Goal: Task Accomplishment & Management: Use online tool/utility

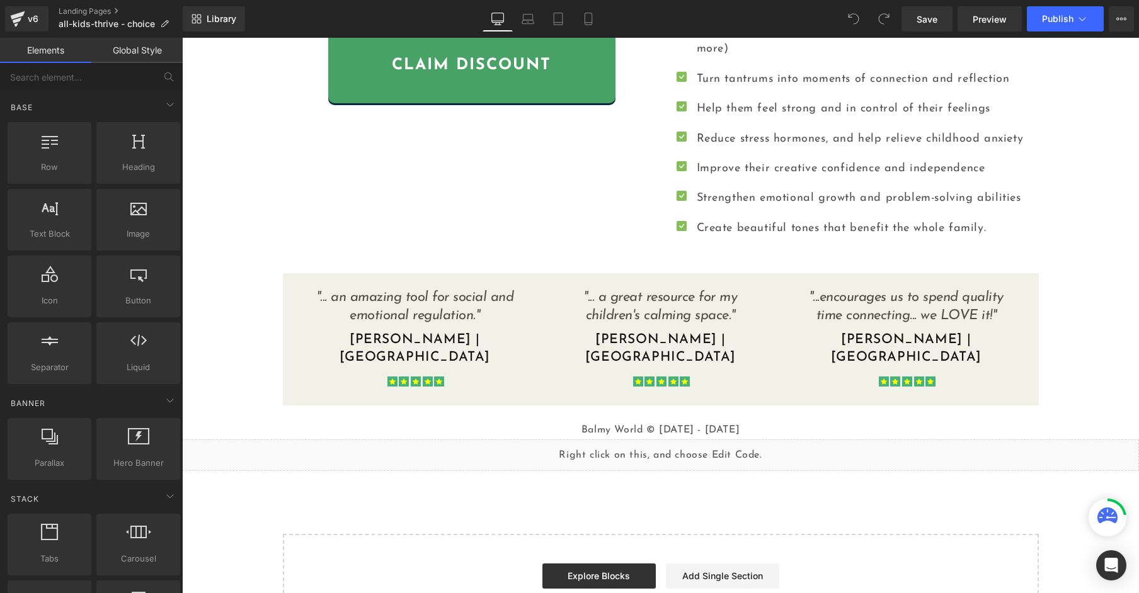
scroll to position [842, 0]
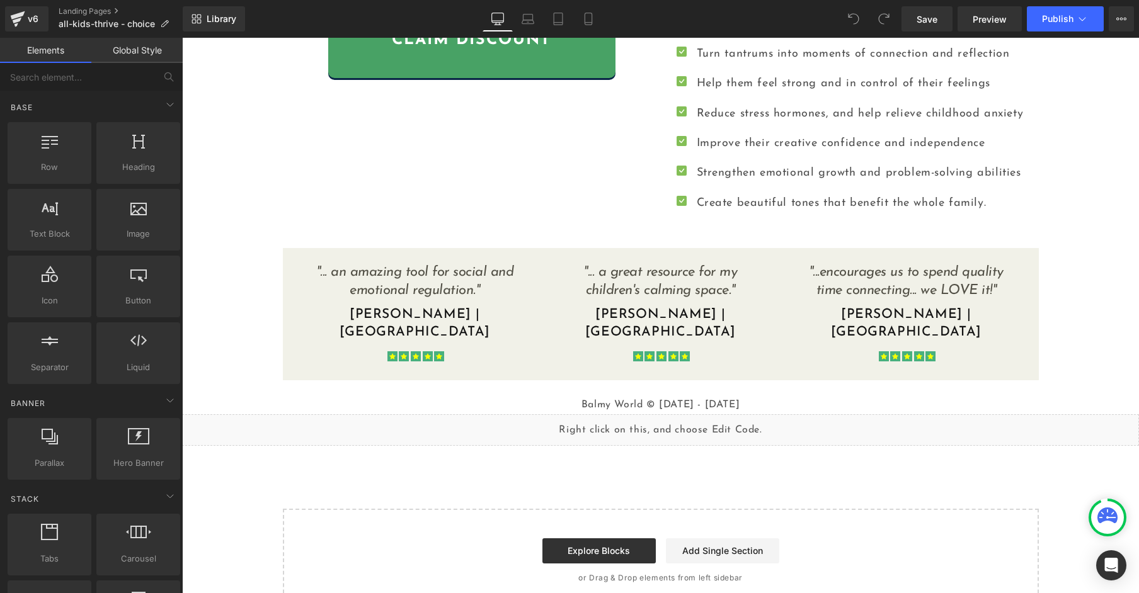
click at [132, 50] on link "Global Style" at bounding box center [136, 50] width 91 height 25
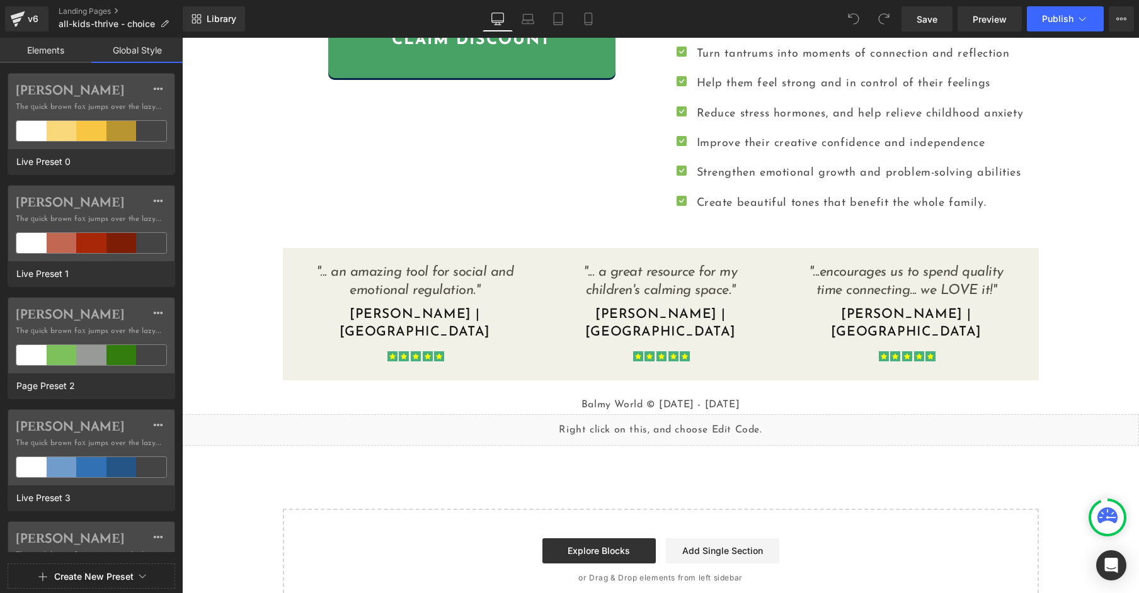
click at [53, 52] on link "Elements" at bounding box center [45, 50] width 91 height 25
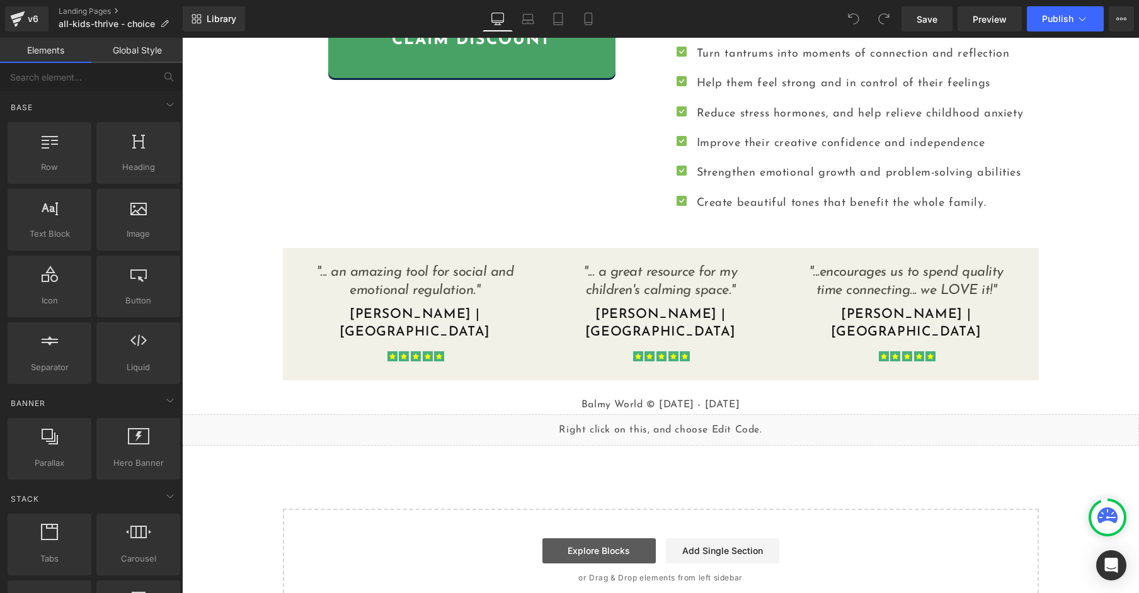
click at [622, 539] on link "Explore Blocks" at bounding box center [598, 551] width 113 height 25
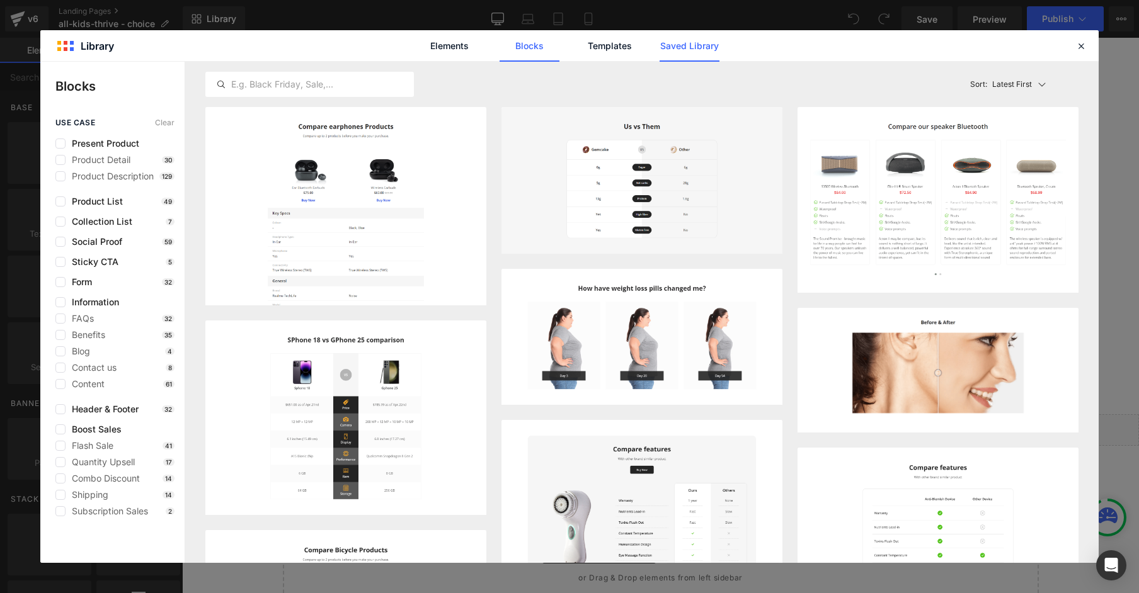
click at [689, 50] on link "Saved Library" at bounding box center [689, 45] width 60 height 31
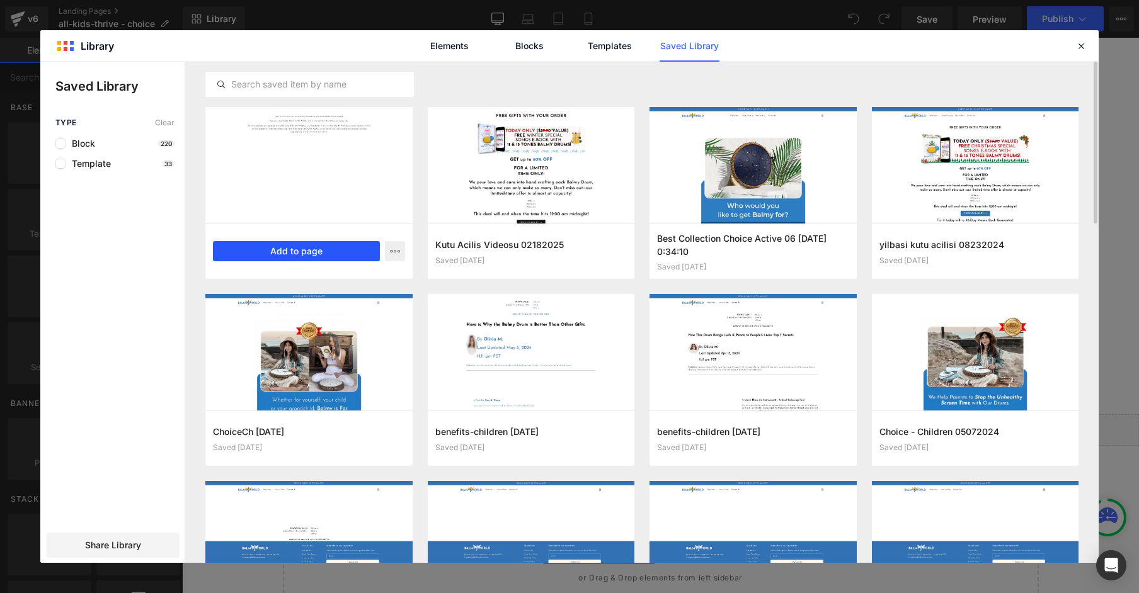
click at [330, 249] on button "Add to page" at bounding box center [296, 251] width 167 height 20
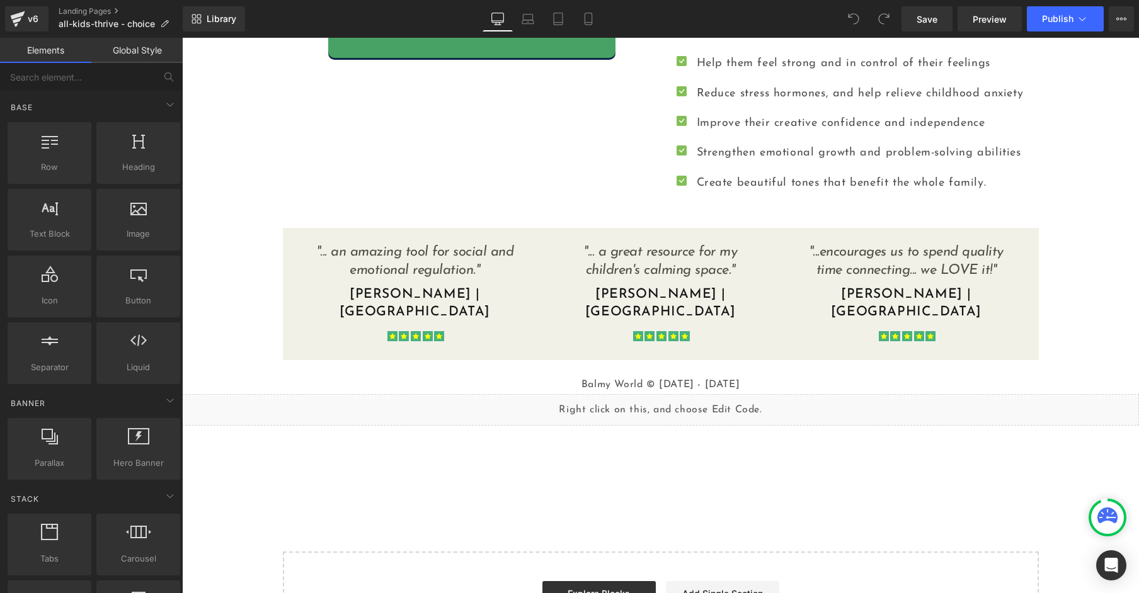
scroll to position [905, 0]
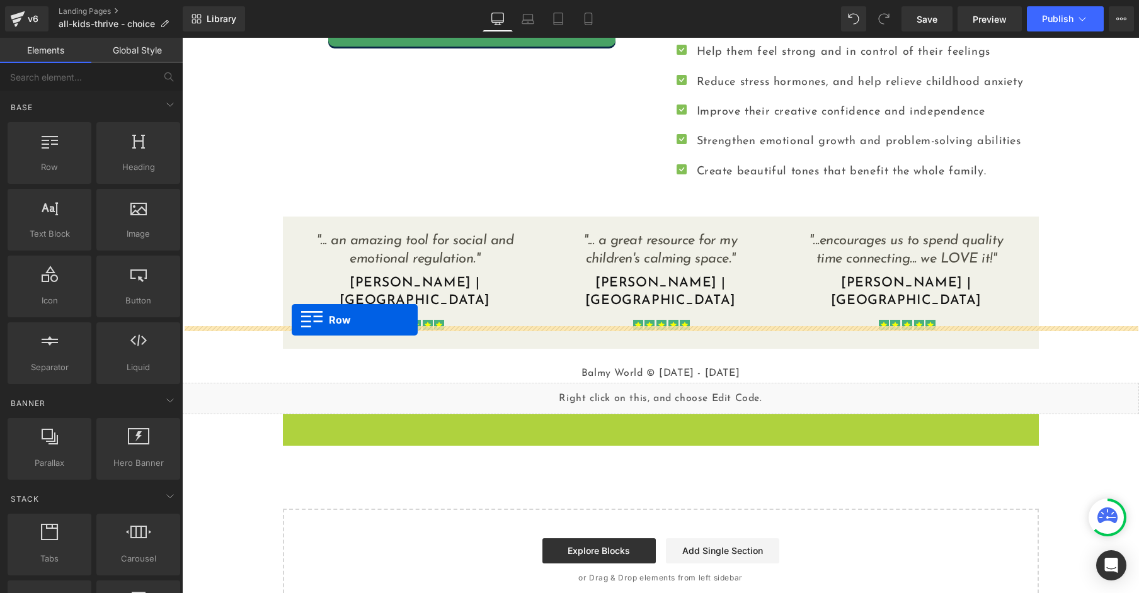
drag, startPoint x: 288, startPoint y: 356, endPoint x: 292, endPoint y: 320, distance: 36.1
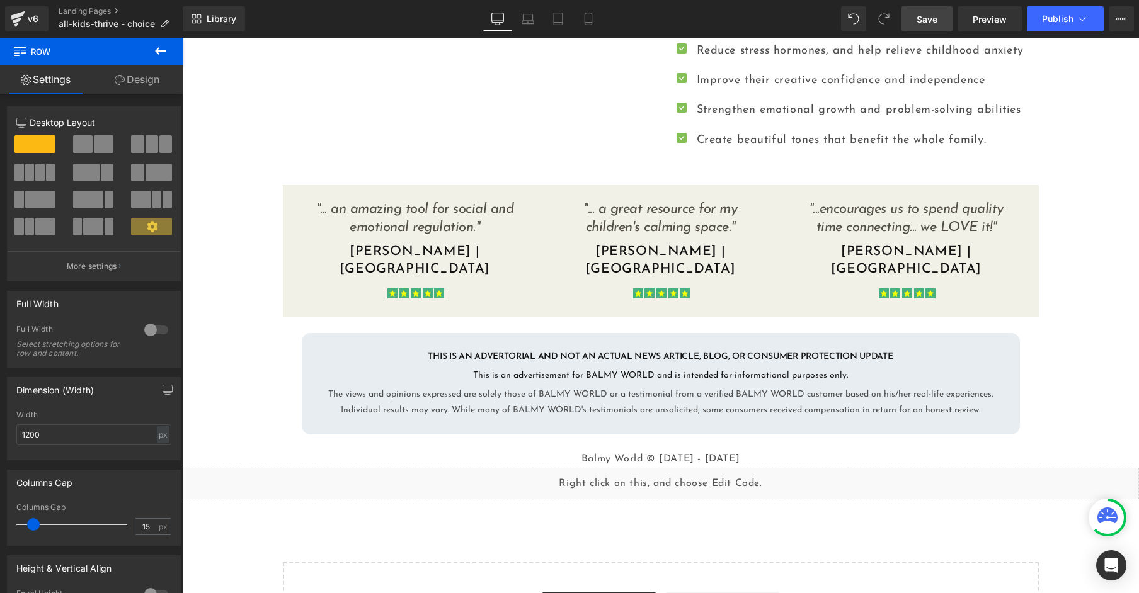
click at [923, 21] on span "Save" at bounding box center [926, 19] width 21 height 13
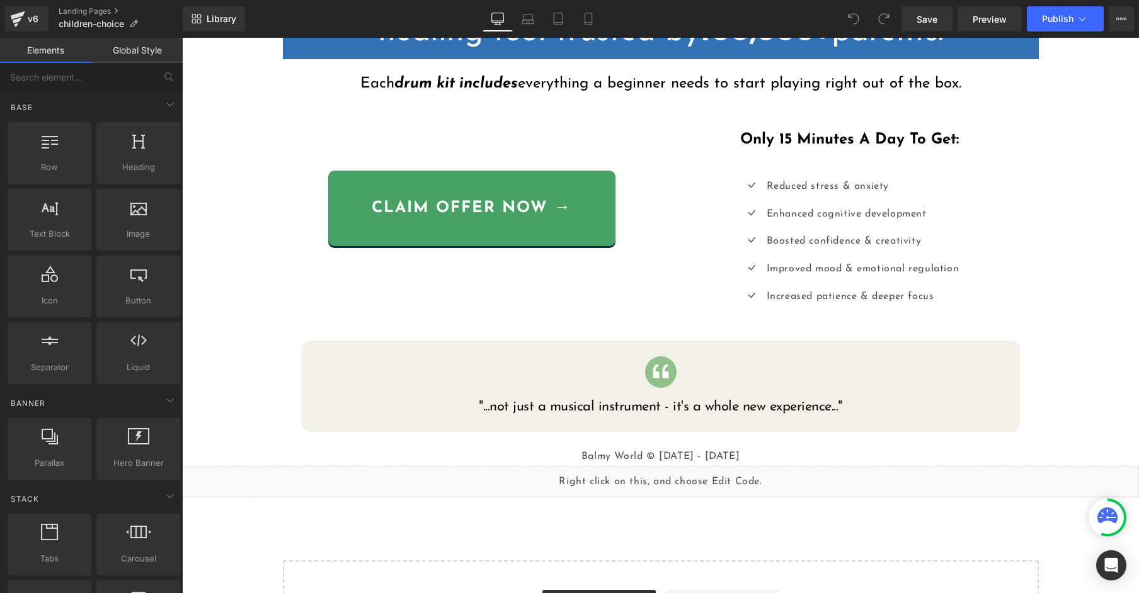
scroll to position [629, 0]
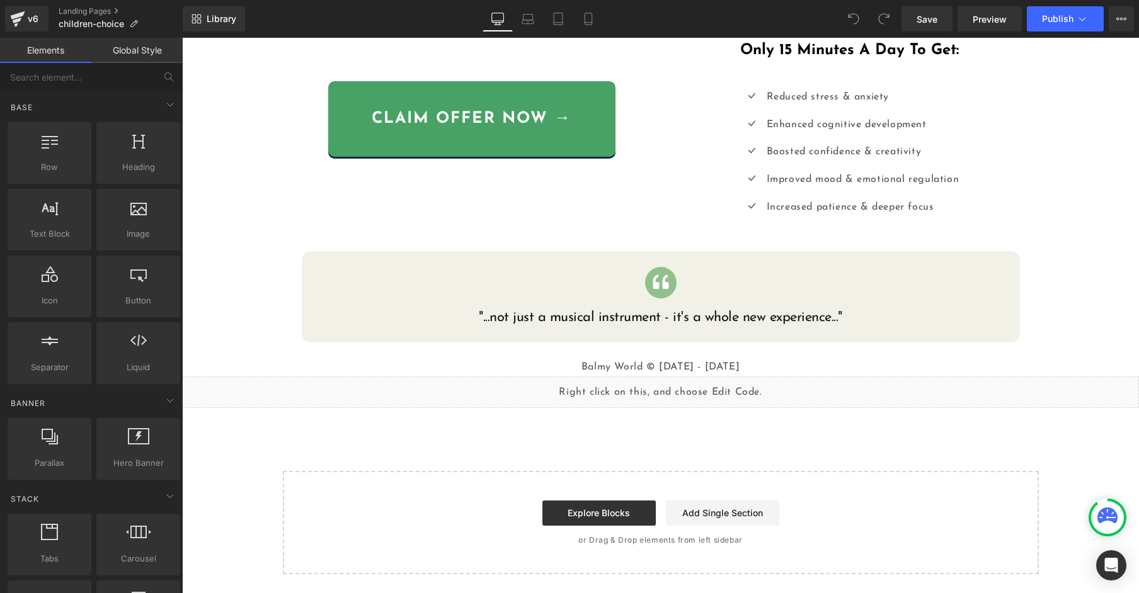
drag, startPoint x: 608, startPoint y: 513, endPoint x: 540, endPoint y: 426, distance: 110.4
click at [608, 513] on link "Explore Blocks" at bounding box center [598, 513] width 113 height 25
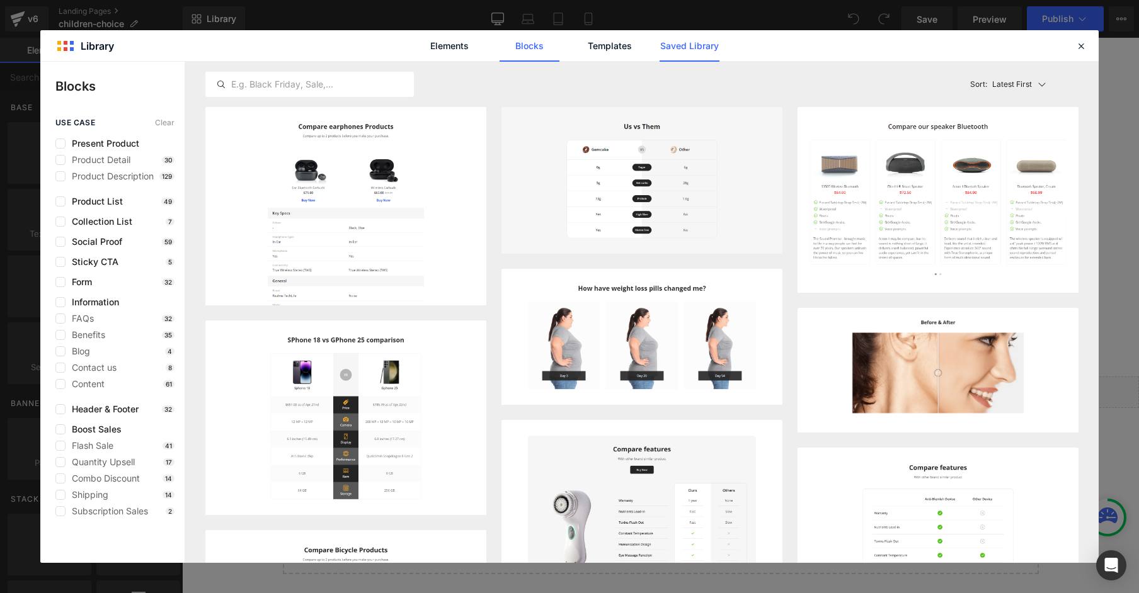
click at [695, 49] on link "Saved Library" at bounding box center [689, 45] width 60 height 31
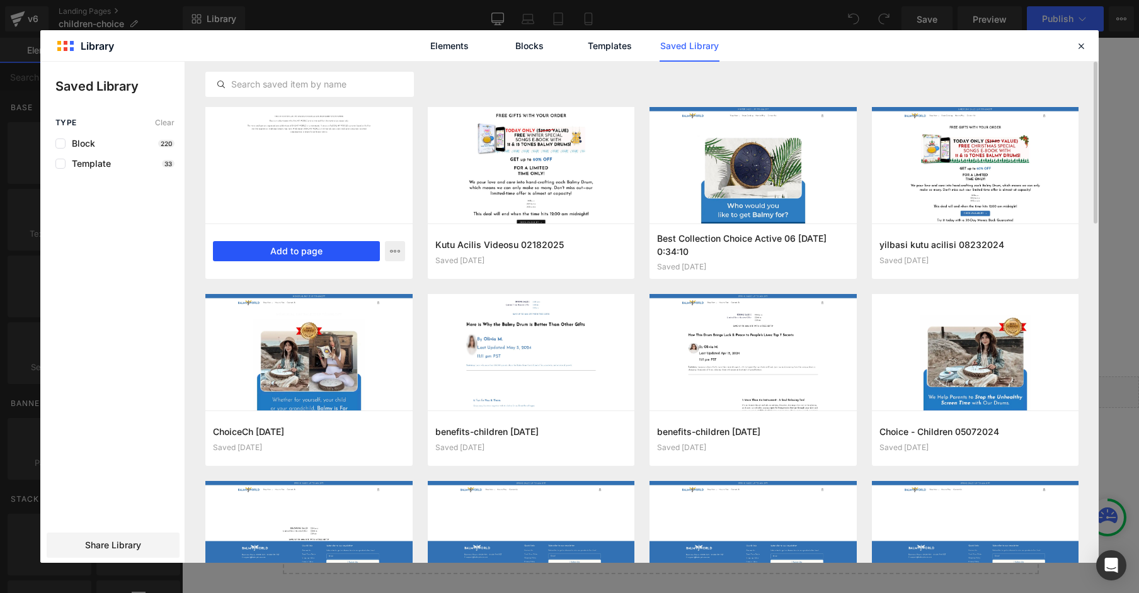
click at [304, 251] on button "Add to page" at bounding box center [296, 251] width 167 height 20
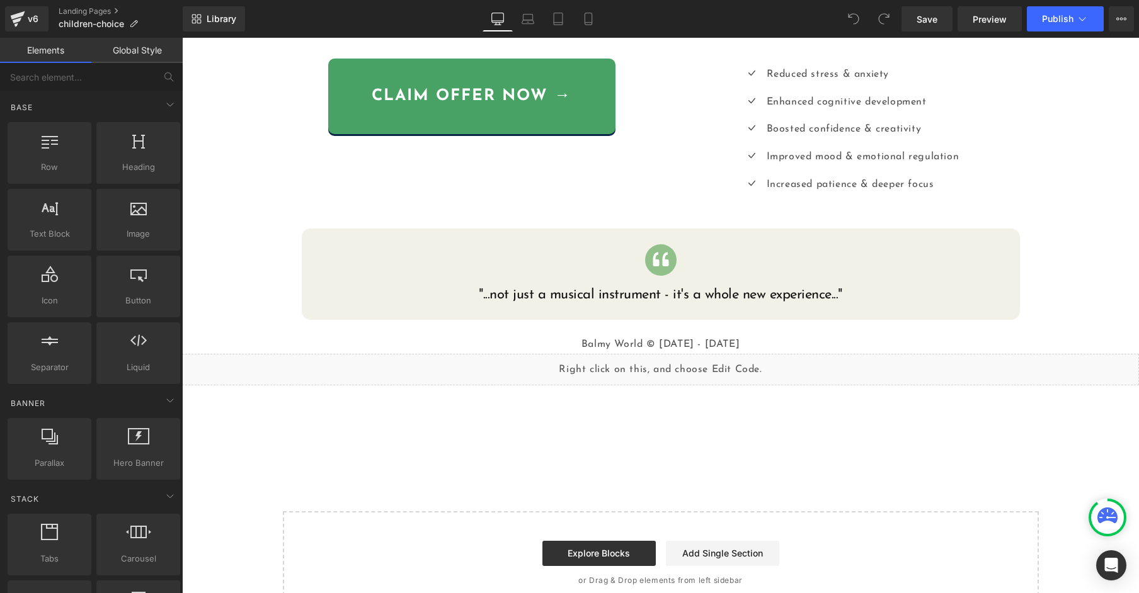
scroll to position [692, 0]
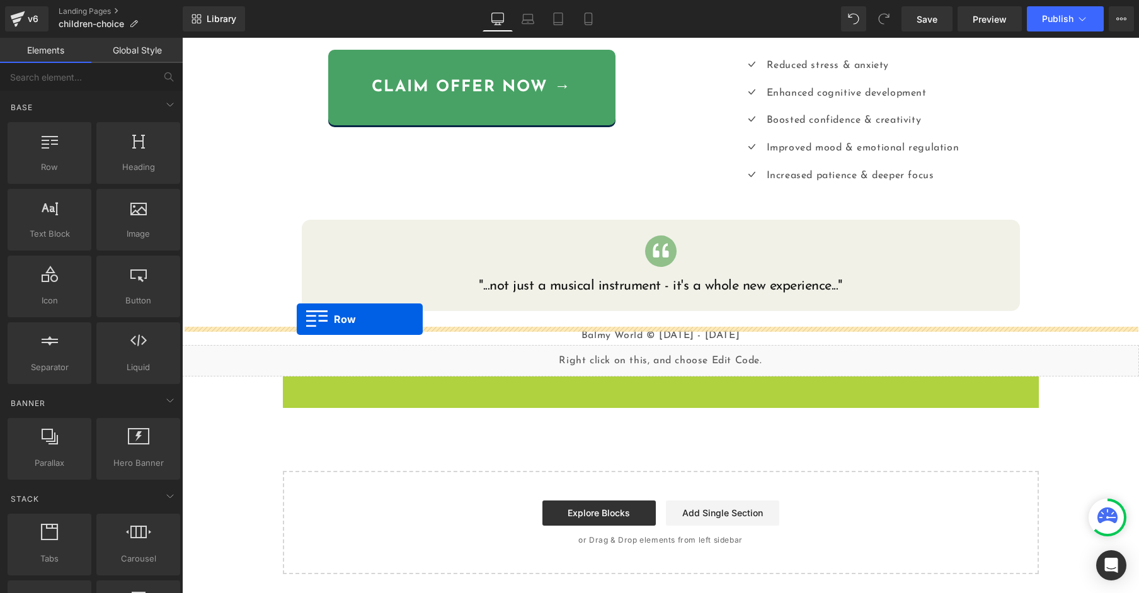
drag, startPoint x: 288, startPoint y: 355, endPoint x: 297, endPoint y: 319, distance: 37.0
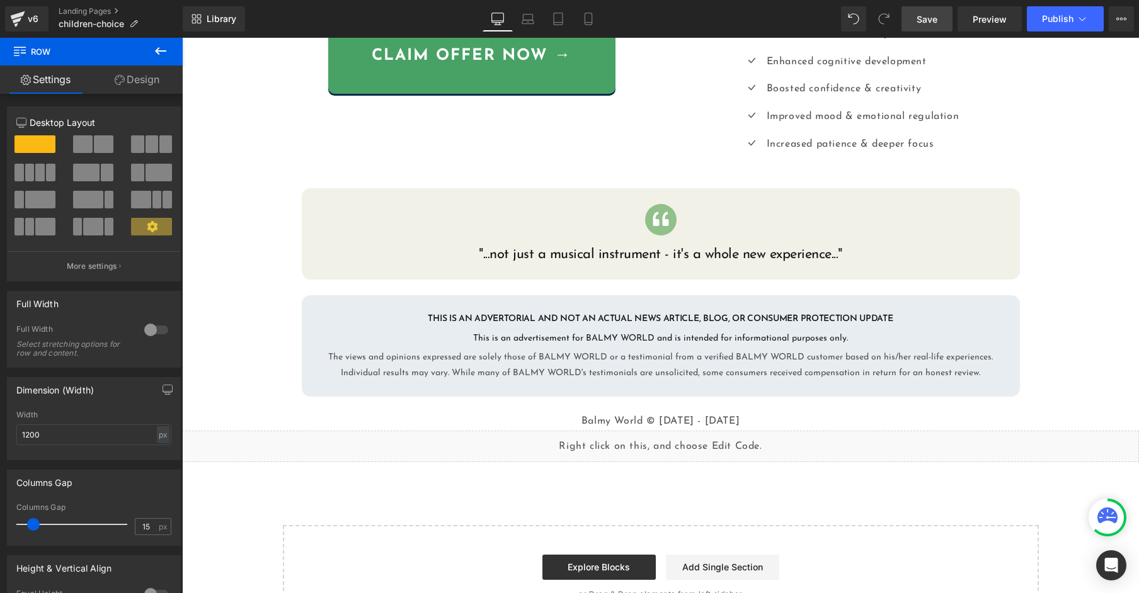
click at [932, 20] on span "Save" at bounding box center [926, 19] width 21 height 13
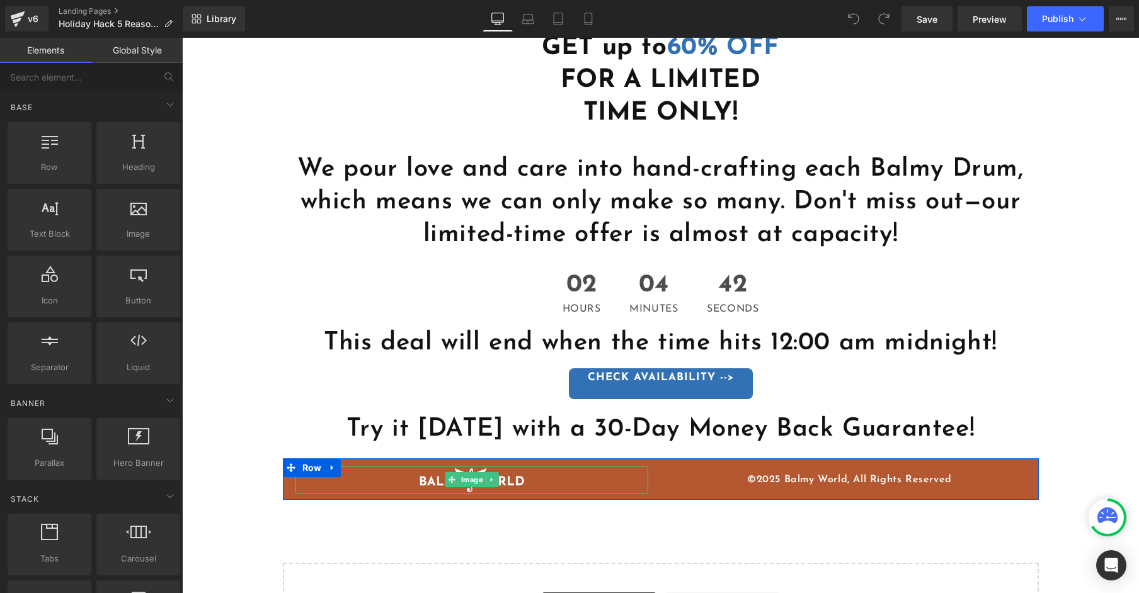
scroll to position [3121, 0]
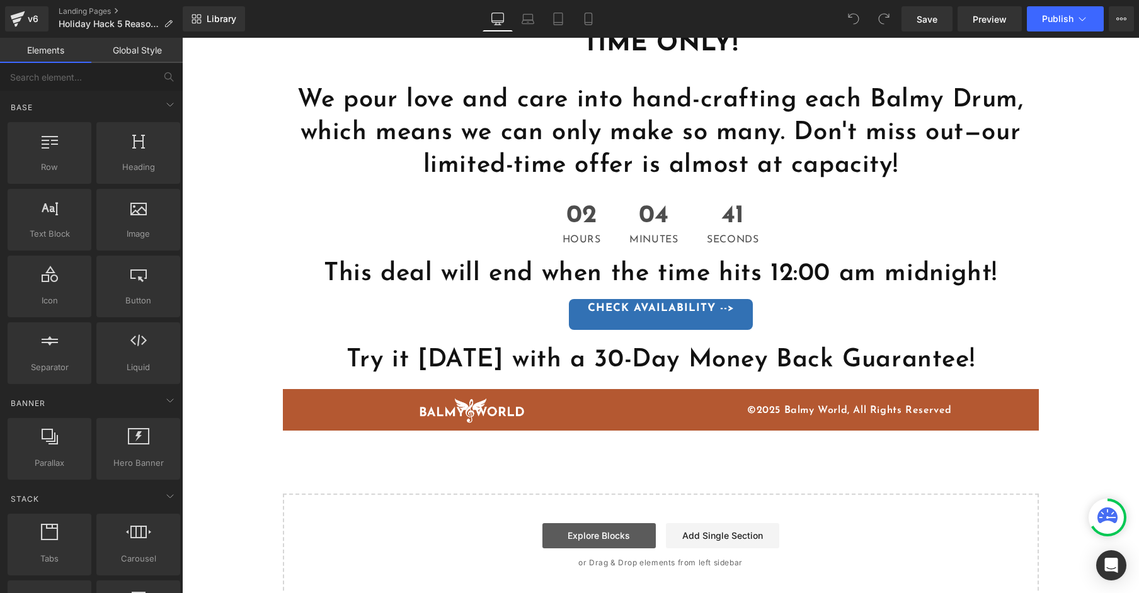
click at [593, 523] on link "Explore Blocks" at bounding box center [598, 535] width 113 height 25
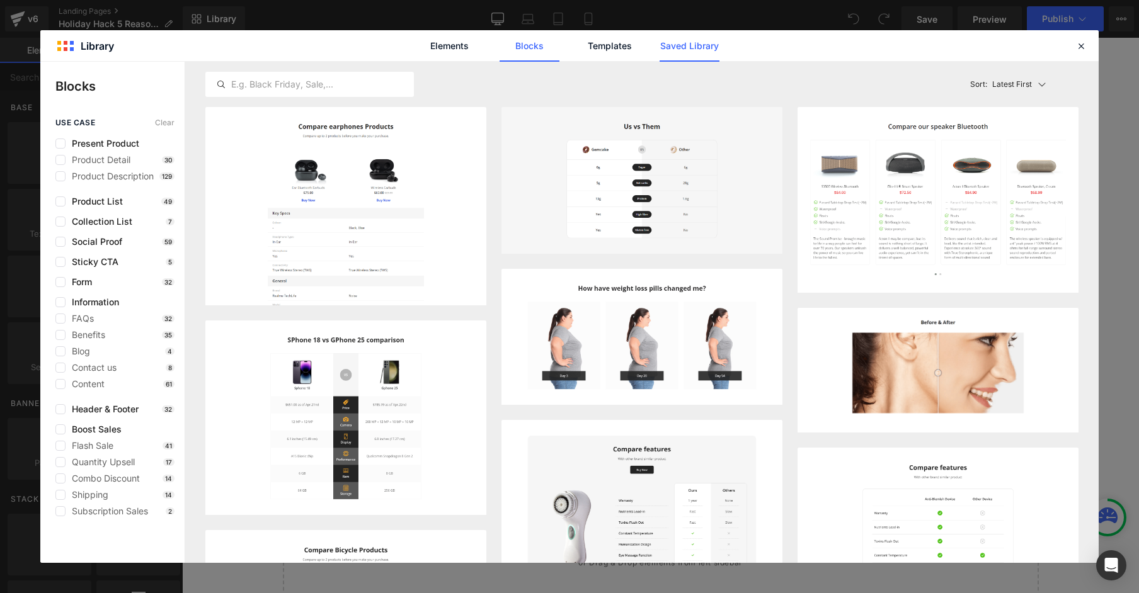
click at [706, 49] on link "Saved Library" at bounding box center [689, 45] width 60 height 31
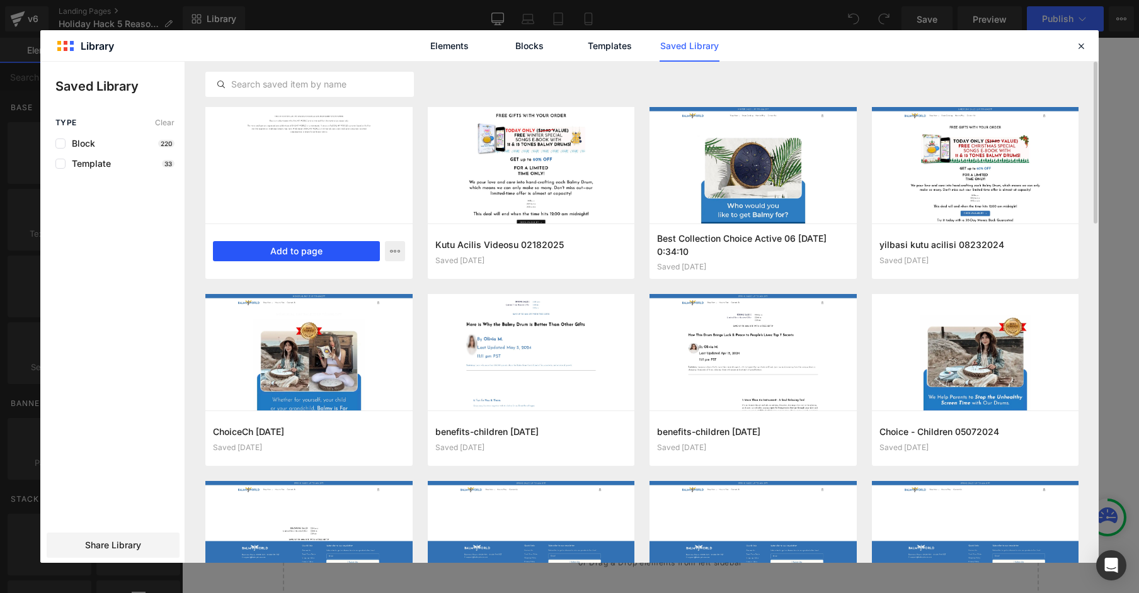
click at [278, 249] on button "Add to page" at bounding box center [296, 251] width 167 height 20
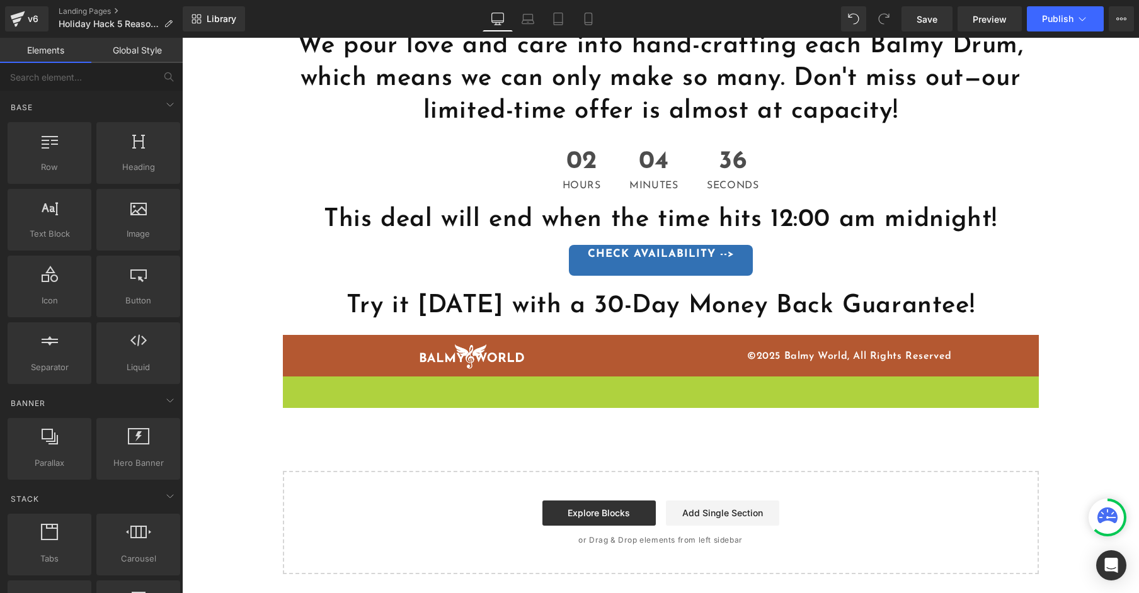
scroll to position [3153, 0]
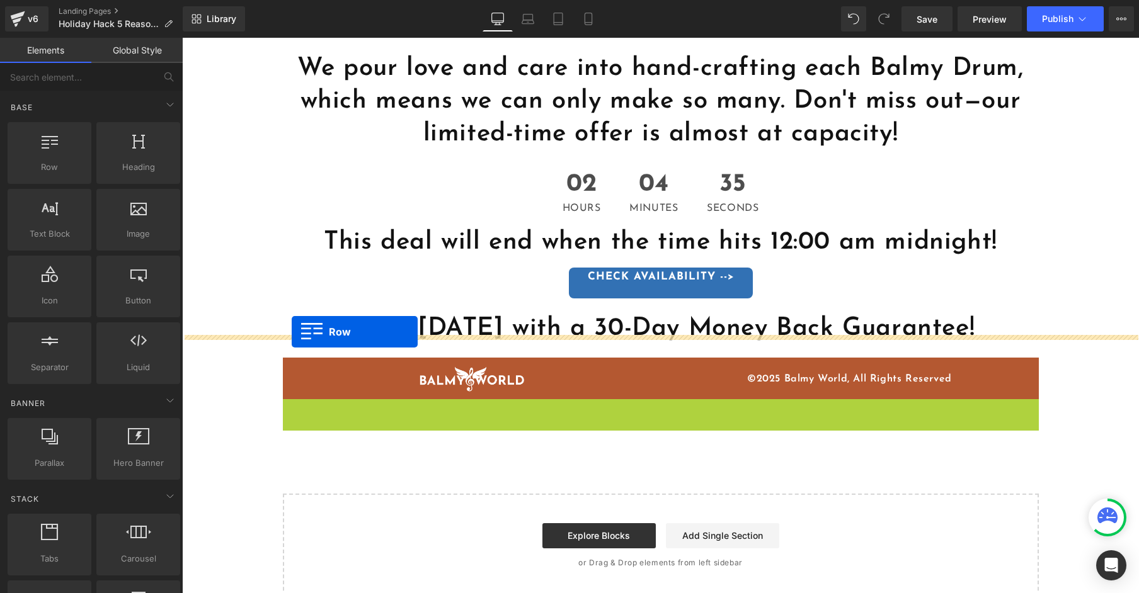
drag, startPoint x: 291, startPoint y: 358, endPoint x: 292, endPoint y: 332, distance: 26.5
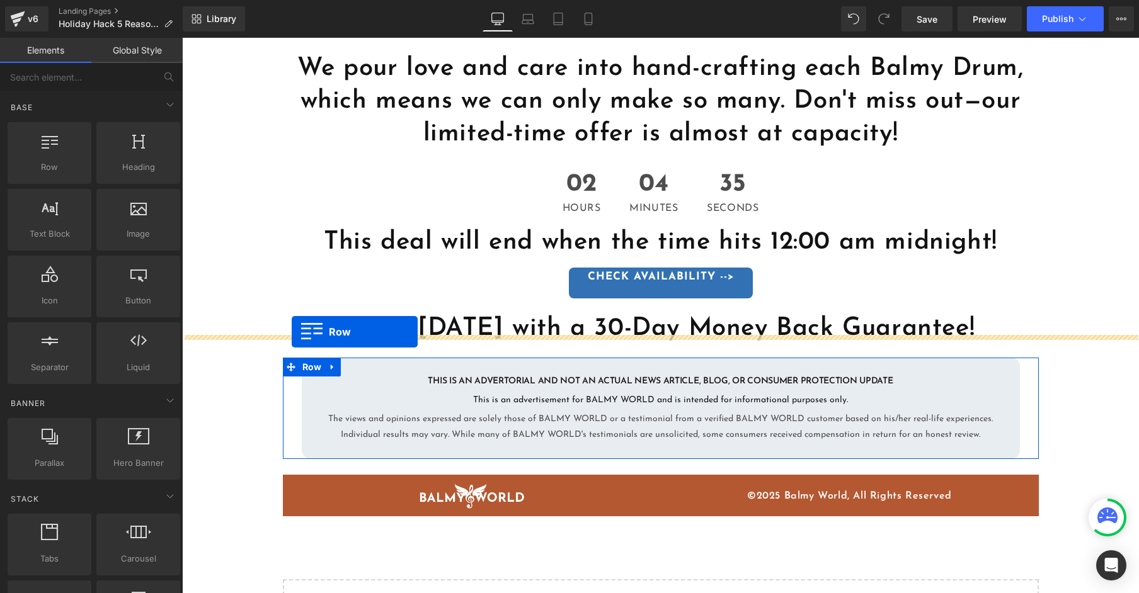
scroll to position [3184, 0]
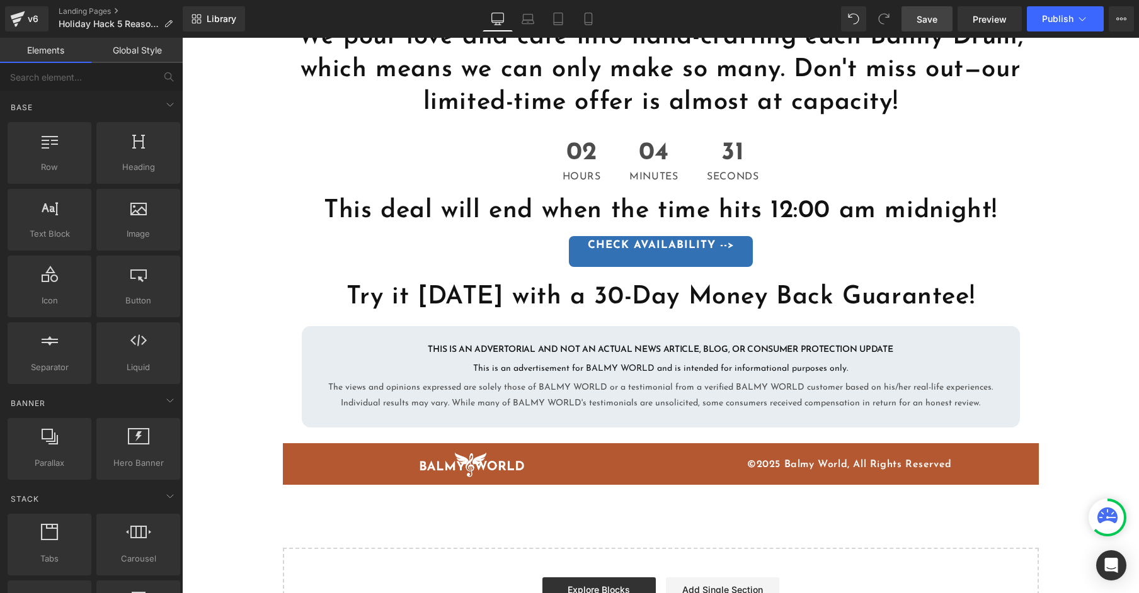
click at [918, 25] on span "Save" at bounding box center [926, 19] width 21 height 13
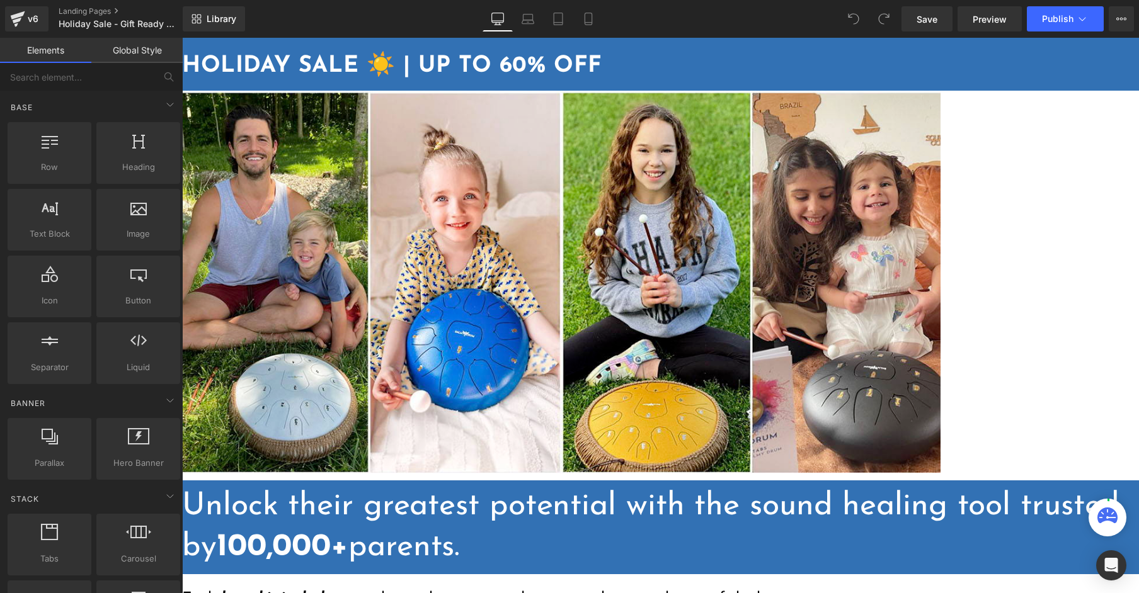
scroll to position [629, 0]
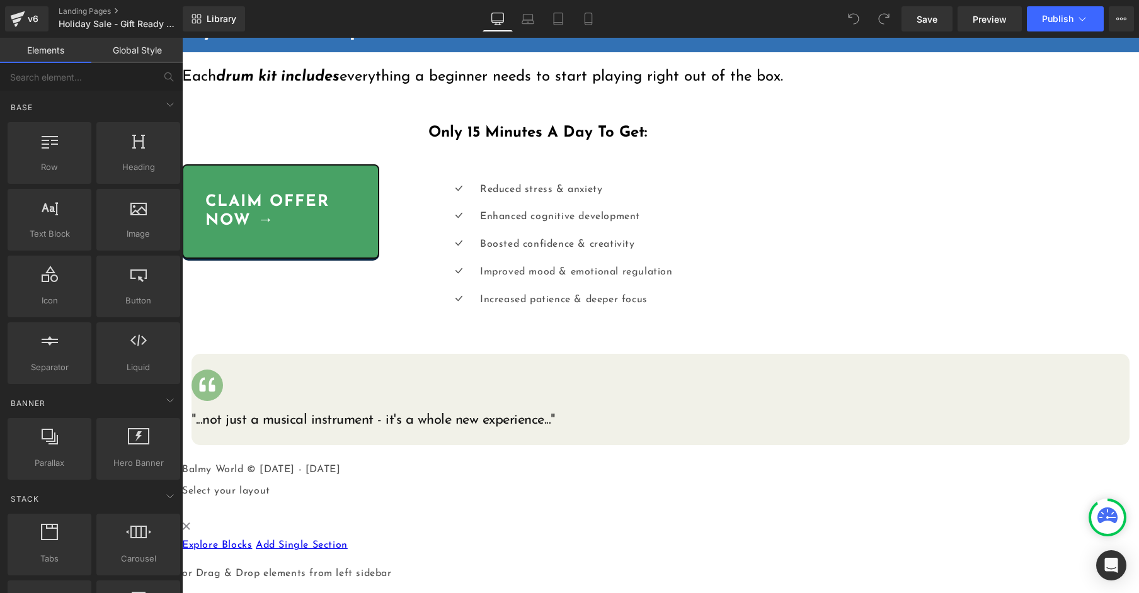
click at [252, 540] on link "Explore Blocks" at bounding box center [217, 545] width 70 height 10
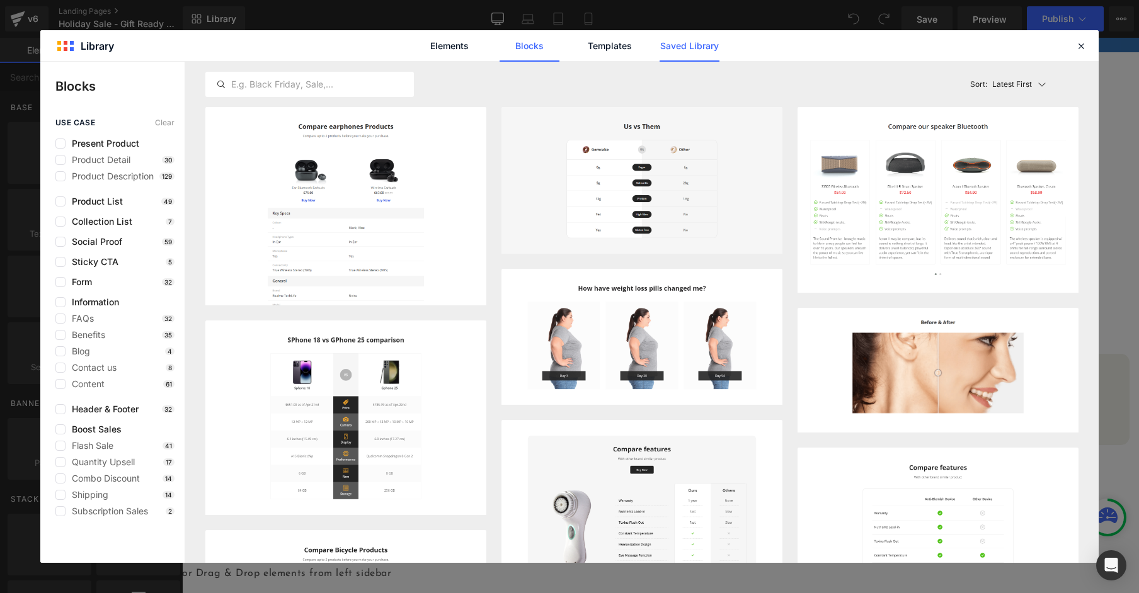
click at [712, 46] on link "Saved Library" at bounding box center [689, 45] width 60 height 31
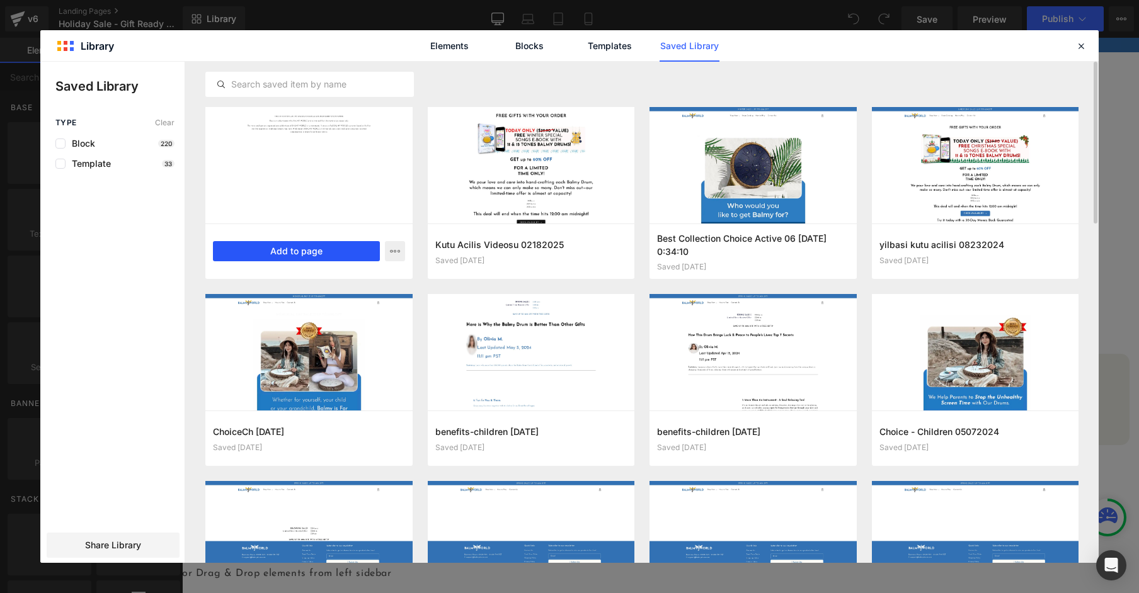
click at [253, 246] on button "Add to page" at bounding box center [296, 251] width 167 height 20
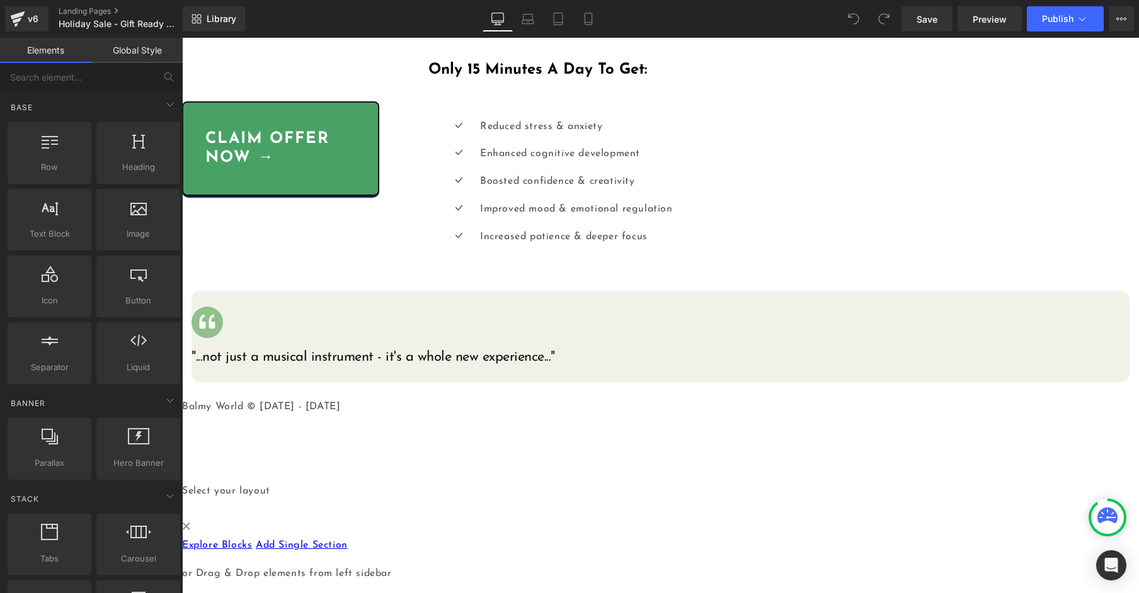
scroll to position [692, 0]
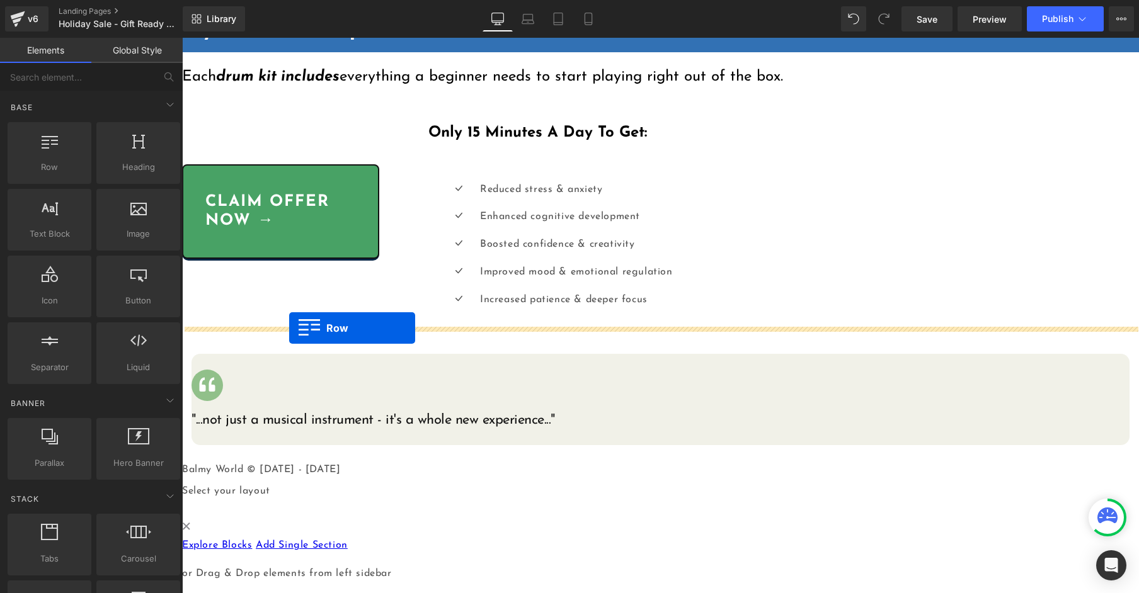
drag, startPoint x: 287, startPoint y: 356, endPoint x: 289, endPoint y: 328, distance: 28.4
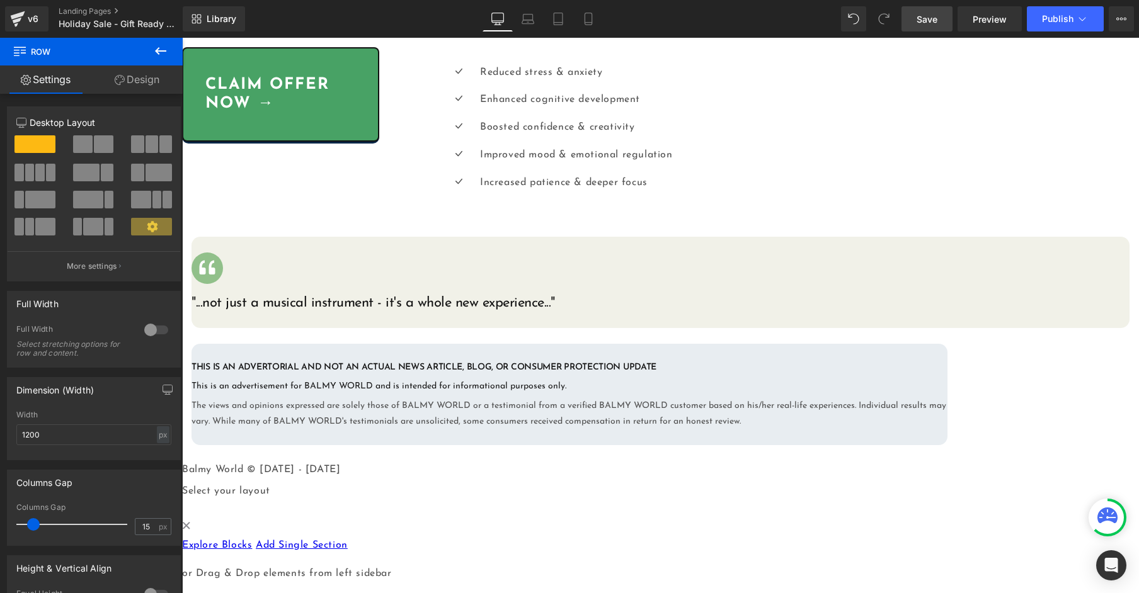
click at [913, 21] on link "Save" at bounding box center [926, 18] width 51 height 25
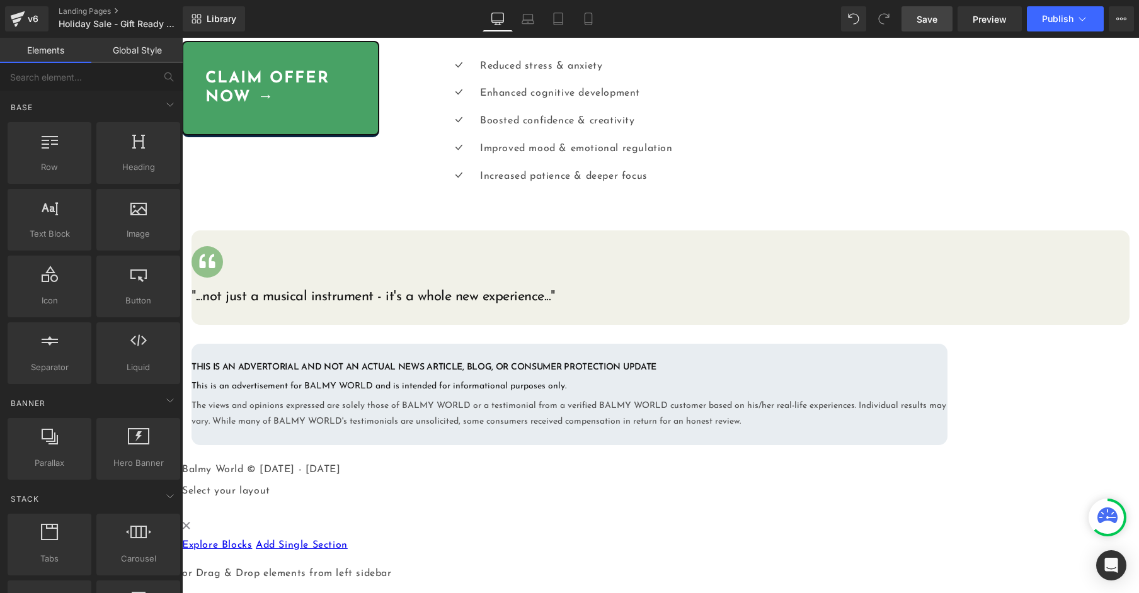
click at [928, 25] on span "Save" at bounding box center [926, 19] width 21 height 13
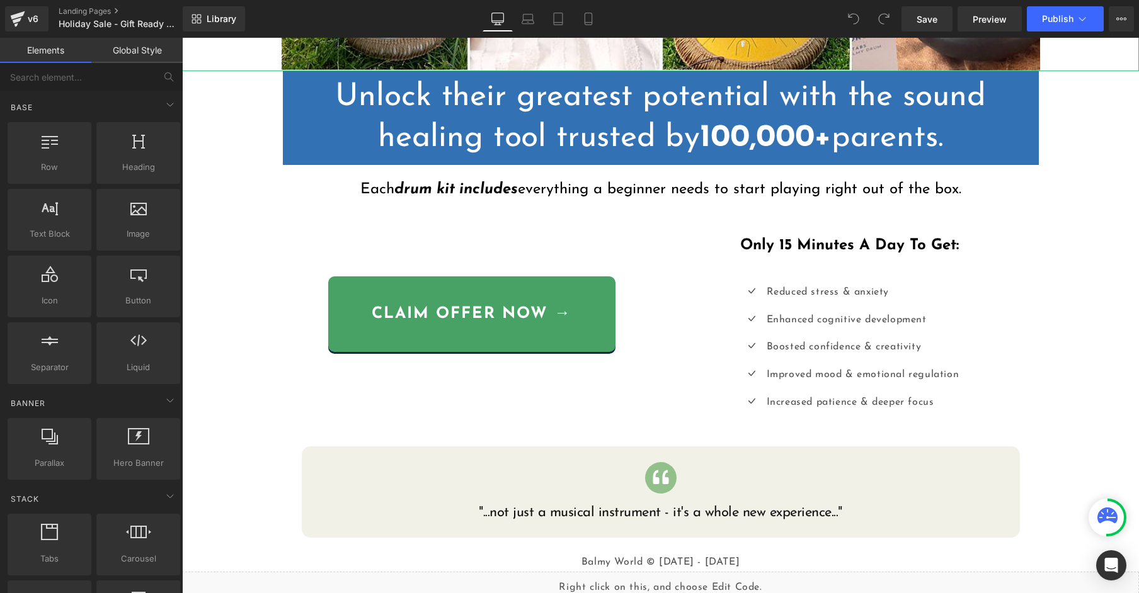
scroll to position [629, 0]
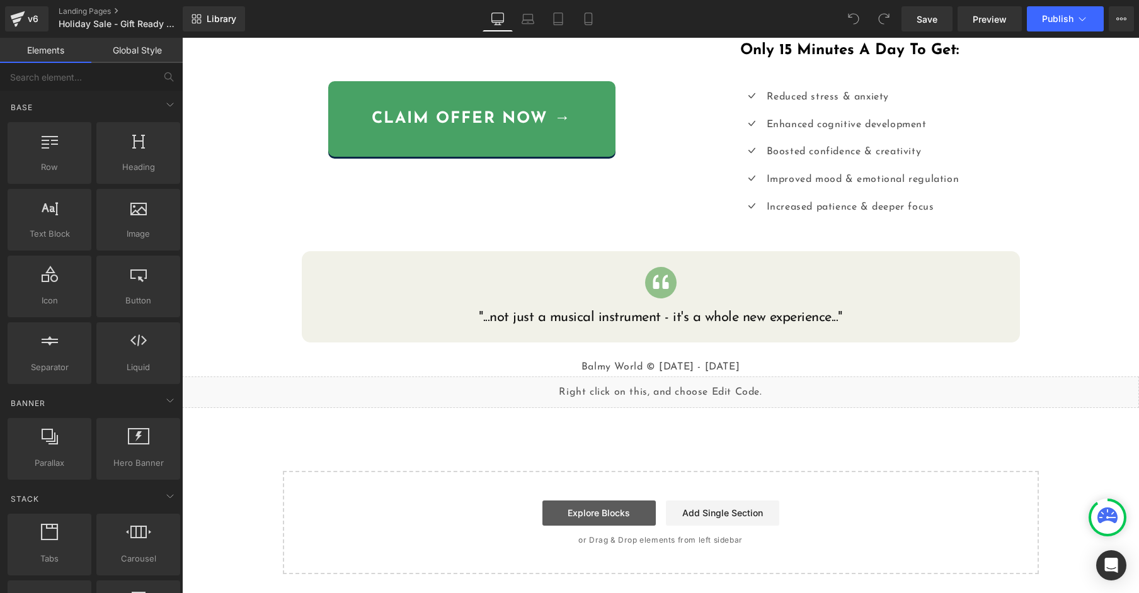
click at [631, 505] on link "Explore Blocks" at bounding box center [598, 513] width 113 height 25
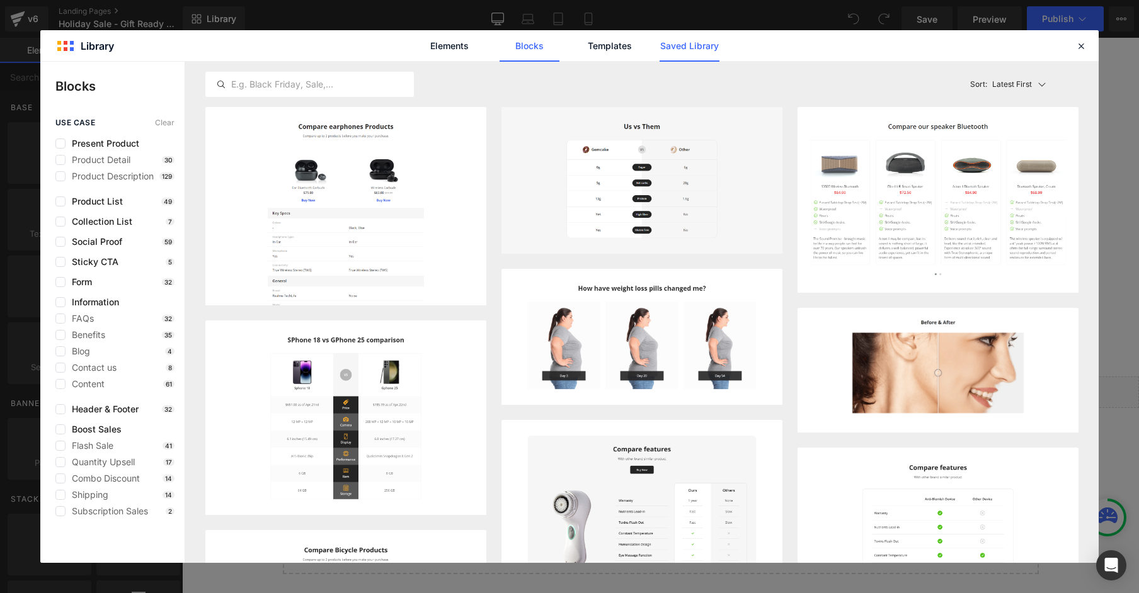
click at [687, 49] on link "Saved Library" at bounding box center [689, 45] width 60 height 31
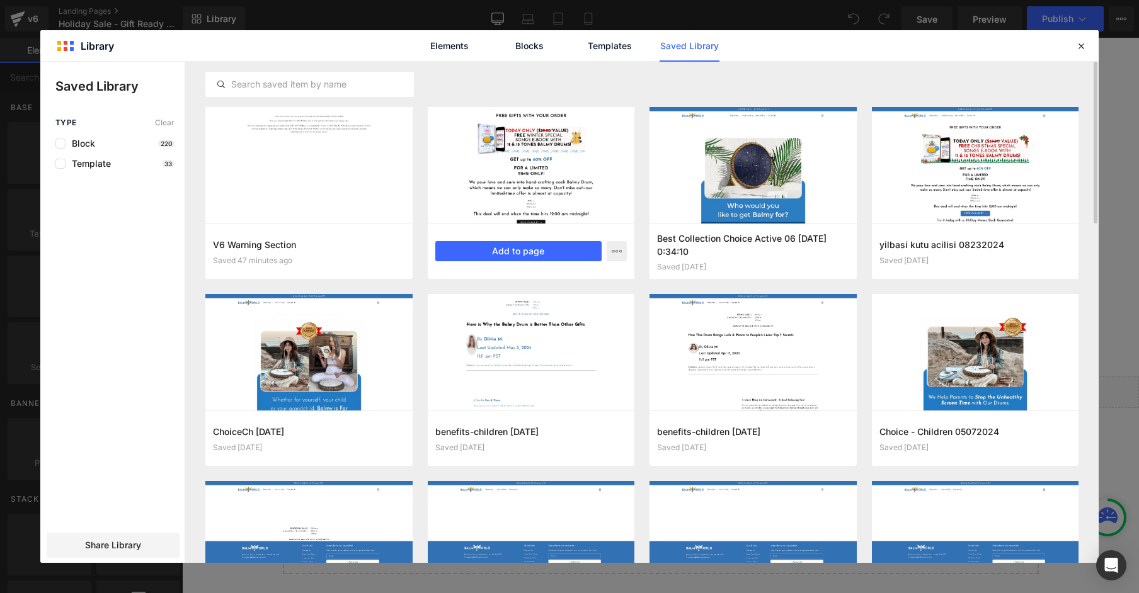
scroll to position [0, 0]
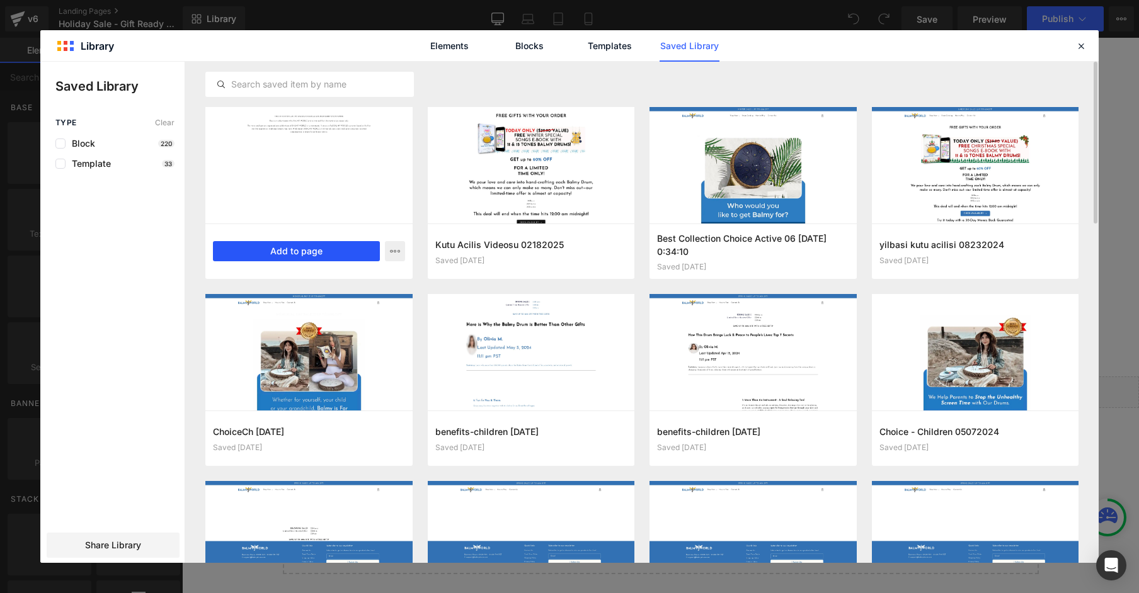
click at [326, 252] on button "Add to page" at bounding box center [296, 251] width 167 height 20
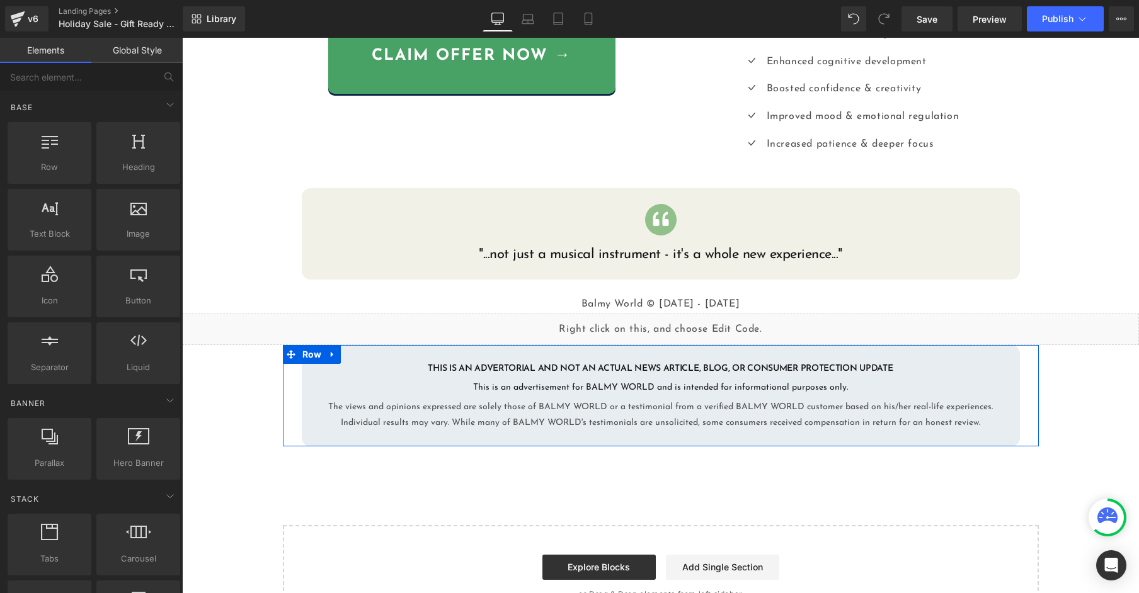
scroll to position [661, 0]
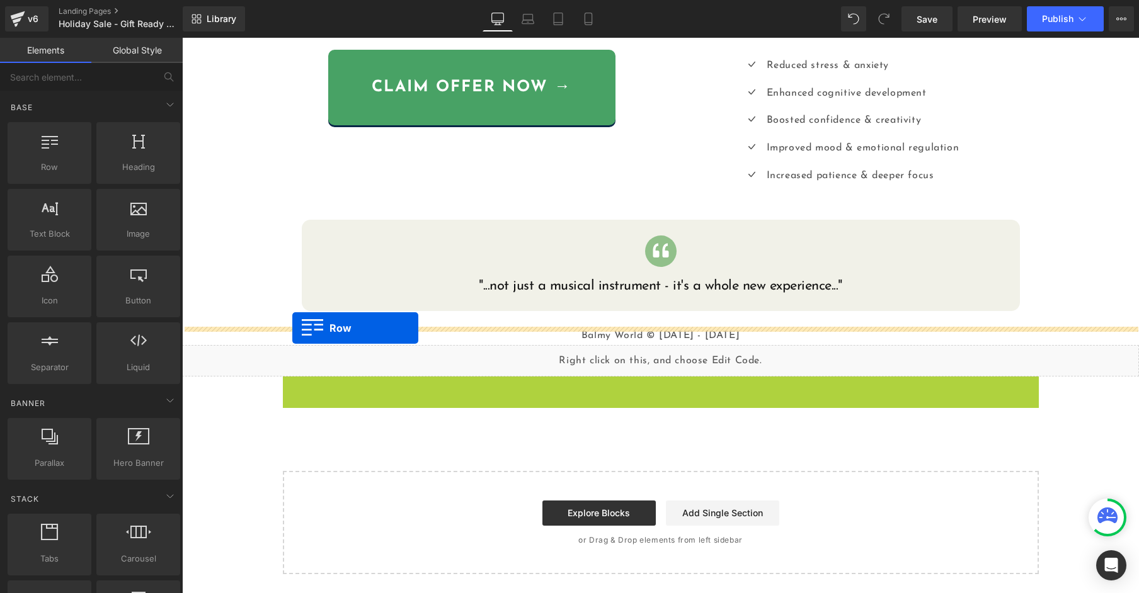
drag, startPoint x: 292, startPoint y: 348, endPoint x: 292, endPoint y: 328, distance: 20.2
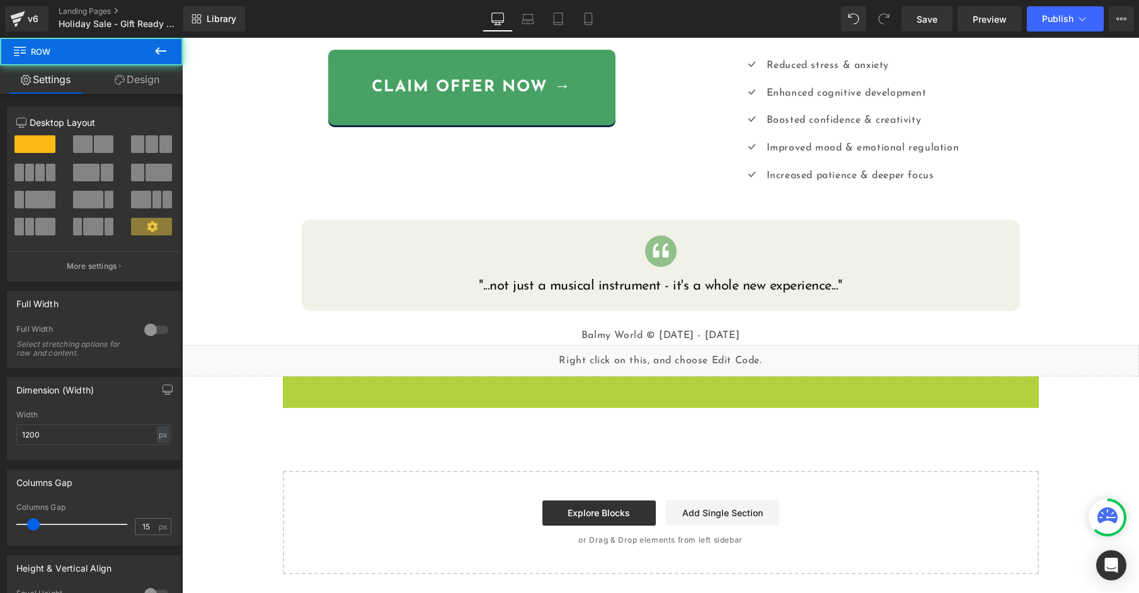
scroll to position [692, 0]
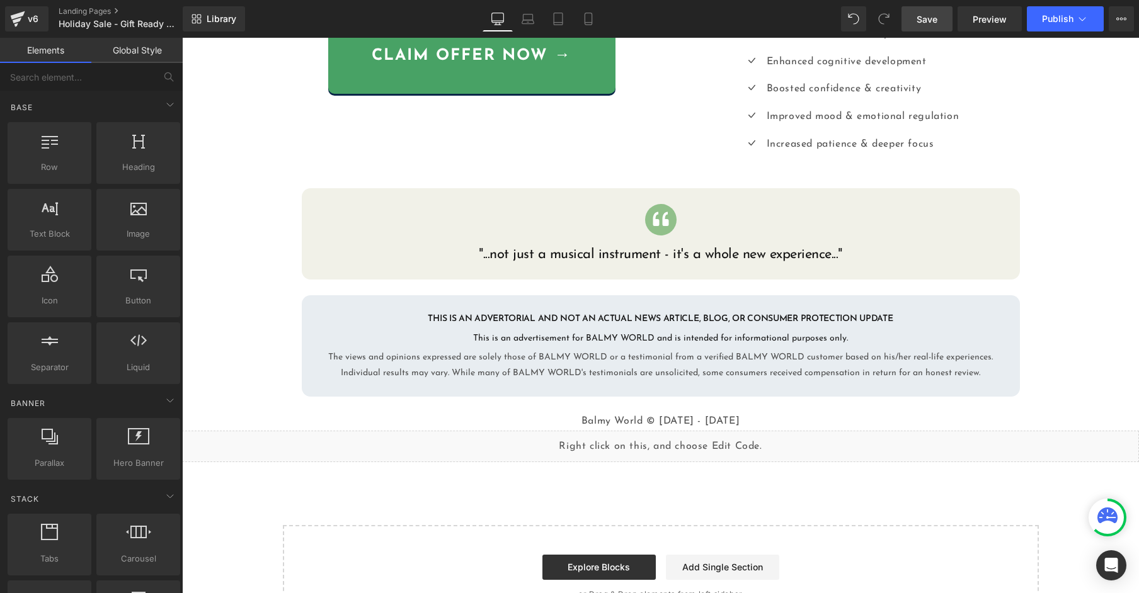
click at [933, 26] on link "Save" at bounding box center [926, 18] width 51 height 25
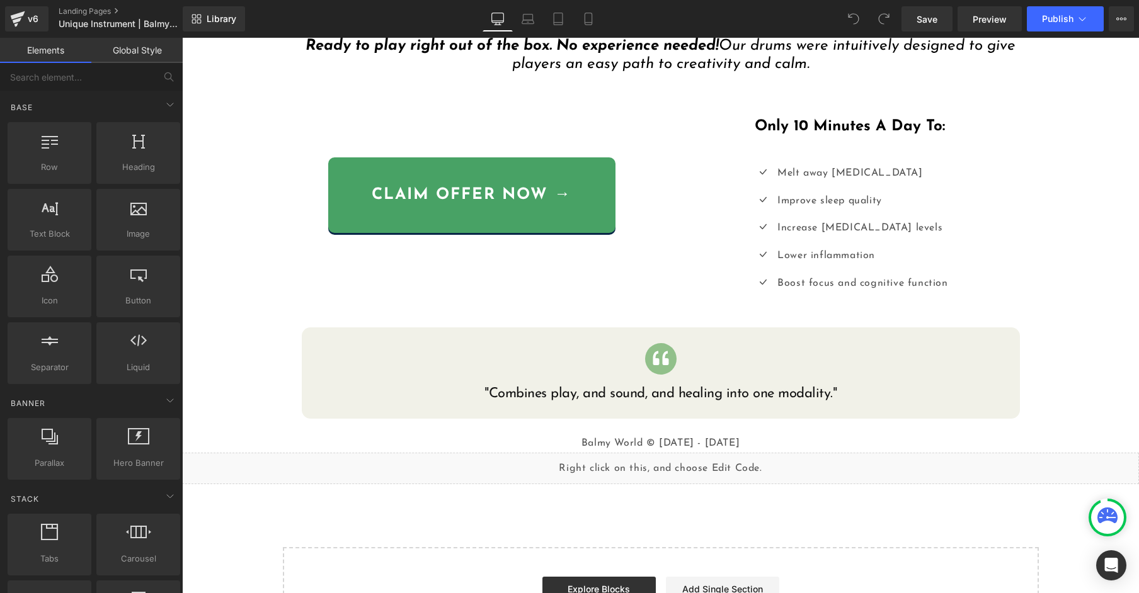
scroll to position [589, 0]
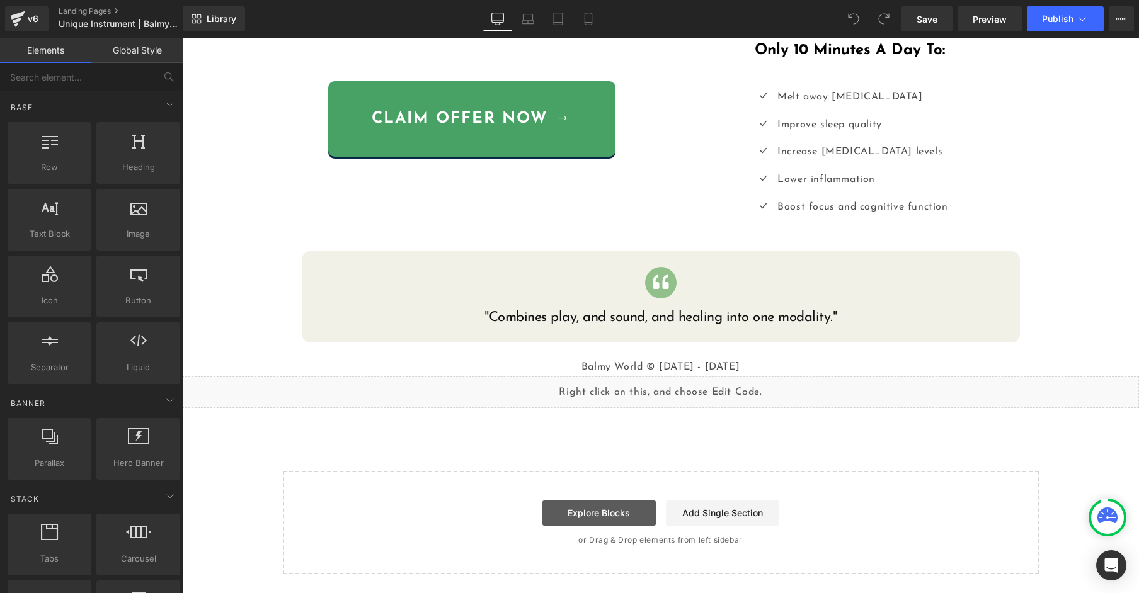
click at [556, 515] on link "Explore Blocks" at bounding box center [598, 513] width 113 height 25
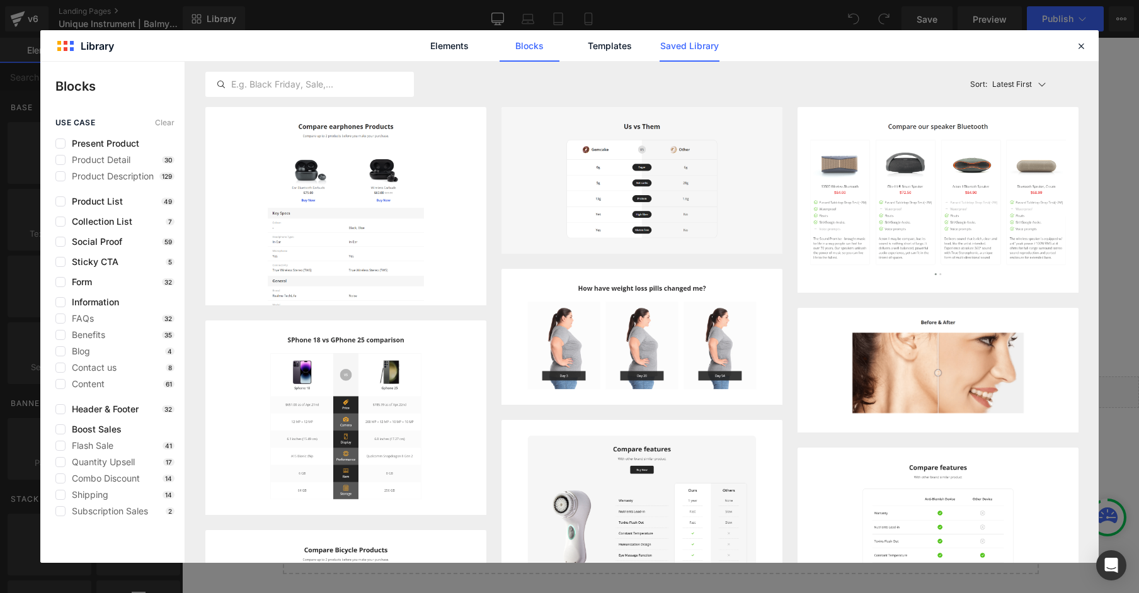
click at [669, 49] on link "Saved Library" at bounding box center [689, 45] width 60 height 31
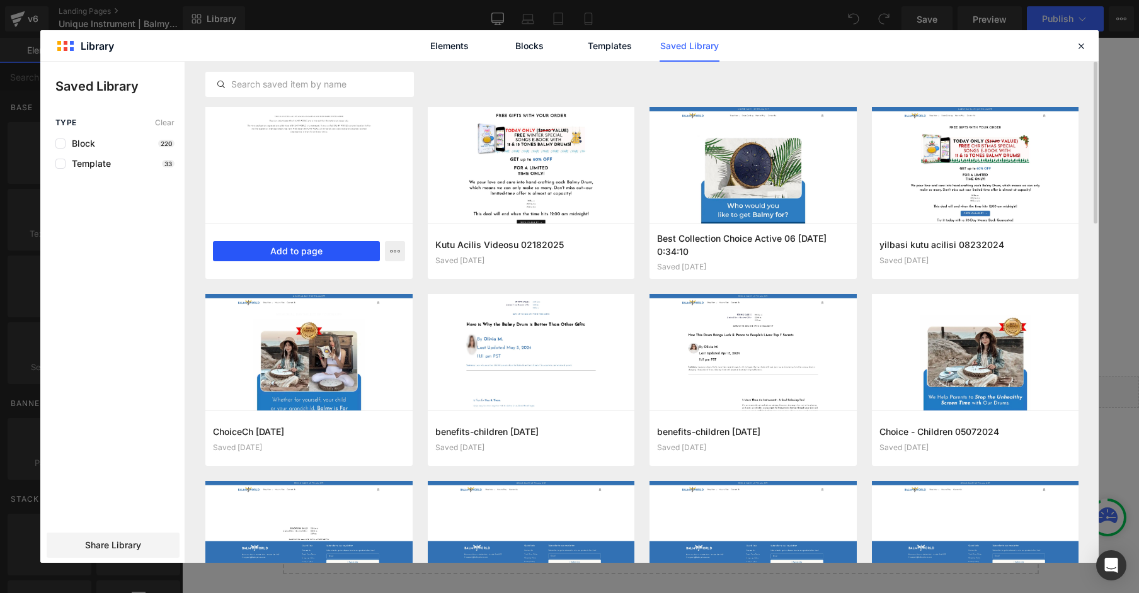
click at [299, 246] on button "Add to page" at bounding box center [296, 251] width 167 height 20
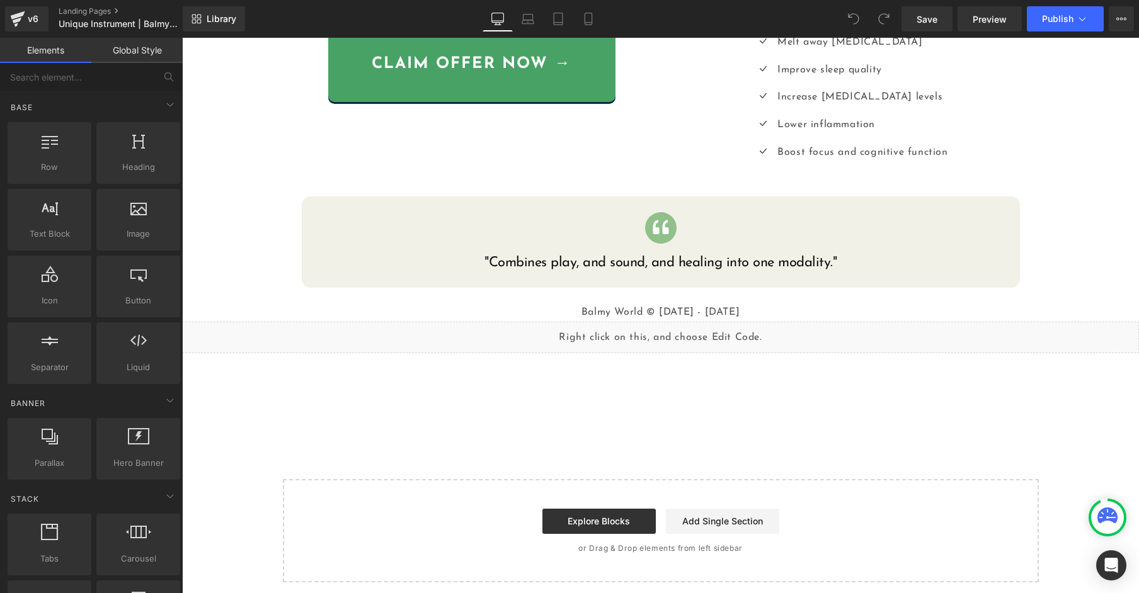
scroll to position [652, 0]
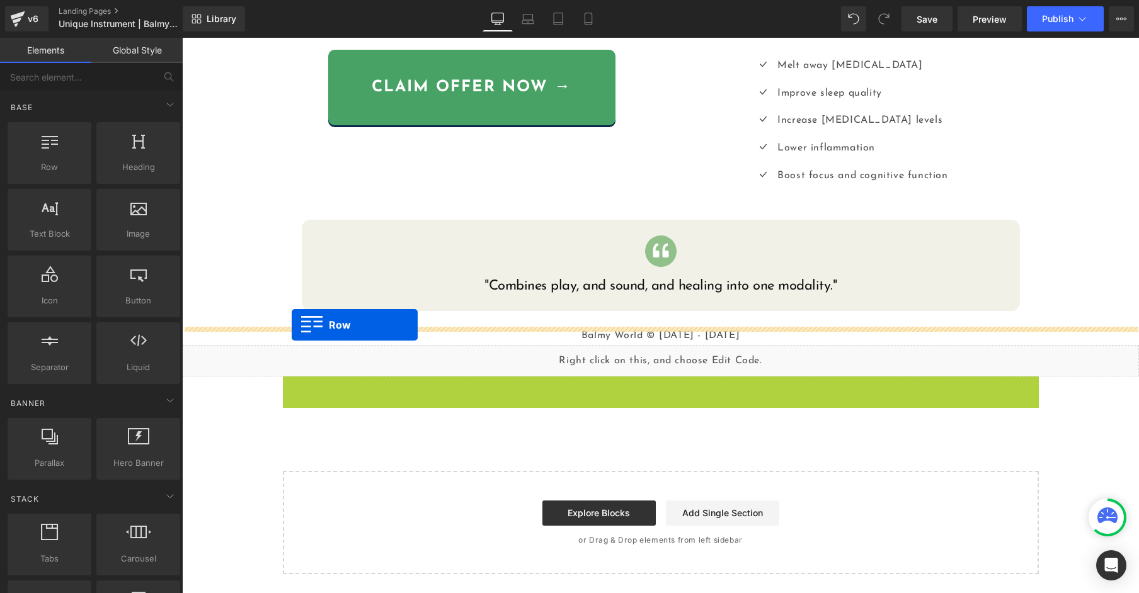
drag, startPoint x: 290, startPoint y: 345, endPoint x: 291, endPoint y: 325, distance: 19.6
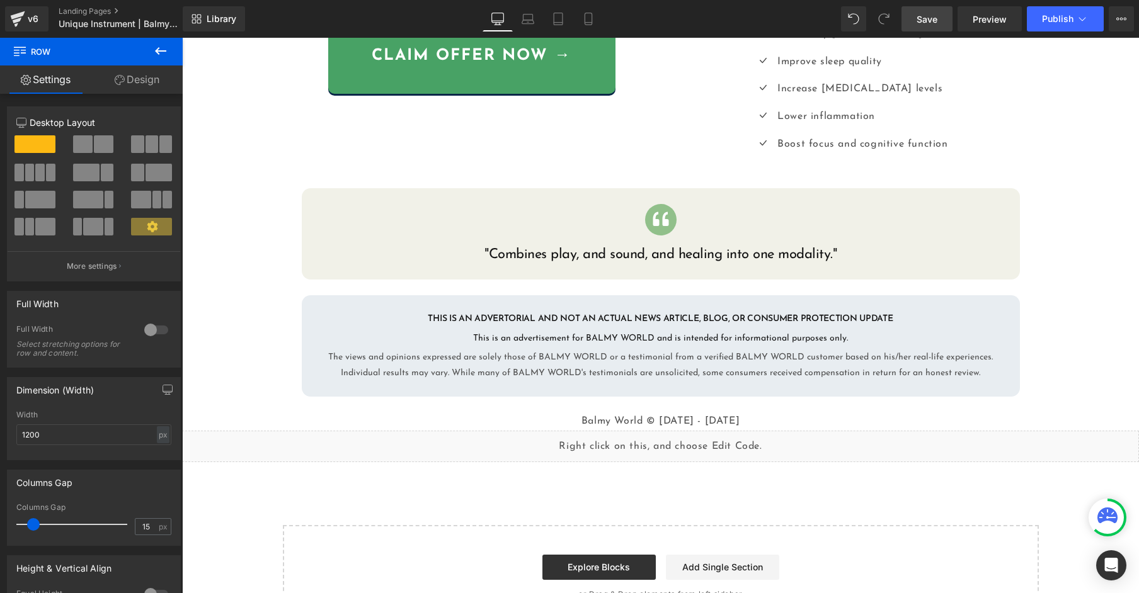
click at [922, 20] on span "Save" at bounding box center [926, 19] width 21 height 13
drag, startPoint x: 941, startPoint y: 16, endPoint x: 931, endPoint y: 33, distance: 20.3
click at [940, 16] on link "Save" at bounding box center [926, 18] width 51 height 25
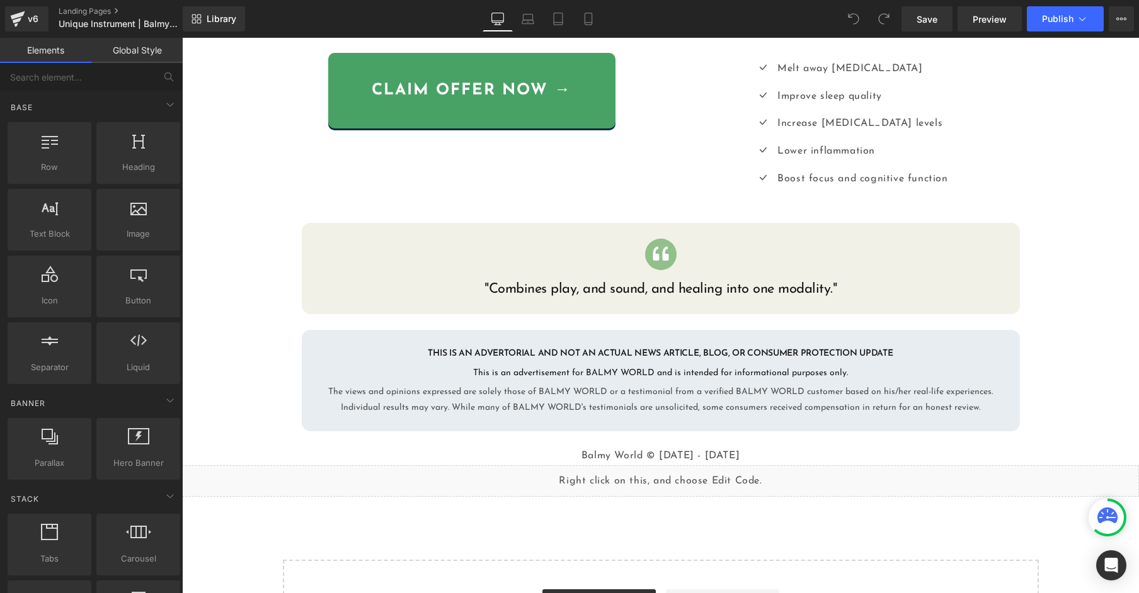
scroll to position [706, 0]
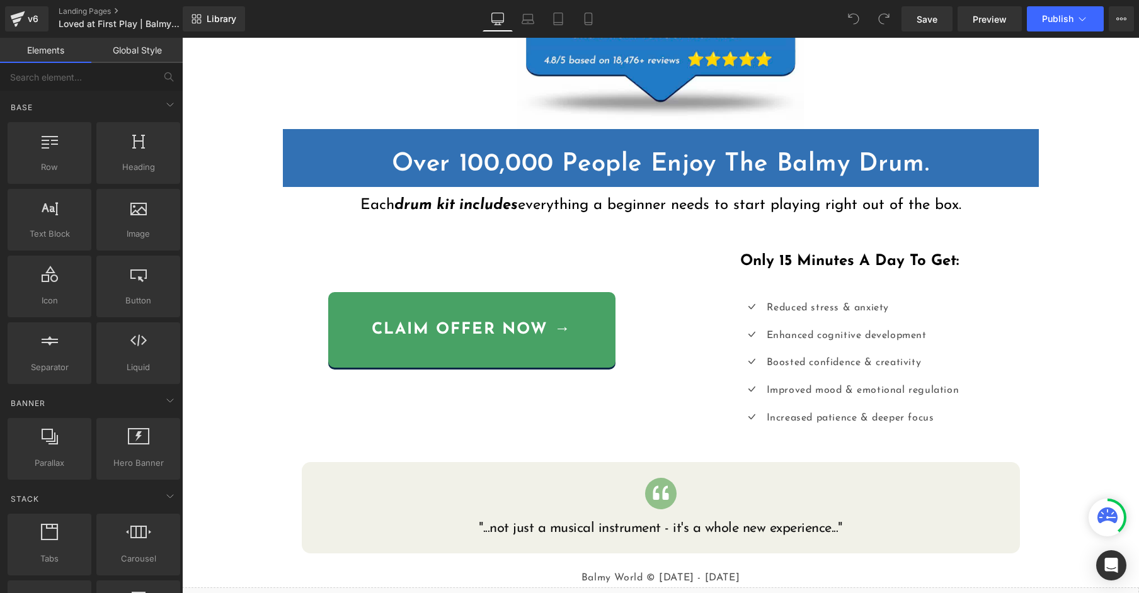
scroll to position [551, 0]
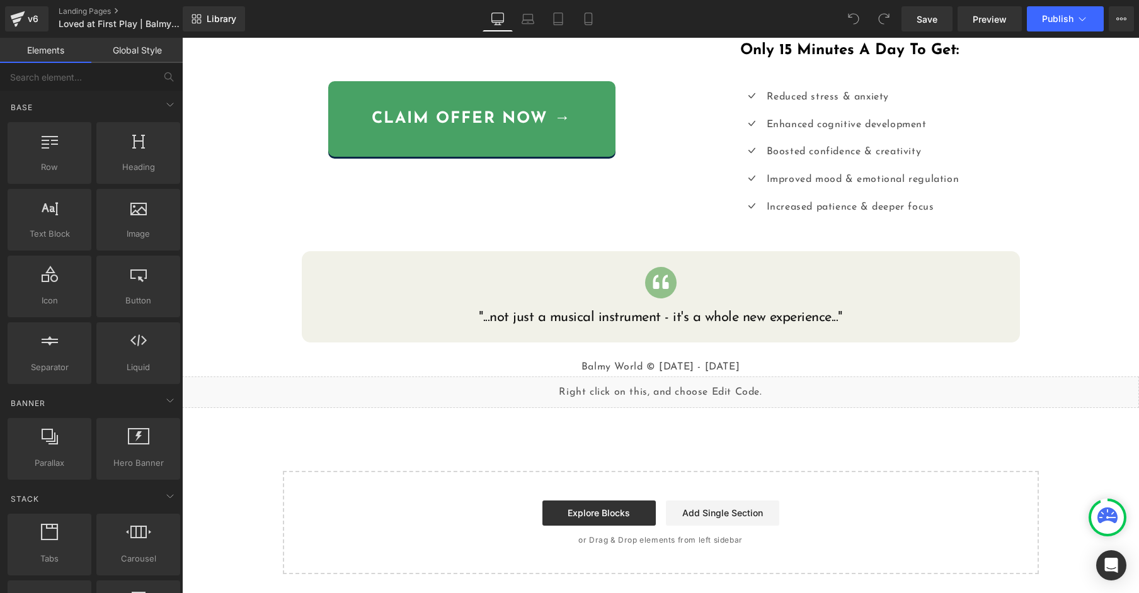
drag, startPoint x: 608, startPoint y: 513, endPoint x: 564, endPoint y: 460, distance: 69.3
click at [608, 513] on link "Explore Blocks" at bounding box center [598, 513] width 113 height 25
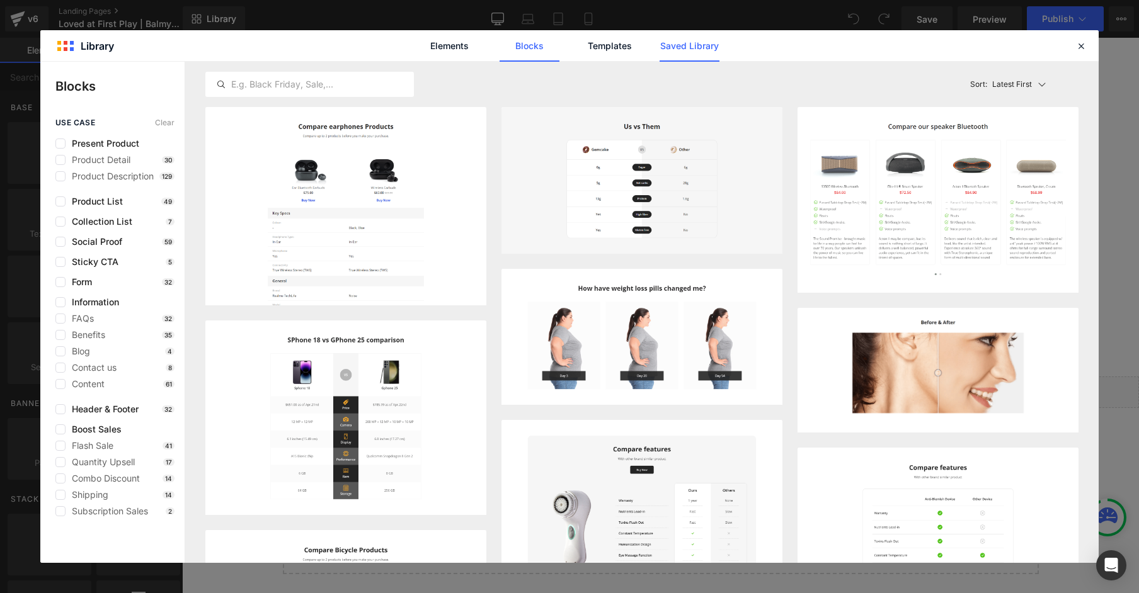
click at [679, 53] on link "Saved Library" at bounding box center [689, 45] width 60 height 31
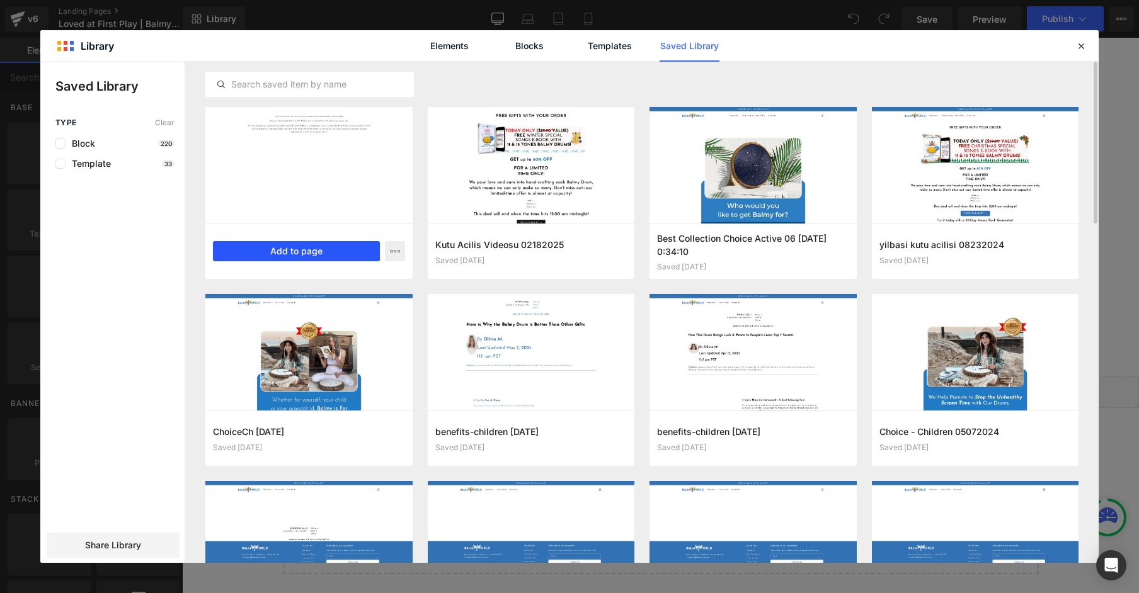
click at [348, 253] on button "Add to page" at bounding box center [296, 251] width 167 height 20
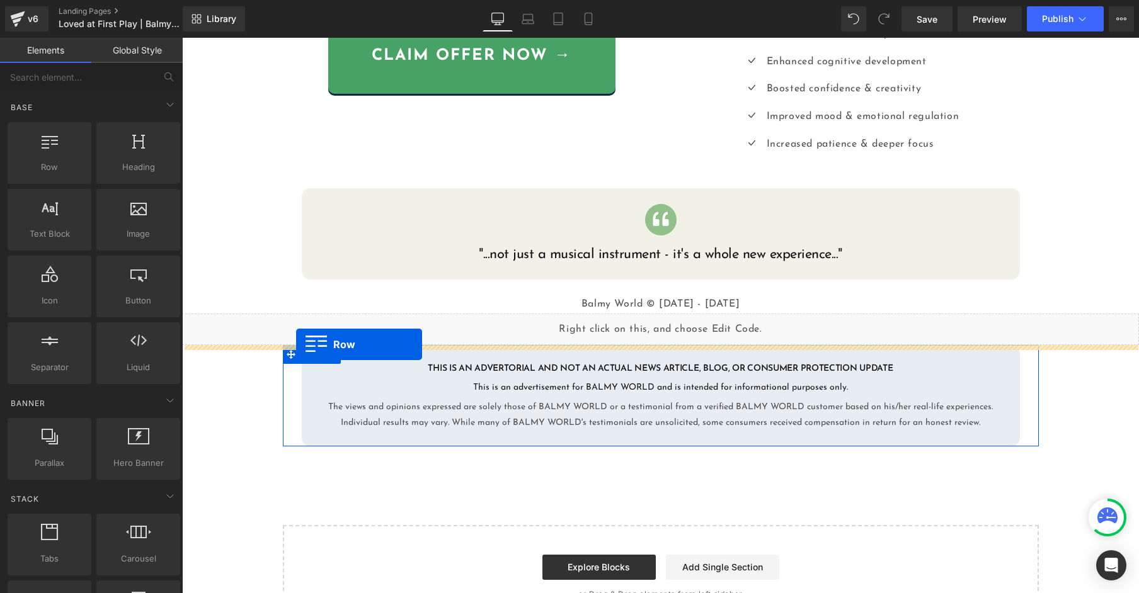
scroll to position [582, 0]
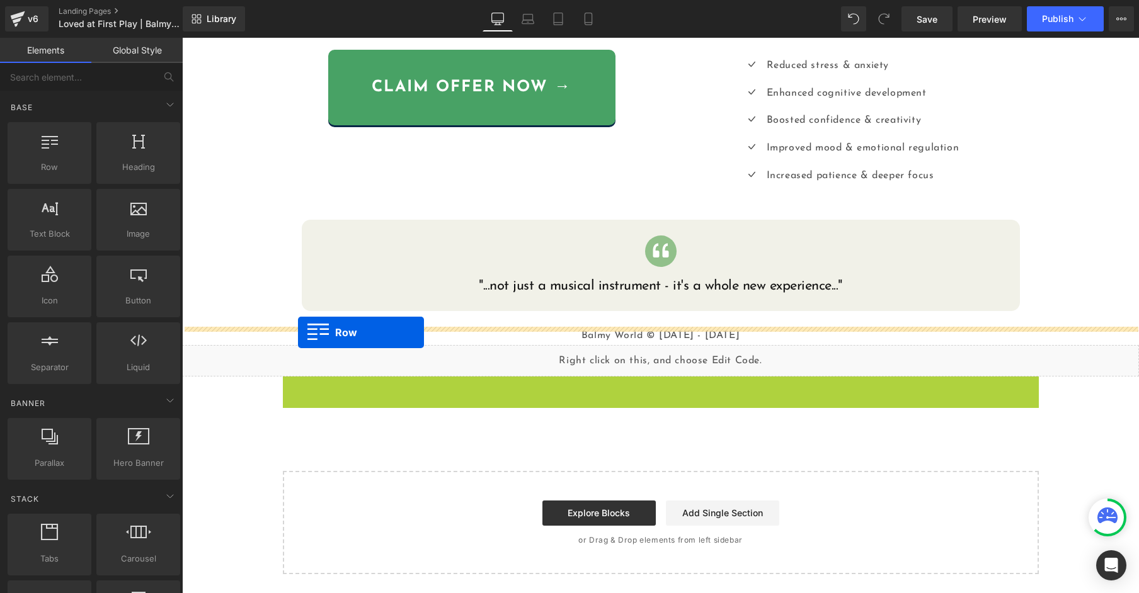
drag, startPoint x: 295, startPoint y: 359, endPoint x: 297, endPoint y: 333, distance: 26.6
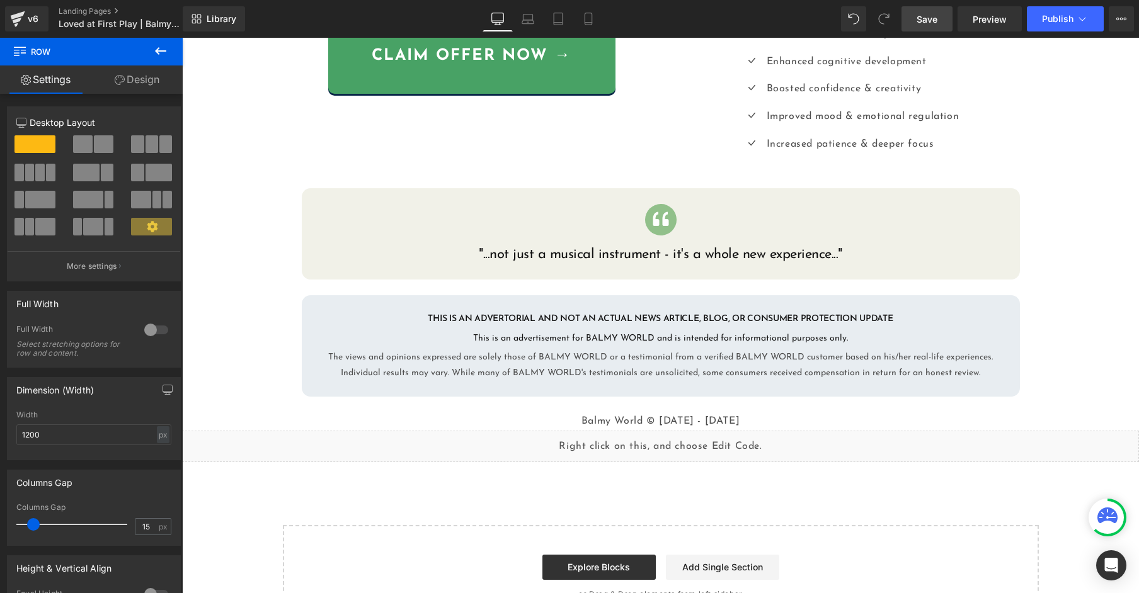
click at [920, 25] on span "Save" at bounding box center [926, 19] width 21 height 13
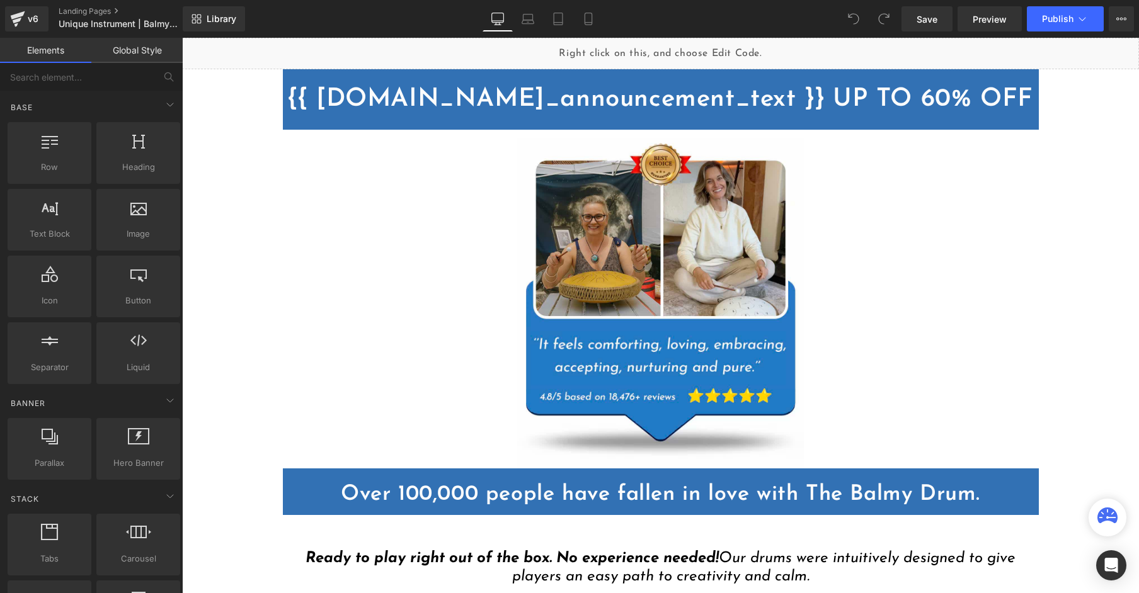
scroll to position [706, 0]
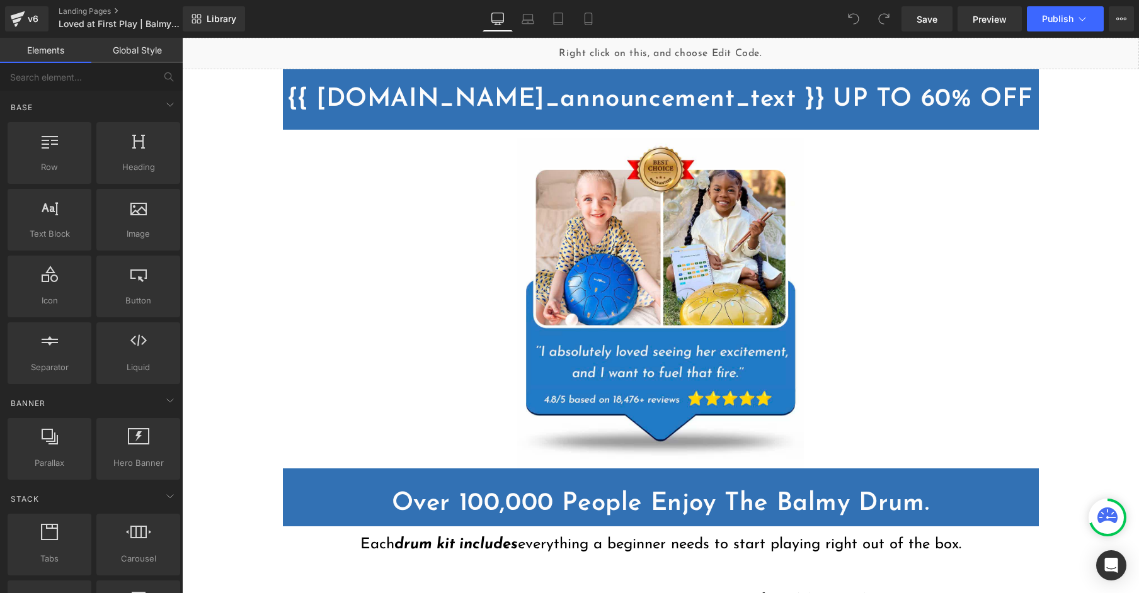
scroll to position [551, 0]
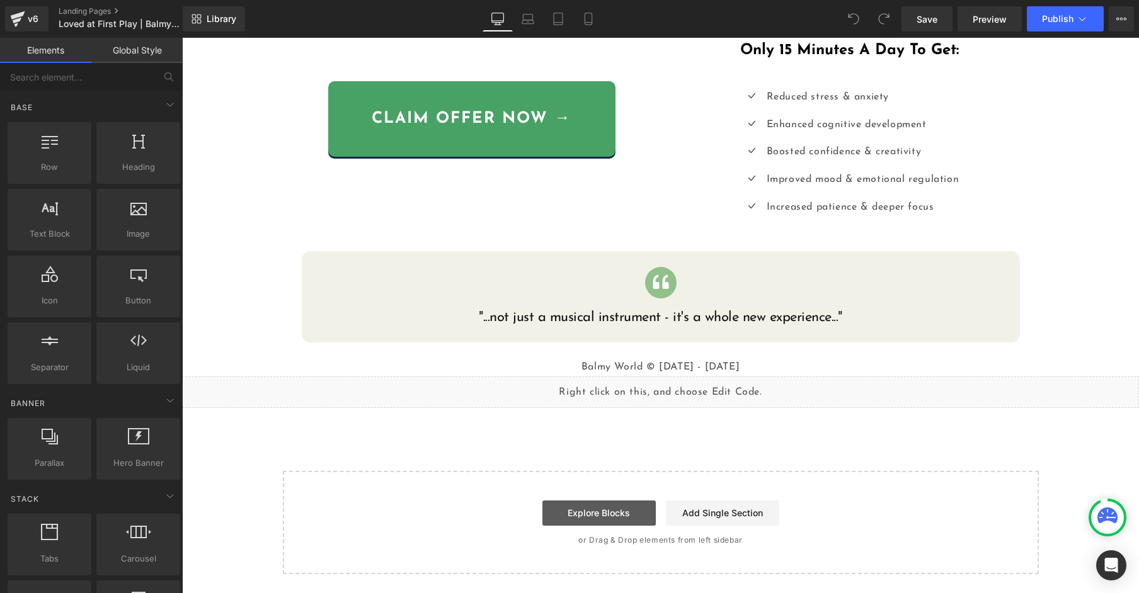
click at [596, 509] on link "Explore Blocks" at bounding box center [598, 513] width 113 height 25
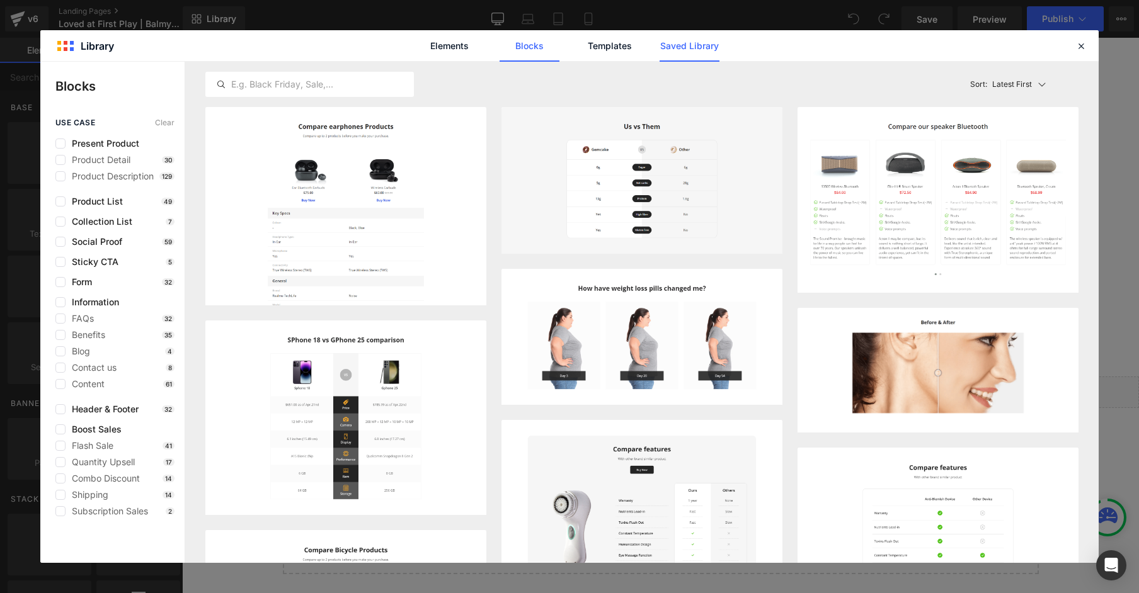
click at [671, 47] on link "Saved Library" at bounding box center [689, 45] width 60 height 31
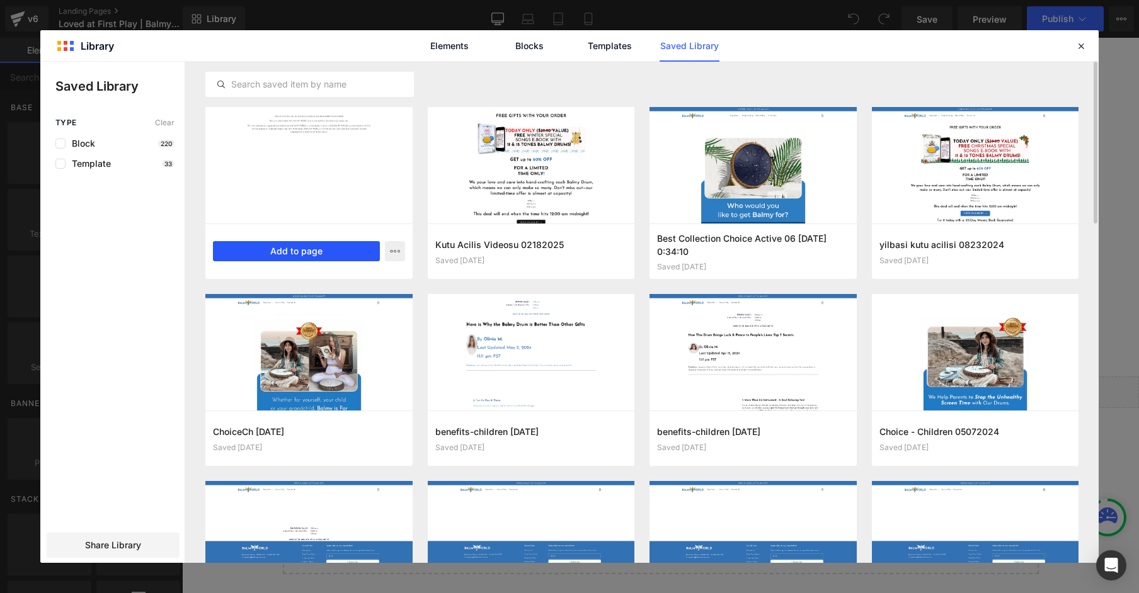
click at [311, 254] on button "Add to page" at bounding box center [296, 251] width 167 height 20
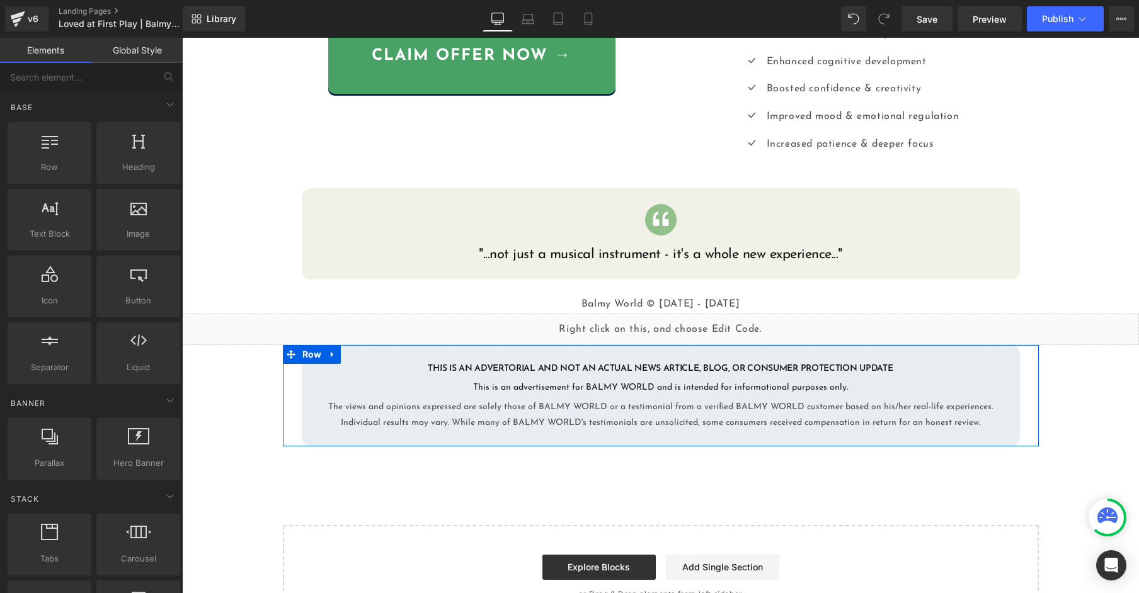
scroll to position [582, 0]
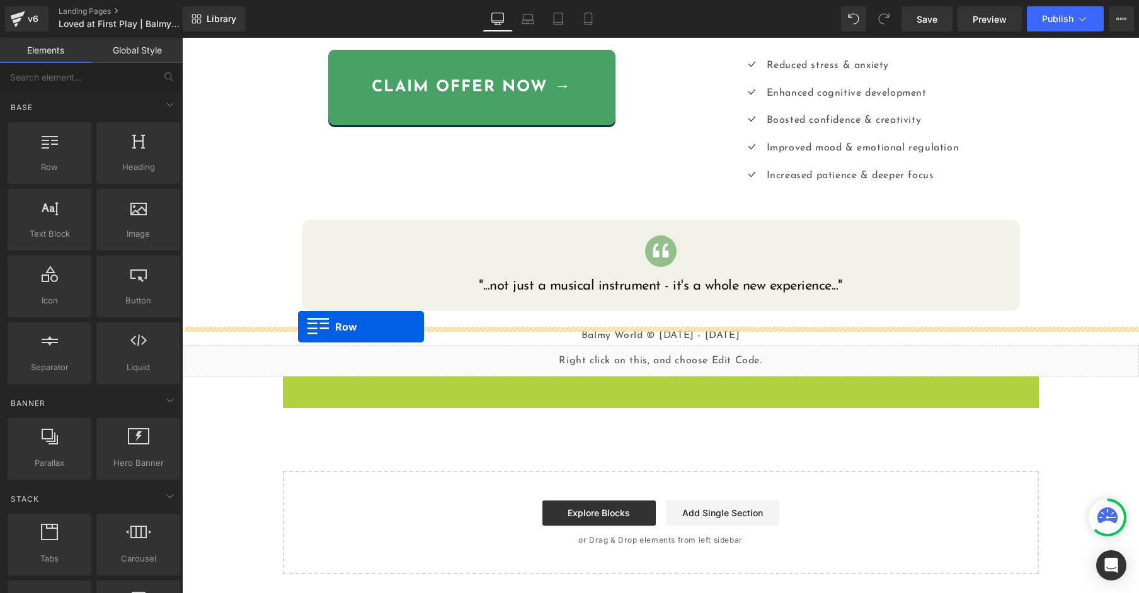
drag, startPoint x: 294, startPoint y: 352, endPoint x: 298, endPoint y: 327, distance: 25.5
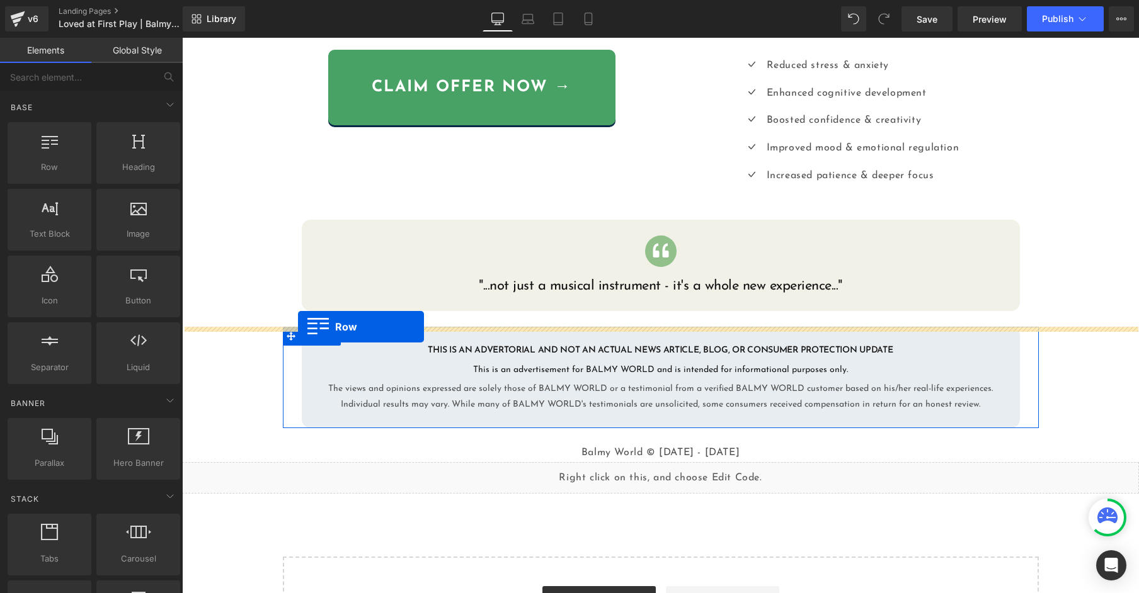
scroll to position [614, 0]
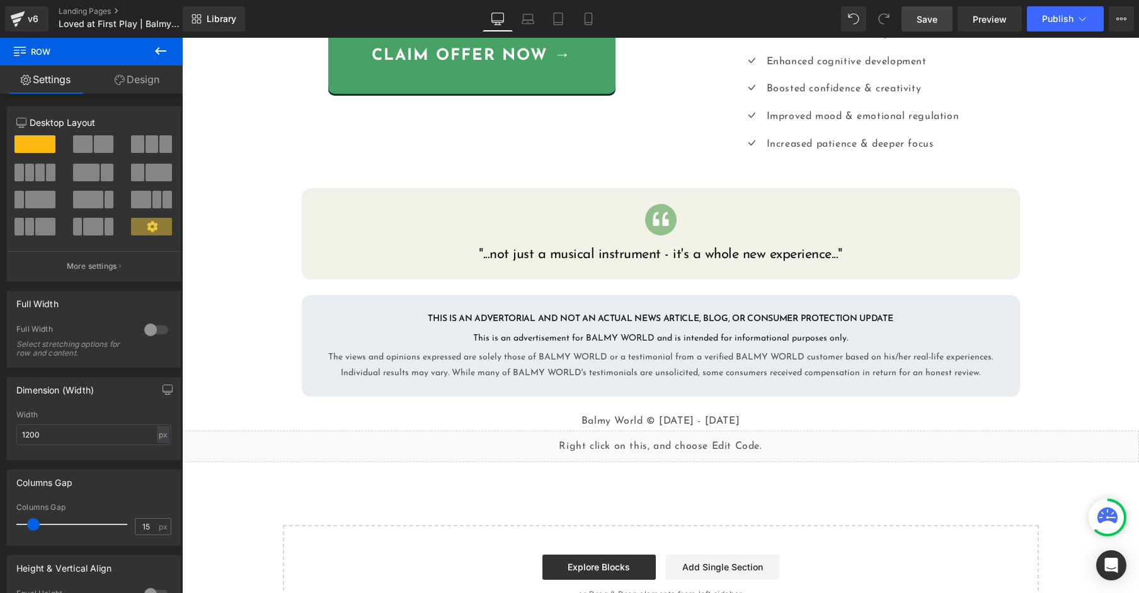
click at [938, 20] on link "Save" at bounding box center [926, 18] width 51 height 25
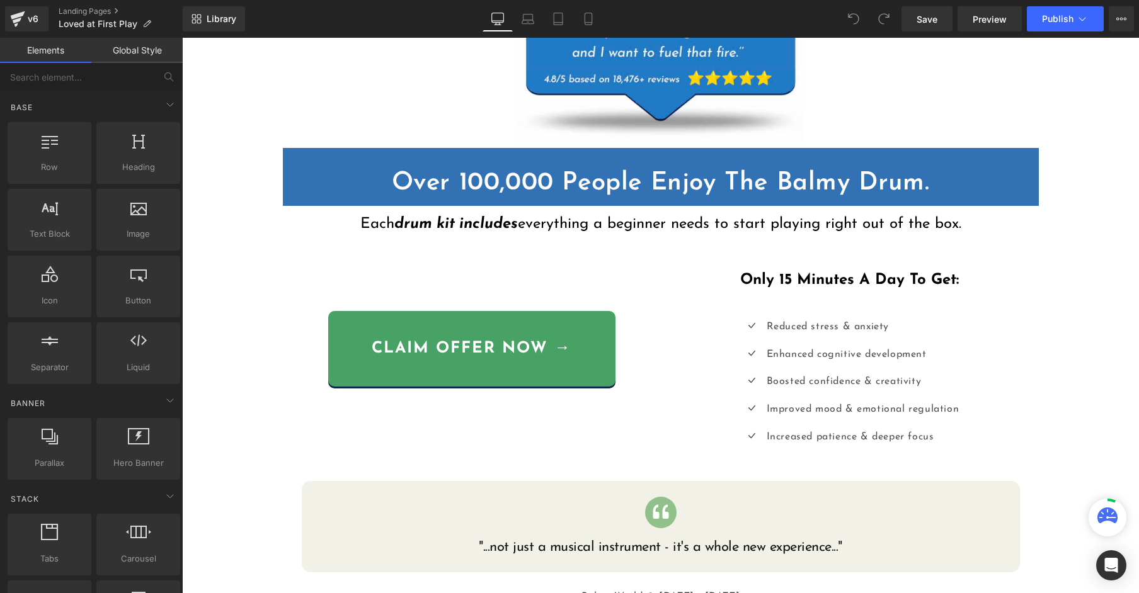
scroll to position [551, 0]
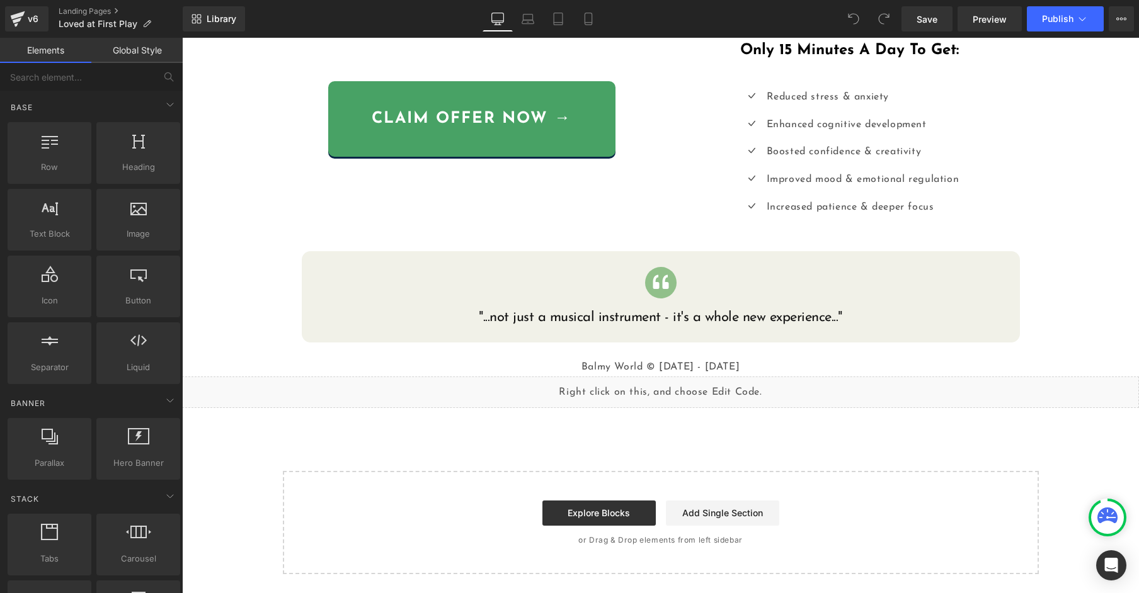
drag, startPoint x: 564, startPoint y: 509, endPoint x: 535, endPoint y: 470, distance: 48.6
click at [564, 509] on link "Explore Blocks" at bounding box center [598, 513] width 113 height 25
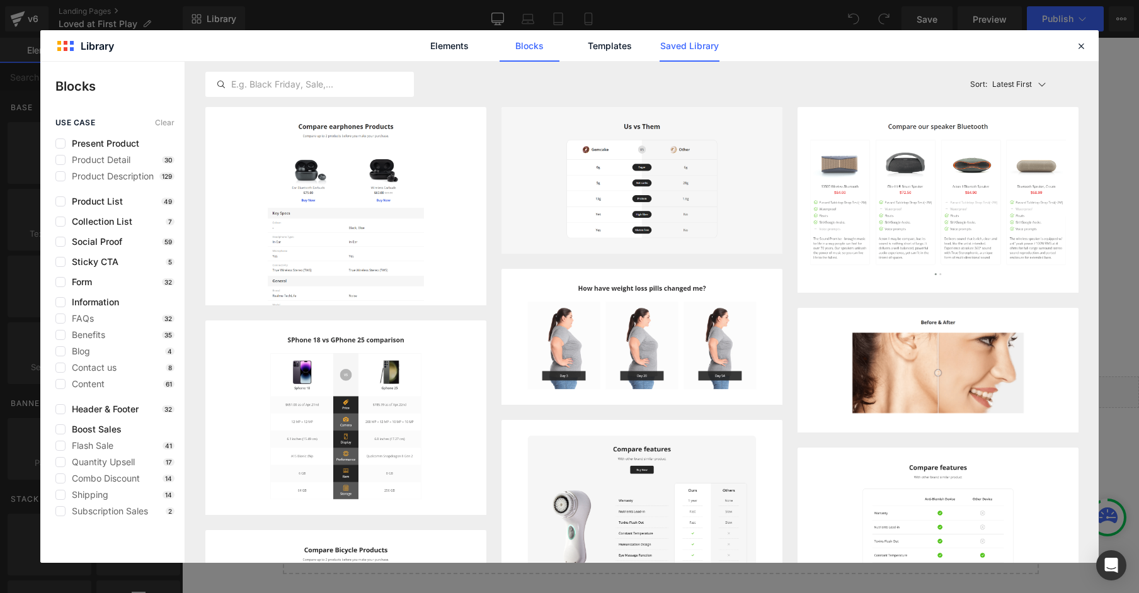
click at [676, 47] on link "Saved Library" at bounding box center [689, 45] width 60 height 31
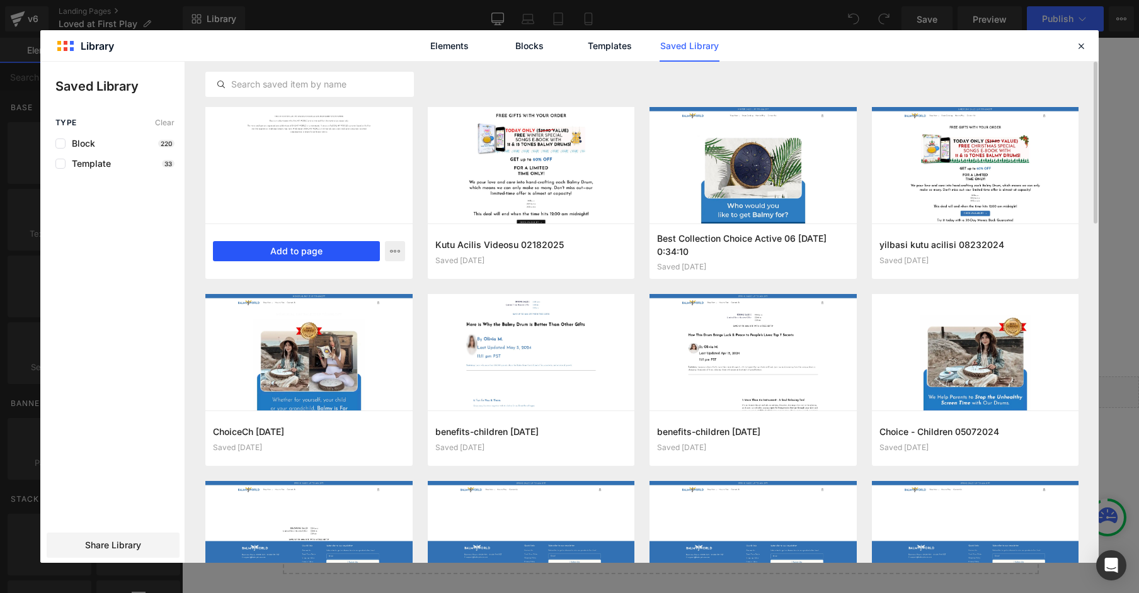
click at [317, 249] on button "Add to page" at bounding box center [296, 251] width 167 height 20
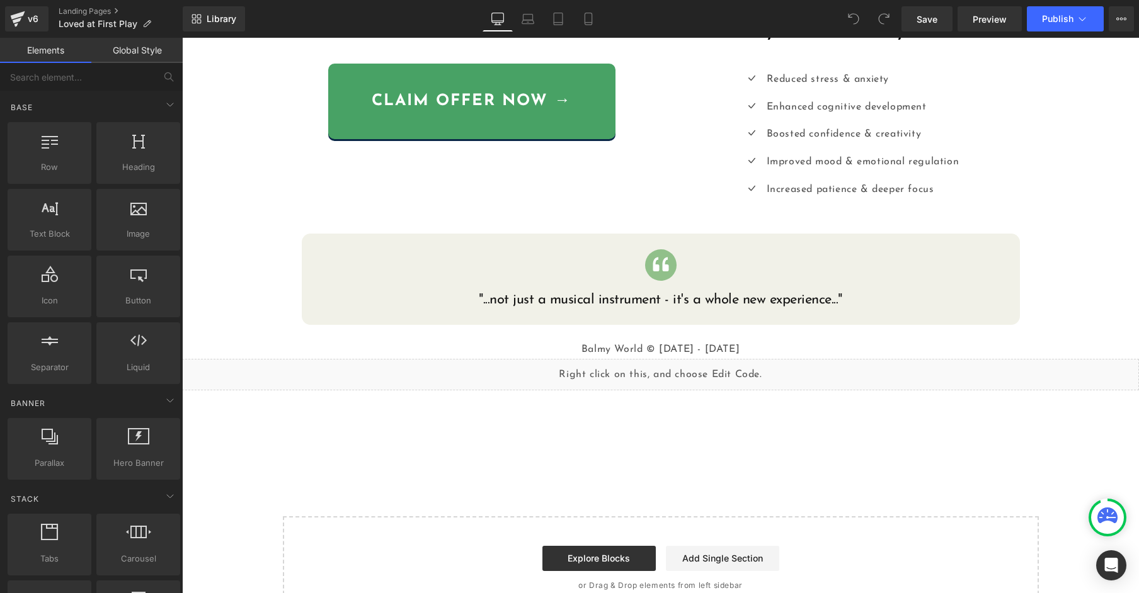
scroll to position [614, 0]
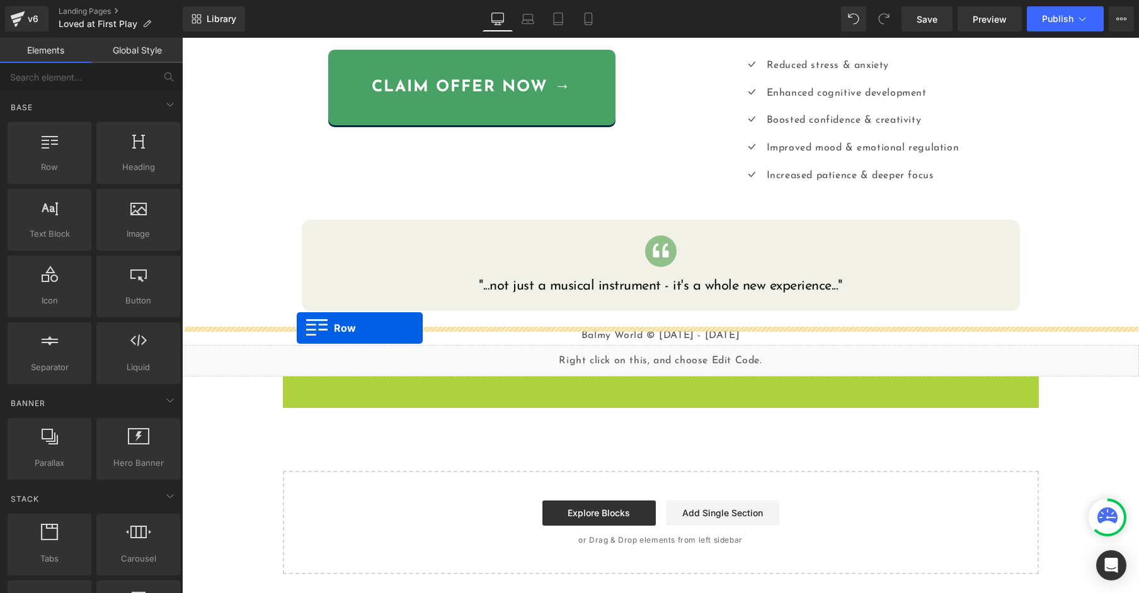
drag, startPoint x: 294, startPoint y: 346, endPoint x: 297, endPoint y: 328, distance: 18.5
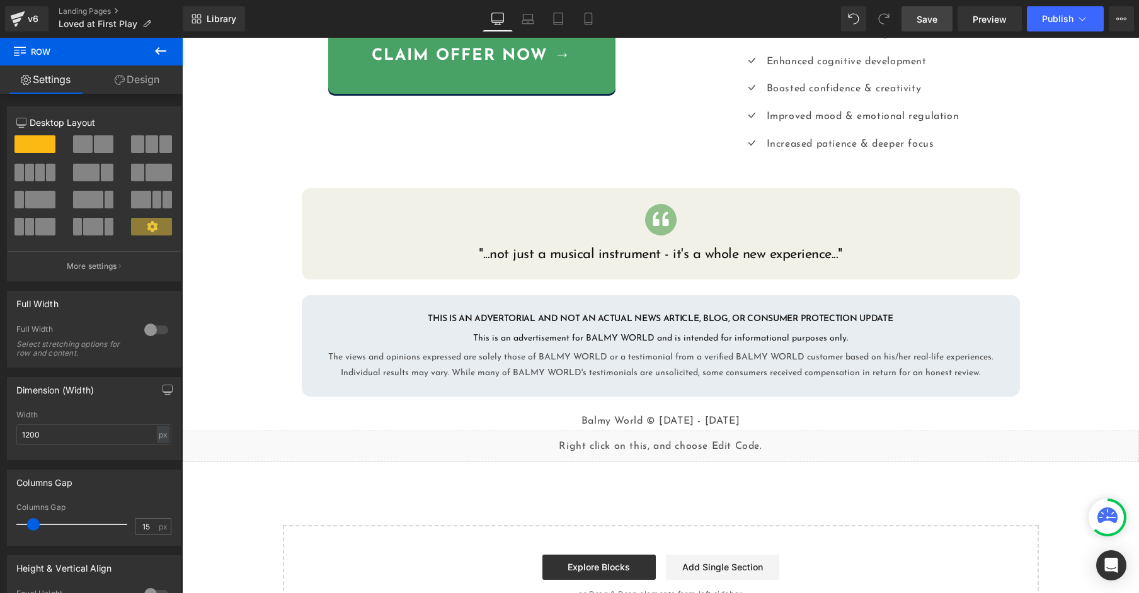
click at [921, 20] on span "Save" at bounding box center [926, 19] width 21 height 13
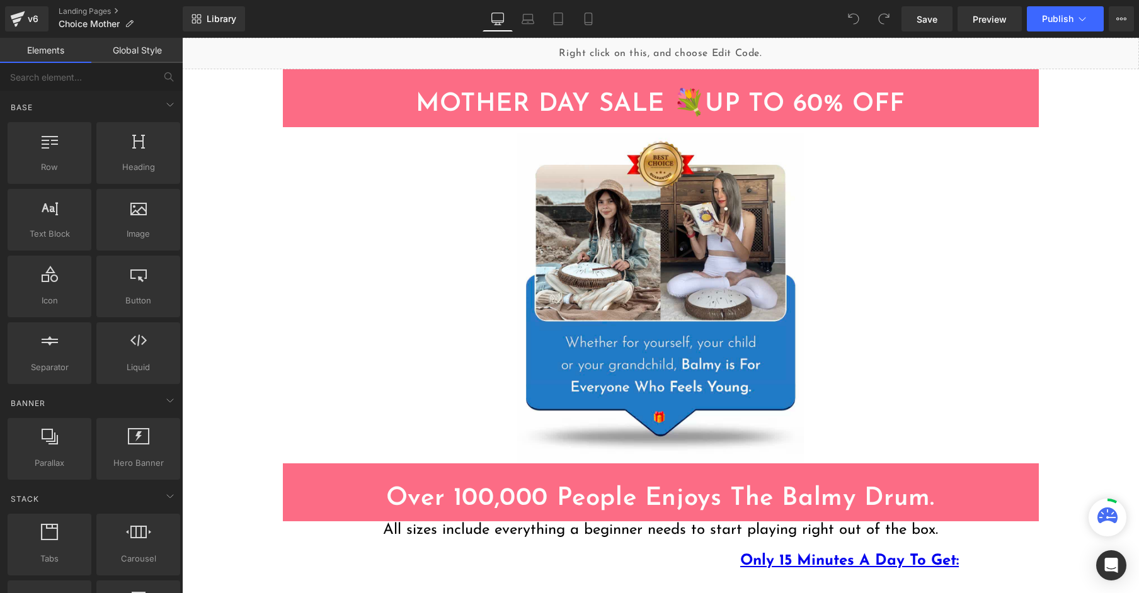
scroll to position [394, 0]
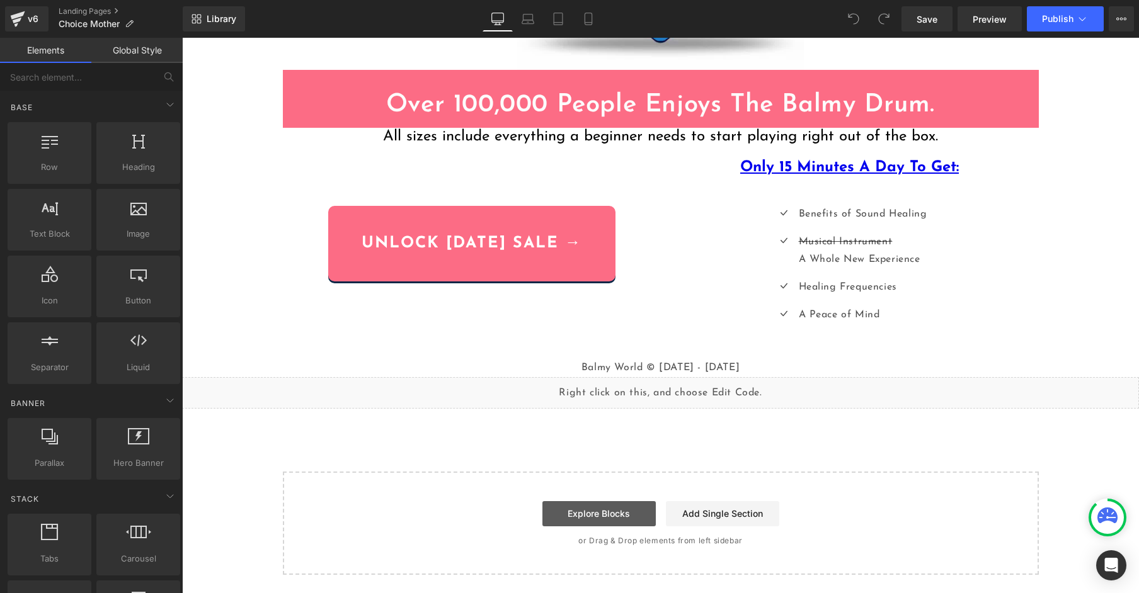
click at [606, 506] on link "Explore Blocks" at bounding box center [598, 513] width 113 height 25
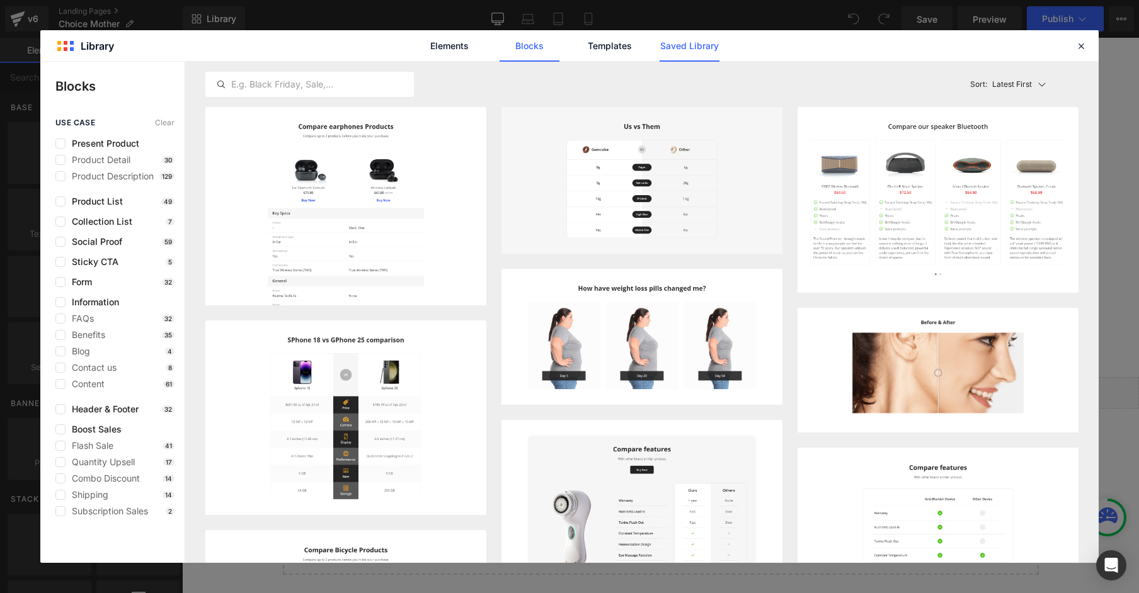
click at [664, 47] on link "Saved Library" at bounding box center [689, 45] width 60 height 31
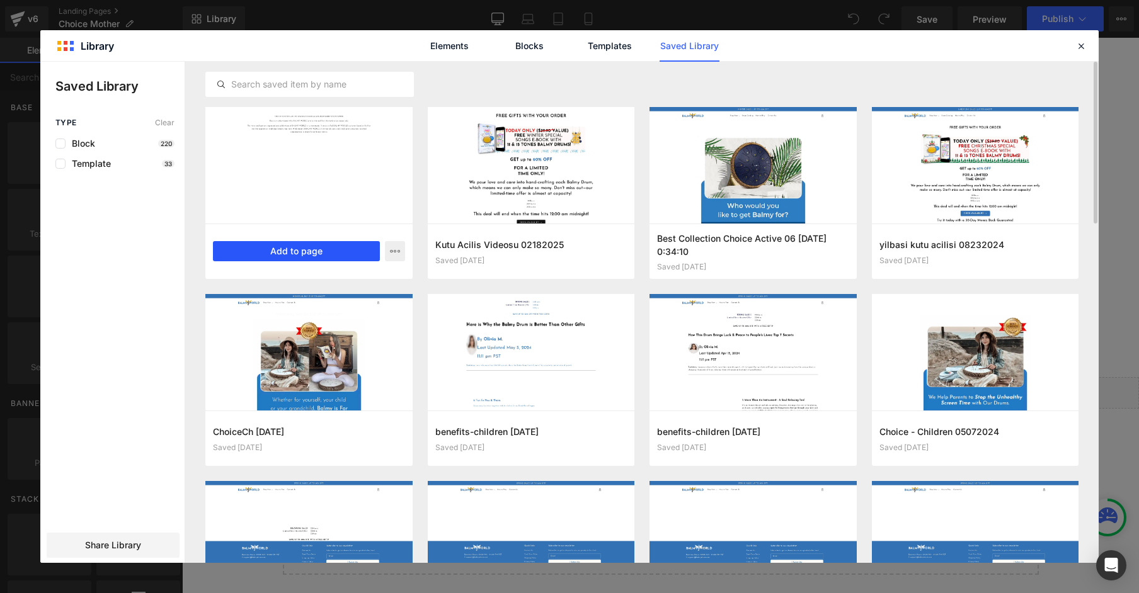
click at [295, 253] on button "Add to page" at bounding box center [296, 251] width 167 height 20
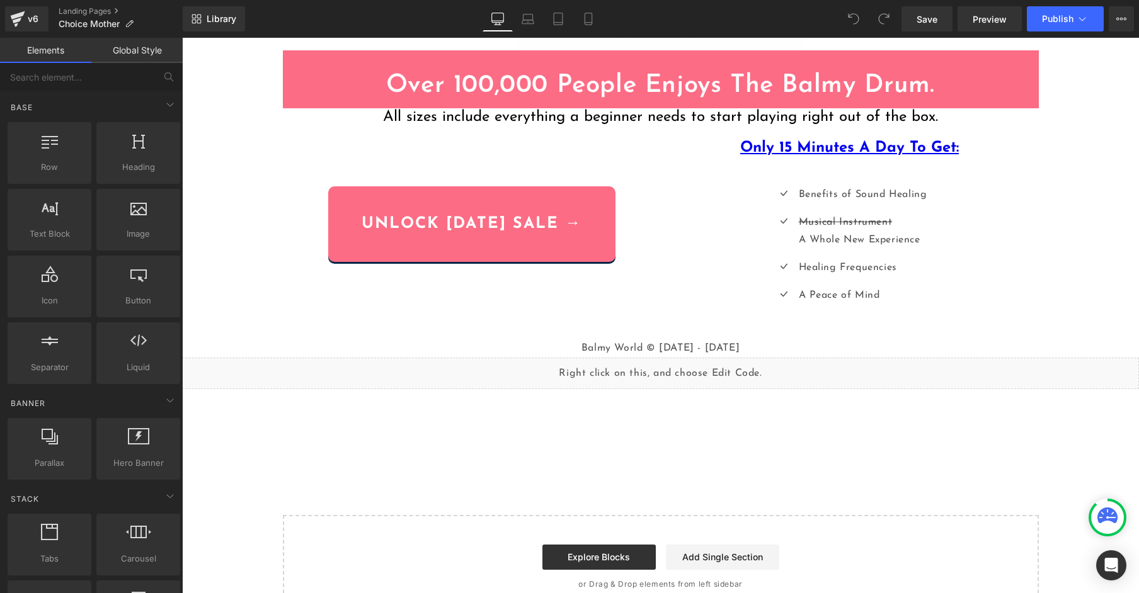
scroll to position [457, 0]
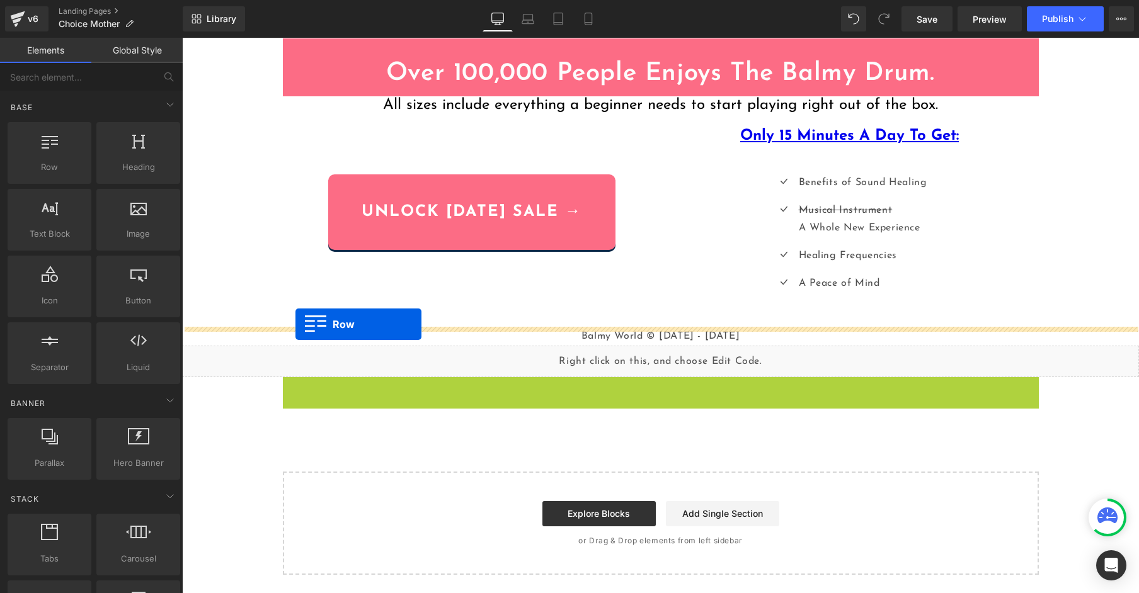
drag, startPoint x: 292, startPoint y: 357, endPoint x: 295, endPoint y: 324, distance: 32.3
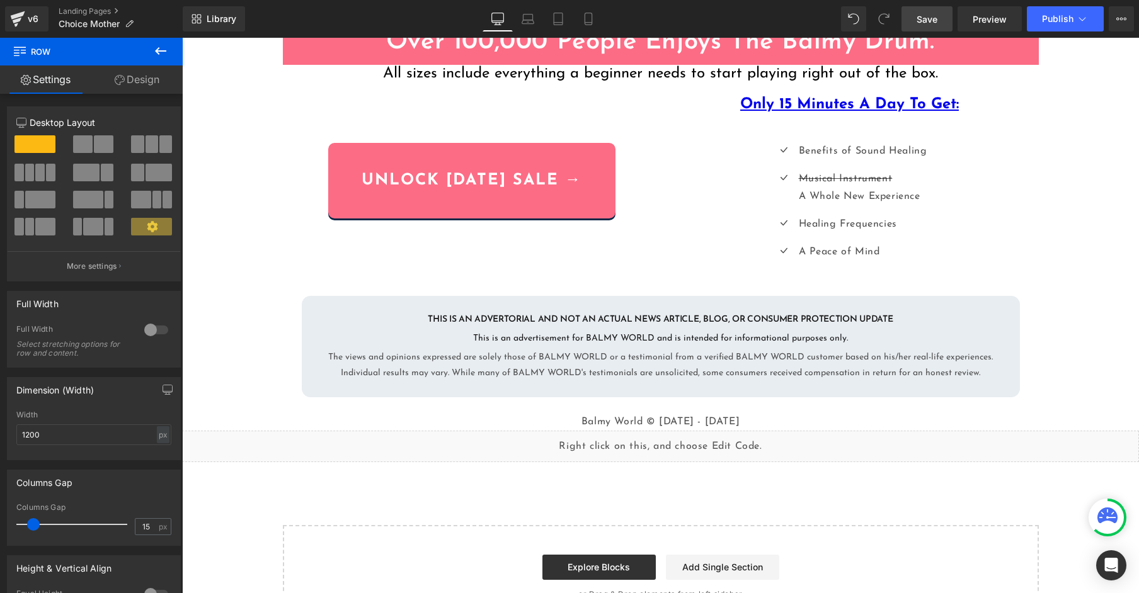
click at [921, 20] on span "Save" at bounding box center [926, 19] width 21 height 13
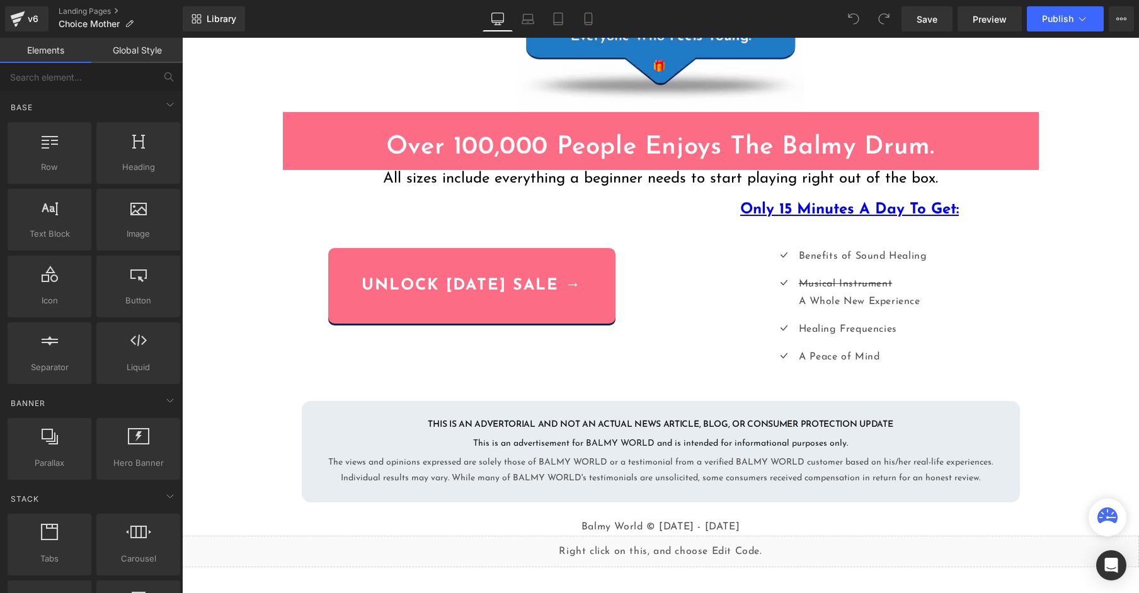
scroll to position [511, 0]
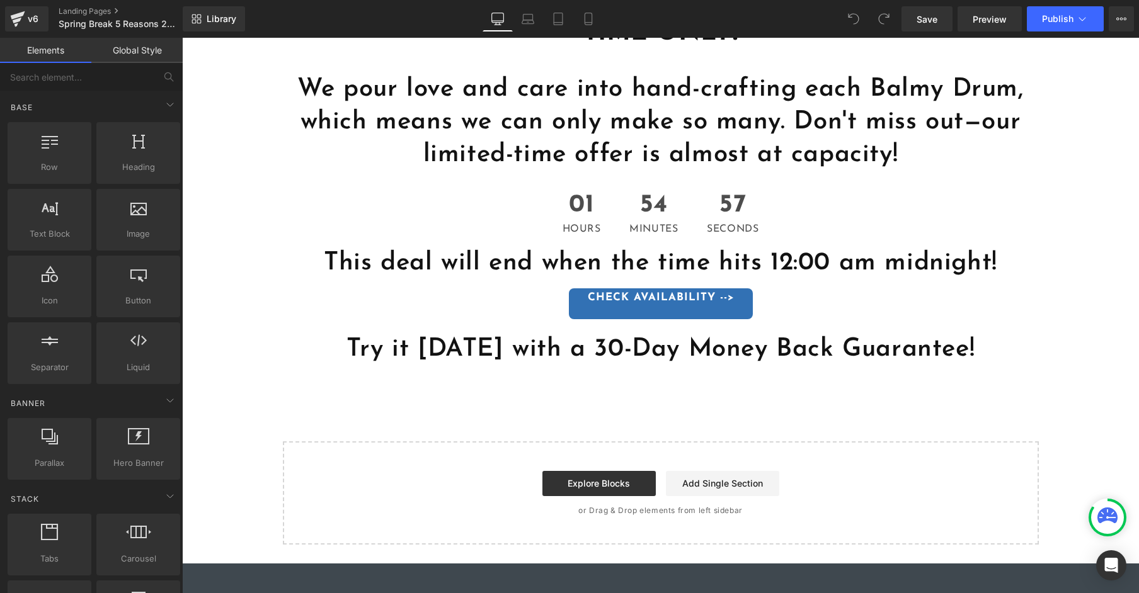
scroll to position [3226, 0]
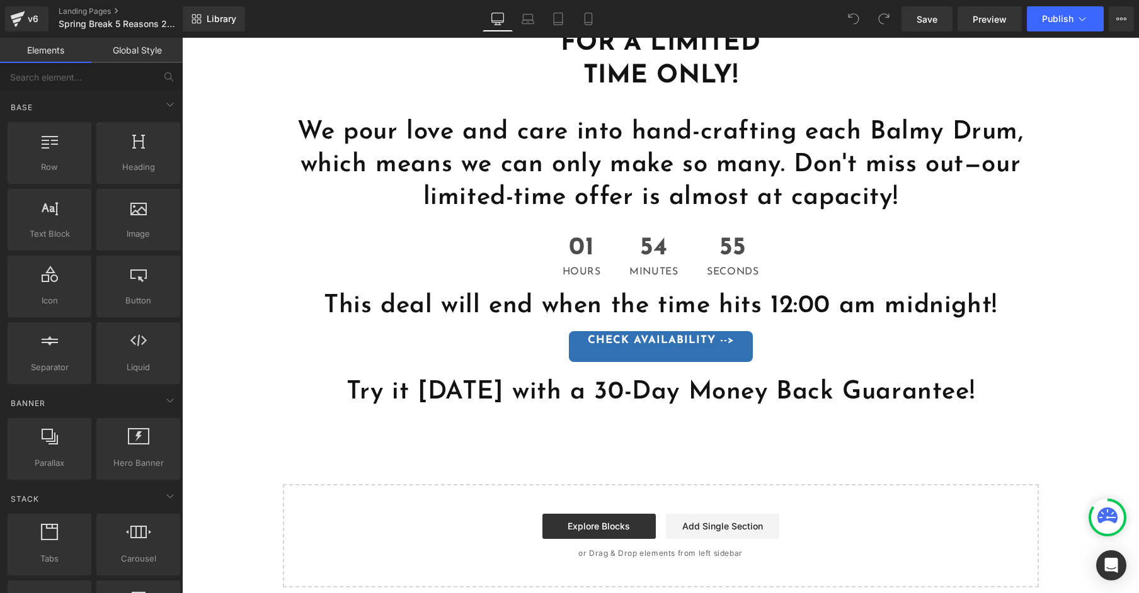
drag, startPoint x: 597, startPoint y: 493, endPoint x: 585, endPoint y: 485, distance: 14.7
click at [596, 514] on link "Explore Blocks" at bounding box center [598, 526] width 113 height 25
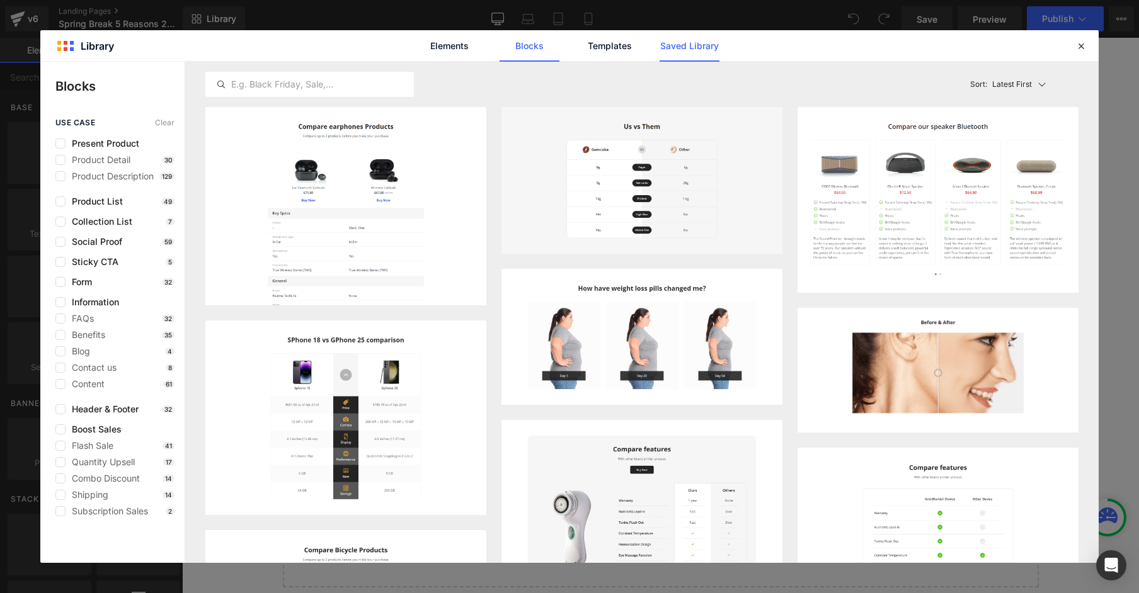
click at [679, 41] on link "Saved Library" at bounding box center [689, 45] width 60 height 31
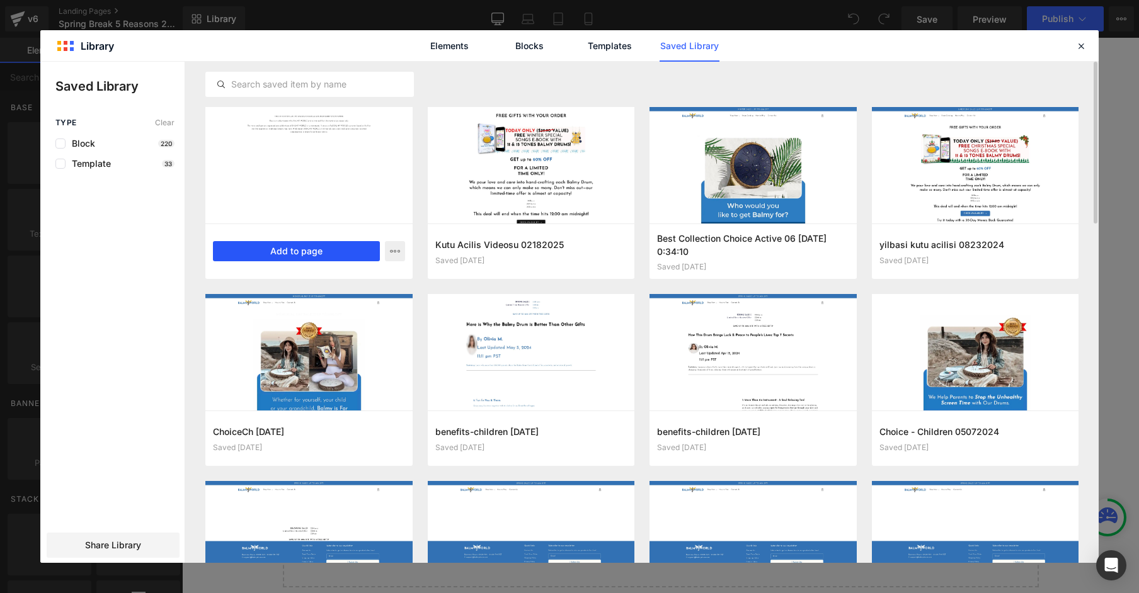
click at [292, 249] on button "Add to page" at bounding box center [296, 251] width 167 height 20
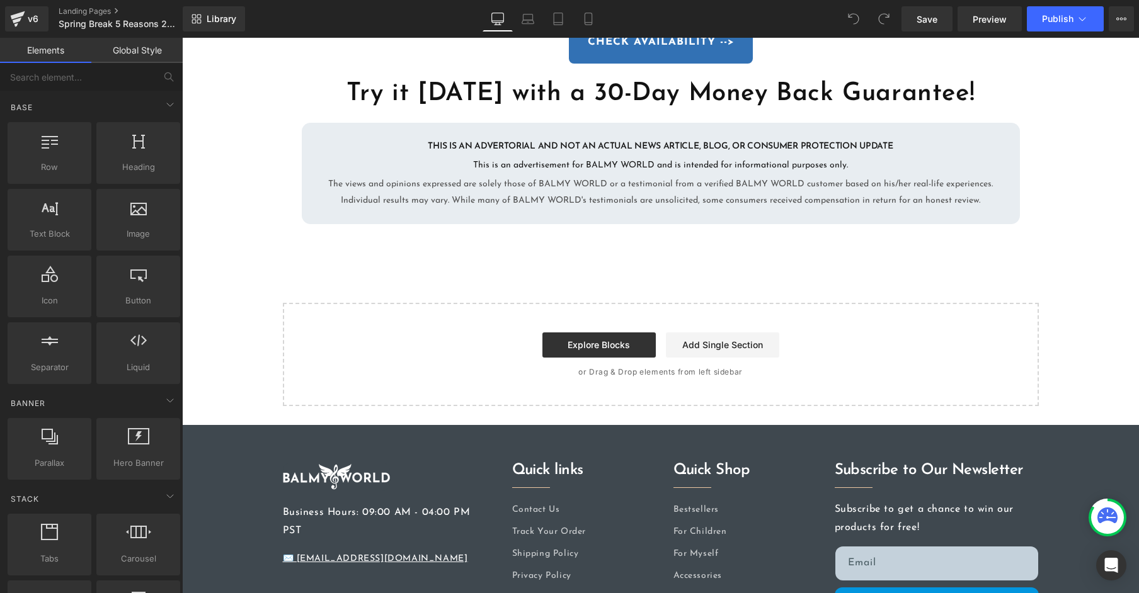
scroll to position [3415, 0]
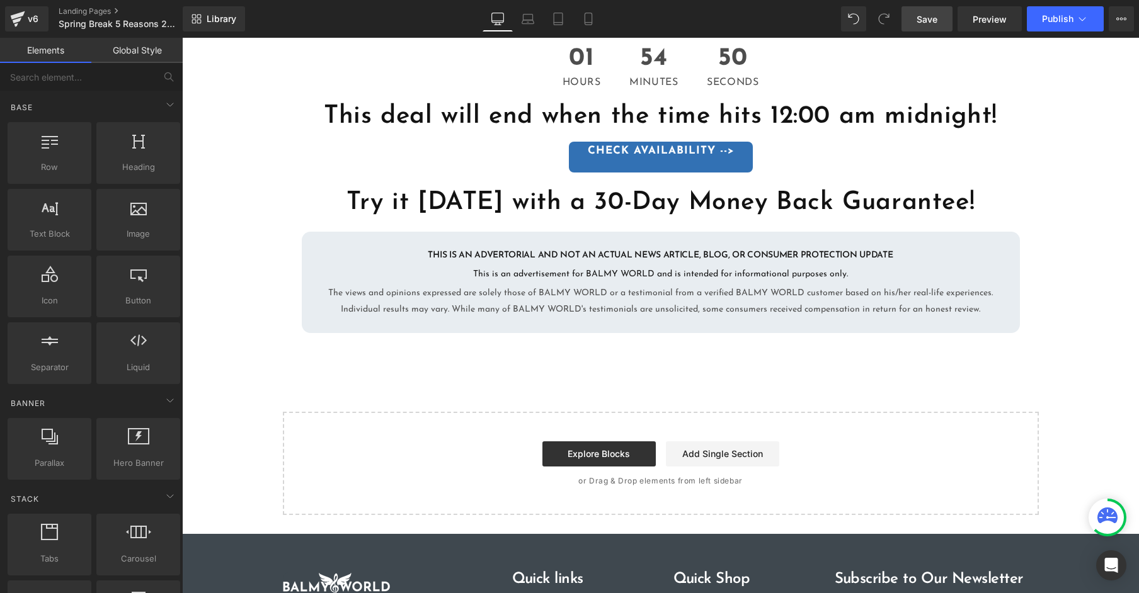
click at [944, 20] on link "Save" at bounding box center [926, 18] width 51 height 25
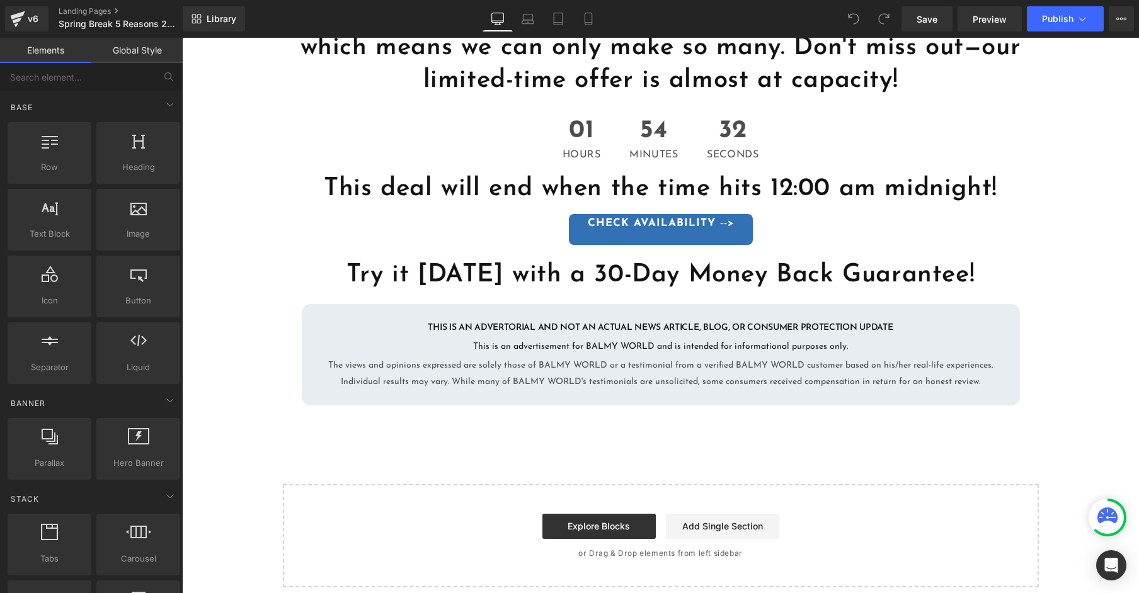
scroll to position [3386, 0]
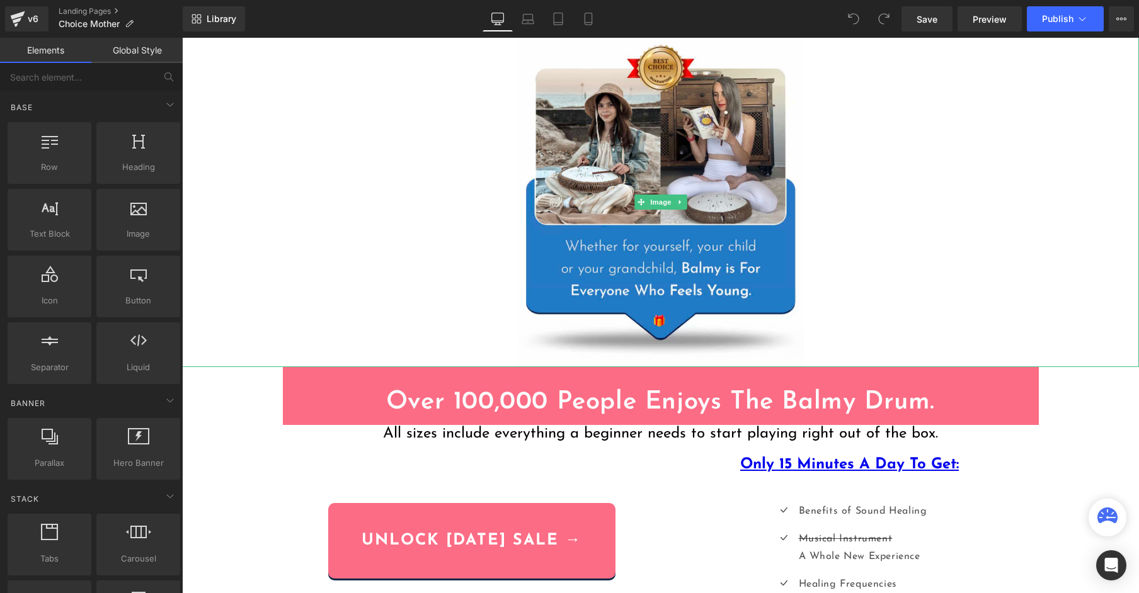
scroll to position [511, 0]
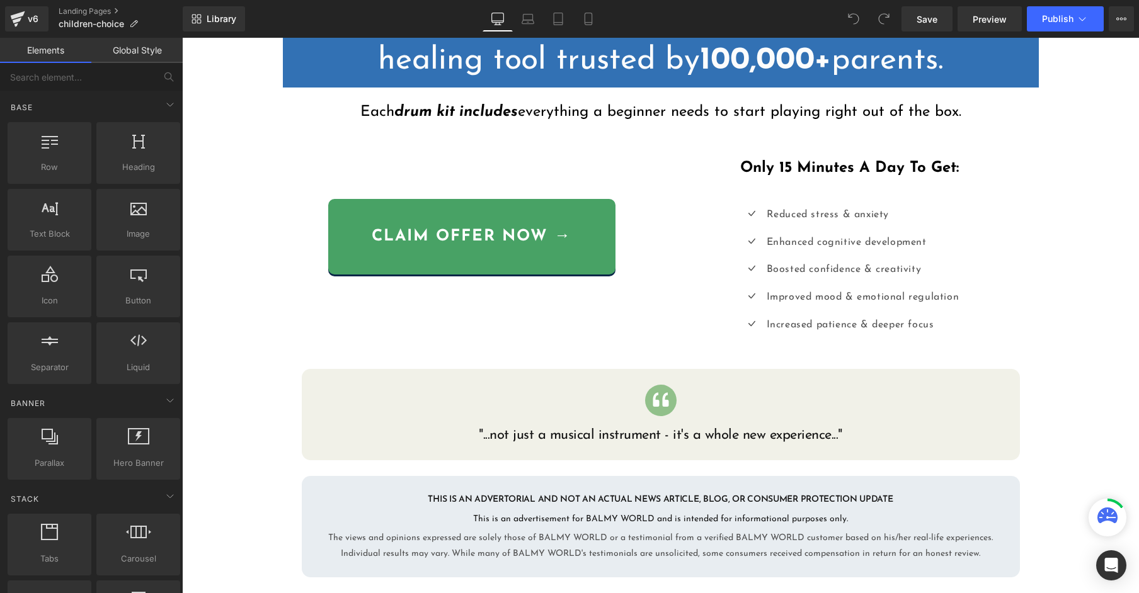
scroll to position [746, 0]
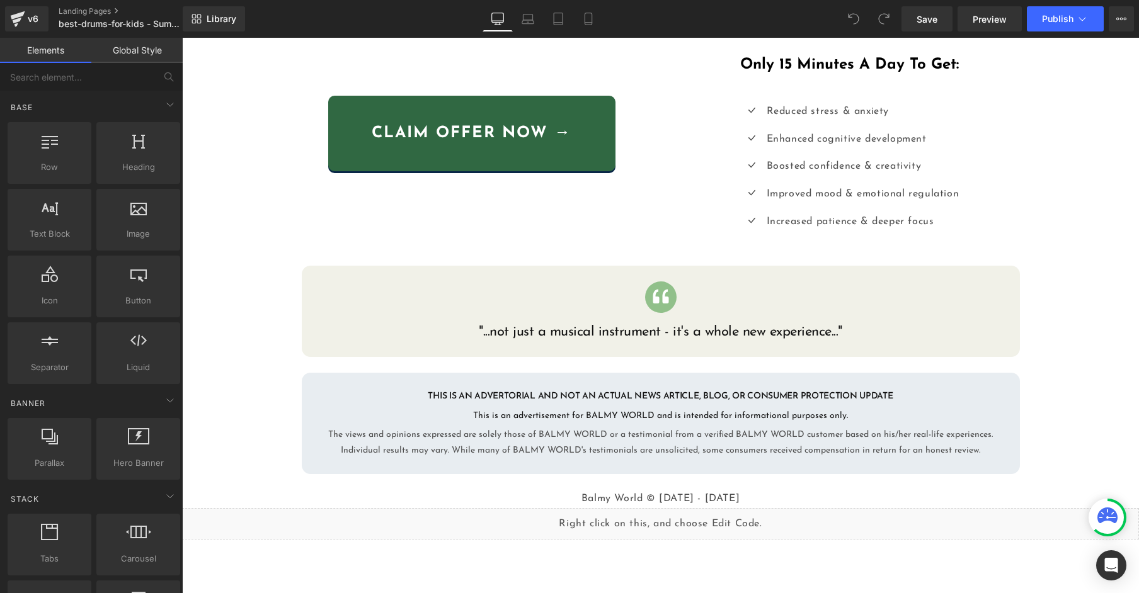
scroll to position [746, 0]
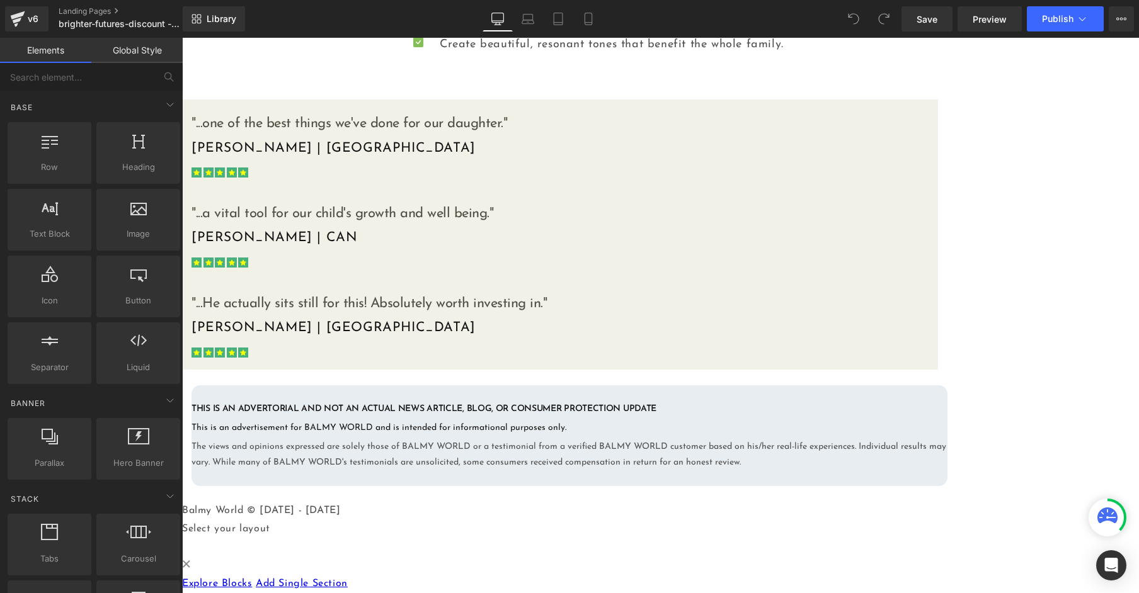
scroll to position [904, 0]
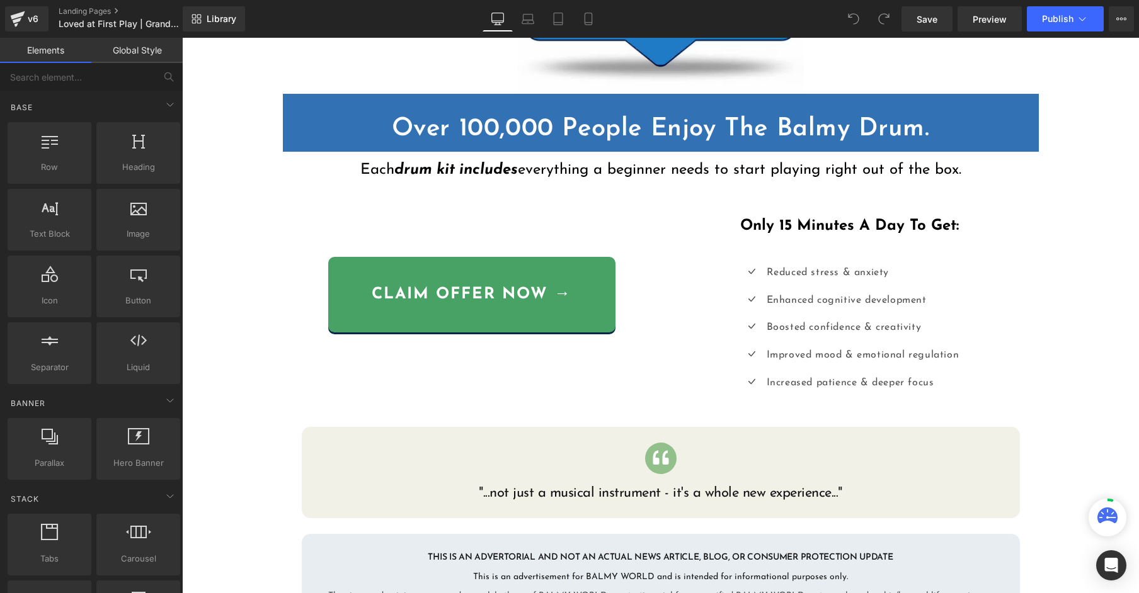
scroll to position [668, 0]
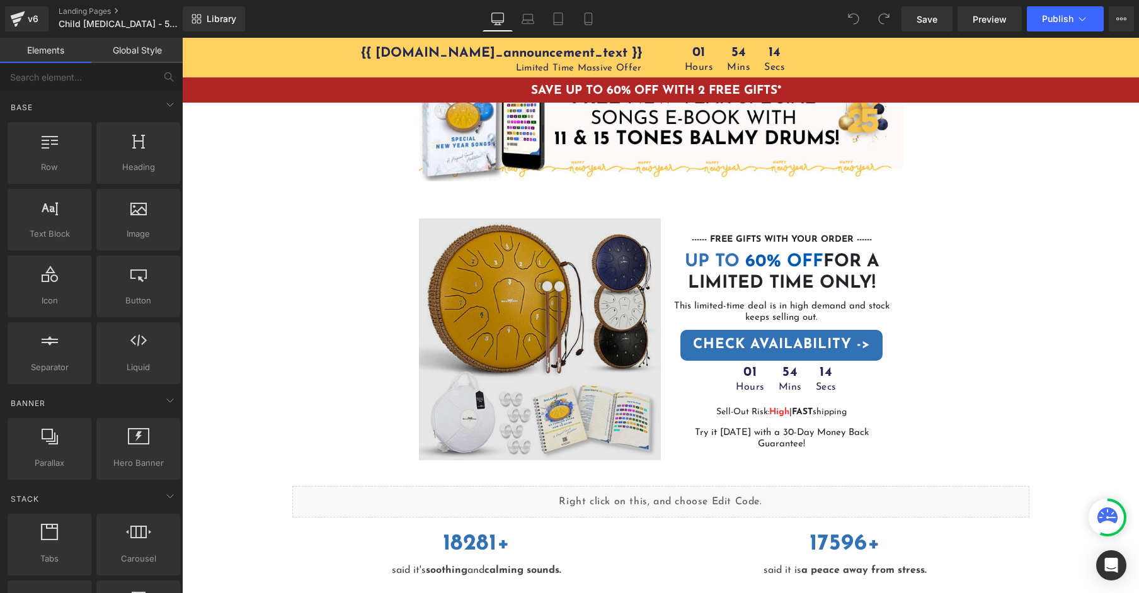
scroll to position [2244, 0]
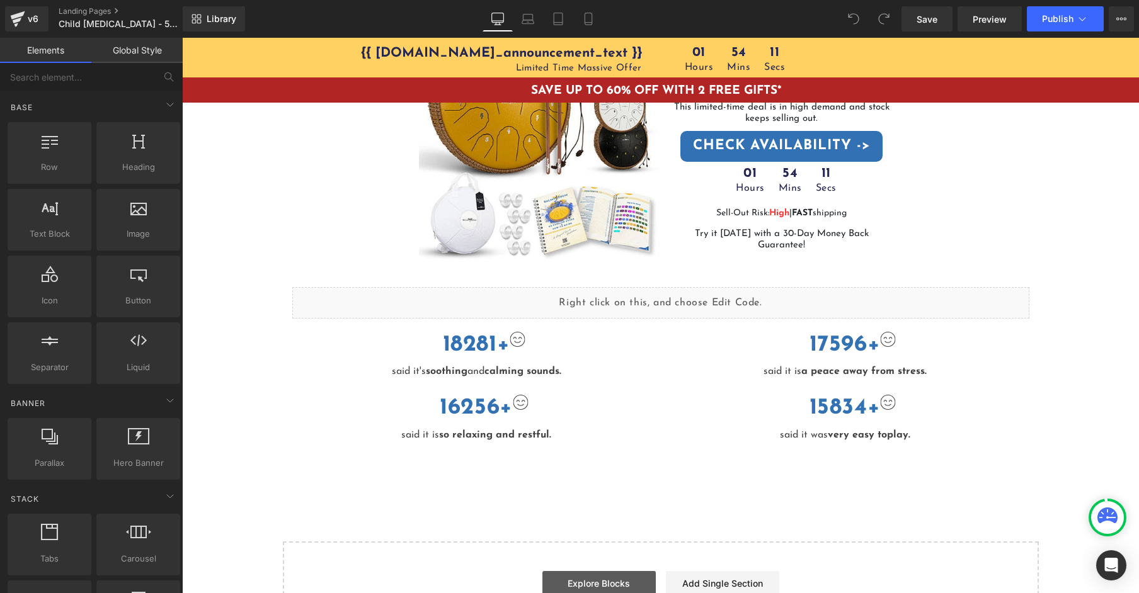
click at [604, 571] on link "Explore Blocks" at bounding box center [598, 583] width 113 height 25
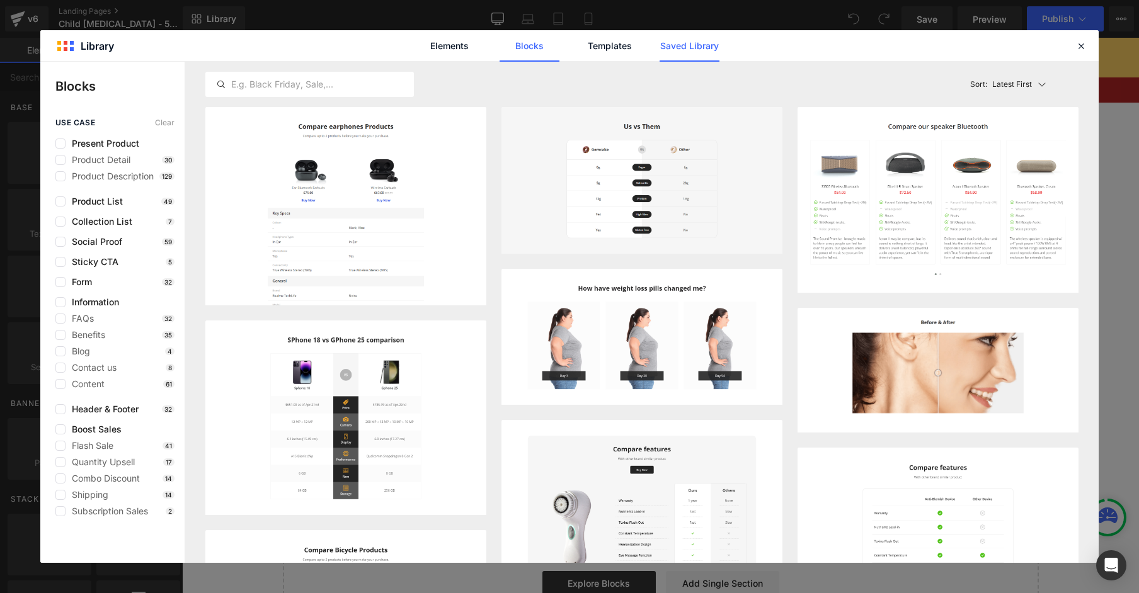
click at [690, 56] on link "Saved Library" at bounding box center [689, 45] width 60 height 31
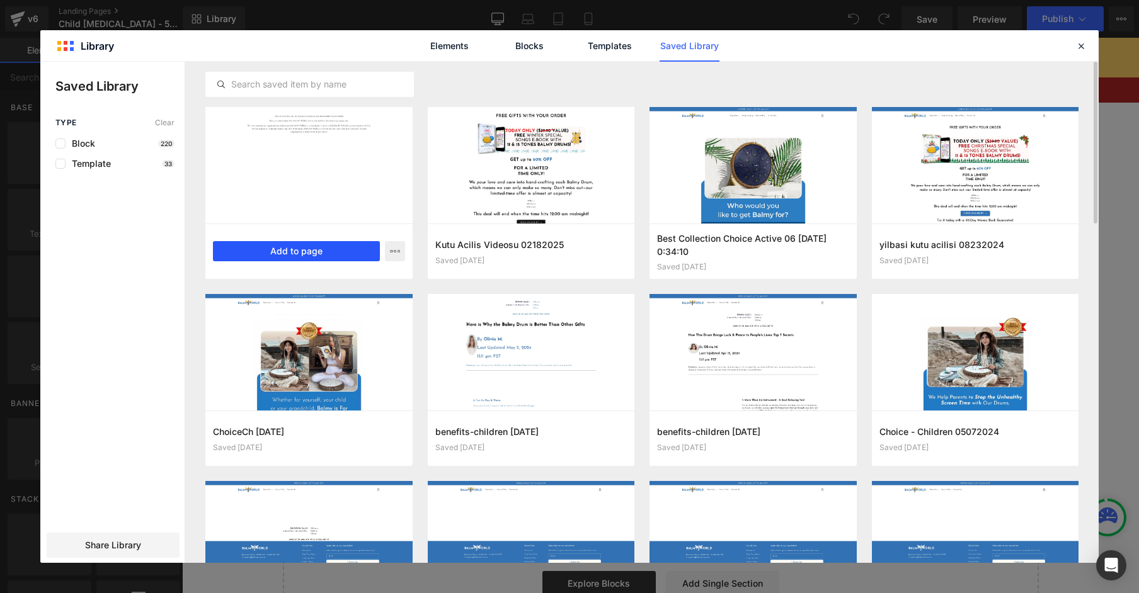
click at [273, 248] on button "Add to page" at bounding box center [296, 251] width 167 height 20
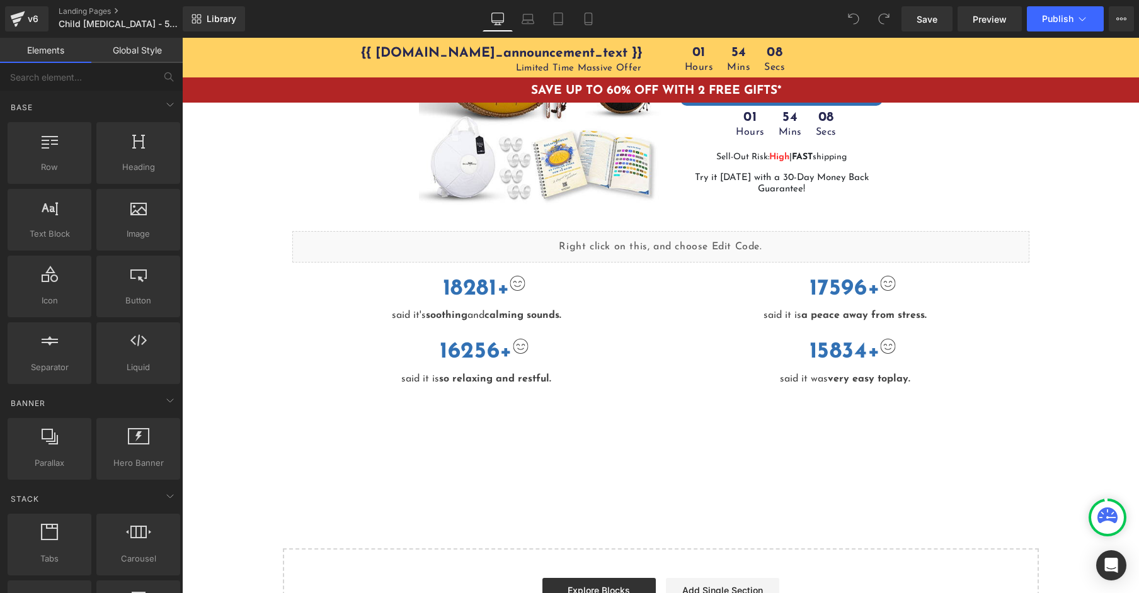
scroll to position [2307, 0]
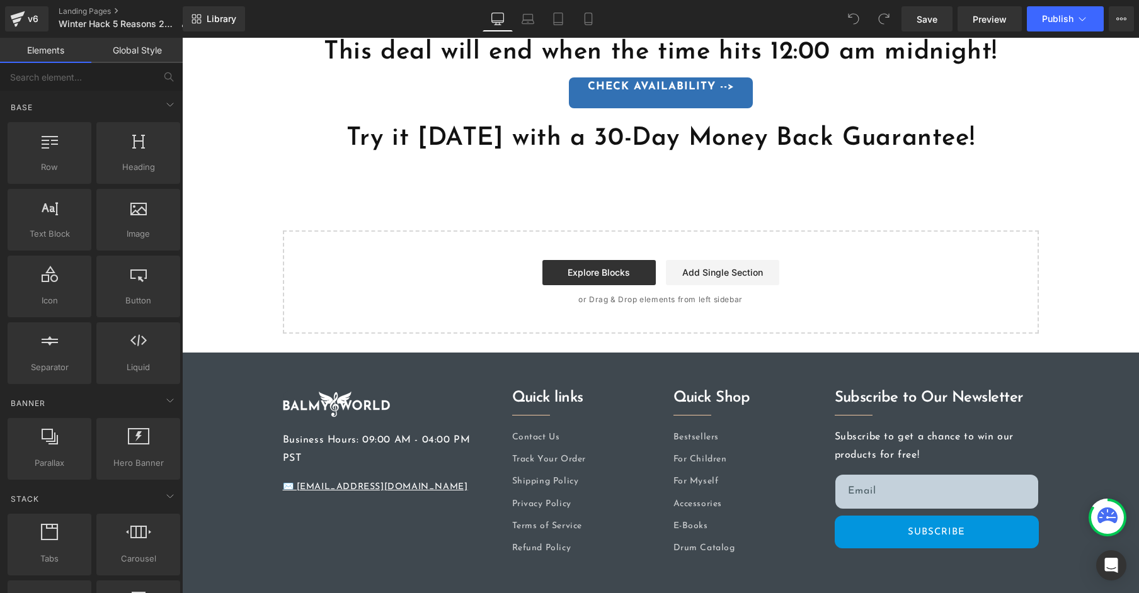
scroll to position [3370, 0]
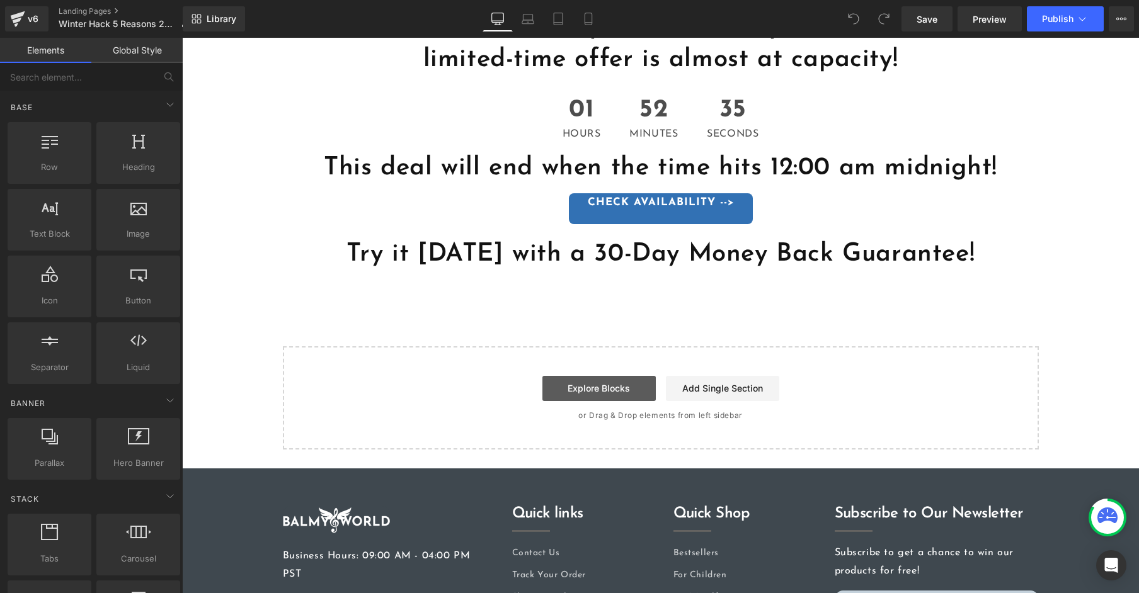
click at [576, 376] on link "Explore Blocks" at bounding box center [598, 388] width 113 height 25
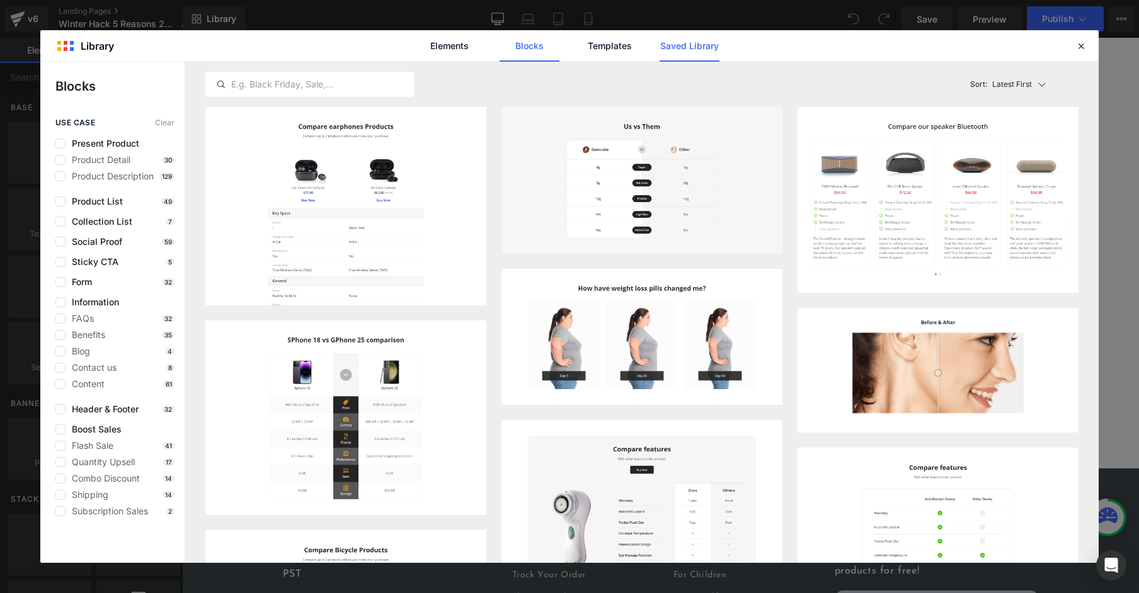
click at [694, 42] on link "Saved Library" at bounding box center [689, 45] width 60 height 31
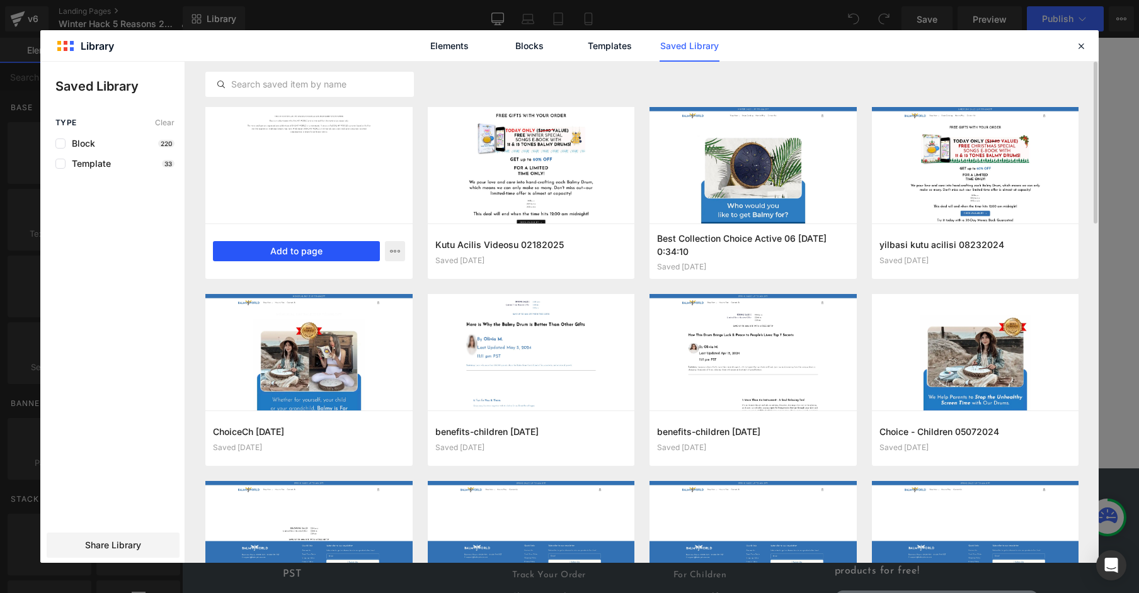
click at [275, 246] on button "Add to page" at bounding box center [296, 251] width 167 height 20
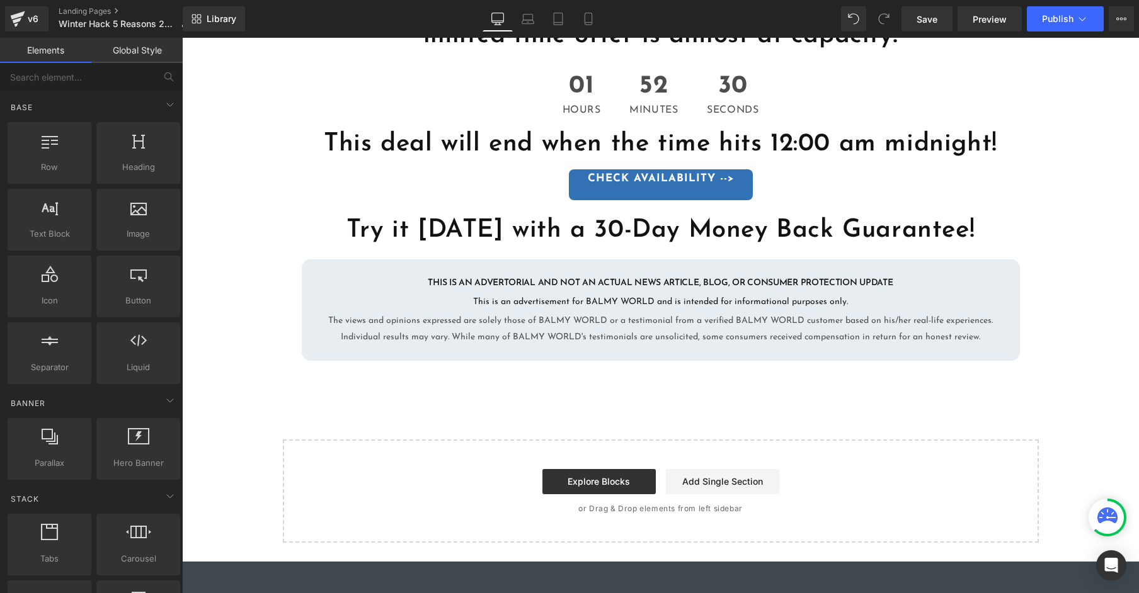
scroll to position [3389, 0]
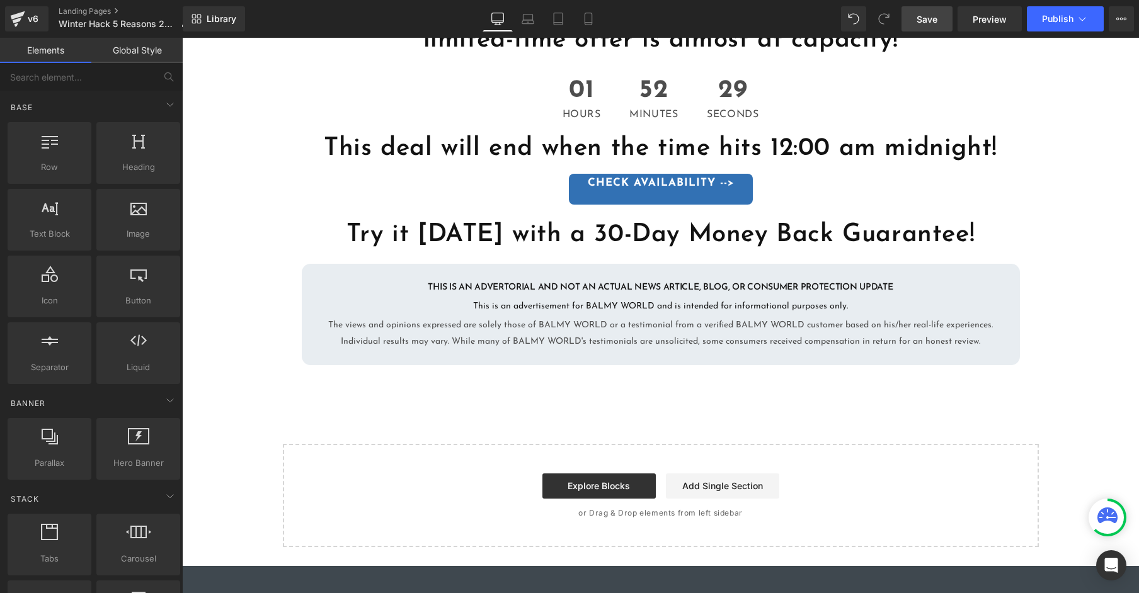
click at [916, 19] on link "Save" at bounding box center [926, 18] width 51 height 25
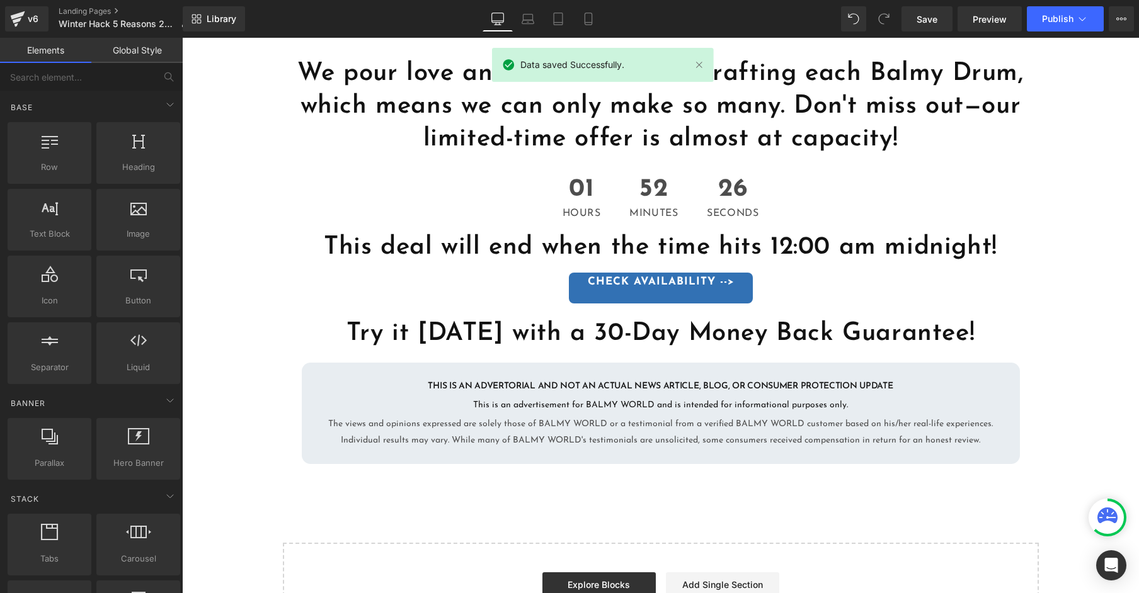
scroll to position [3286, 0]
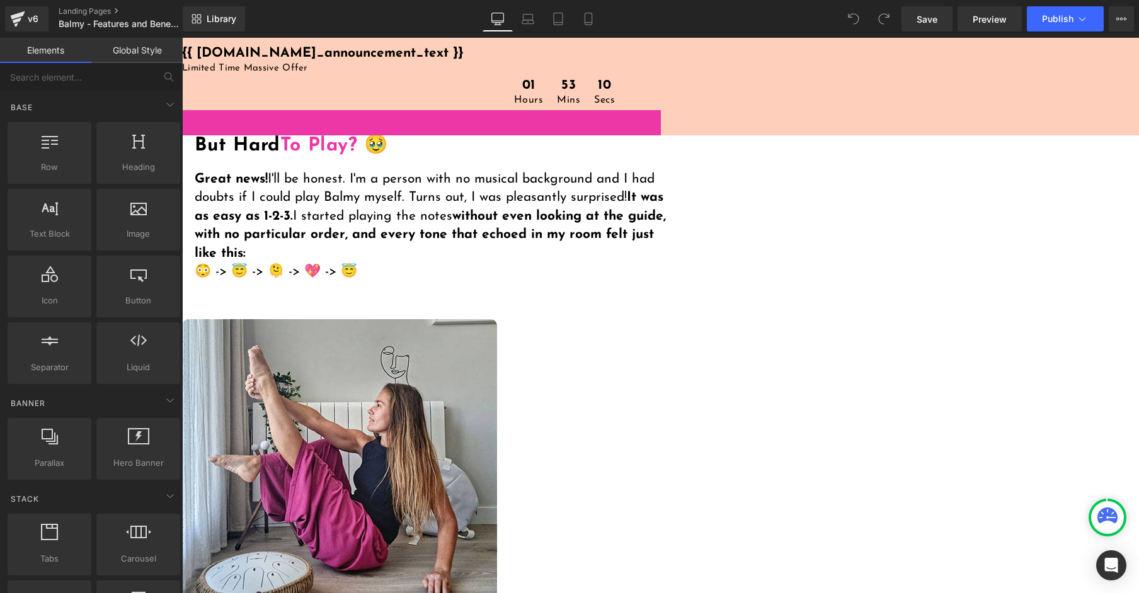
scroll to position [2840, 0]
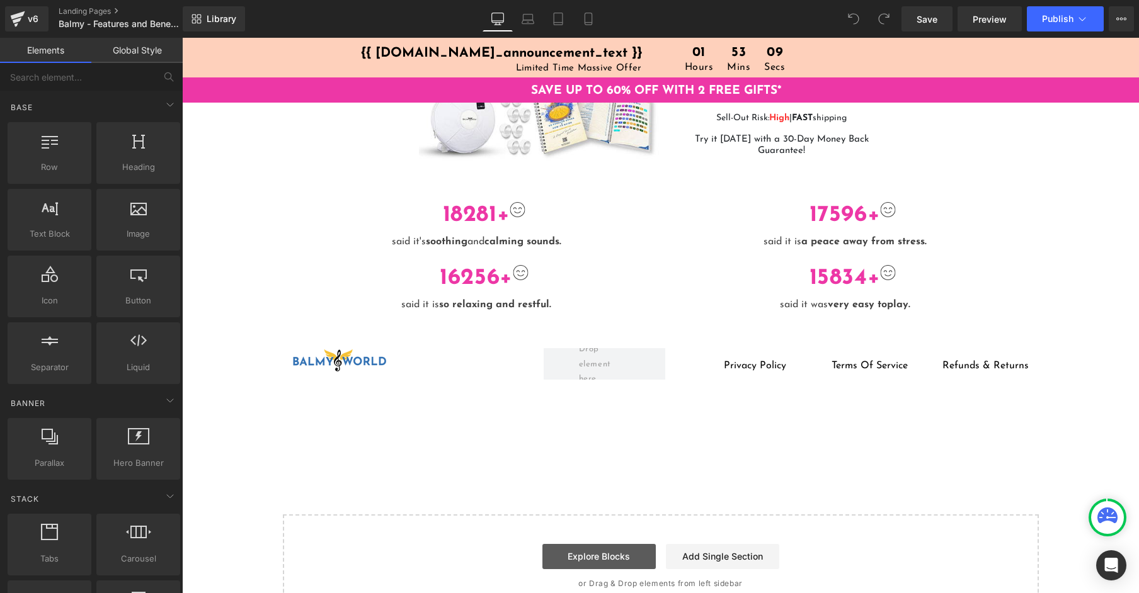
click at [610, 544] on link "Explore Blocks" at bounding box center [598, 556] width 113 height 25
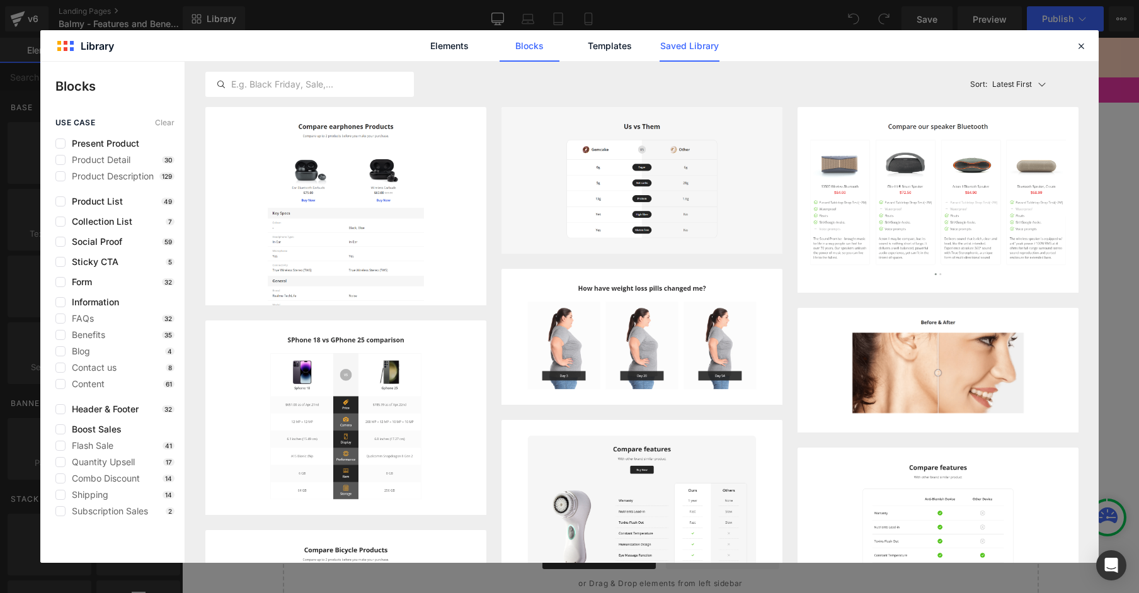
click at [702, 49] on link "Saved Library" at bounding box center [689, 45] width 60 height 31
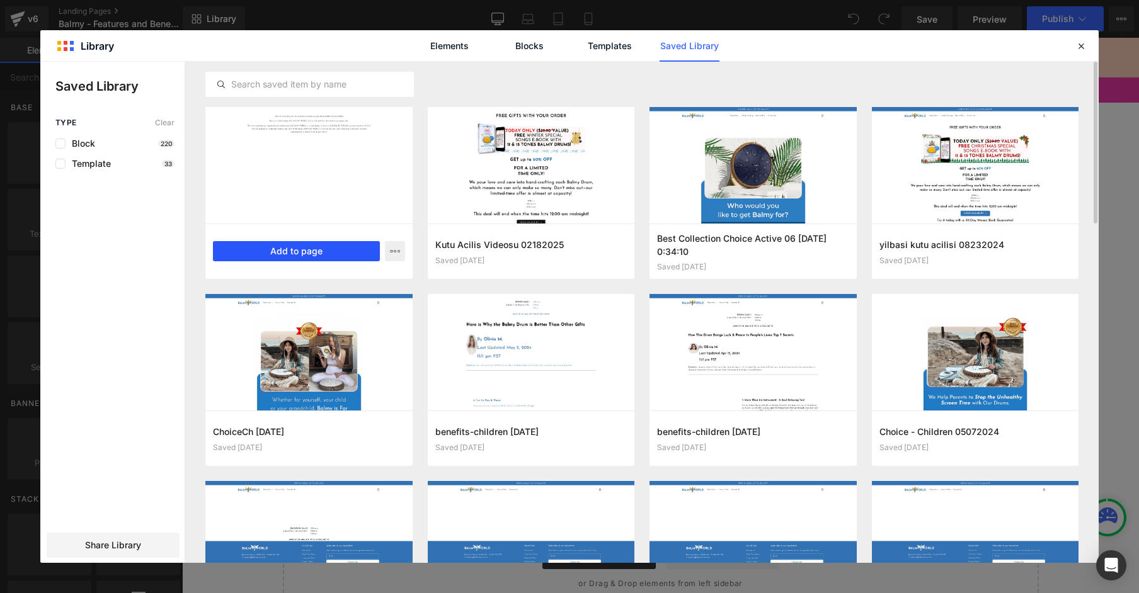
click at [304, 249] on button "Add to page" at bounding box center [296, 251] width 167 height 20
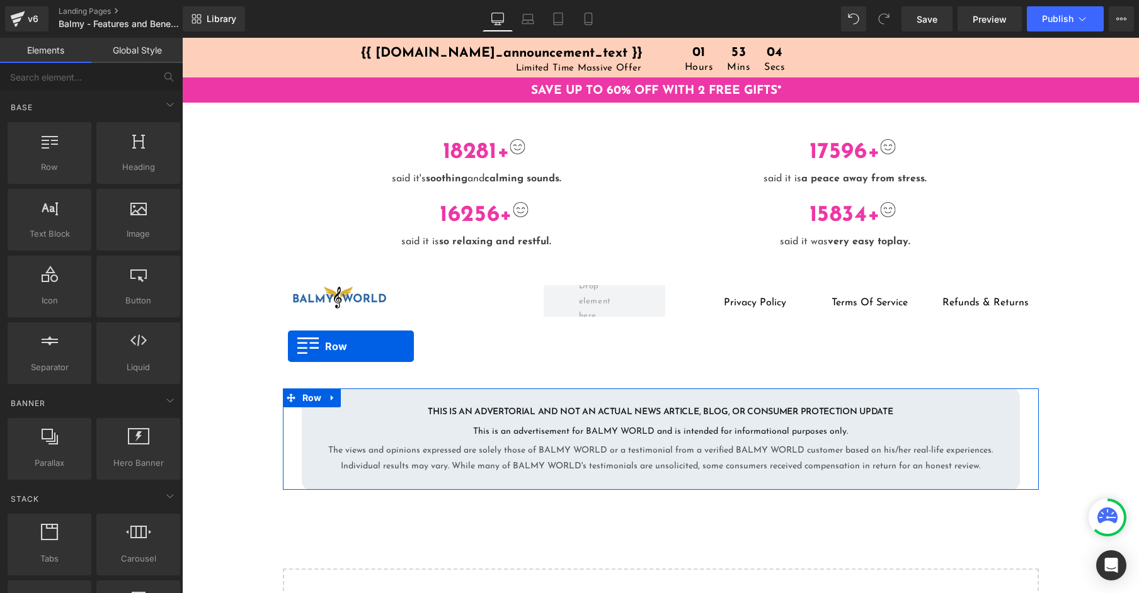
scroll to position [2872, 0]
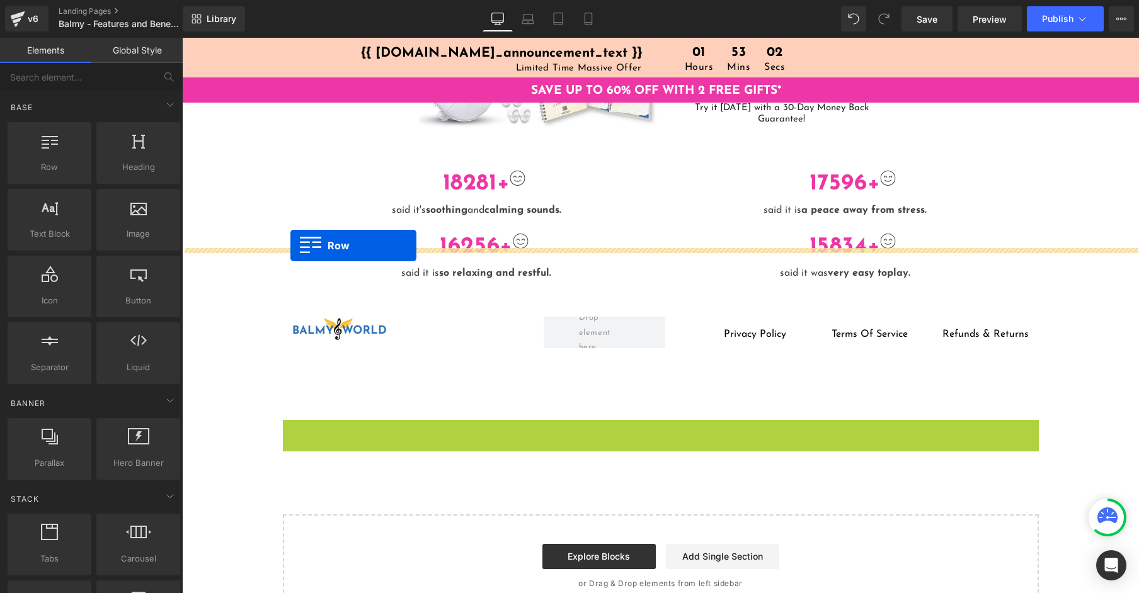
drag, startPoint x: 287, startPoint y: 354, endPoint x: 290, endPoint y: 245, distance: 109.0
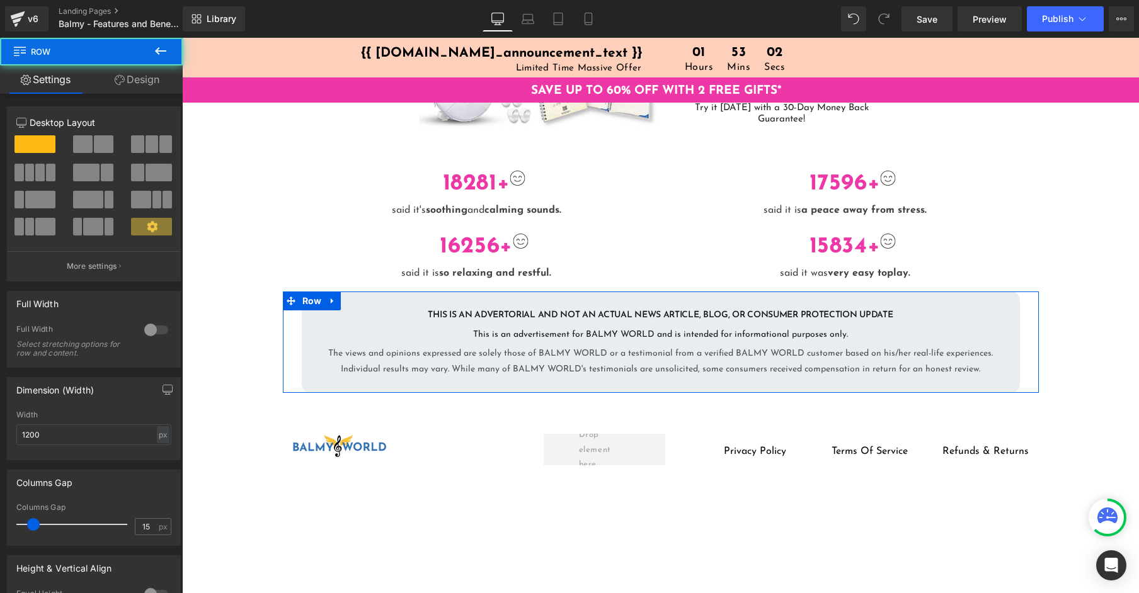
scroll to position [2903, 0]
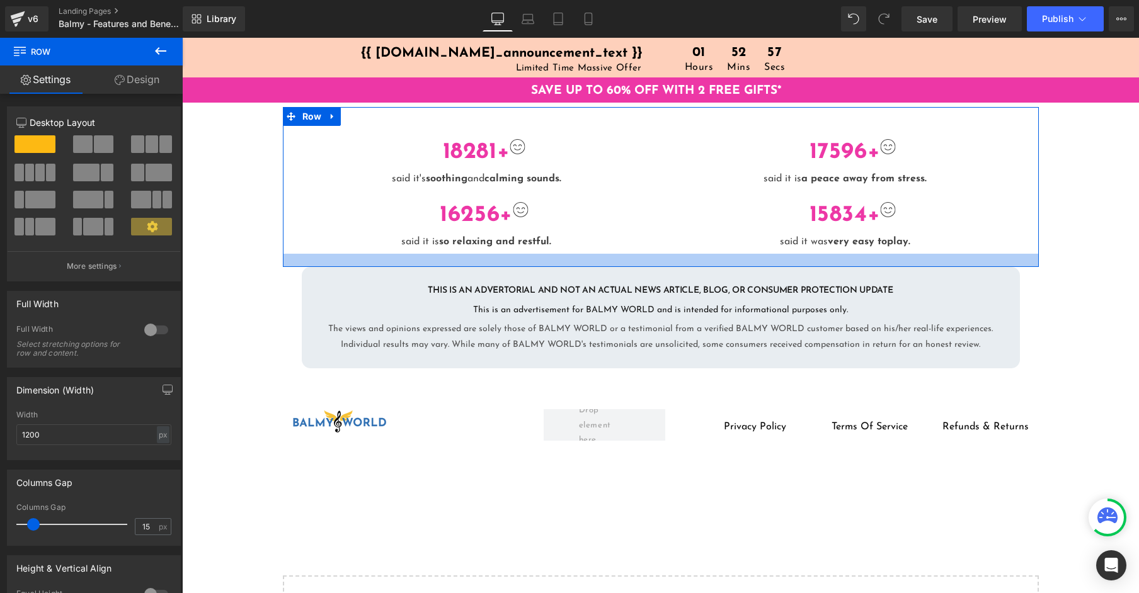
drag, startPoint x: 658, startPoint y: 212, endPoint x: 494, endPoint y: 238, distance: 165.3
click at [657, 254] on div at bounding box center [661, 260] width 756 height 13
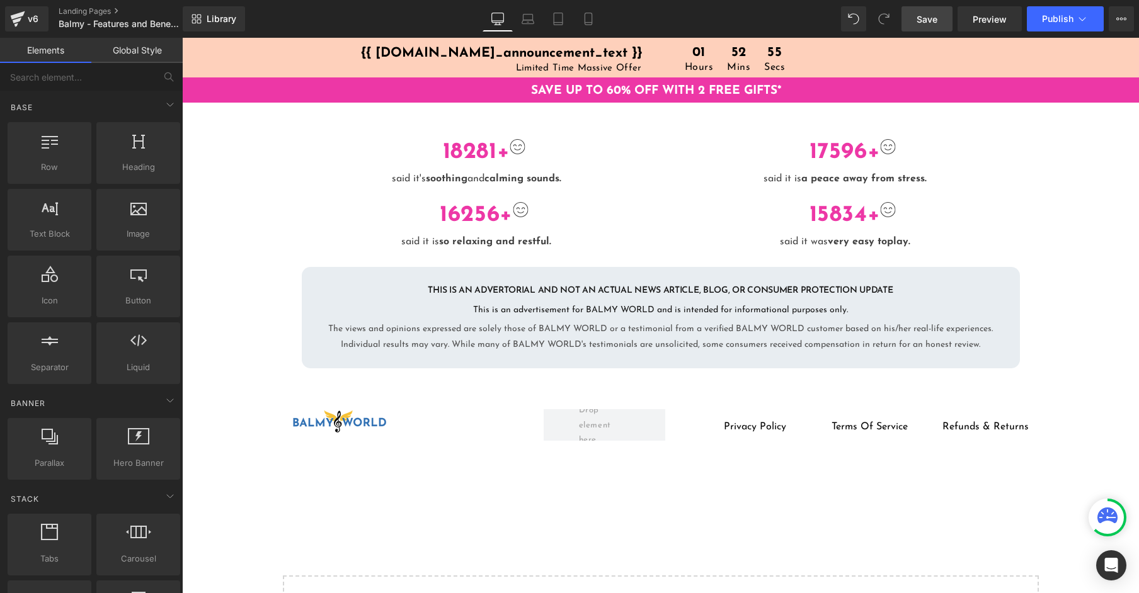
click at [925, 21] on span "Save" at bounding box center [926, 19] width 21 height 13
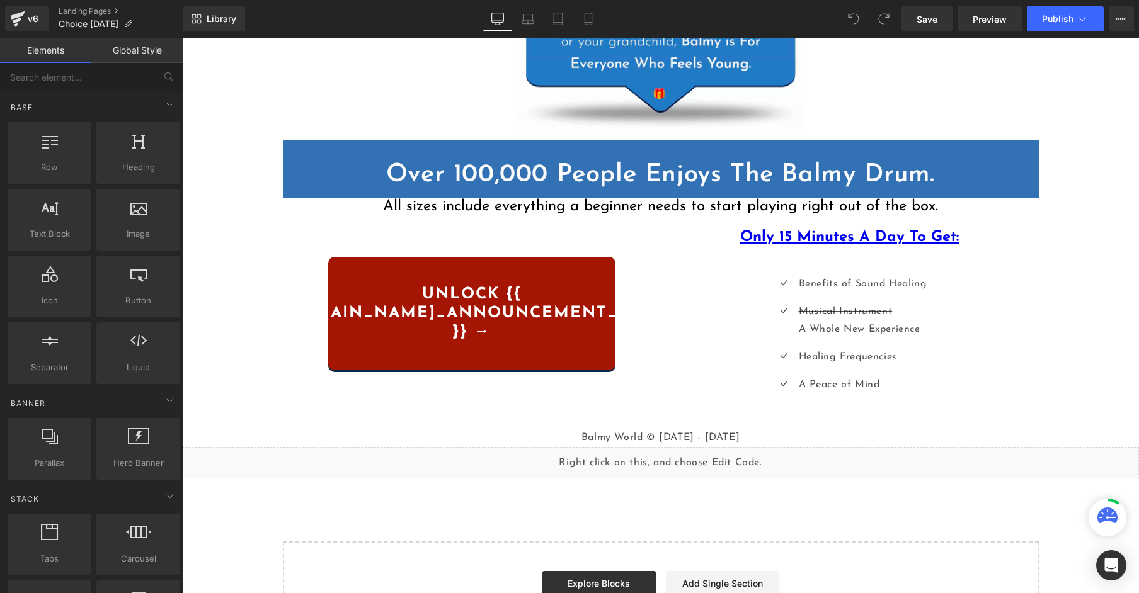
scroll to position [394, 0]
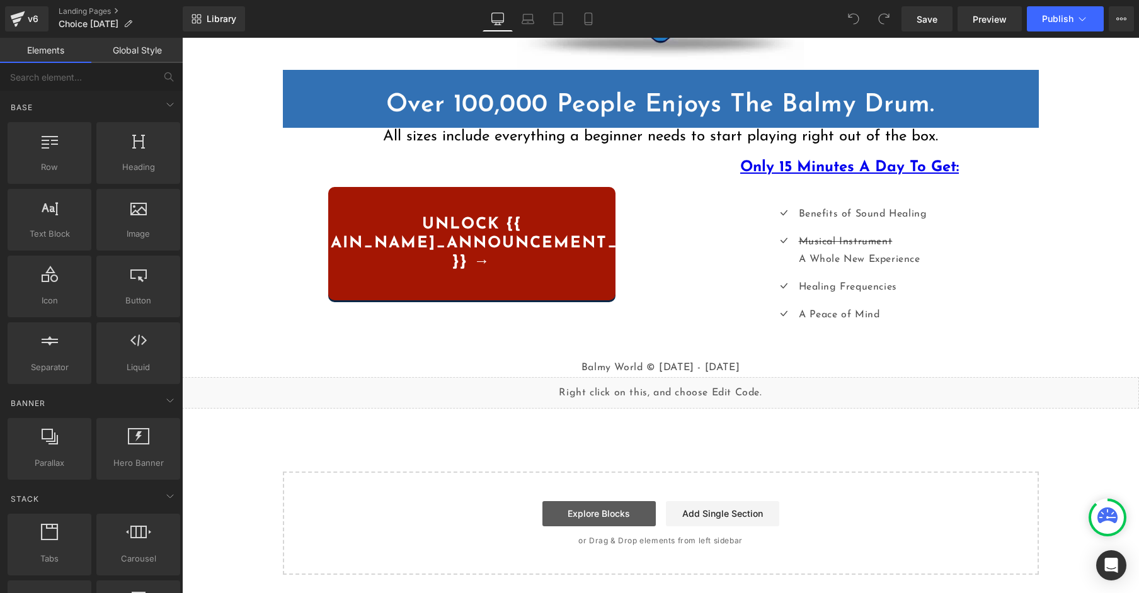
click at [576, 514] on link "Explore Blocks" at bounding box center [598, 513] width 113 height 25
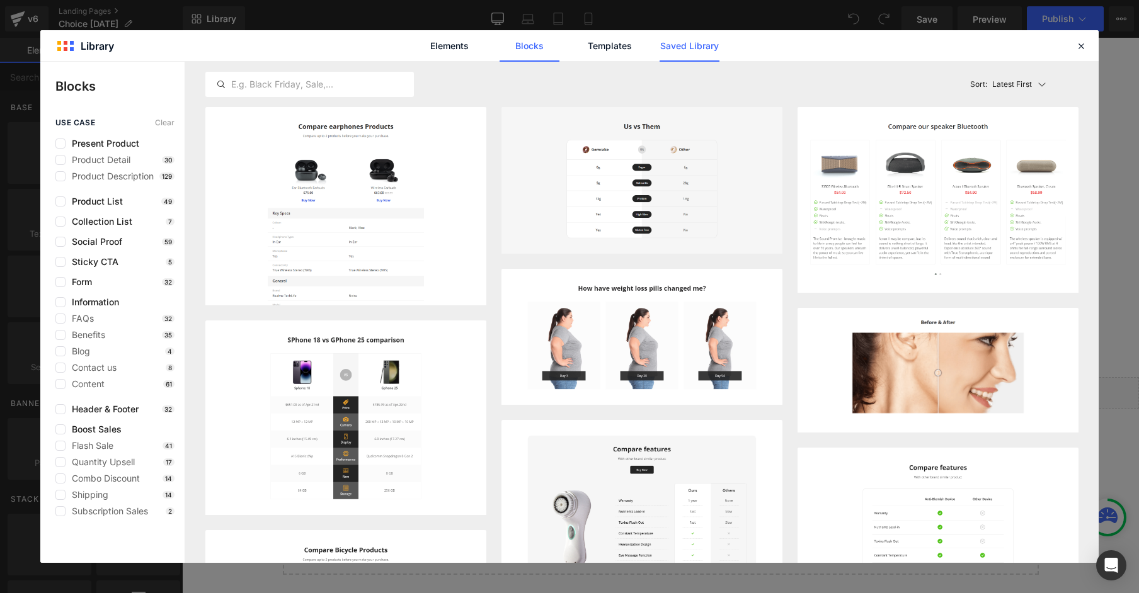
click at [671, 46] on link "Saved Library" at bounding box center [689, 45] width 60 height 31
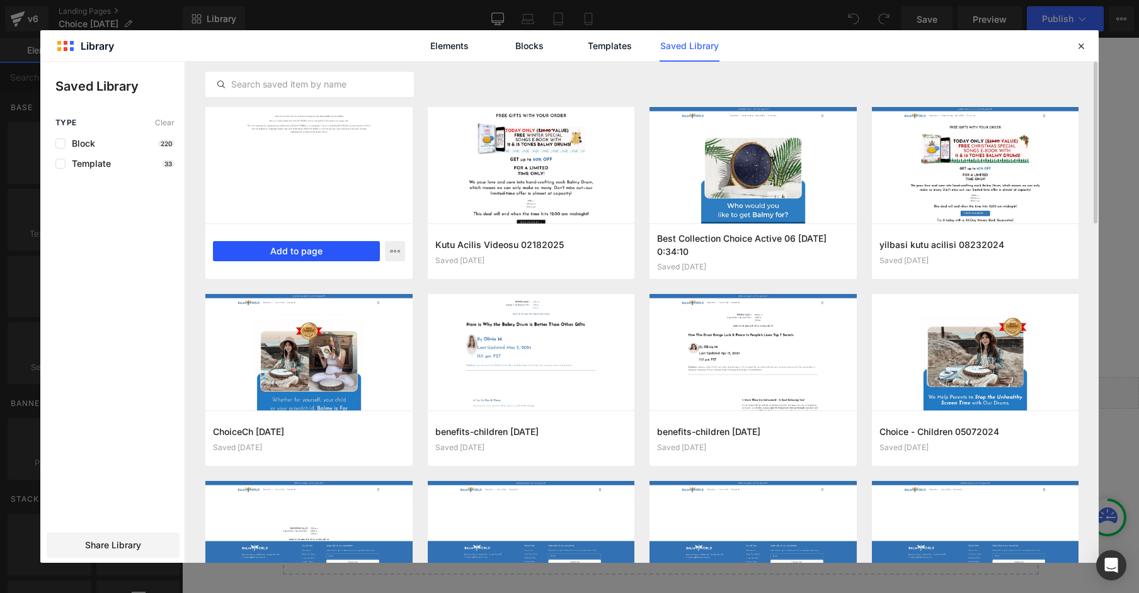
click at [329, 251] on button "Add to page" at bounding box center [296, 251] width 167 height 20
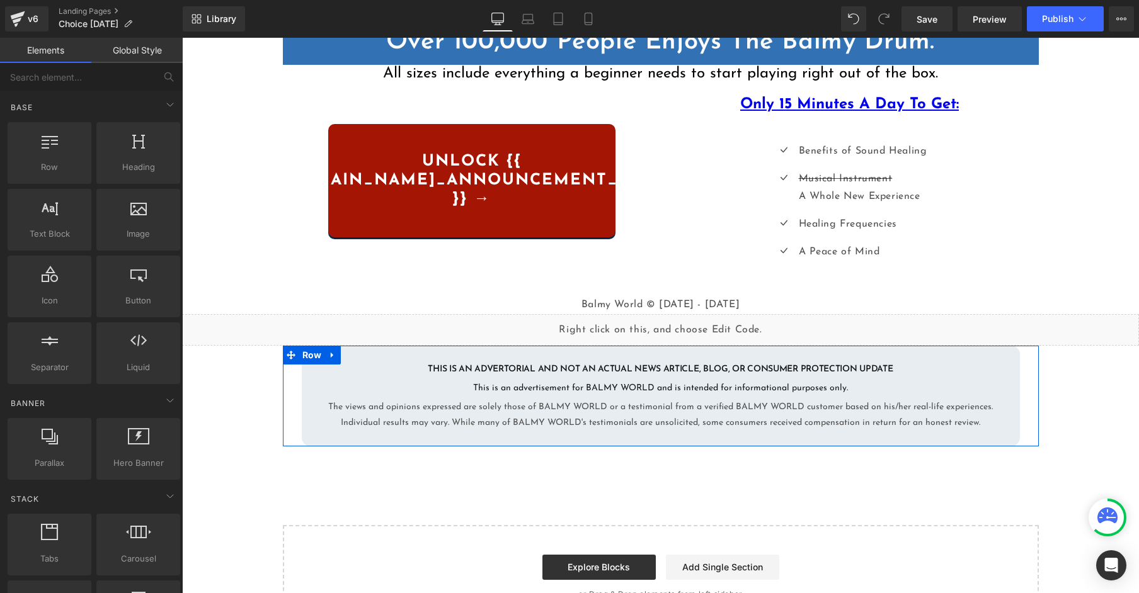
scroll to position [425, 0]
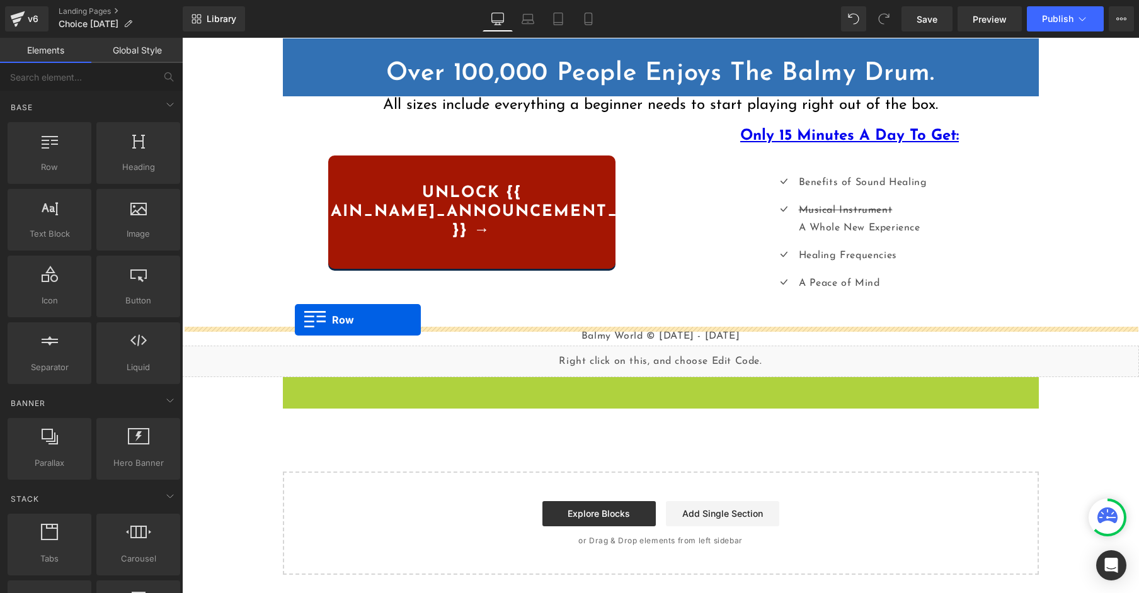
drag, startPoint x: 288, startPoint y: 350, endPoint x: 295, endPoint y: 319, distance: 30.9
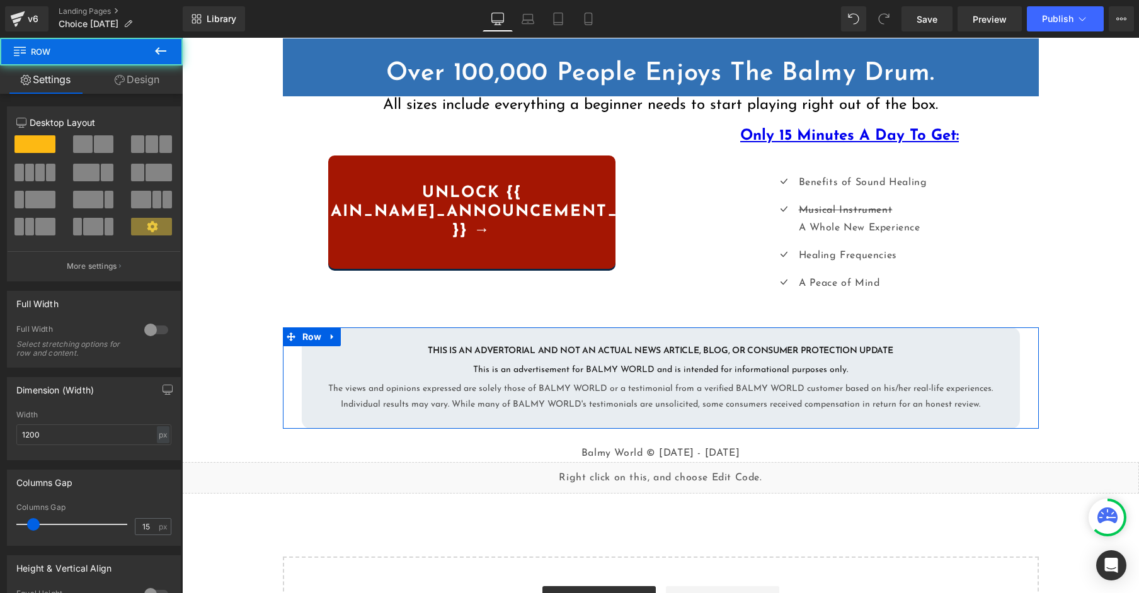
scroll to position [457, 0]
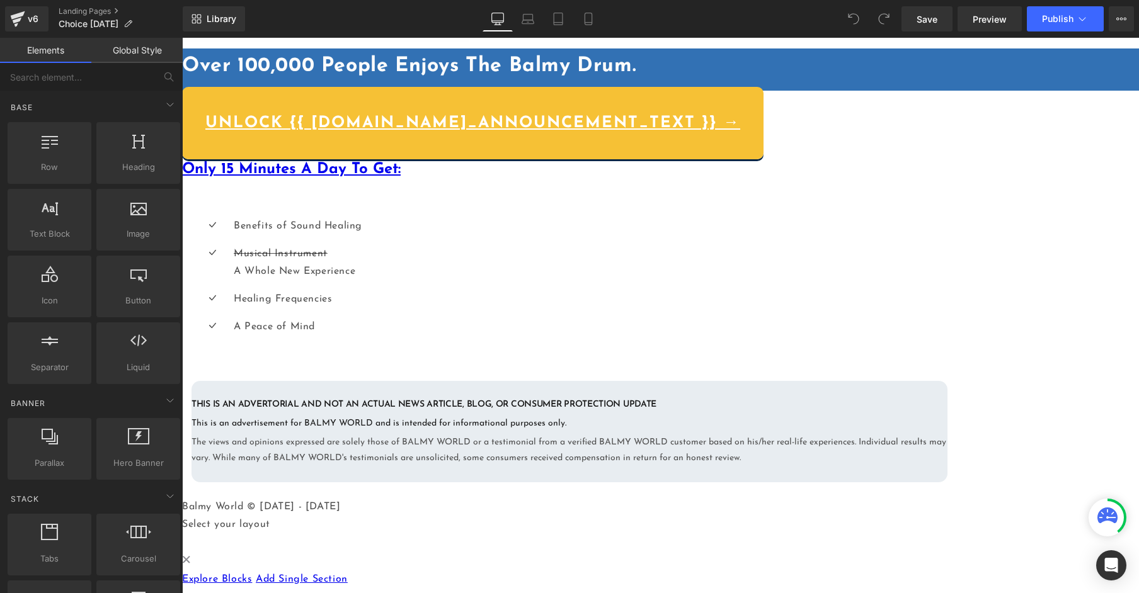
scroll to position [511, 0]
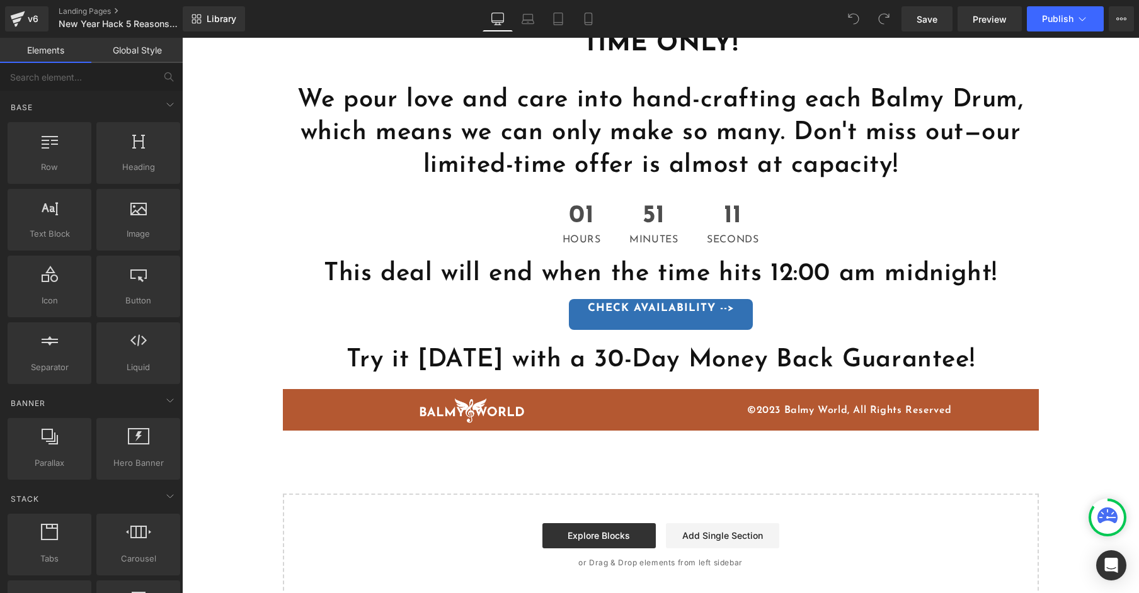
scroll to position [3098, 0]
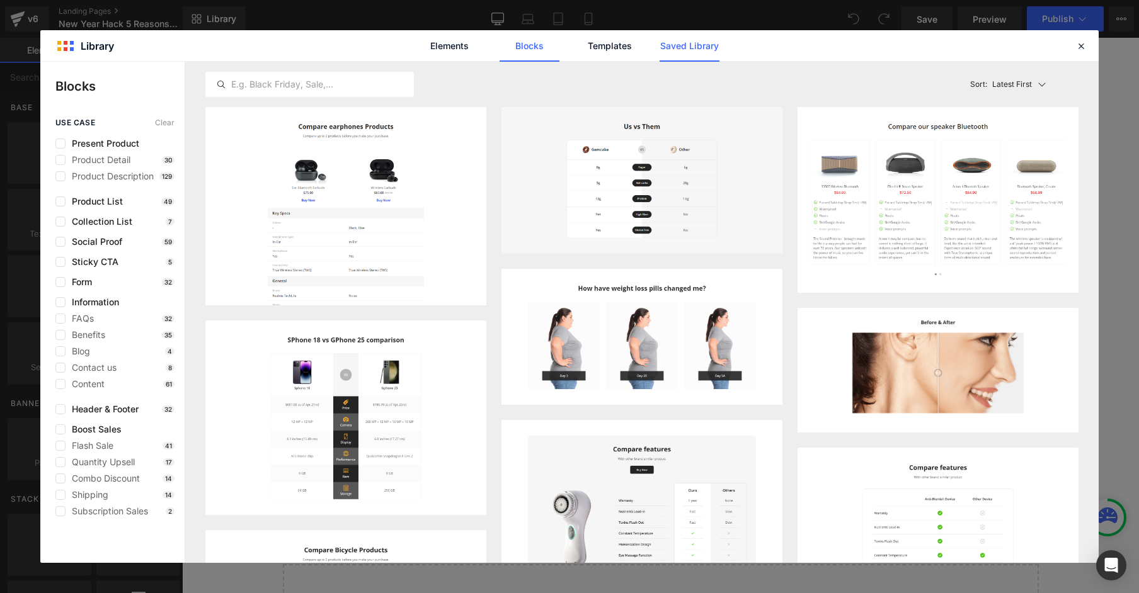
click at [699, 52] on link "Saved Library" at bounding box center [689, 45] width 60 height 31
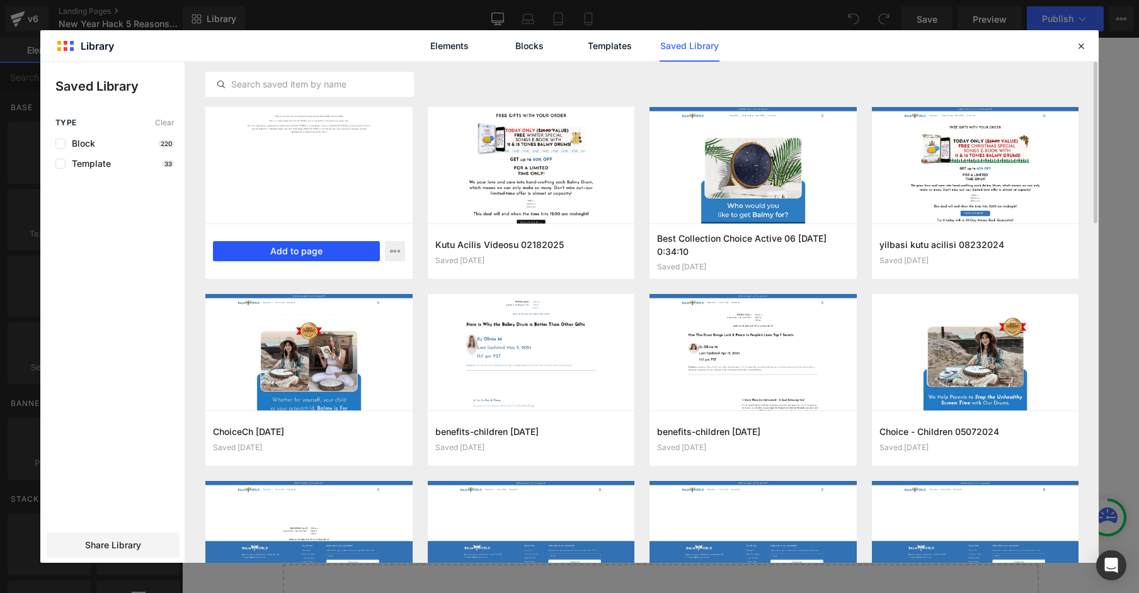
click at [330, 251] on button "Add to page" at bounding box center [296, 251] width 167 height 20
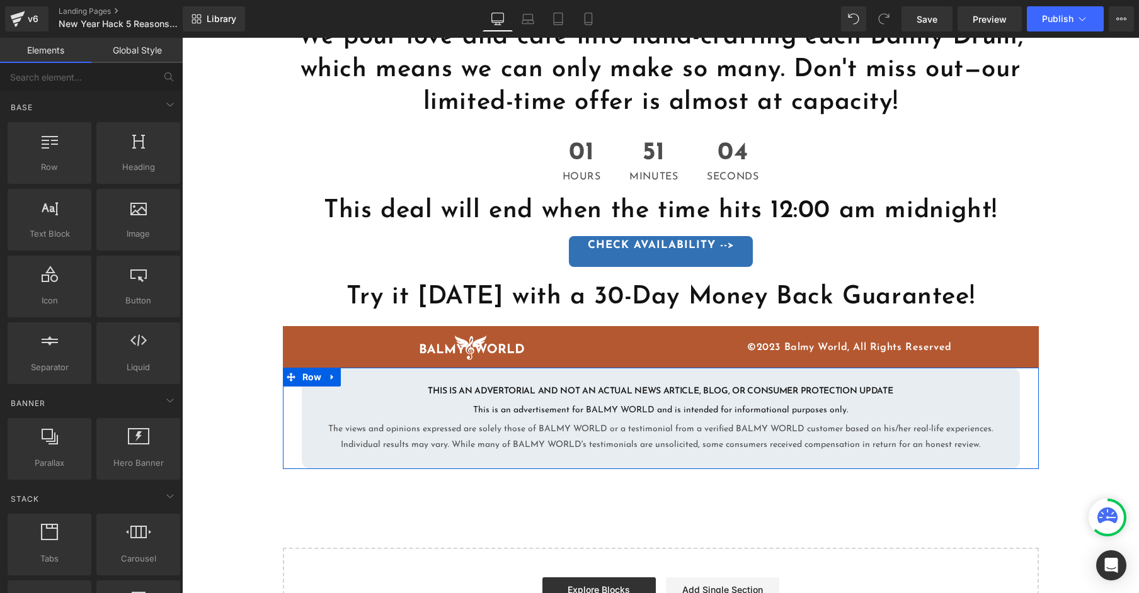
scroll to position [3200, 0]
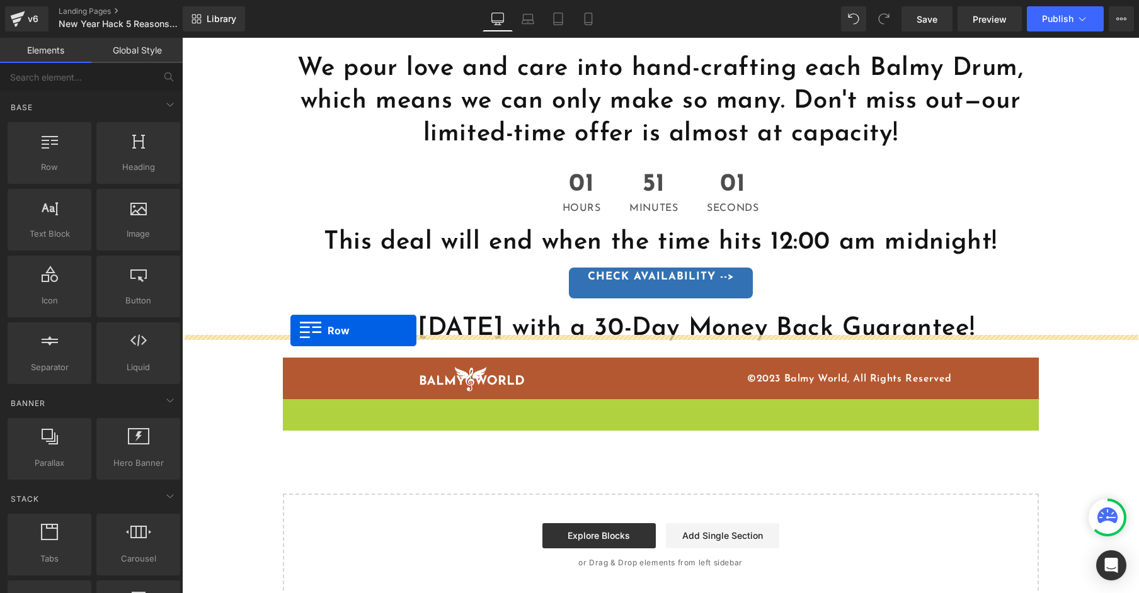
drag, startPoint x: 291, startPoint y: 356, endPoint x: 290, endPoint y: 331, distance: 25.2
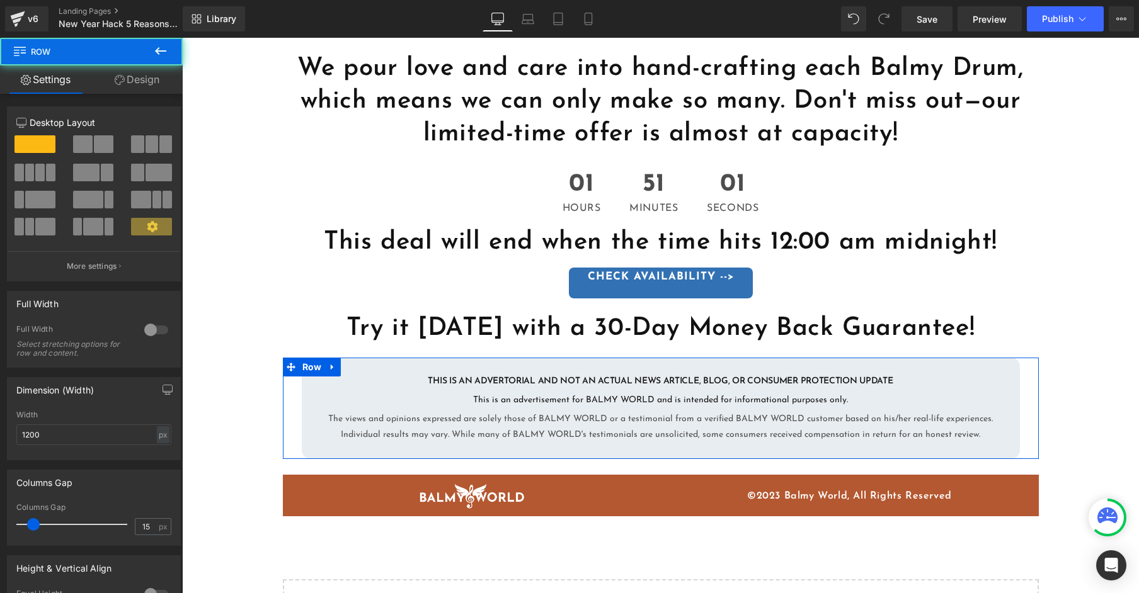
scroll to position [3231, 0]
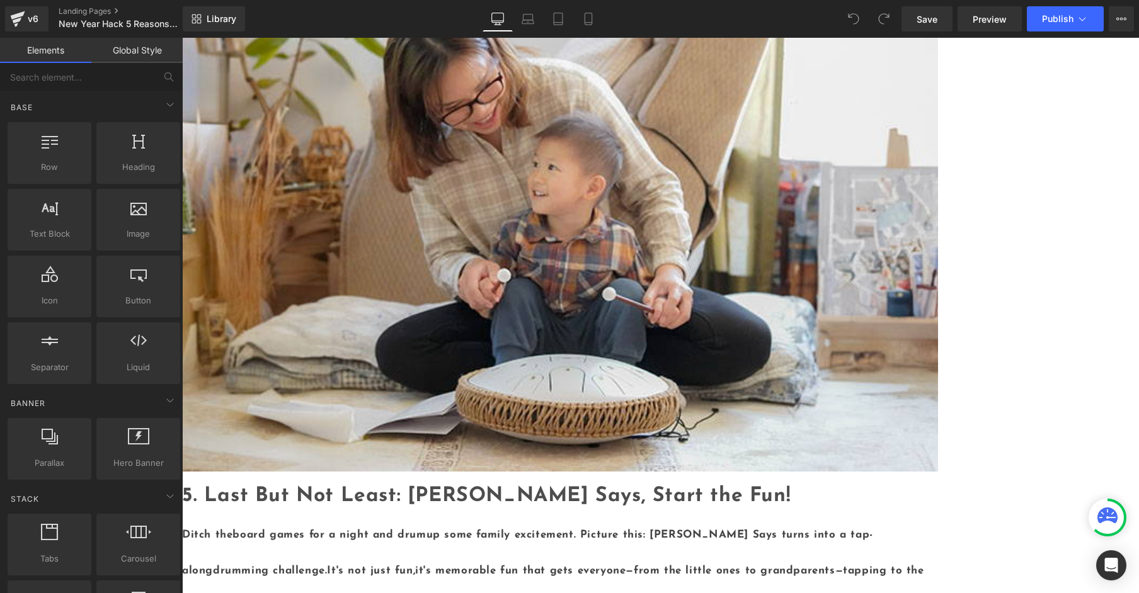
scroll to position [3285, 0]
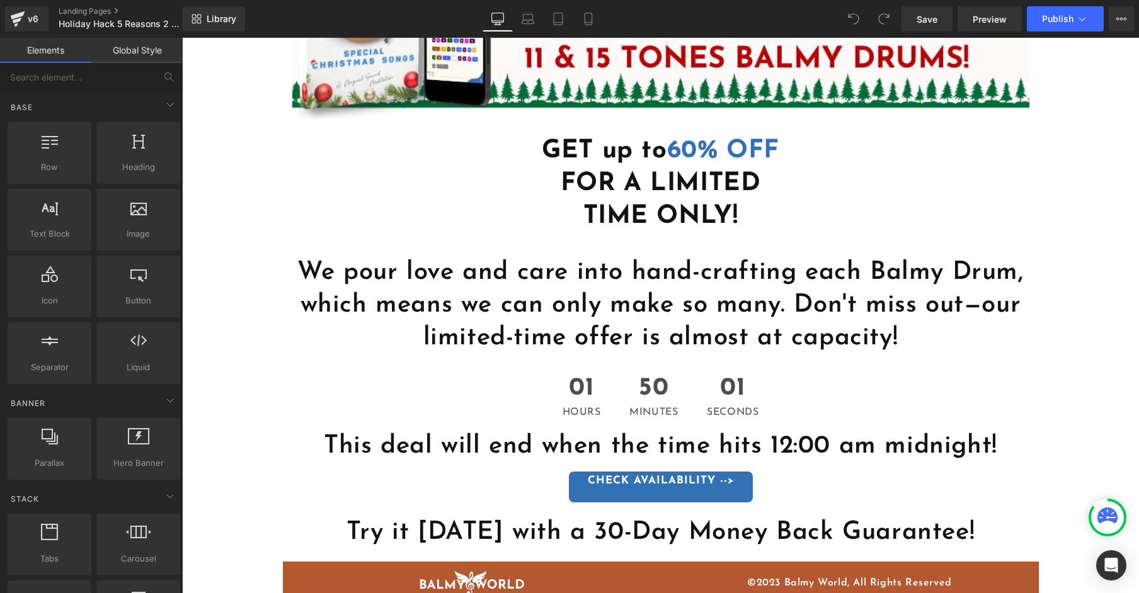
scroll to position [3121, 0]
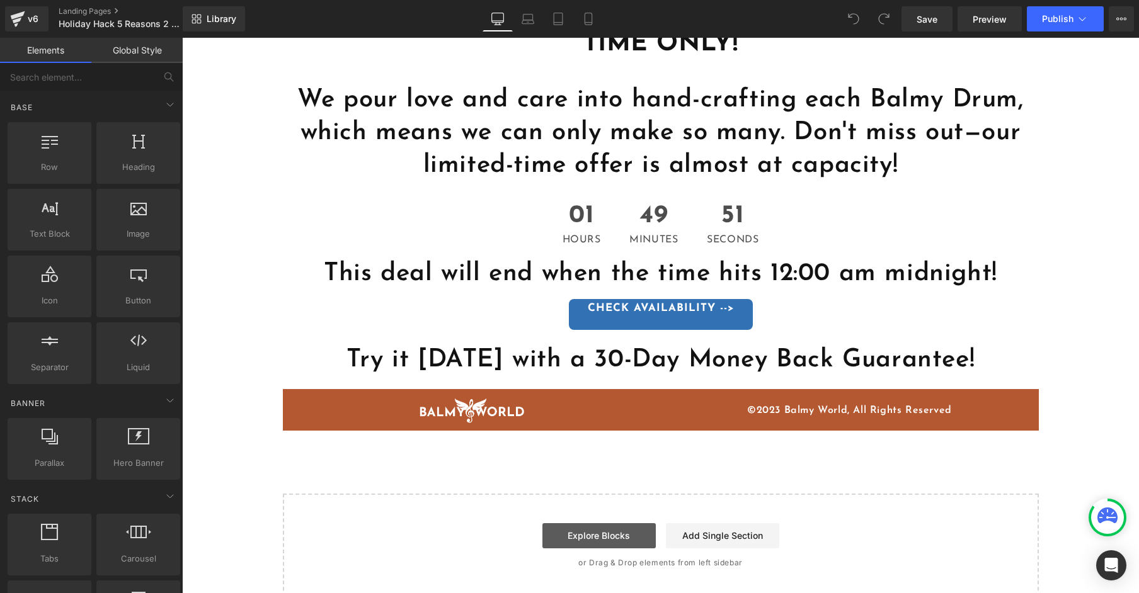
click at [619, 523] on link "Explore Blocks" at bounding box center [598, 535] width 113 height 25
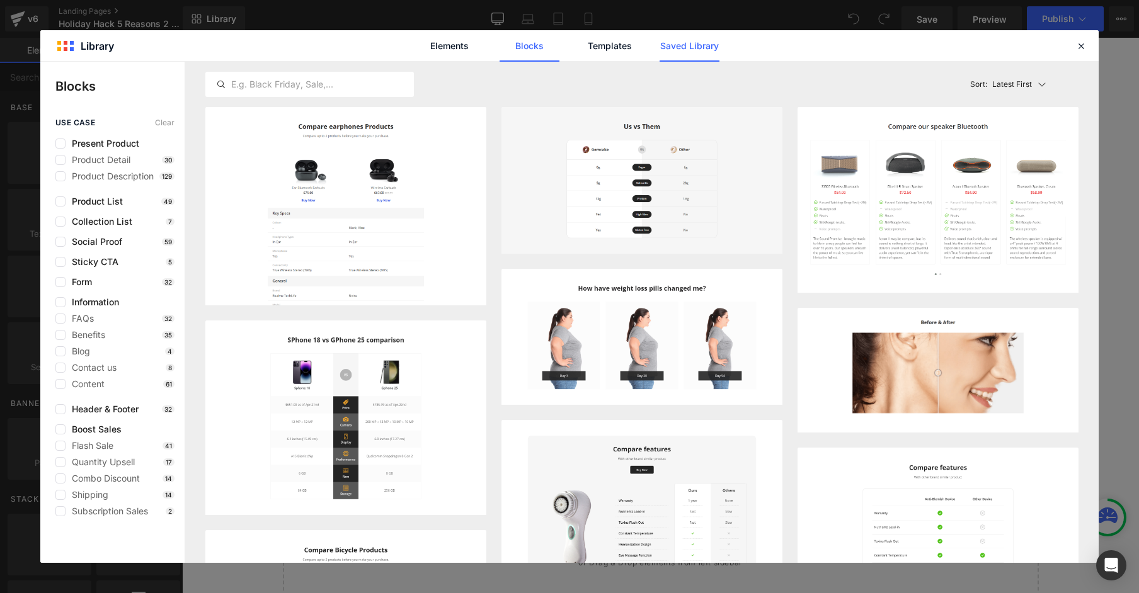
click at [679, 35] on link "Saved Library" at bounding box center [689, 45] width 60 height 31
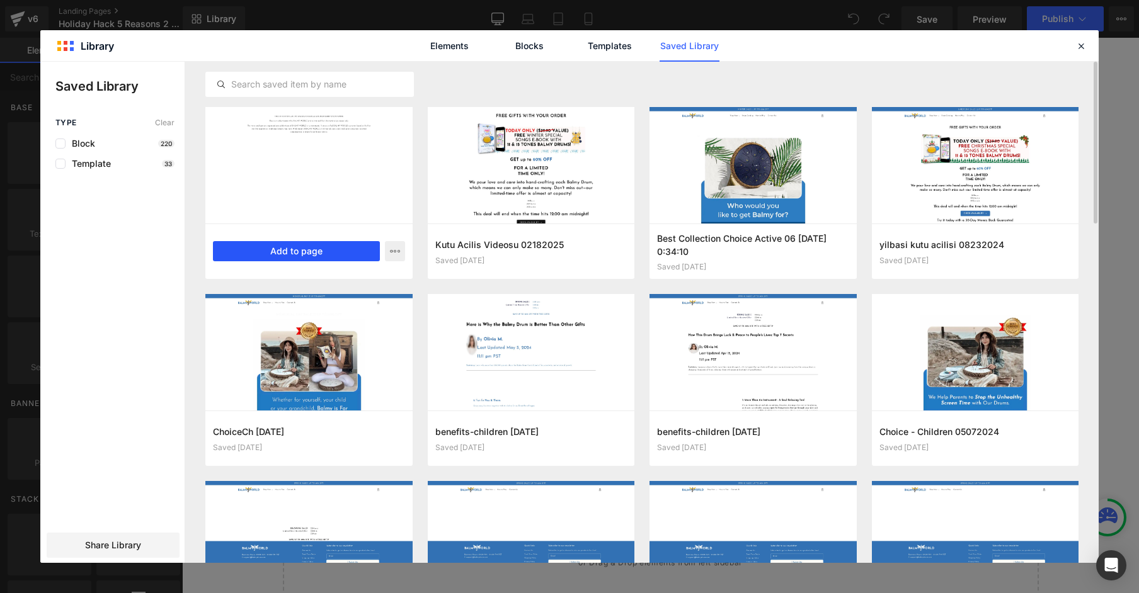
click at [326, 246] on button "Add to page" at bounding box center [296, 251] width 167 height 20
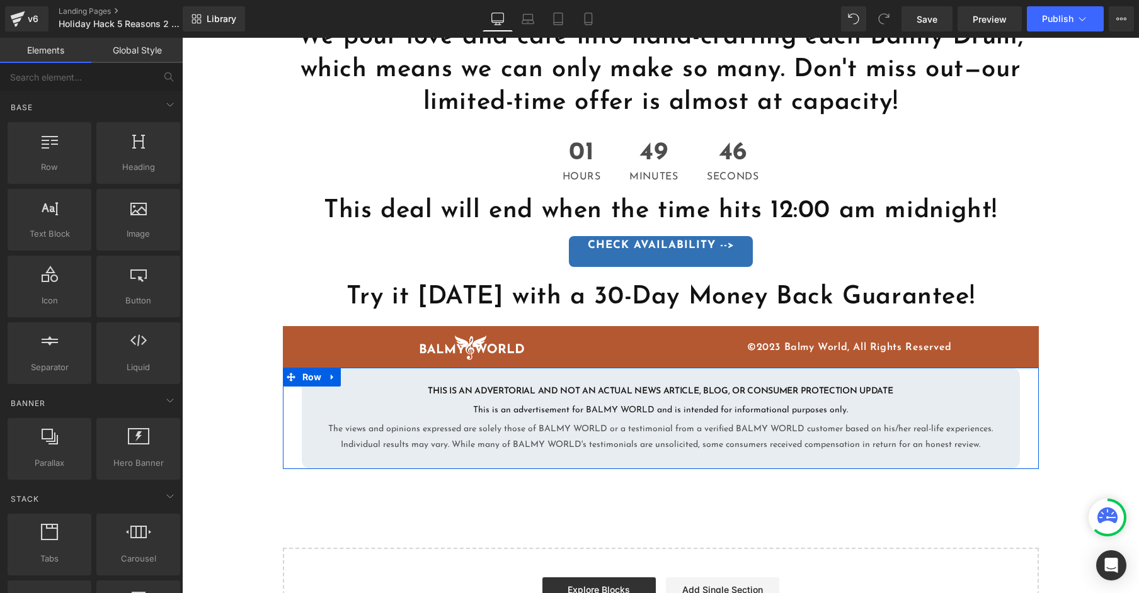
scroll to position [3153, 0]
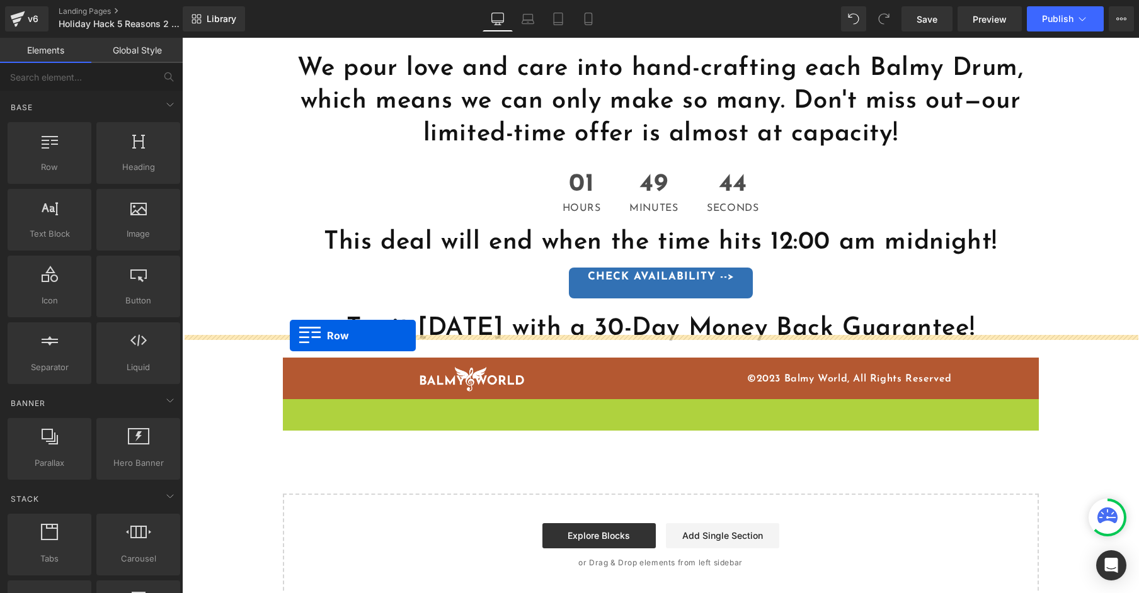
drag, startPoint x: 291, startPoint y: 359, endPoint x: 289, endPoint y: 336, distance: 23.4
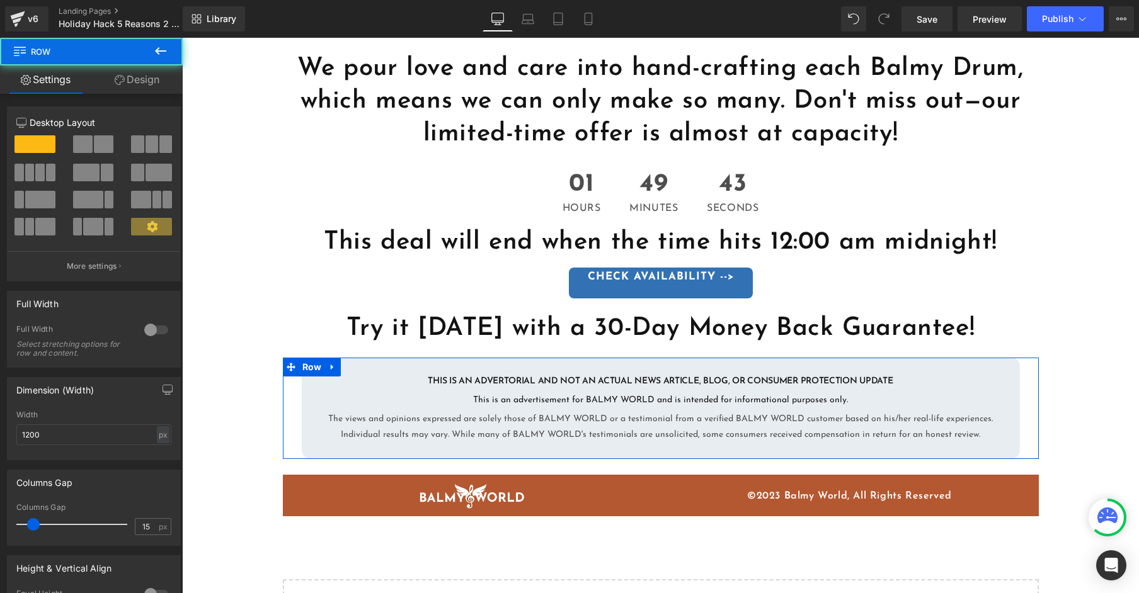
scroll to position [3184, 0]
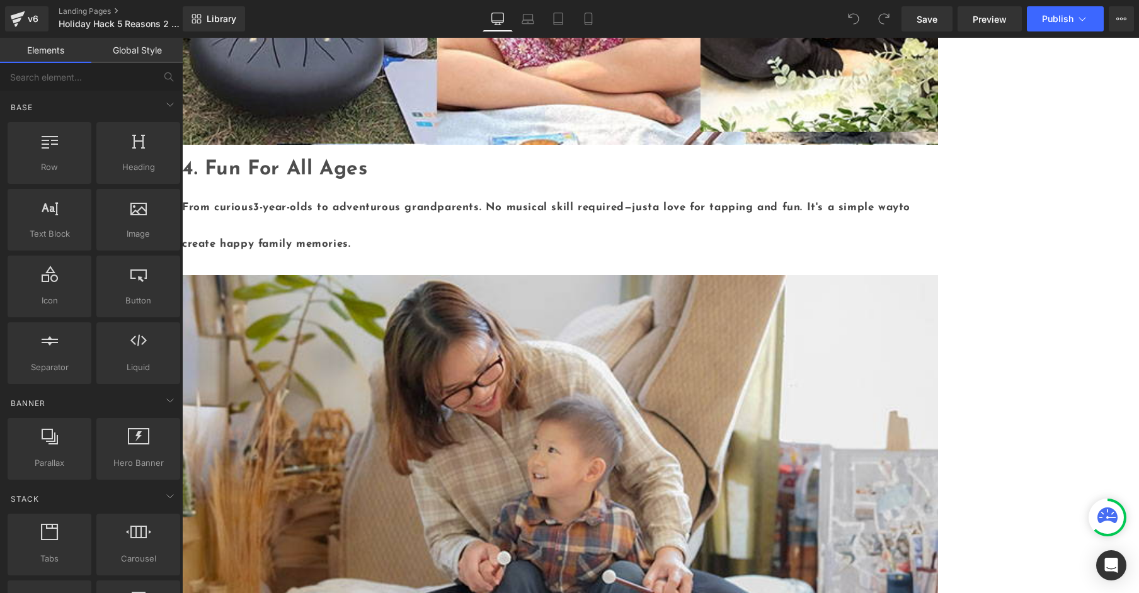
scroll to position [3141, 0]
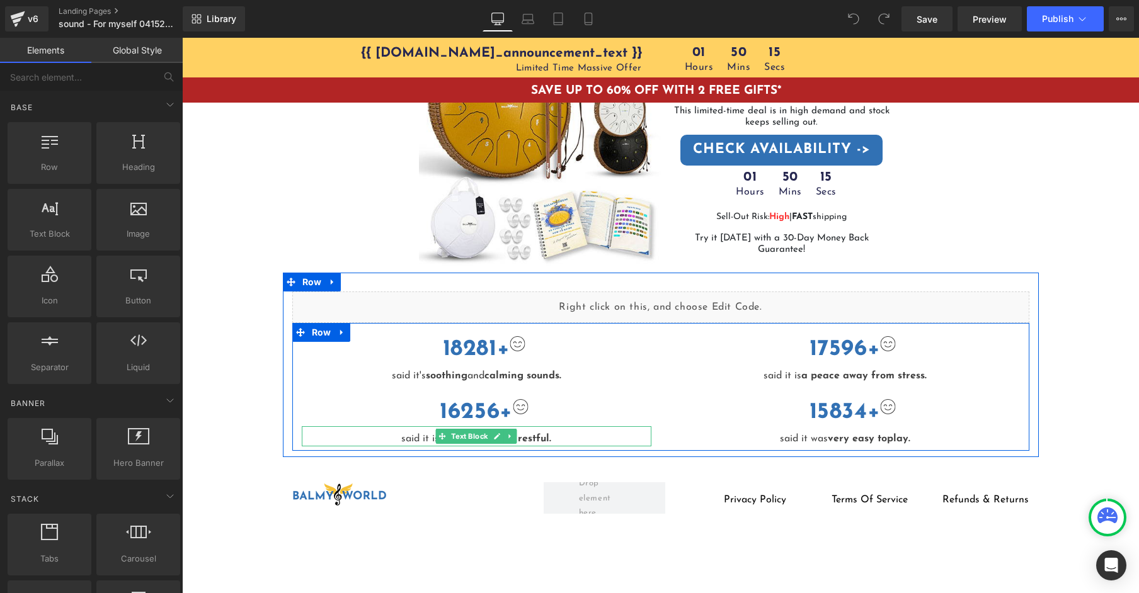
scroll to position [2932, 0]
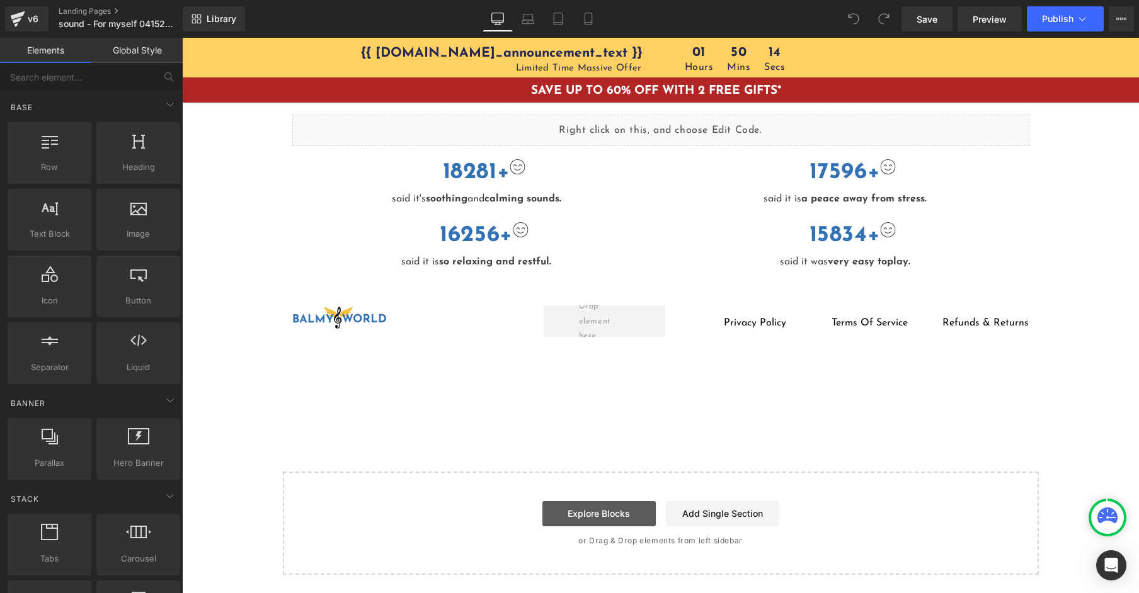
click at [571, 505] on link "Explore Blocks" at bounding box center [598, 513] width 113 height 25
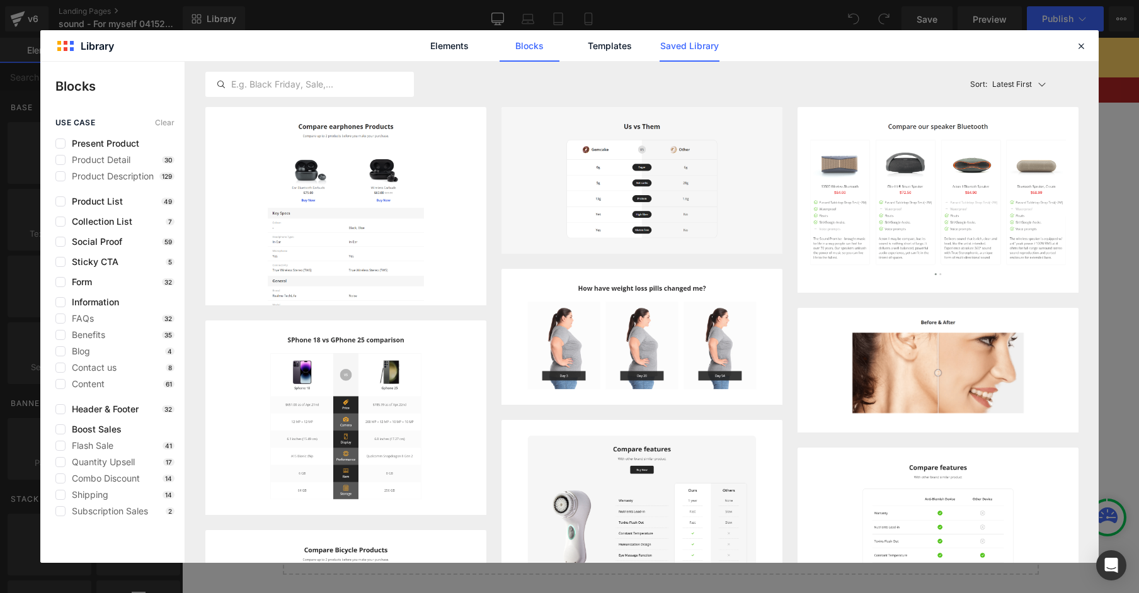
click at [688, 54] on link "Saved Library" at bounding box center [689, 45] width 60 height 31
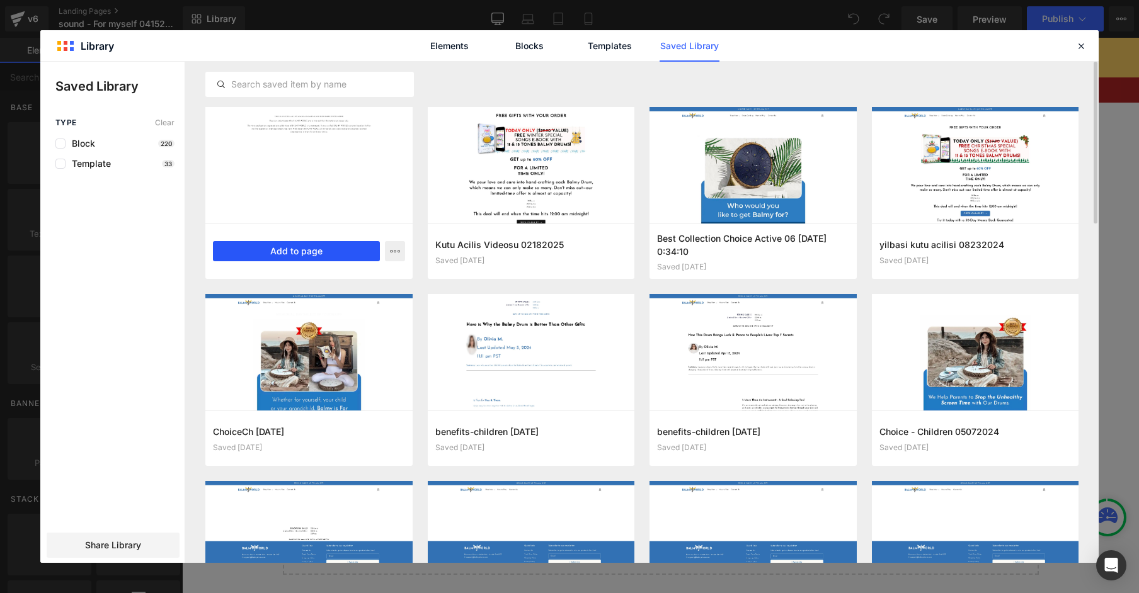
click at [305, 249] on button "Add to page" at bounding box center [296, 251] width 167 height 20
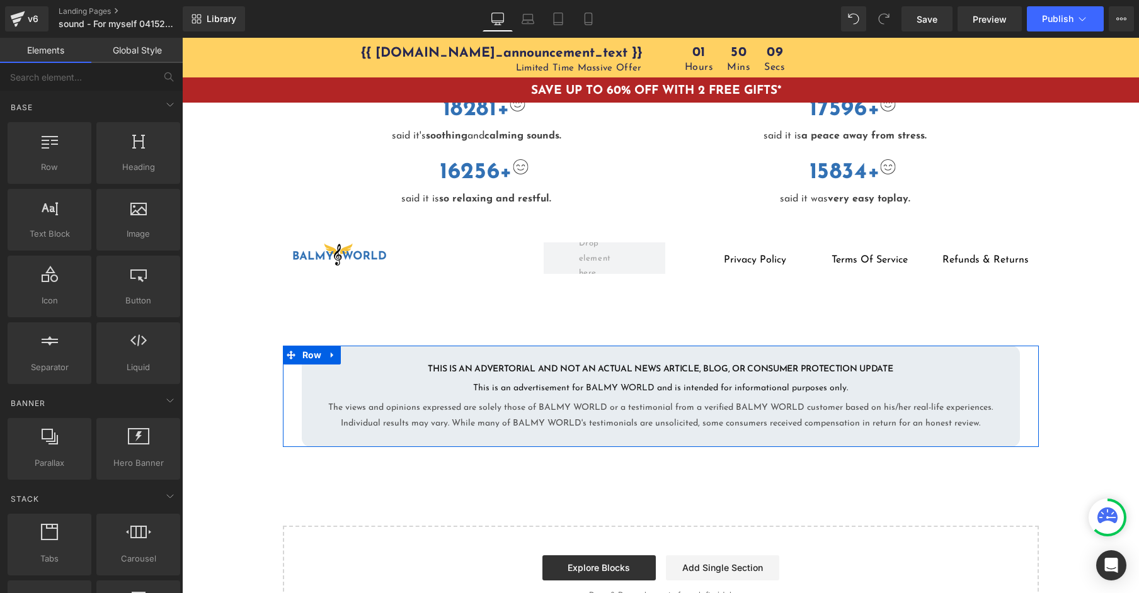
scroll to position [2964, 0]
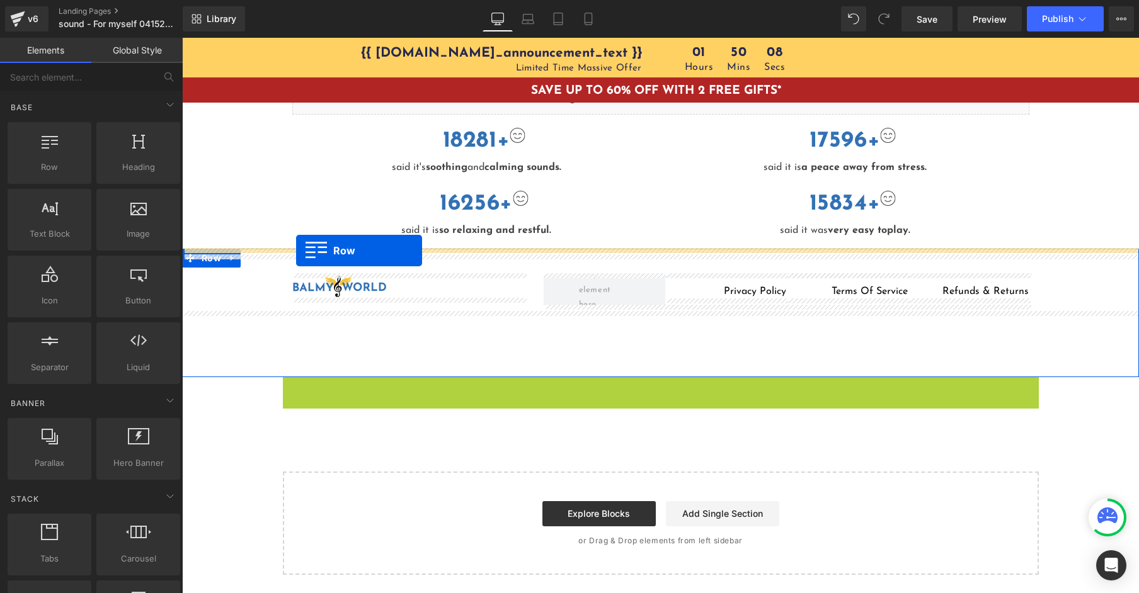
drag, startPoint x: 291, startPoint y: 357, endPoint x: 296, endPoint y: 251, distance: 105.9
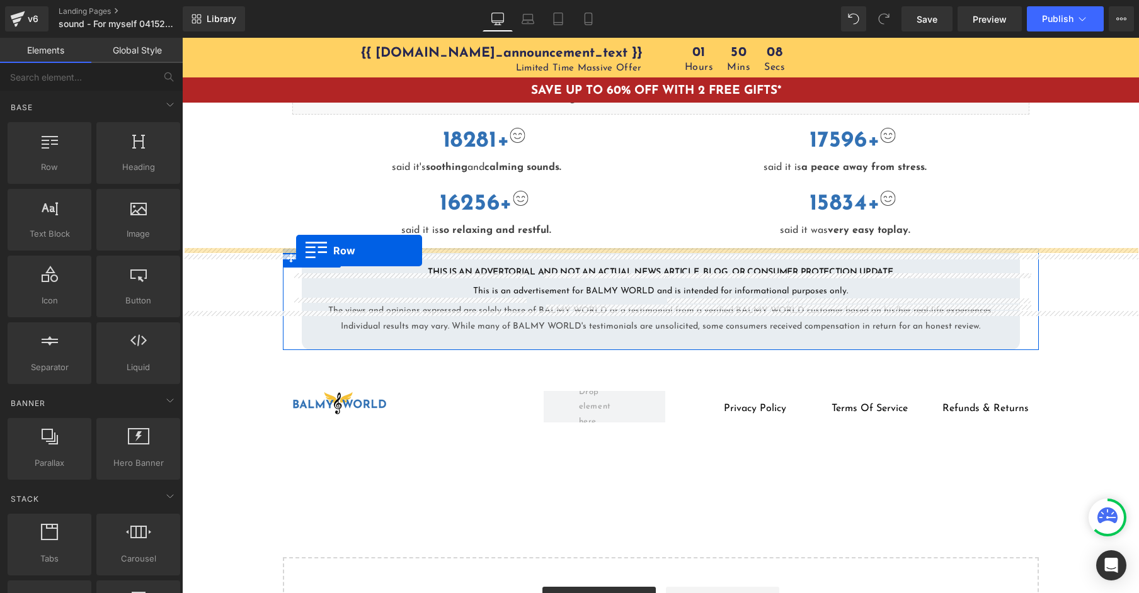
scroll to position [2995, 0]
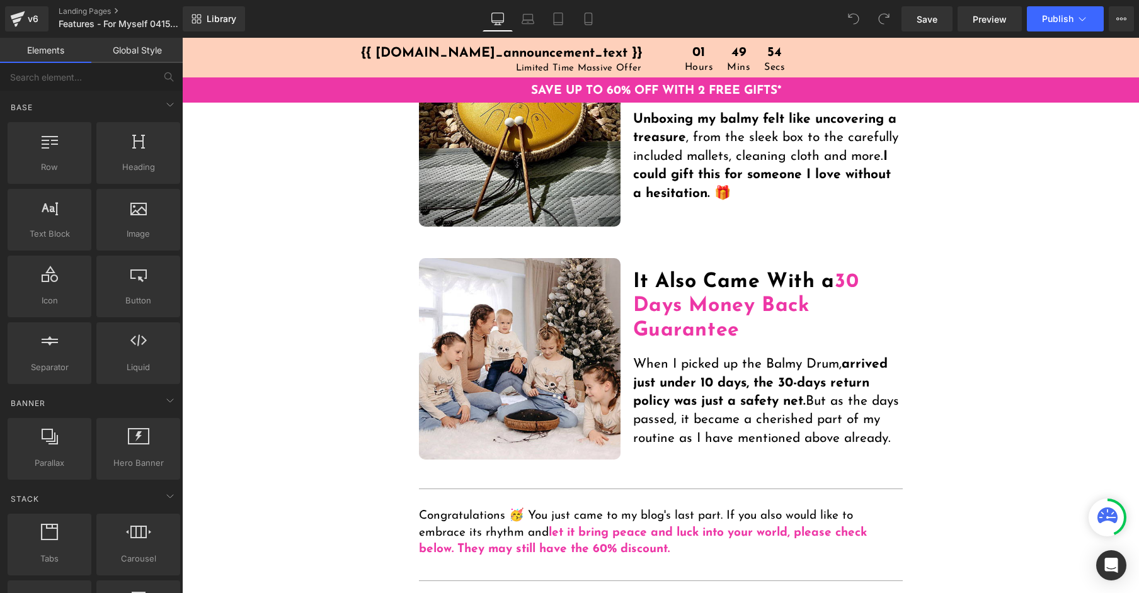
scroll to position [2840, 0]
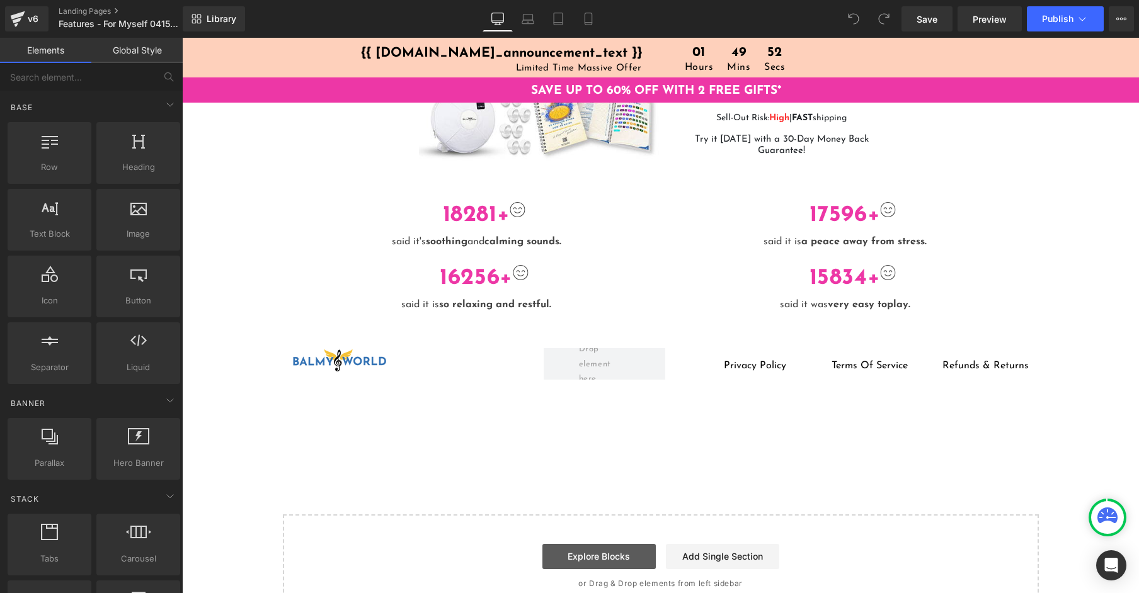
drag, startPoint x: 574, startPoint y: 511, endPoint x: 571, endPoint y: 506, distance: 6.8
click at [574, 544] on link "Explore Blocks" at bounding box center [598, 556] width 113 height 25
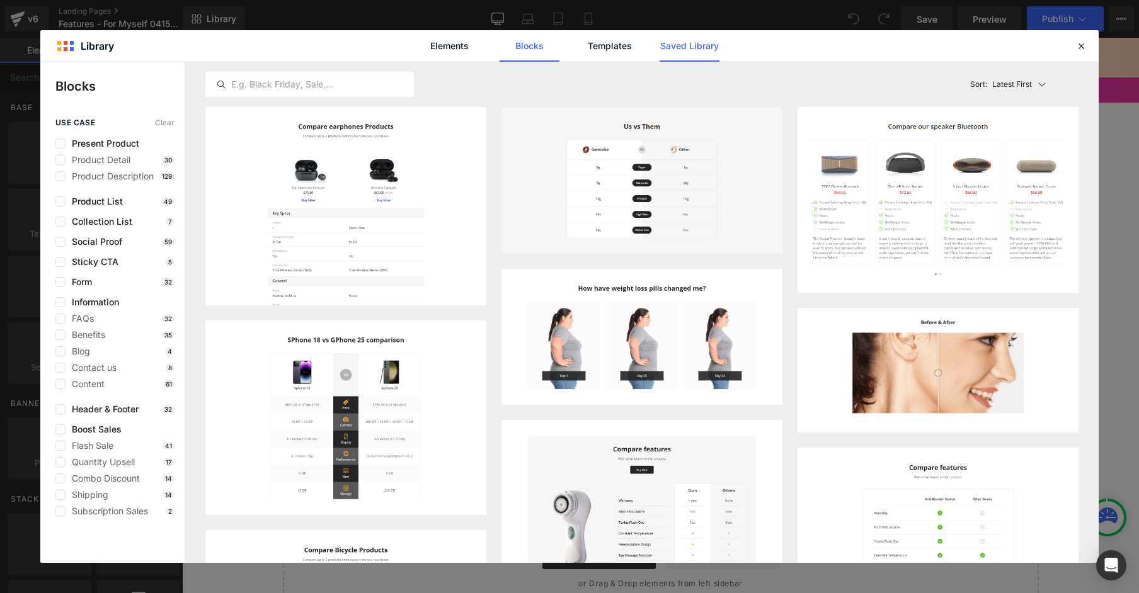
click at [709, 56] on link "Saved Library" at bounding box center [689, 45] width 60 height 31
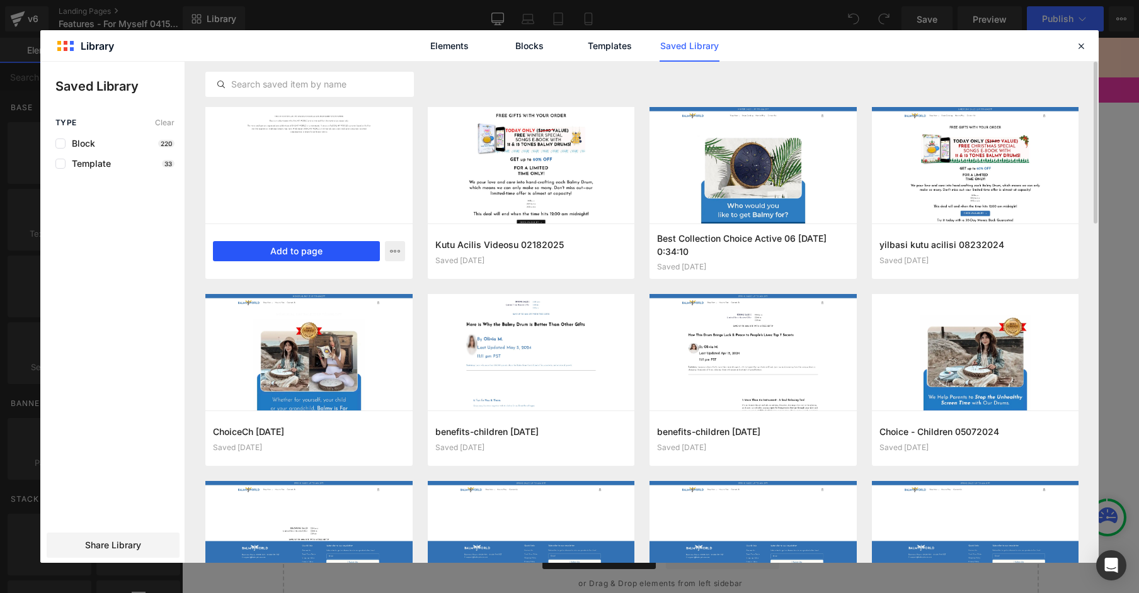
click at [305, 251] on button "Add to page" at bounding box center [296, 251] width 167 height 20
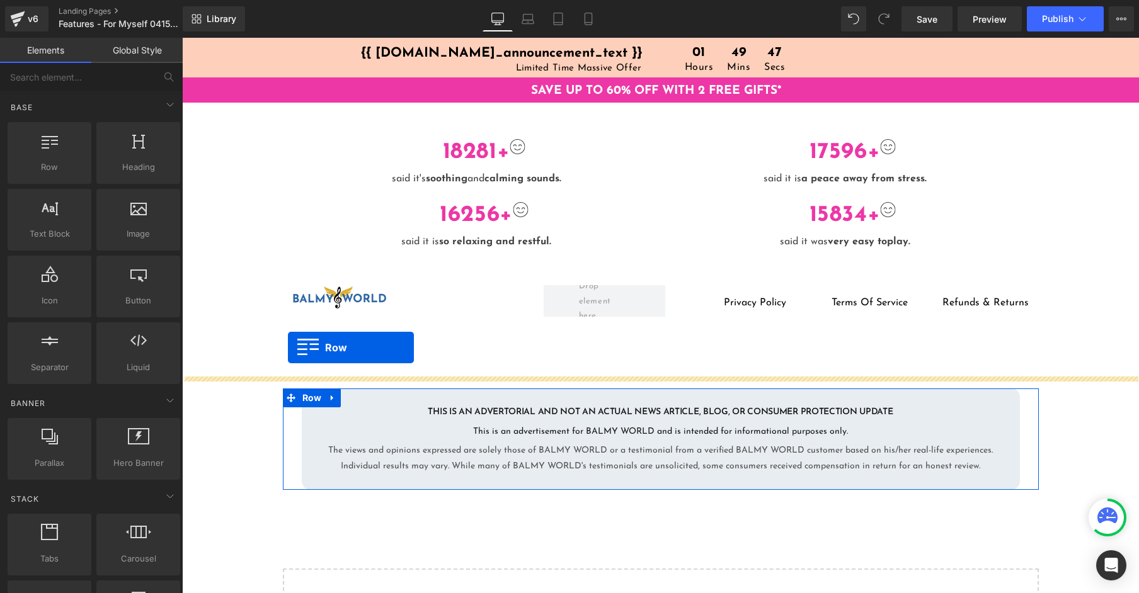
scroll to position [2872, 0]
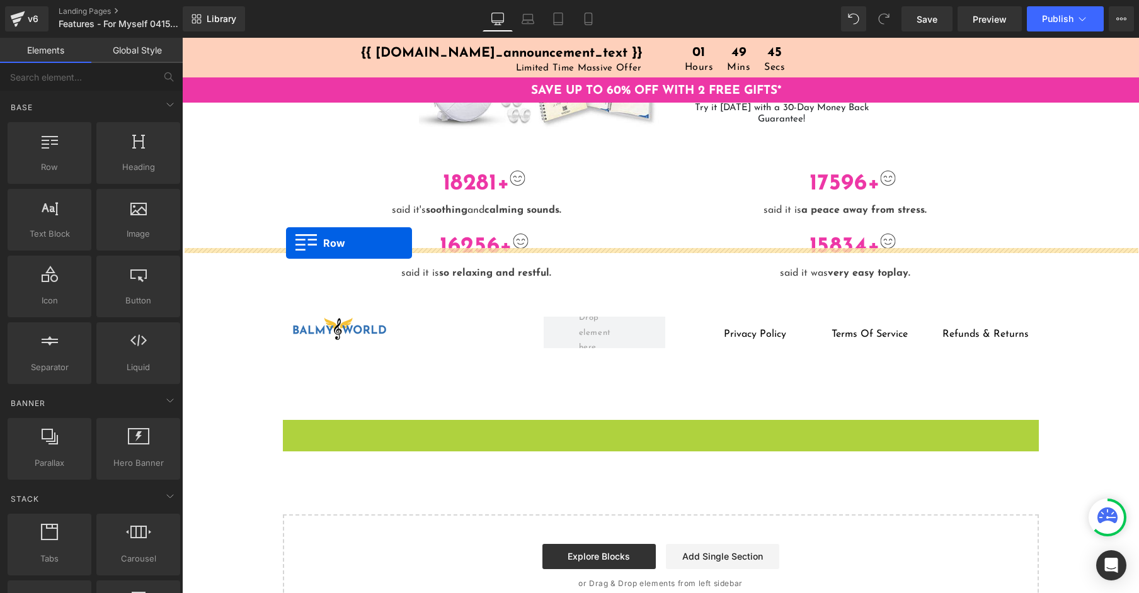
drag, startPoint x: 288, startPoint y: 357, endPoint x: 286, endPoint y: 243, distance: 114.7
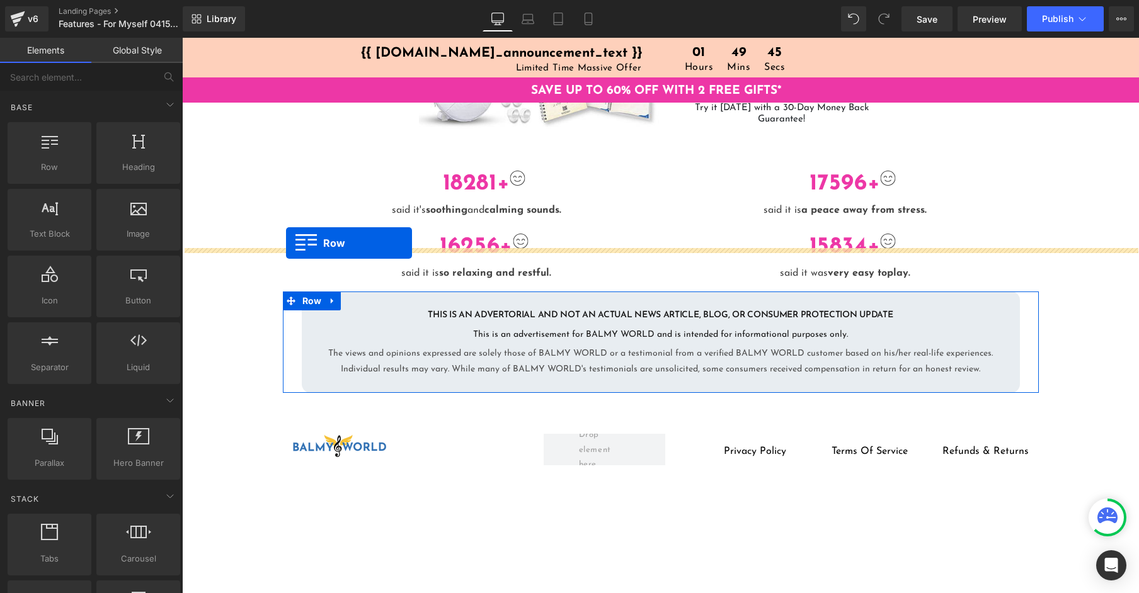
scroll to position [2903, 0]
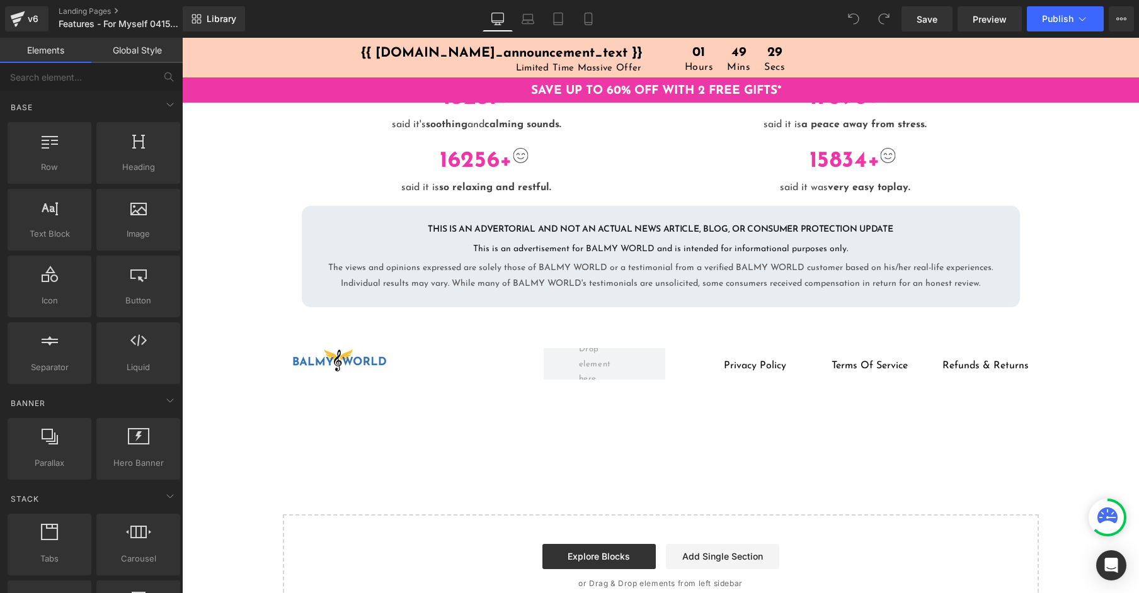
scroll to position [2952, 0]
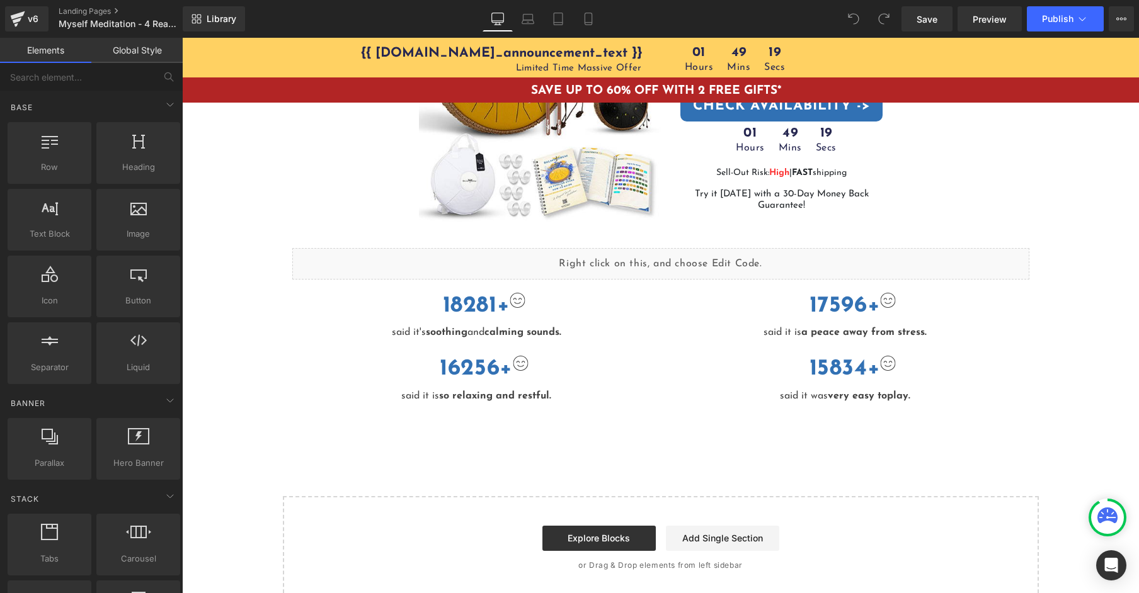
scroll to position [1648, 0]
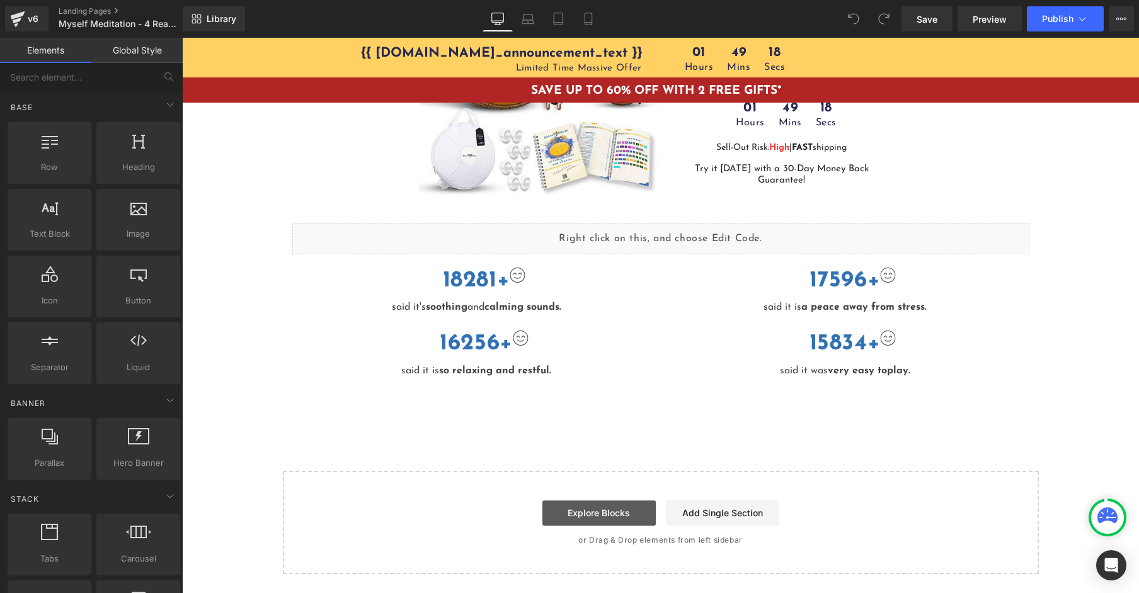
click at [565, 515] on link "Explore Blocks" at bounding box center [598, 513] width 113 height 25
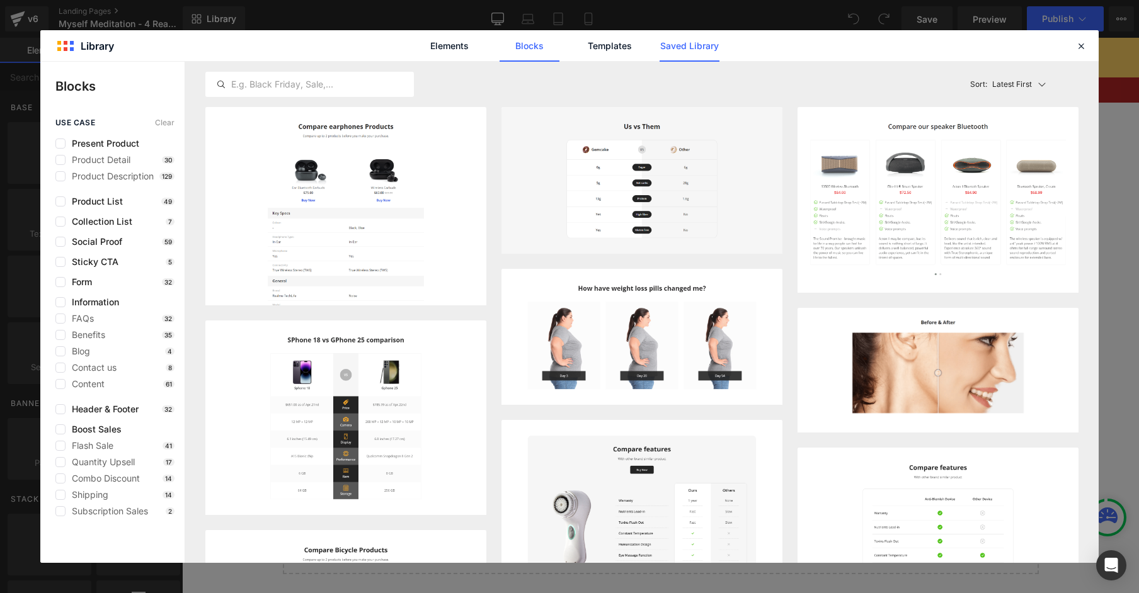
click at [684, 37] on link "Saved Library" at bounding box center [689, 45] width 60 height 31
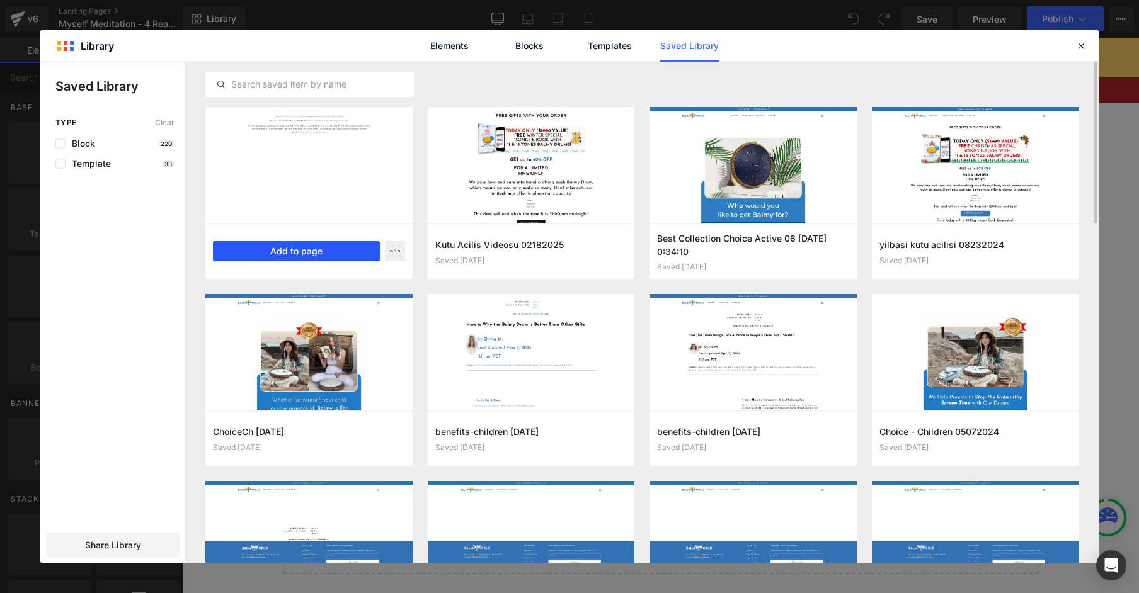
click at [307, 248] on button "Add to page" at bounding box center [296, 251] width 167 height 20
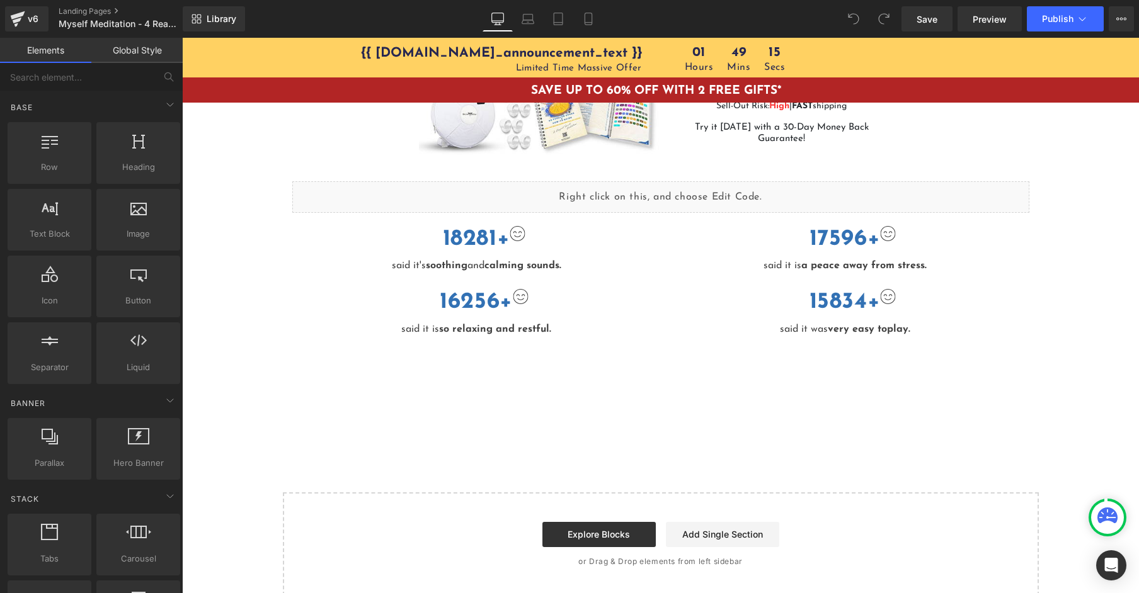
scroll to position [1711, 0]
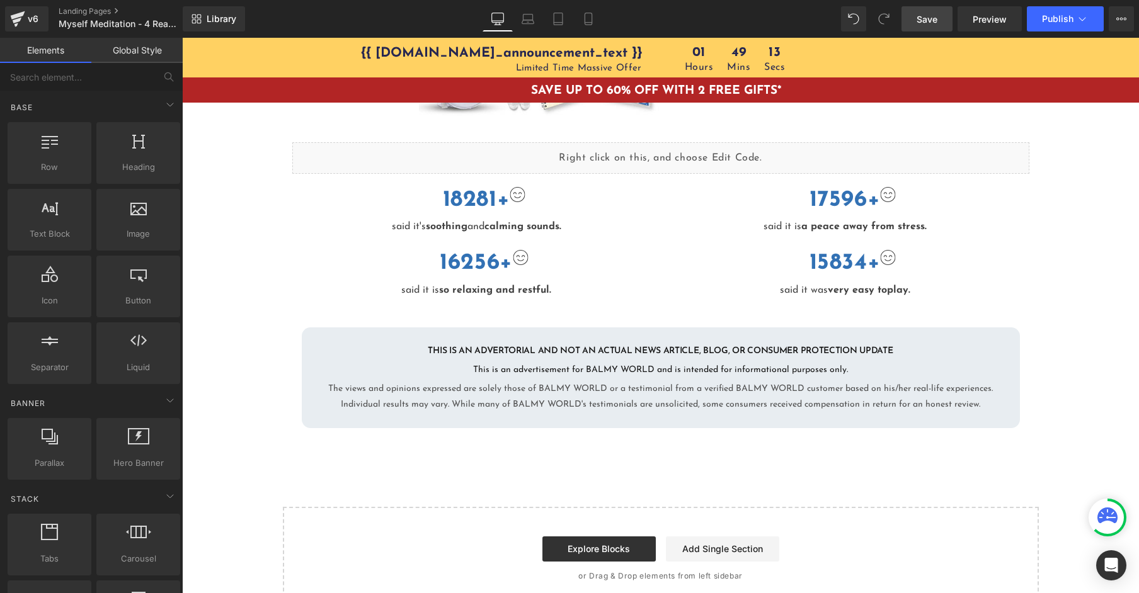
click at [923, 23] on span "Save" at bounding box center [926, 19] width 21 height 13
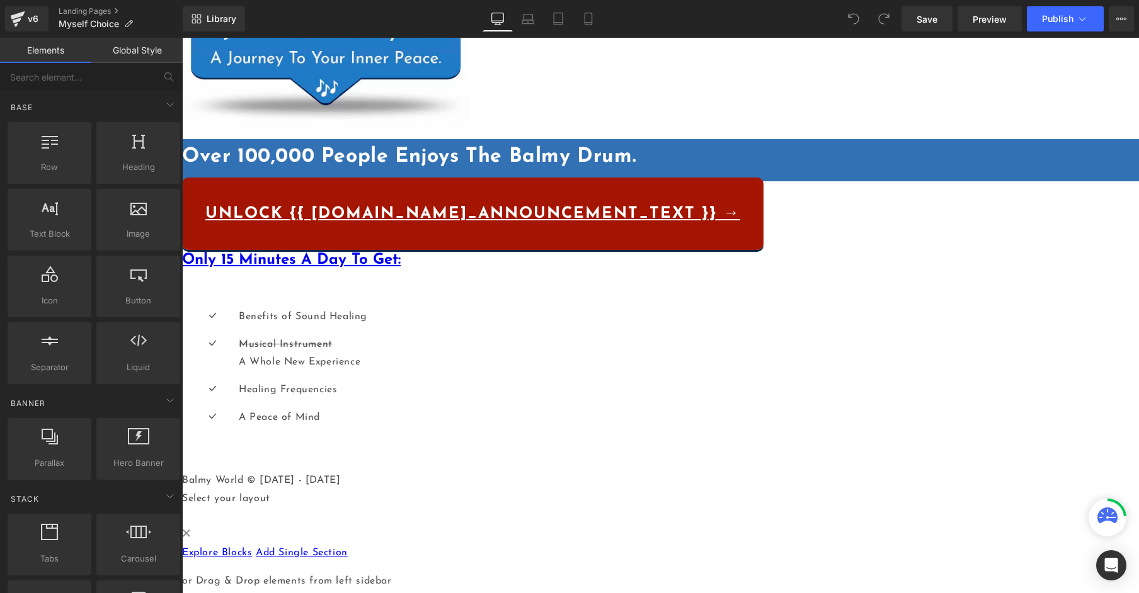
scroll to position [362, 0]
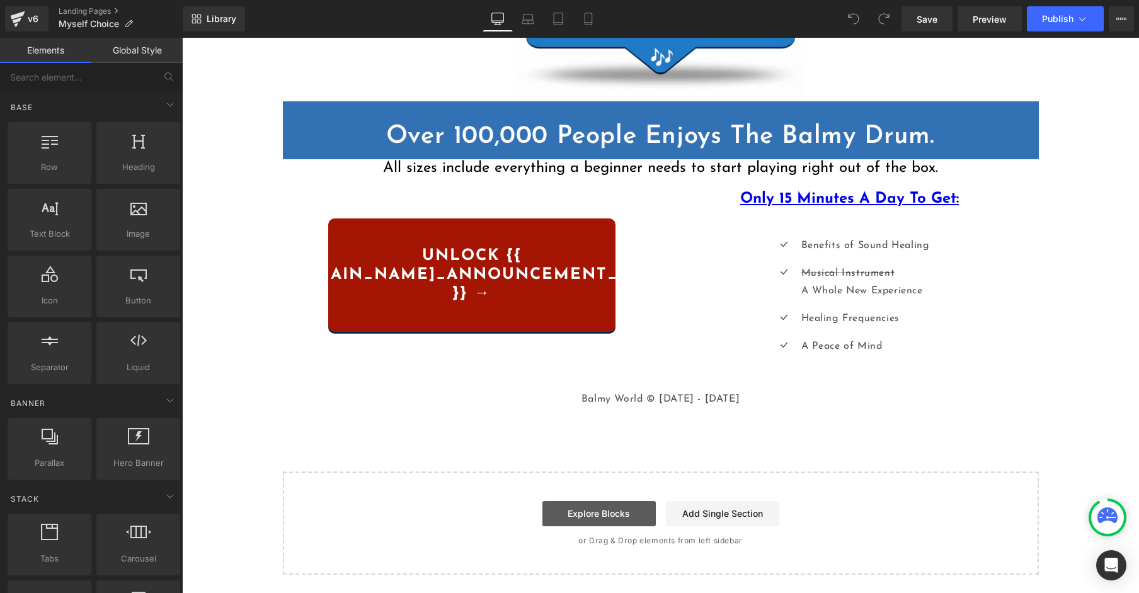
click at [585, 512] on link "Explore Blocks" at bounding box center [598, 513] width 113 height 25
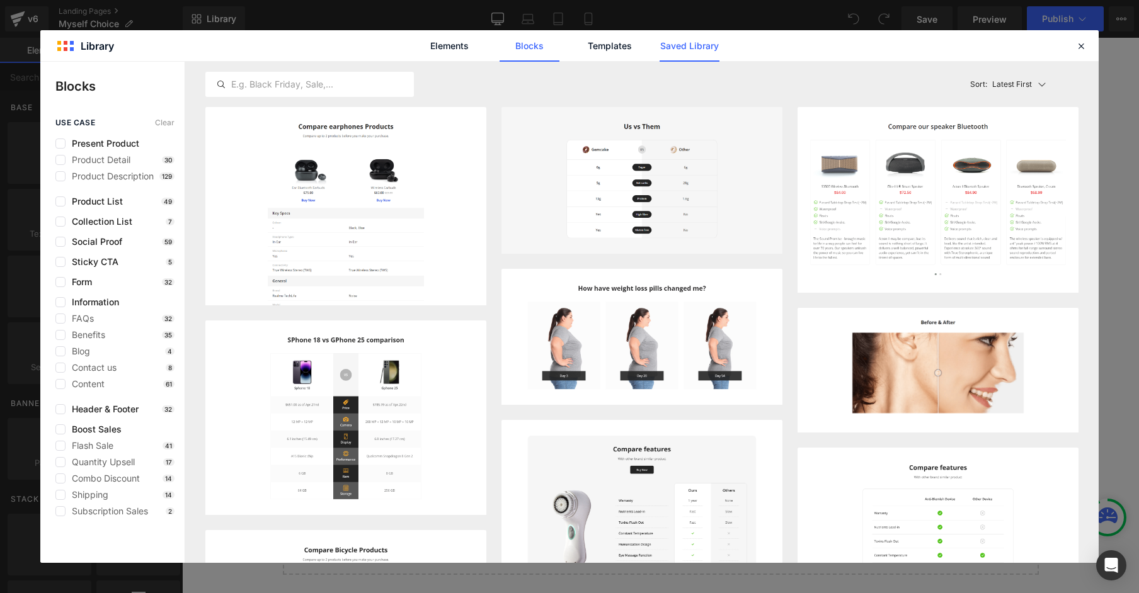
click at [693, 55] on link "Saved Library" at bounding box center [689, 45] width 60 height 31
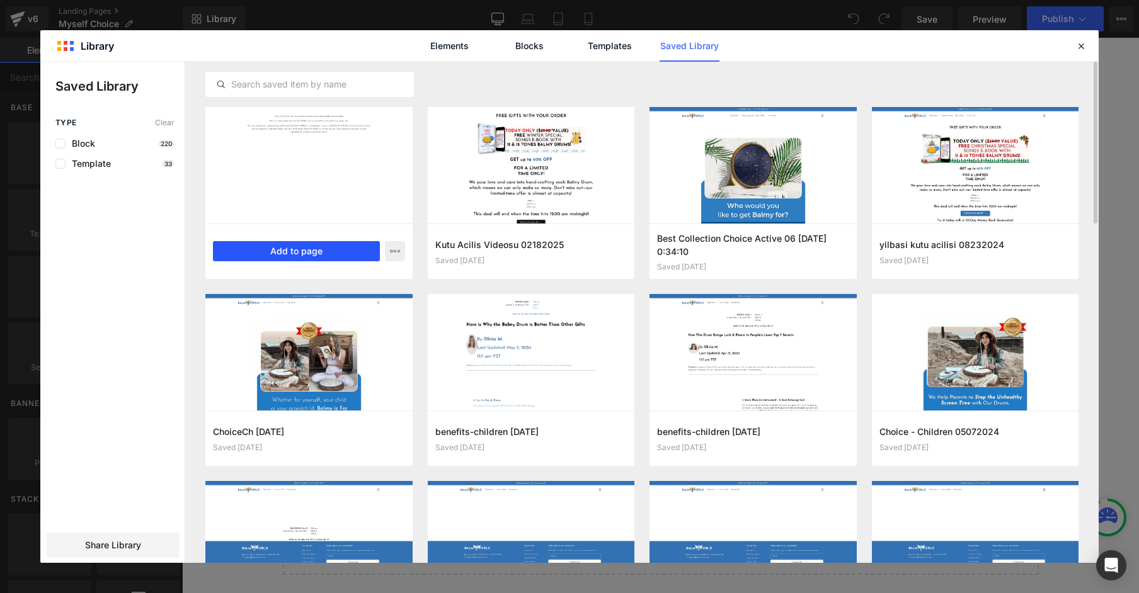
click at [292, 249] on button "Add to page" at bounding box center [296, 251] width 167 height 20
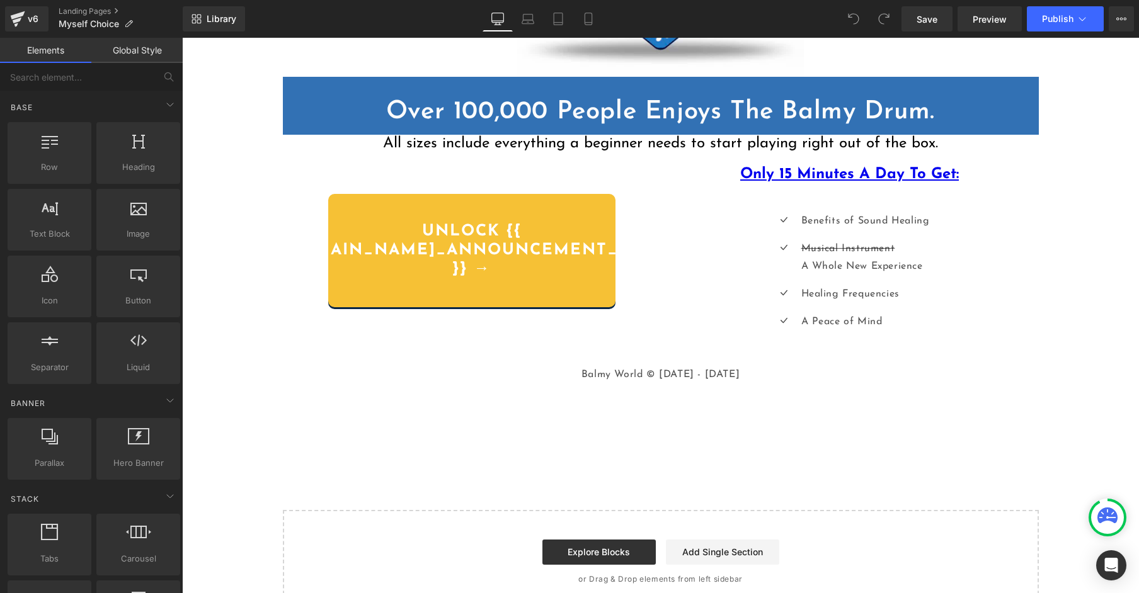
scroll to position [425, 0]
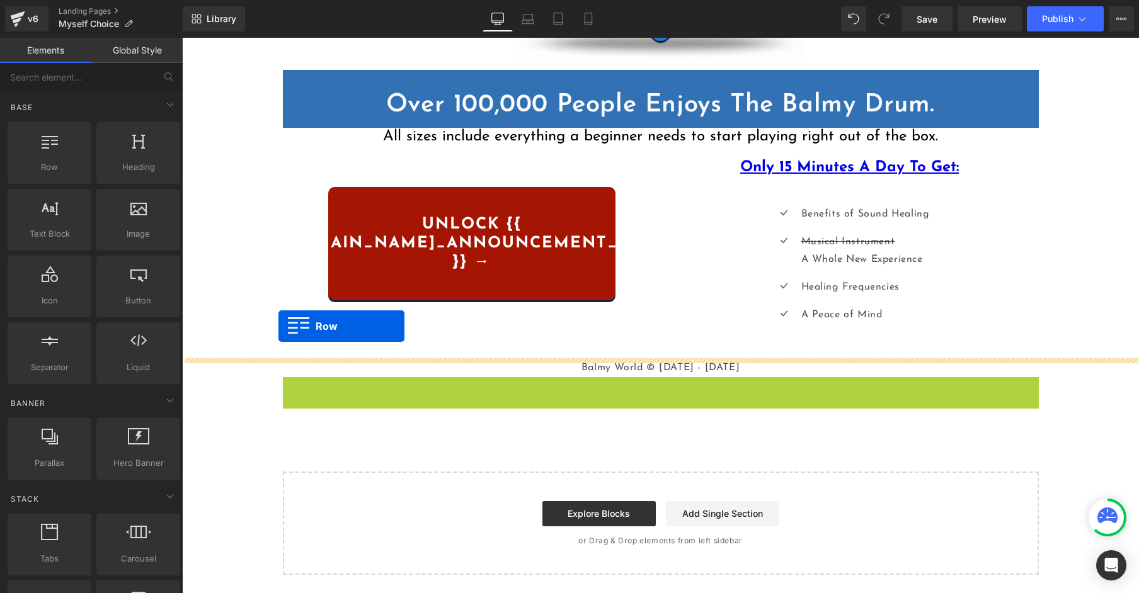
drag, startPoint x: 286, startPoint y: 344, endPoint x: 278, endPoint y: 326, distance: 19.2
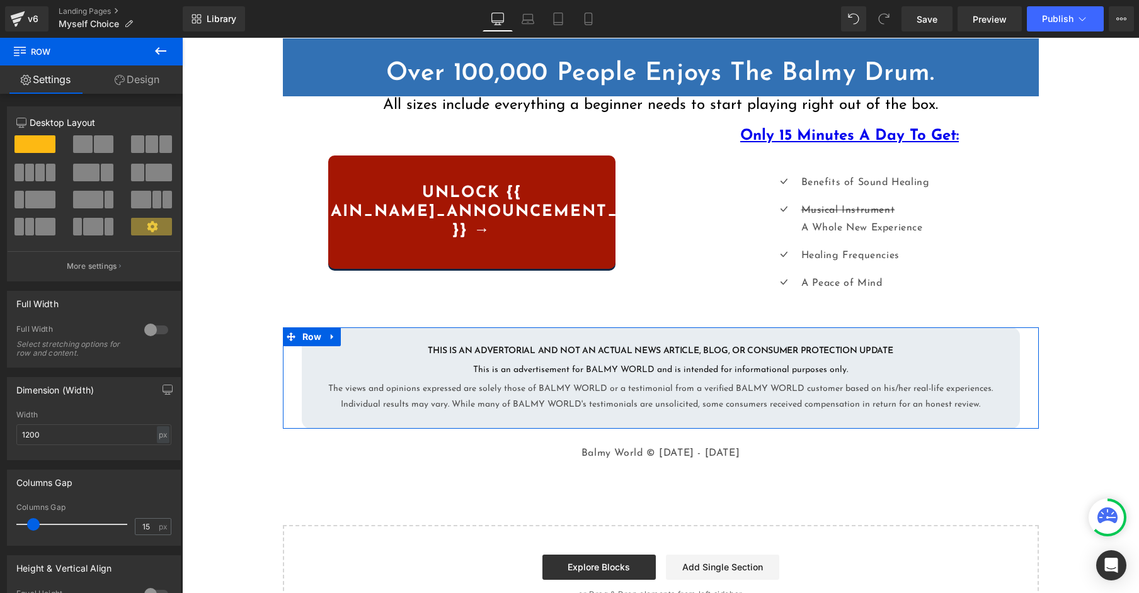
click at [256, 251] on div "Liquid {{ settings.global_announcement_text }} UP TO 60% OFF Heading Row Image …" at bounding box center [660, 121] width 957 height 1016
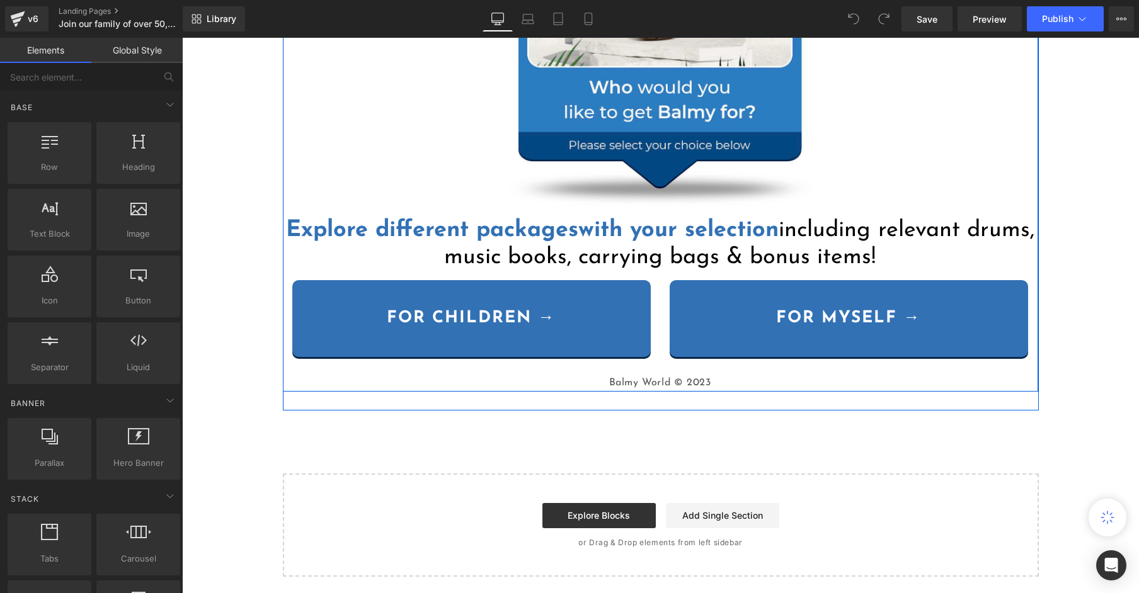
scroll to position [188, 0]
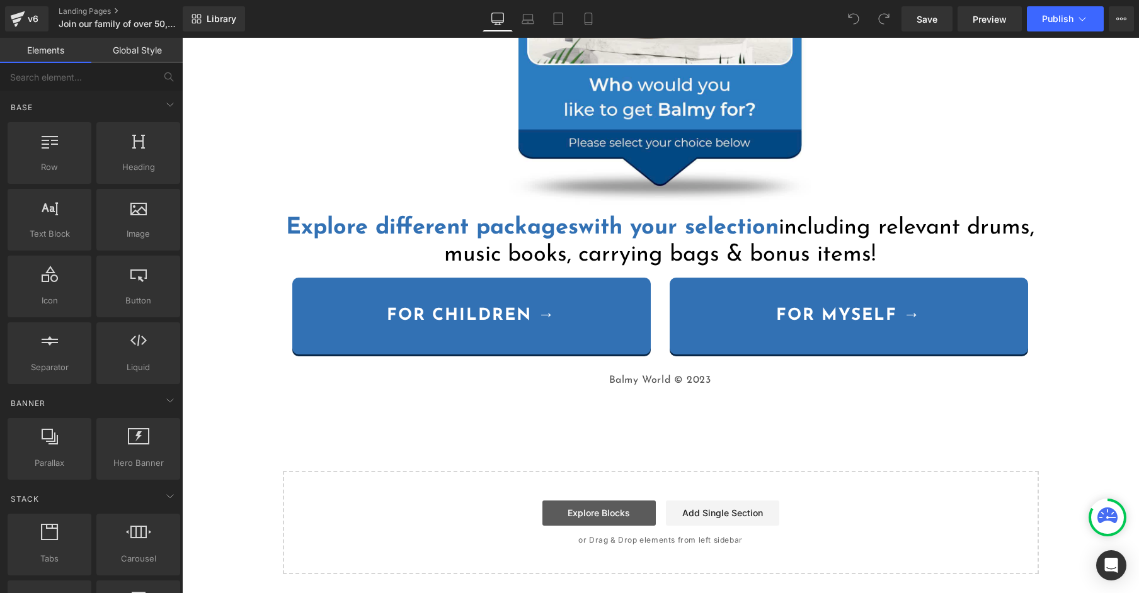
click at [605, 505] on link "Explore Blocks" at bounding box center [598, 513] width 113 height 25
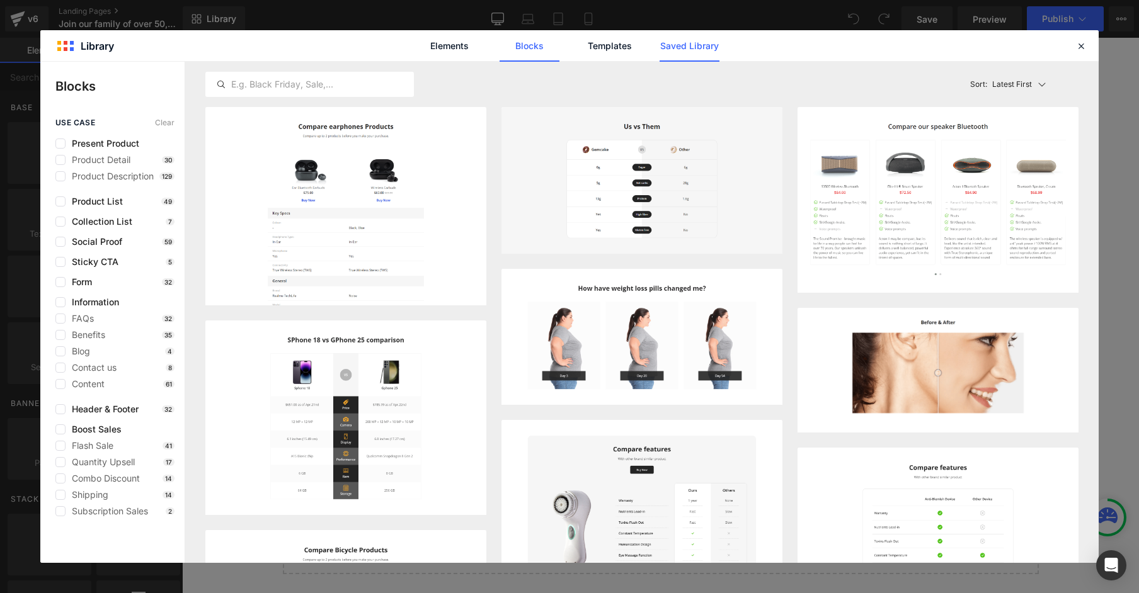
click at [719, 49] on link "Saved Library" at bounding box center [689, 45] width 60 height 31
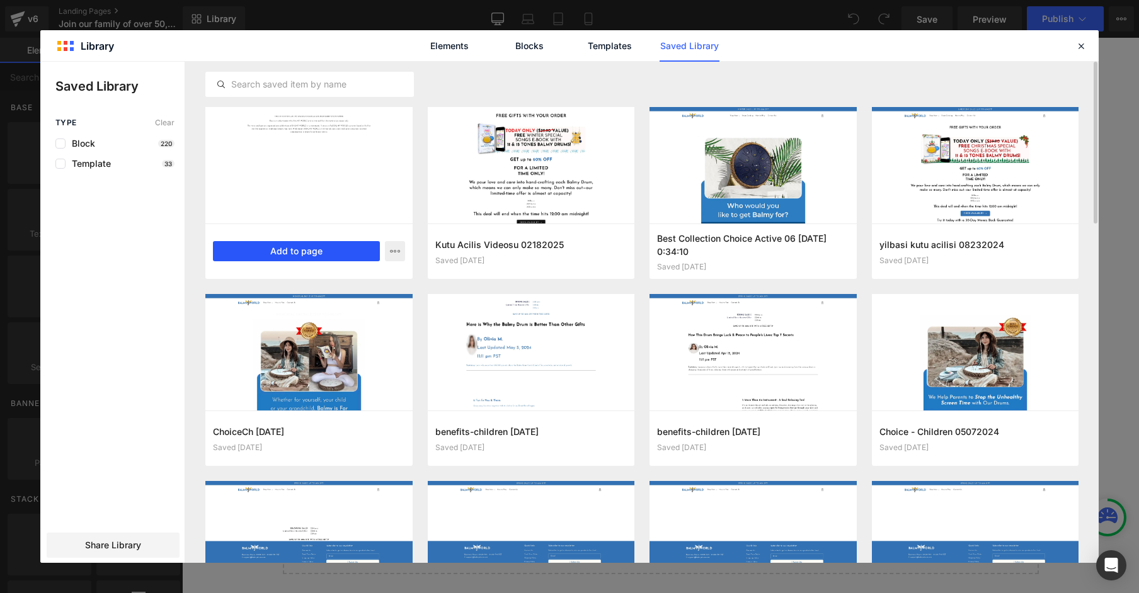
click at [334, 251] on button "Add to page" at bounding box center [296, 251] width 167 height 20
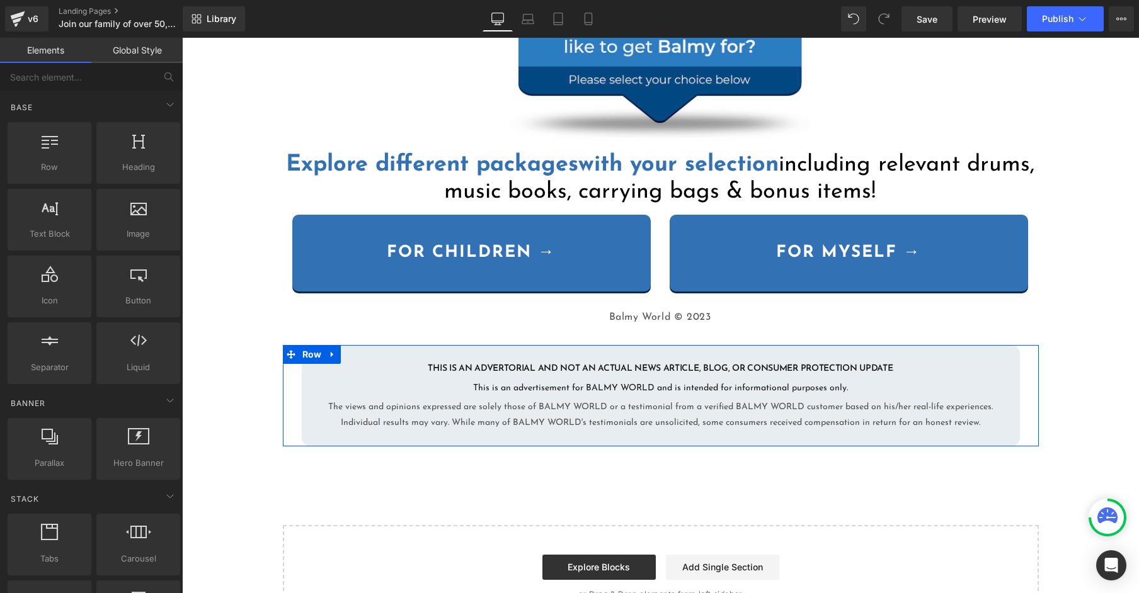
scroll to position [220, 0]
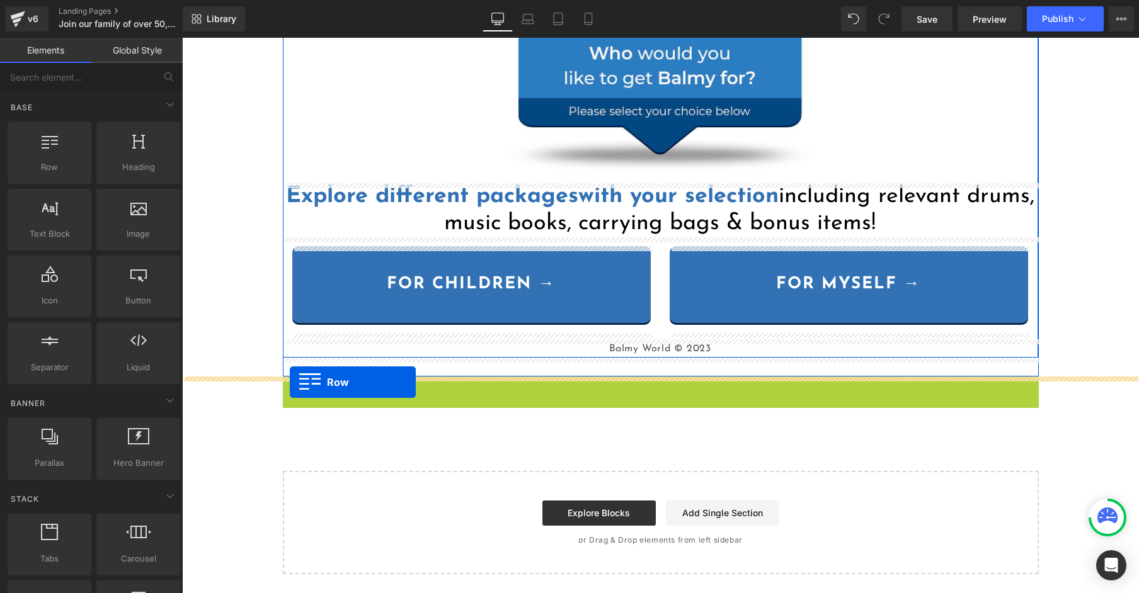
drag, startPoint x: 294, startPoint y: 345, endPoint x: 290, endPoint y: 382, distance: 37.4
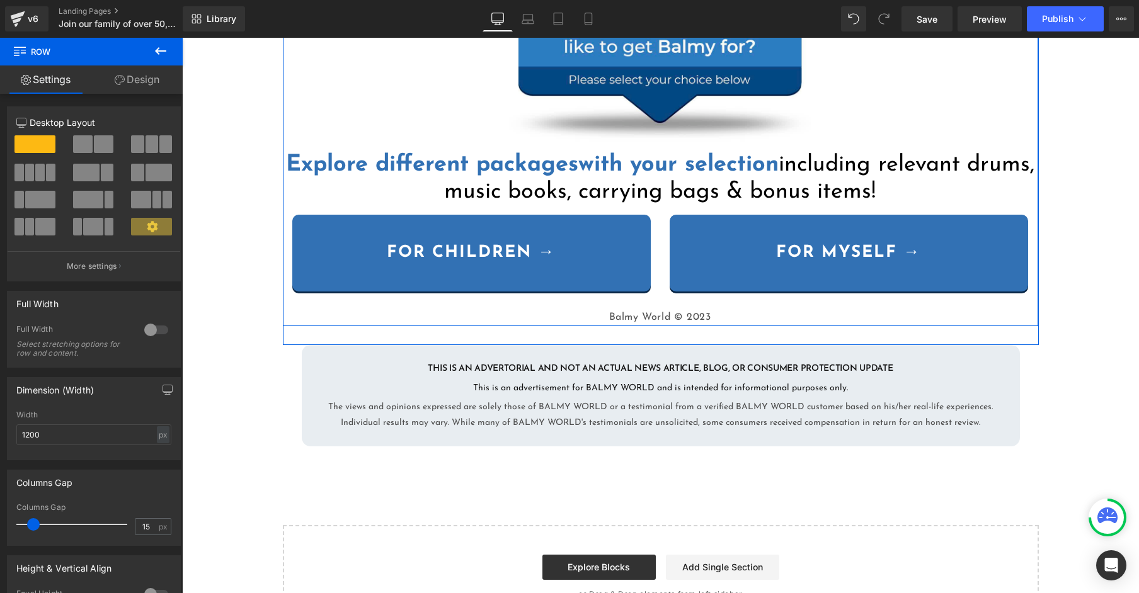
click at [254, 362] on div "{{ settings.global_announcement_text }} UP TO 60% OFF! Heading Row Image Explor…" at bounding box center [660, 207] width 957 height 842
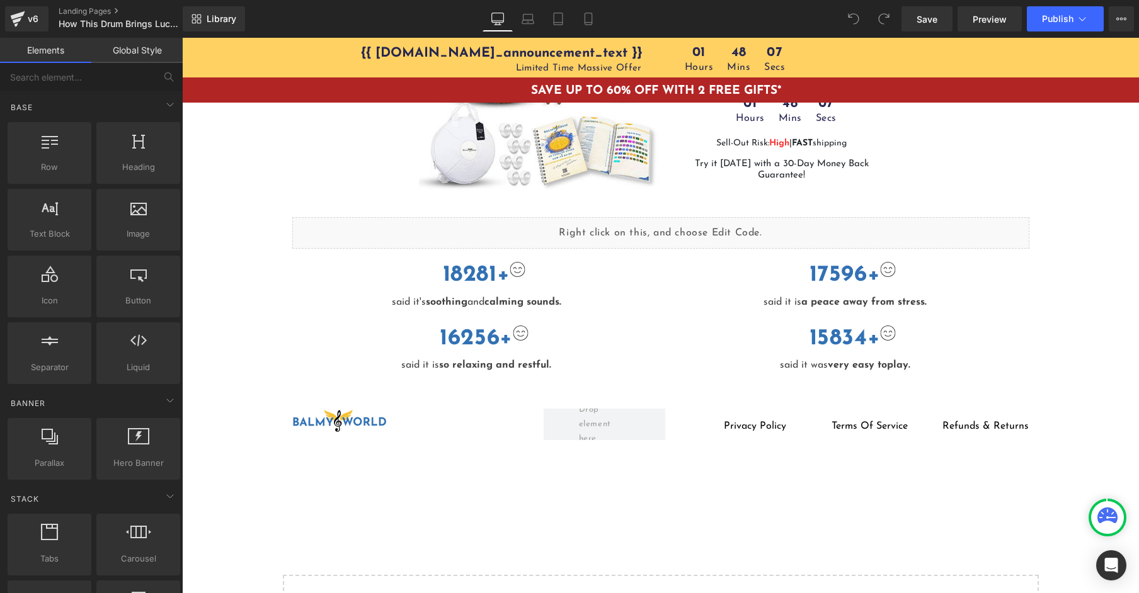
scroll to position [2932, 0]
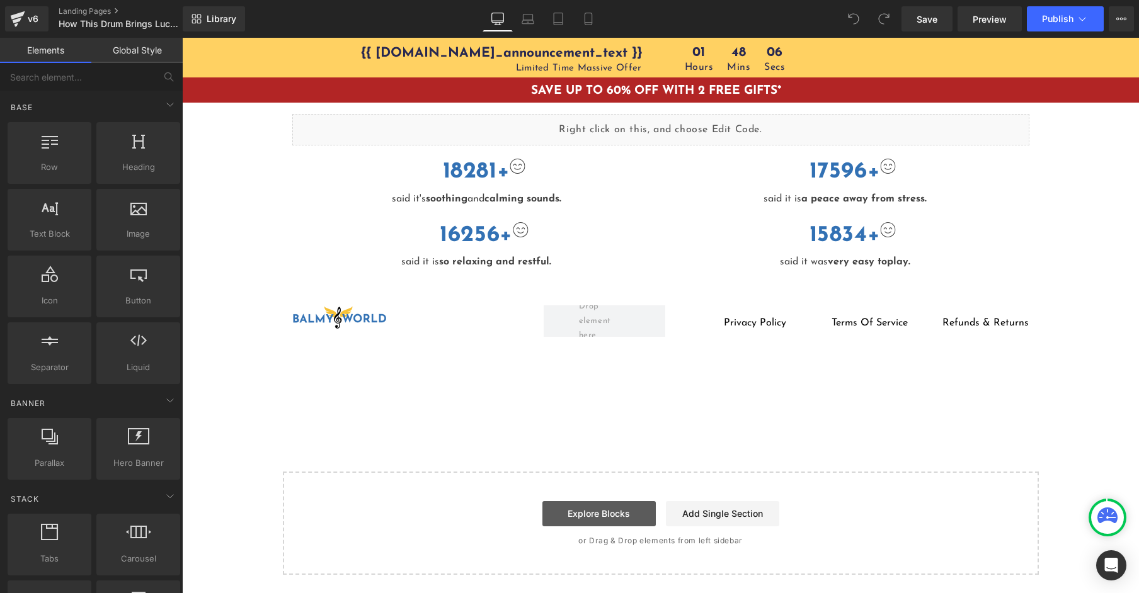
click at [565, 519] on link "Explore Blocks" at bounding box center [598, 513] width 113 height 25
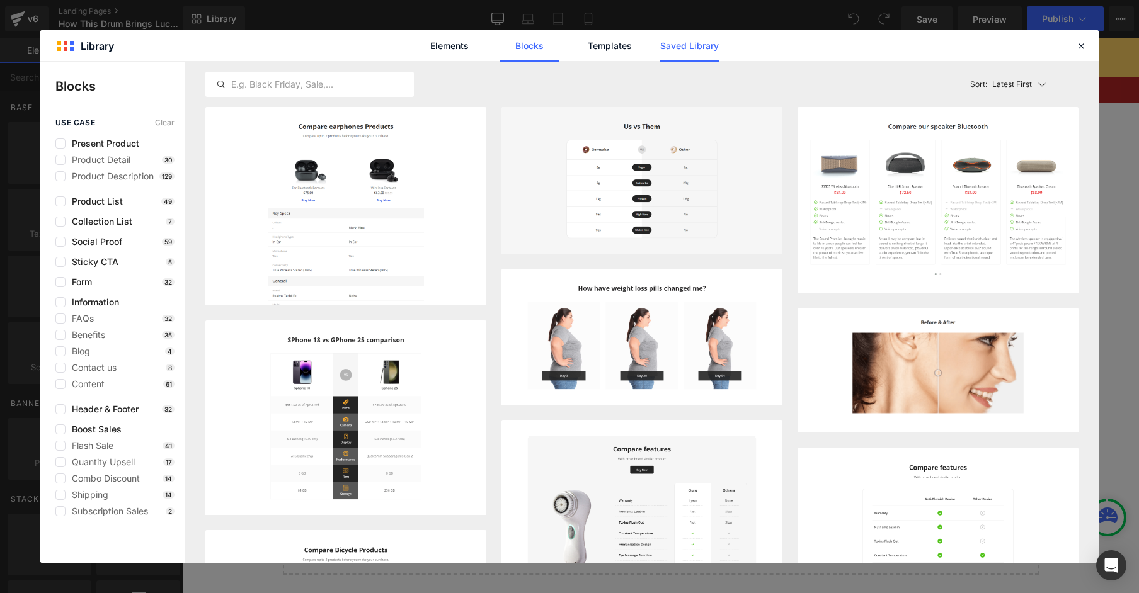
drag, startPoint x: 705, startPoint y: 85, endPoint x: 711, endPoint y: 57, distance: 28.9
click at [705, 83] on div "Latest First Most View Latest First Sort: Latest First" at bounding box center [641, 84] width 873 height 45
click at [712, 55] on link "Saved Library" at bounding box center [689, 45] width 60 height 31
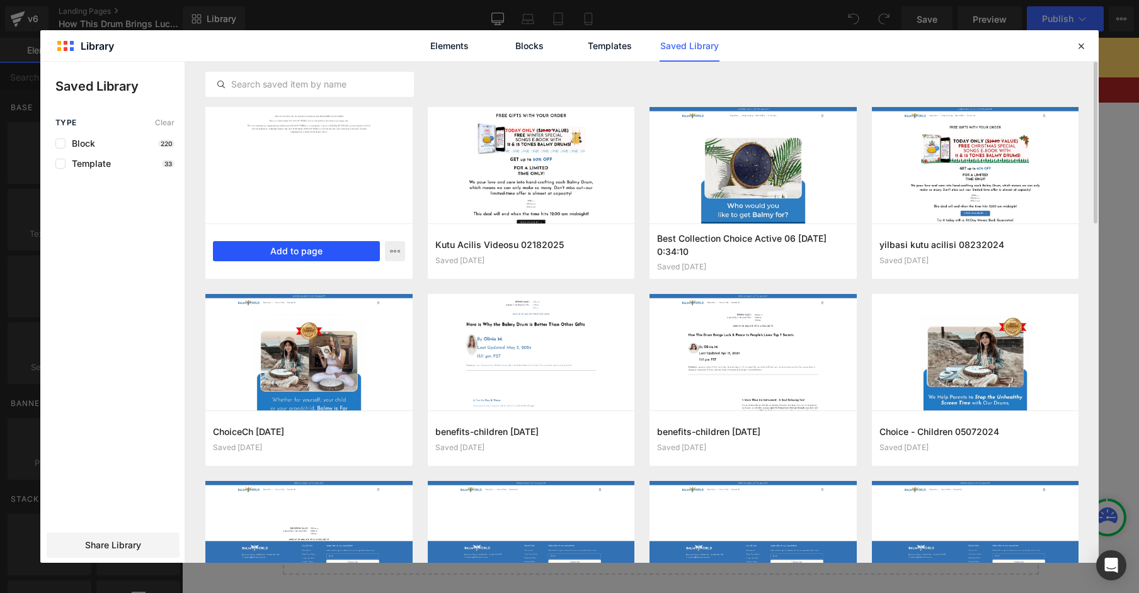
click at [317, 248] on button "Add to page" at bounding box center [296, 251] width 167 height 20
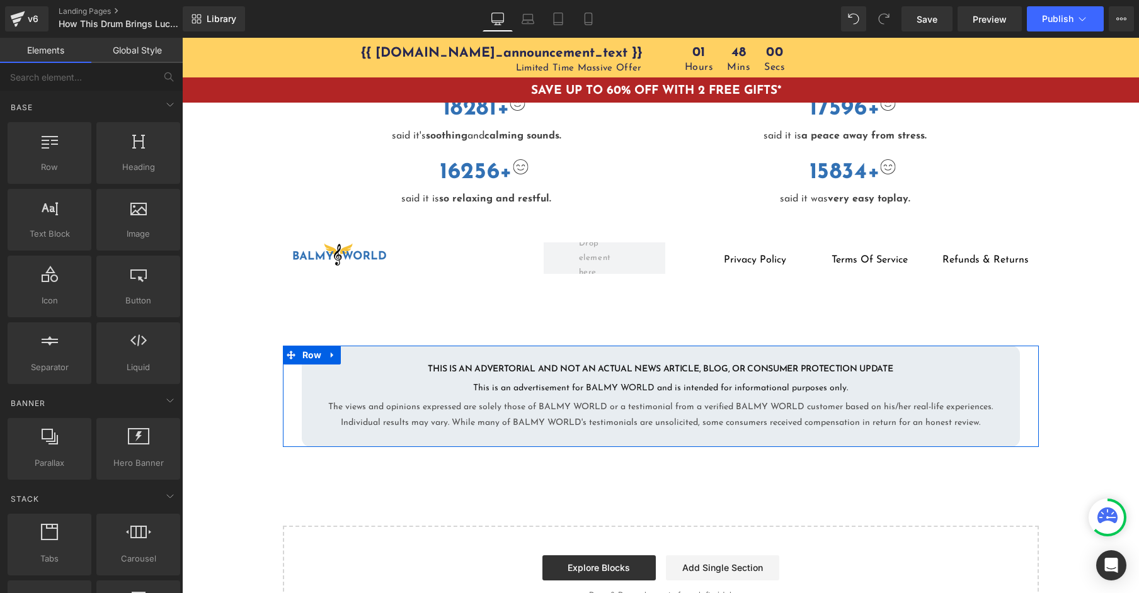
scroll to position [2964, 0]
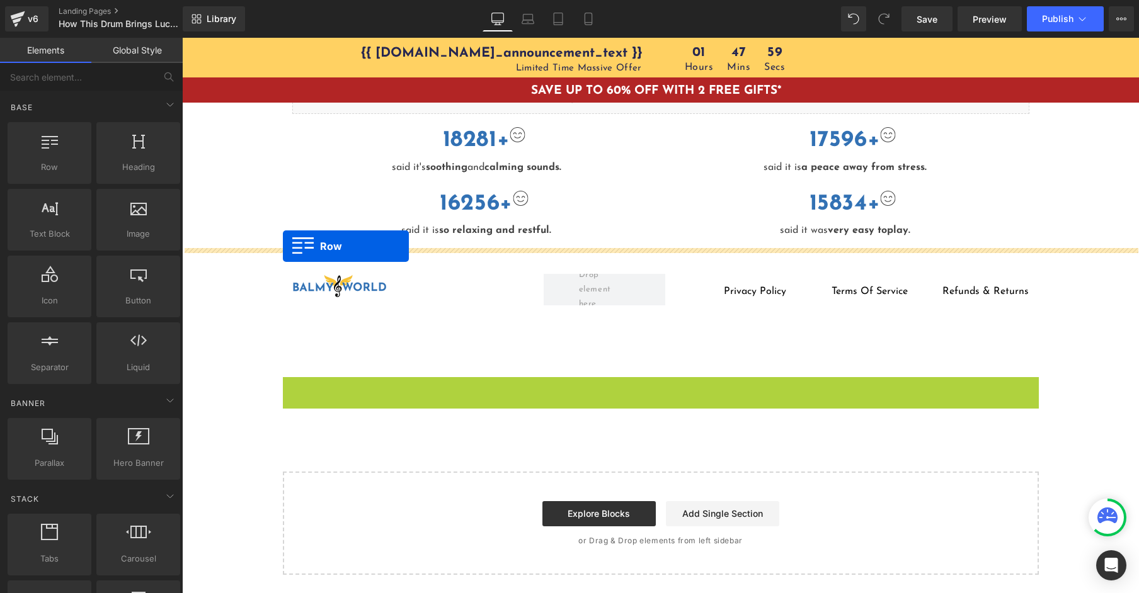
drag, startPoint x: 288, startPoint y: 353, endPoint x: 283, endPoint y: 246, distance: 107.2
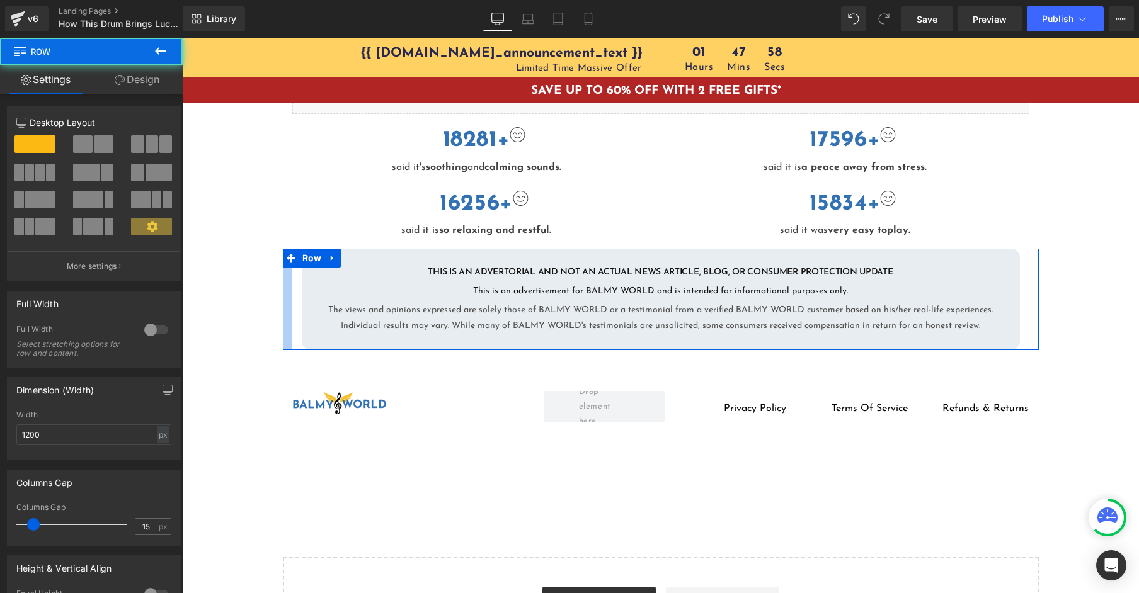
scroll to position [2995, 0]
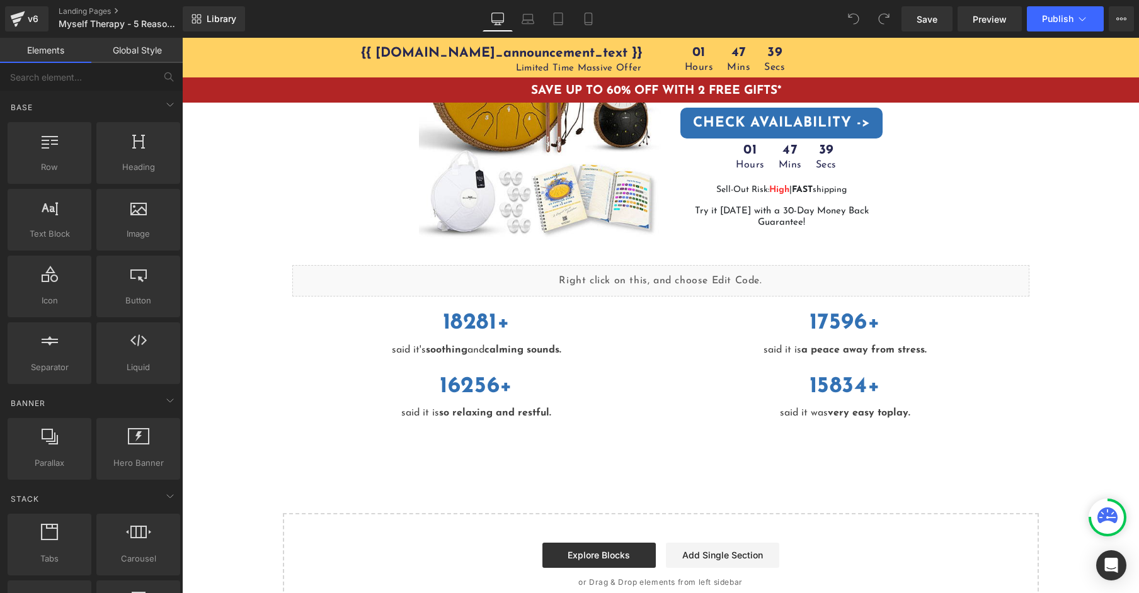
scroll to position [1872, 0]
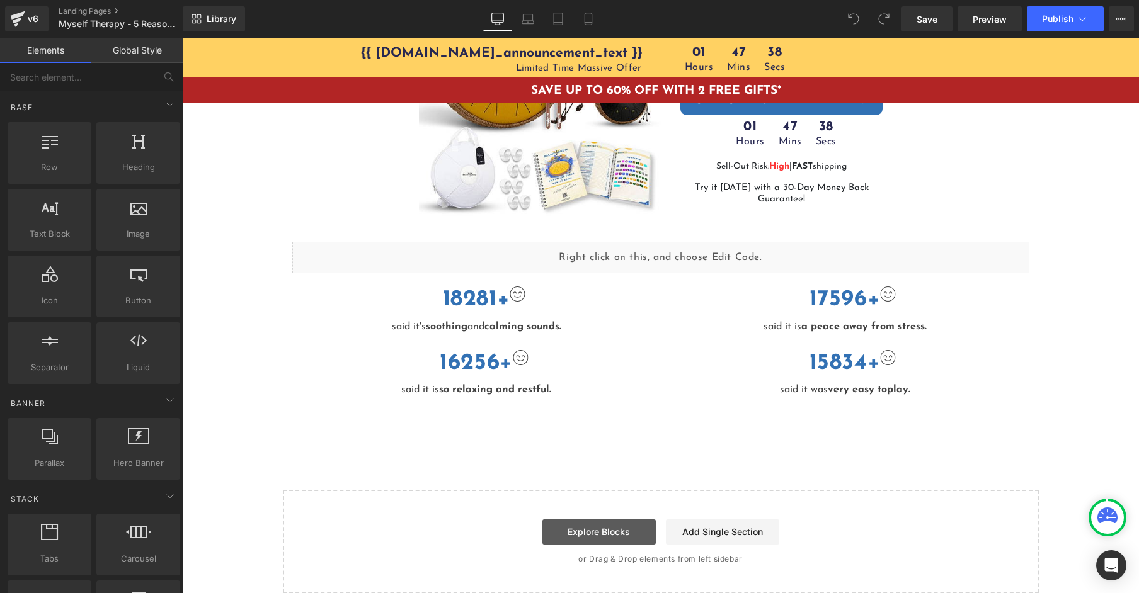
click at [570, 520] on link "Explore Blocks" at bounding box center [598, 532] width 113 height 25
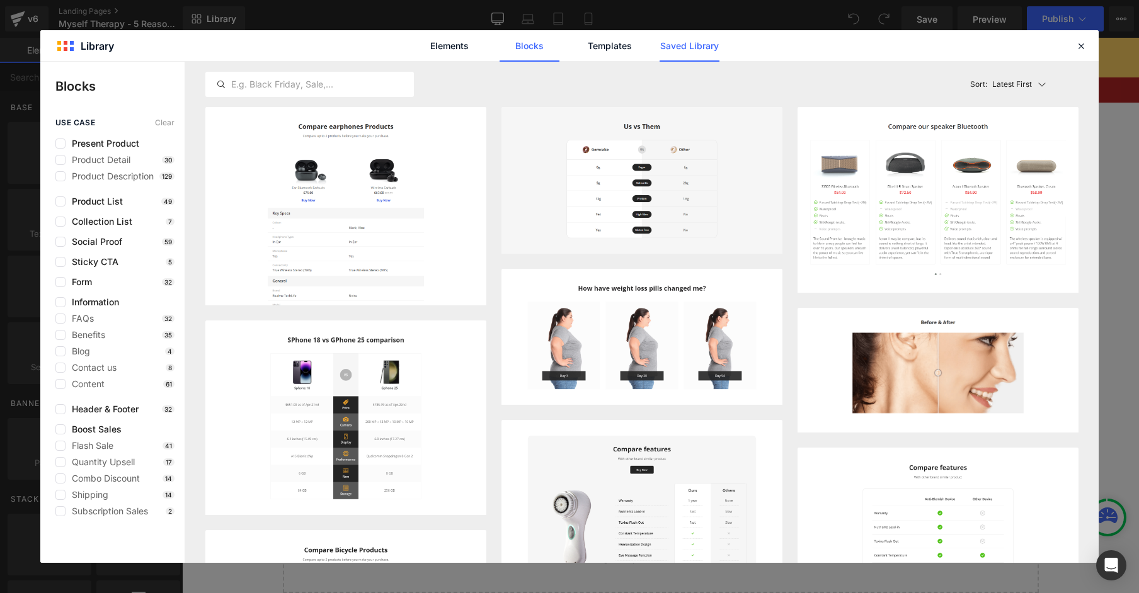
click at [679, 49] on link "Saved Library" at bounding box center [689, 45] width 60 height 31
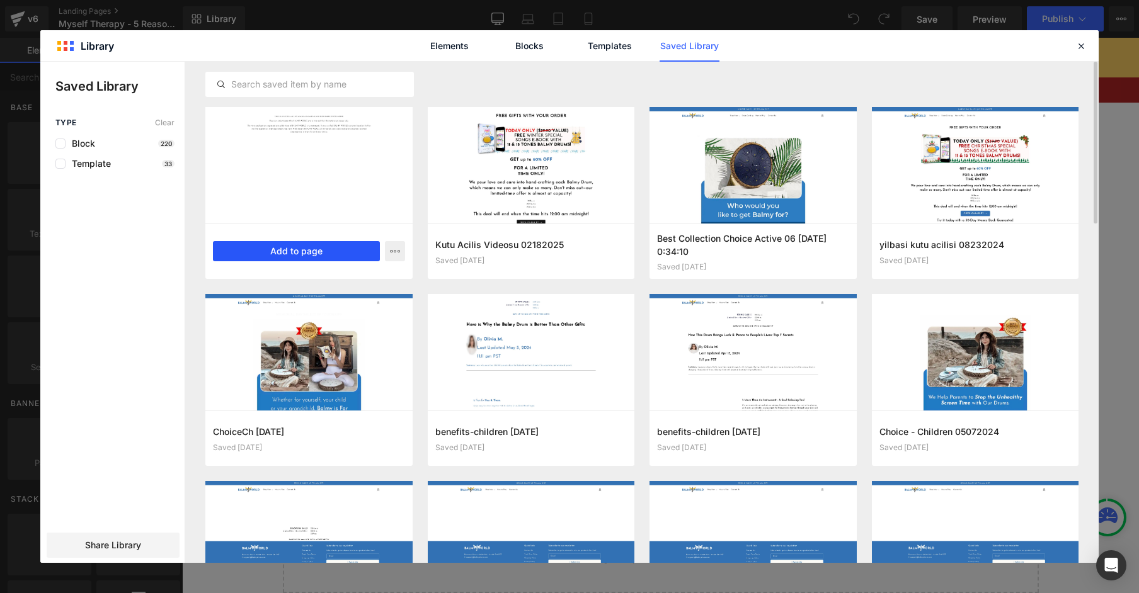
scroll to position [0, 0]
click at [307, 253] on button "Add to page" at bounding box center [296, 251] width 167 height 20
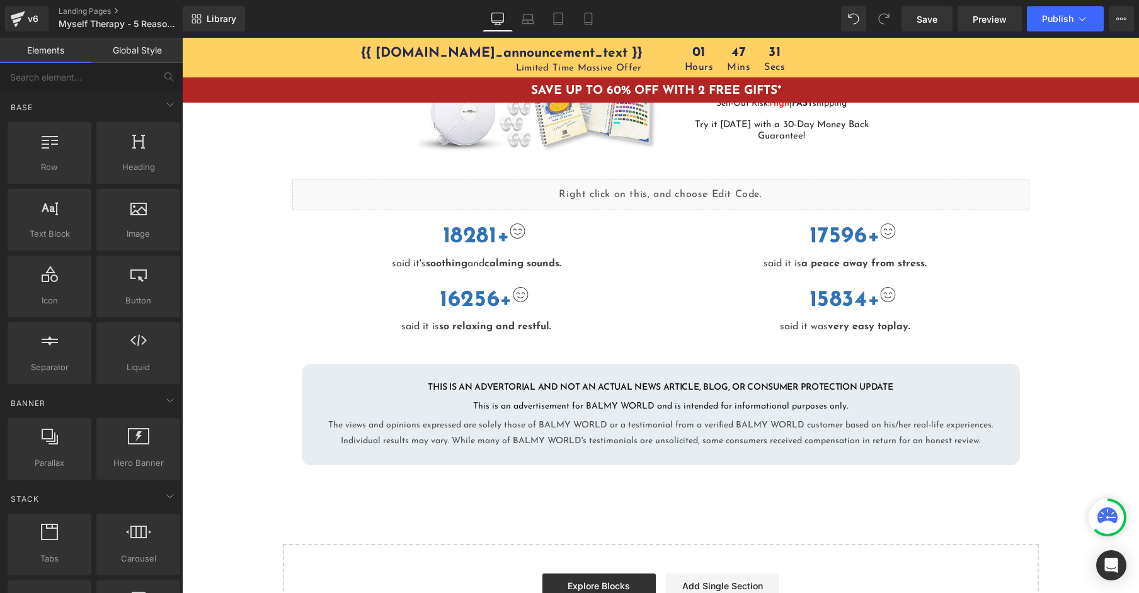
scroll to position [1989, 0]
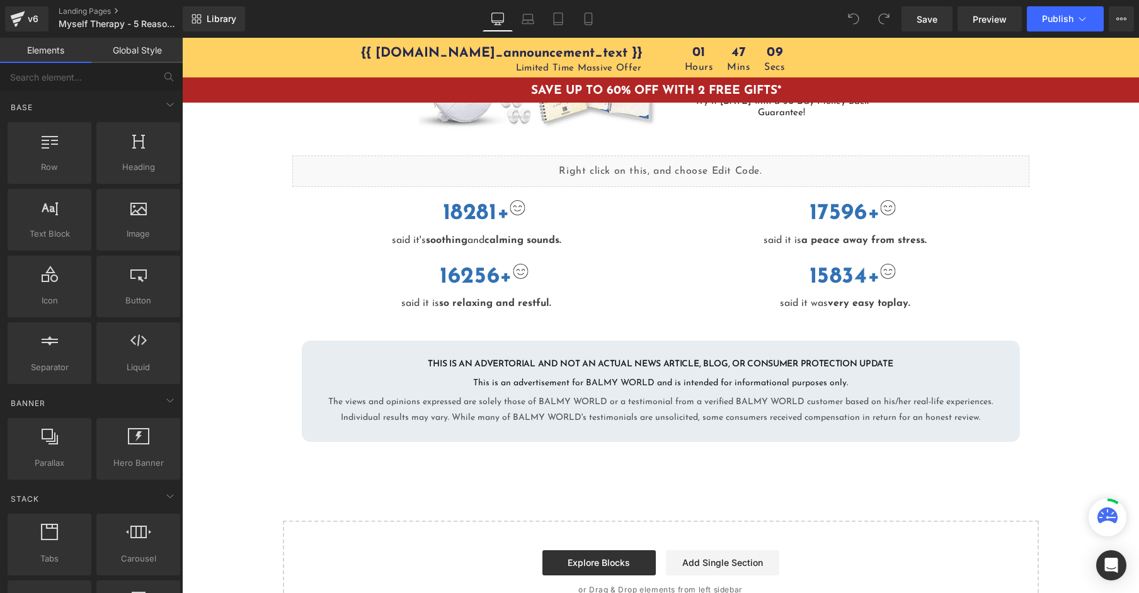
scroll to position [1989, 0]
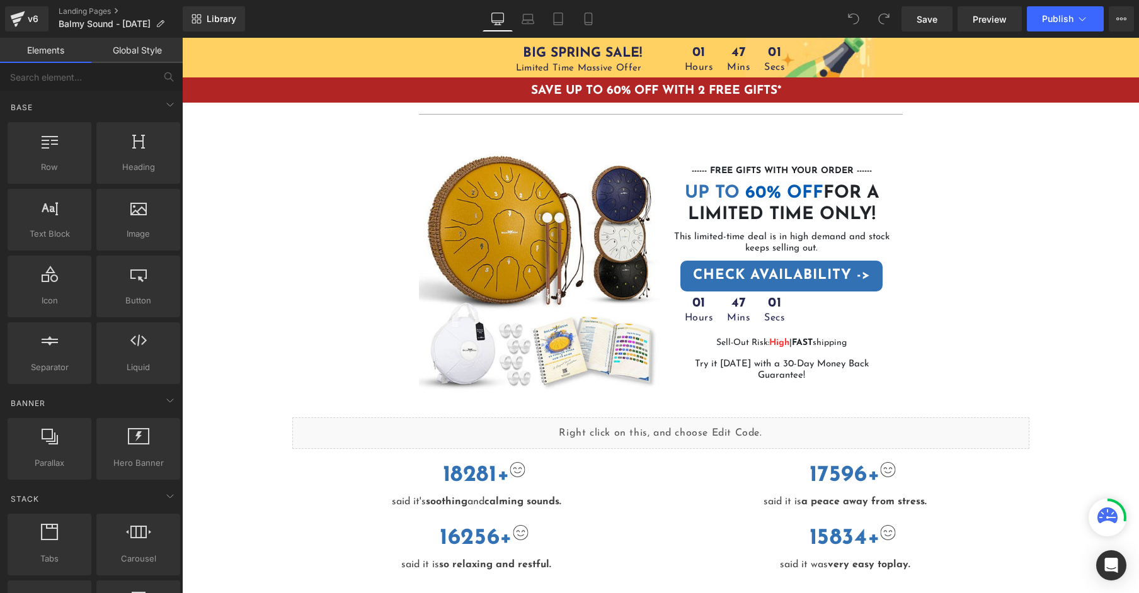
scroll to position [2901, 0]
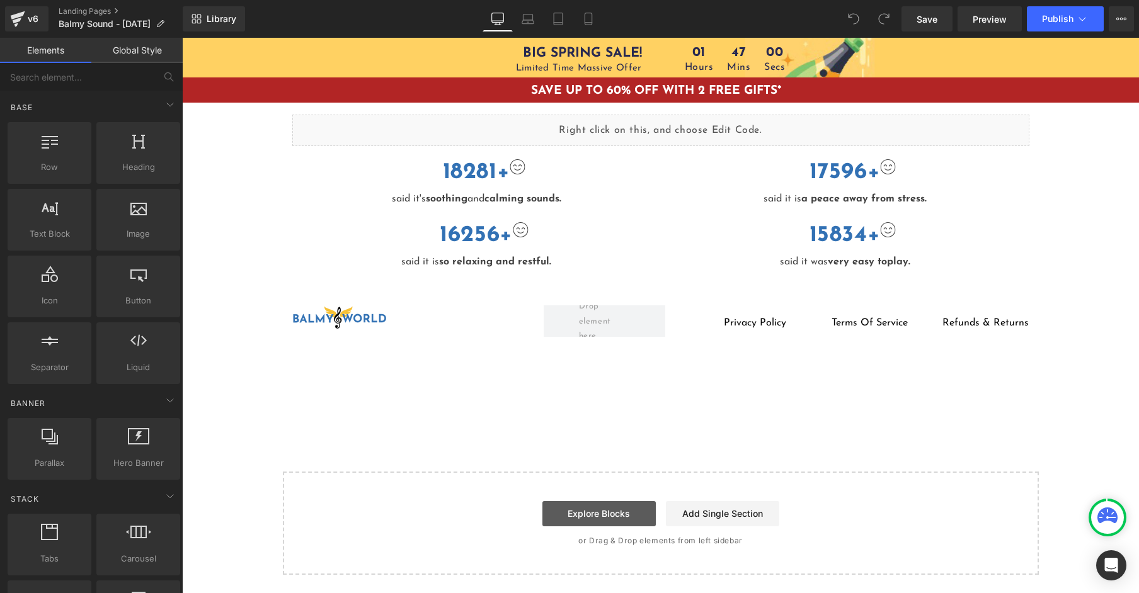
click at [585, 510] on link "Explore Blocks" at bounding box center [598, 513] width 113 height 25
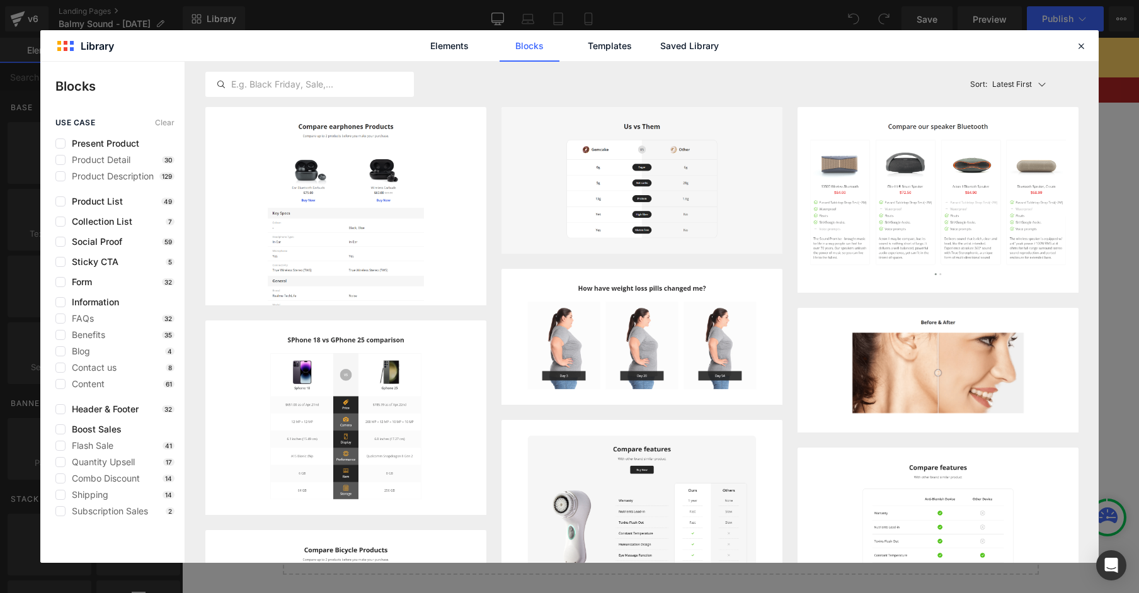
click at [651, 55] on div "Elements Blocks Templates Saved Library" at bounding box center [569, 45] width 320 height 31
click at [670, 53] on link "Saved Library" at bounding box center [689, 45] width 60 height 31
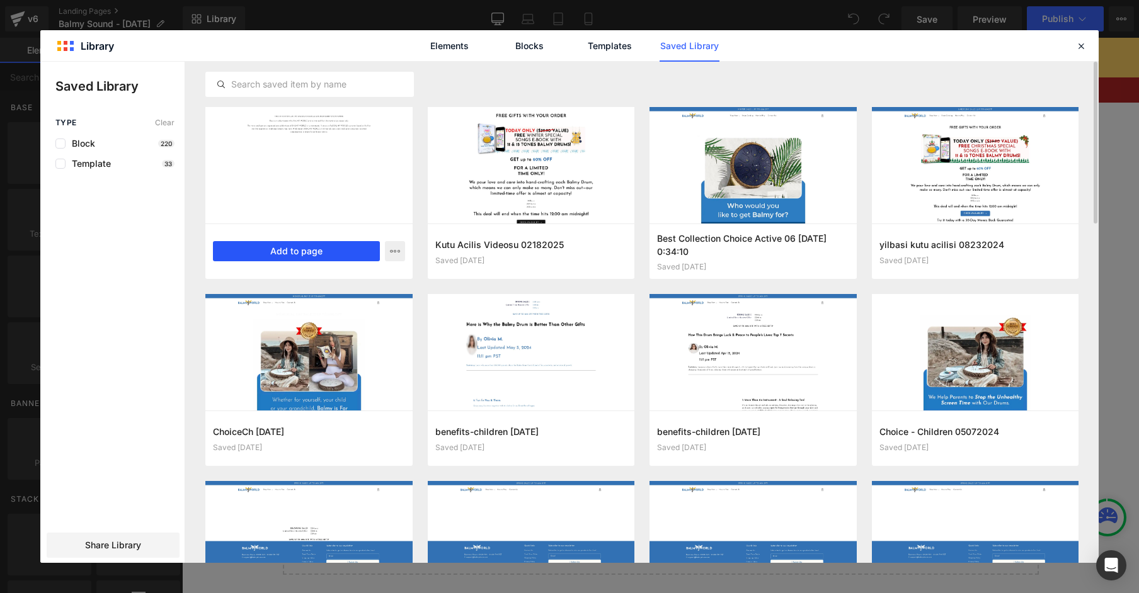
click at [317, 252] on button "Add to page" at bounding box center [296, 251] width 167 height 20
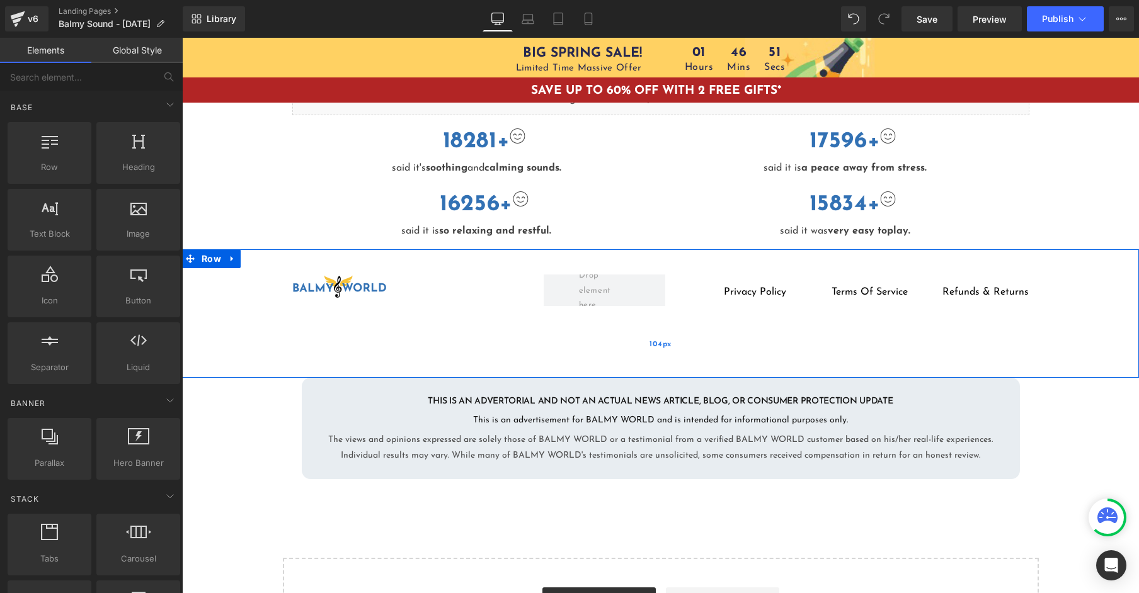
scroll to position [2928, 0]
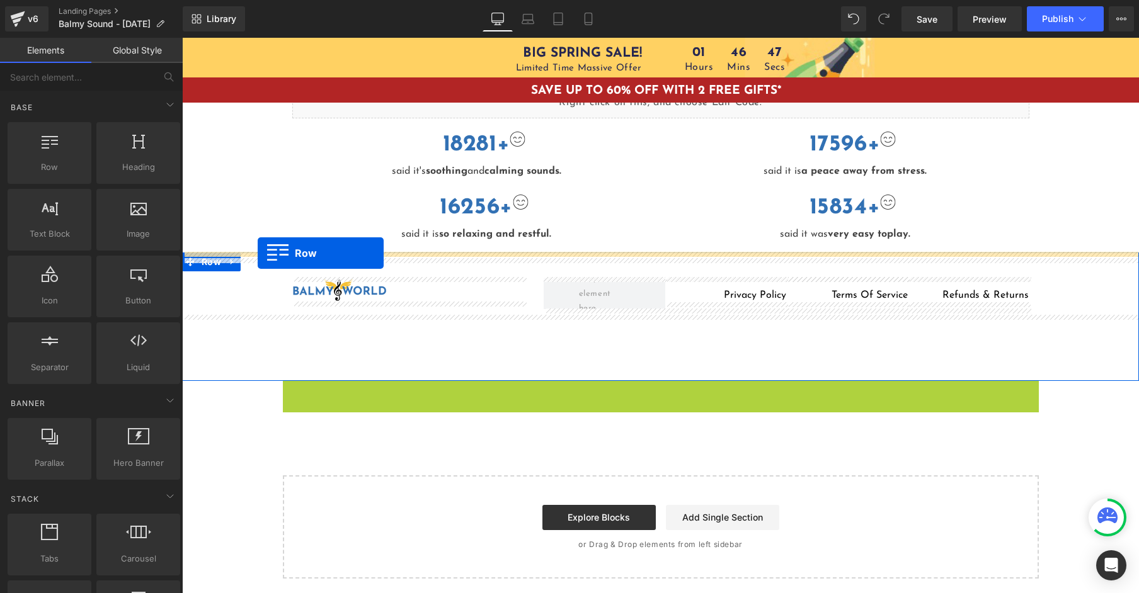
drag, startPoint x: 288, startPoint y: 391, endPoint x: 258, endPoint y: 253, distance: 141.2
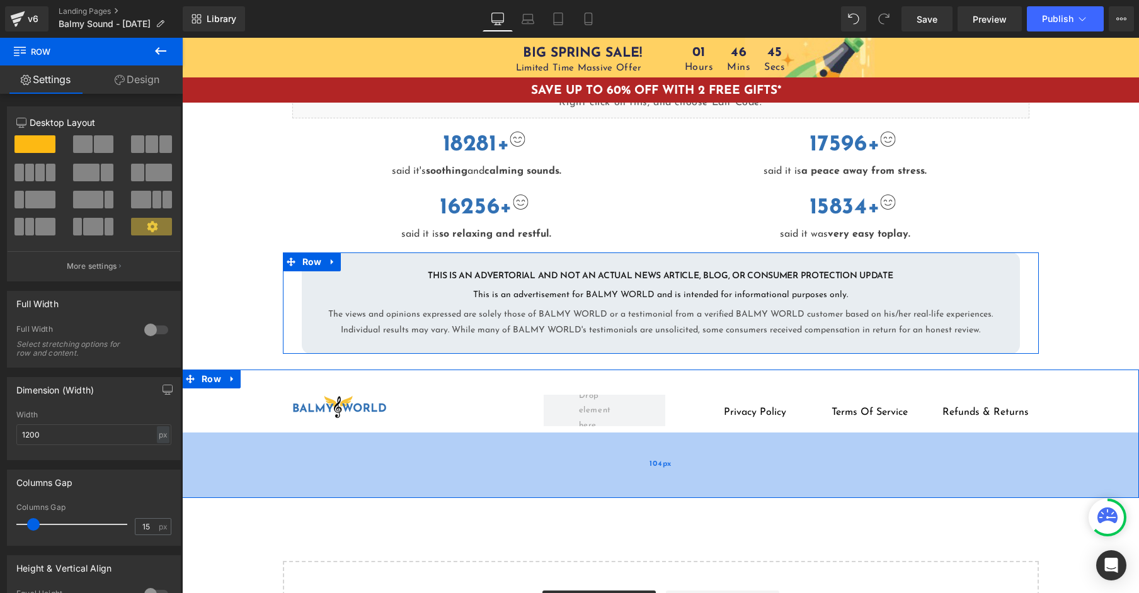
click at [431, 460] on div "104px" at bounding box center [660, 466] width 957 height 66
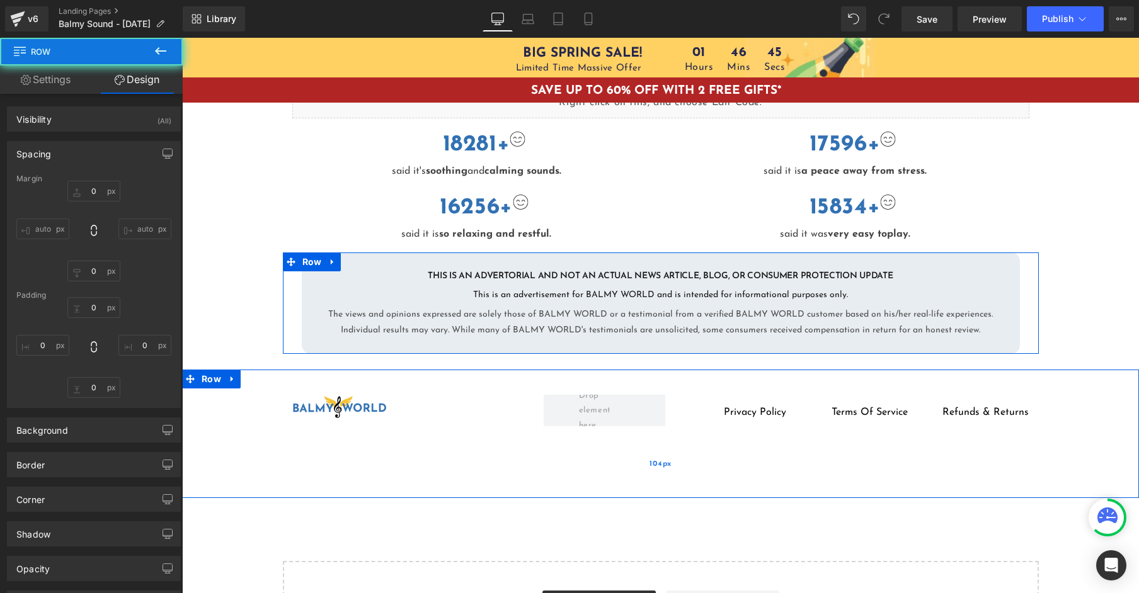
type input "0"
type input "10"
type input "0"
type input "104"
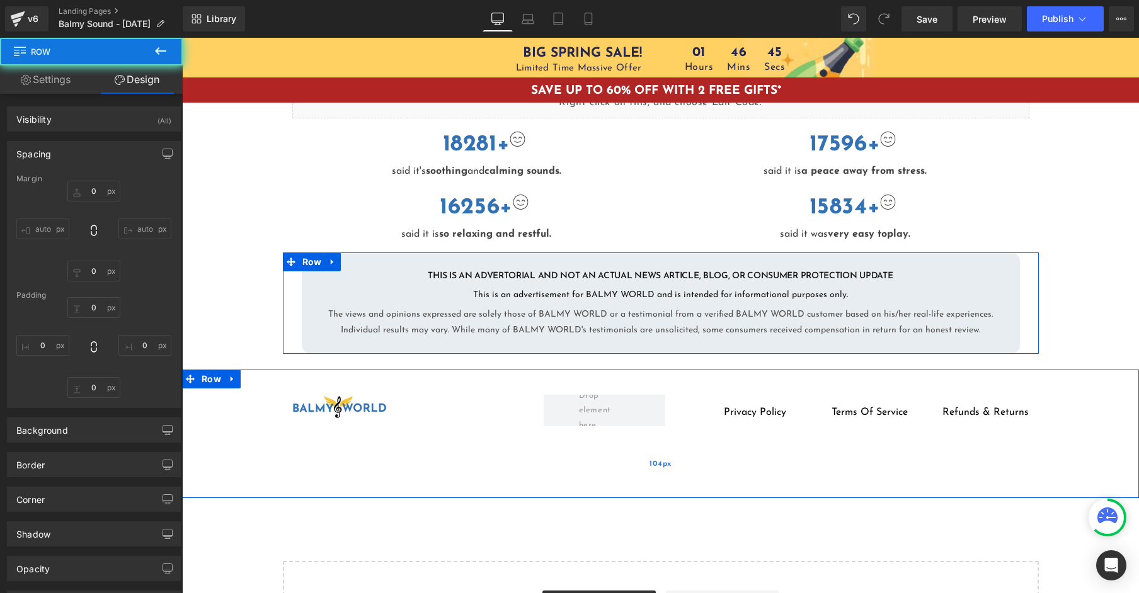
type input "0"
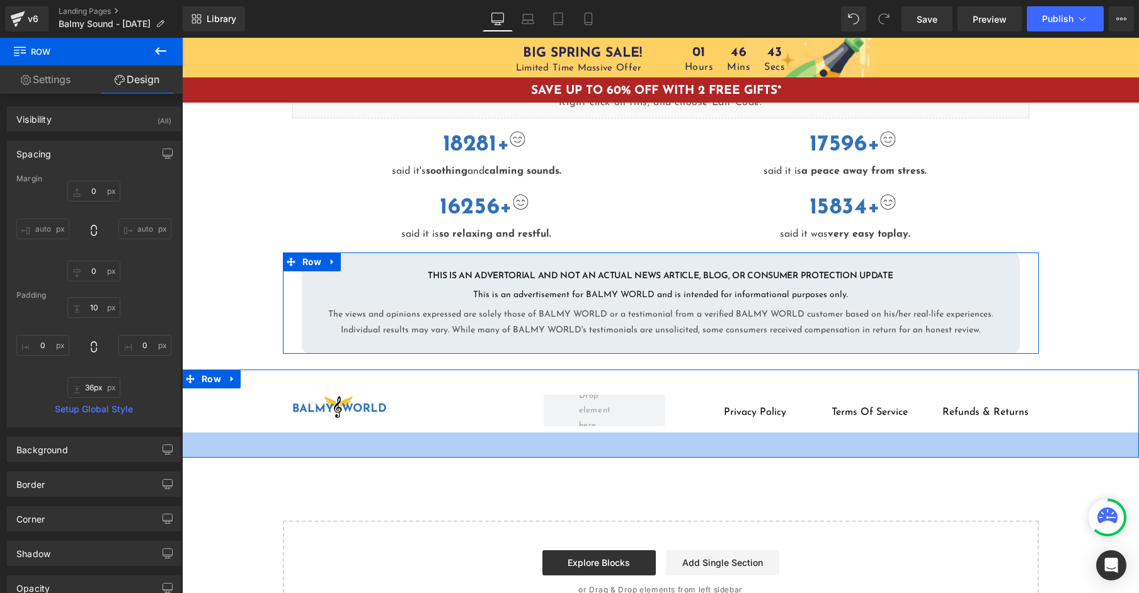
type input "35px"
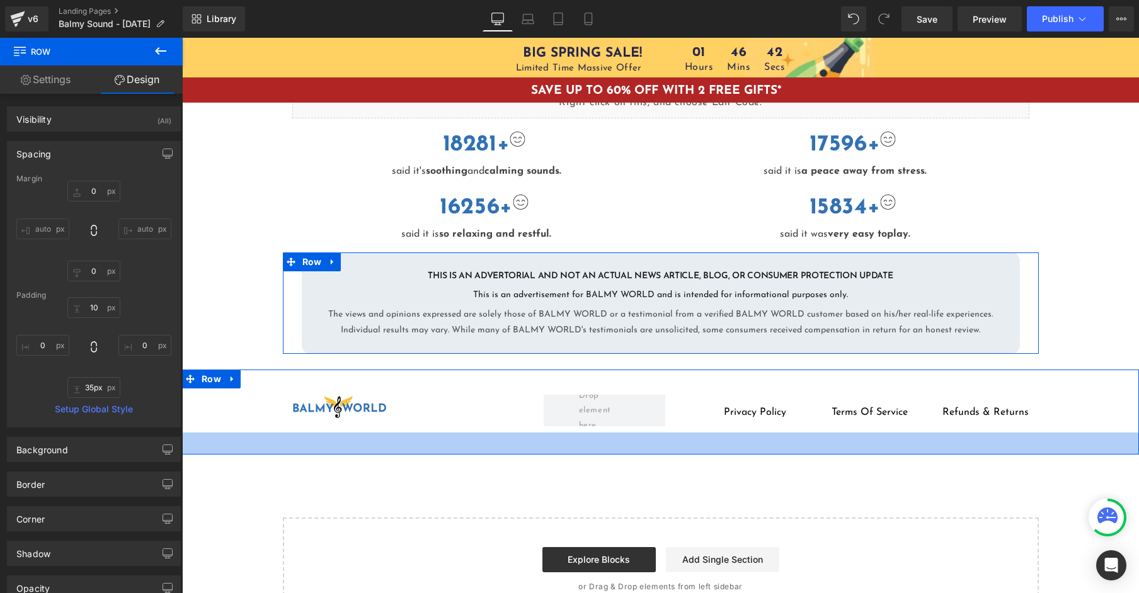
drag, startPoint x: 536, startPoint y: 462, endPoint x: 541, endPoint y: 425, distance: 36.9
click at [541, 425] on div "Image privacy policy Text Block Terms of service Text Block Refunds & returns T…" at bounding box center [660, 412] width 957 height 85
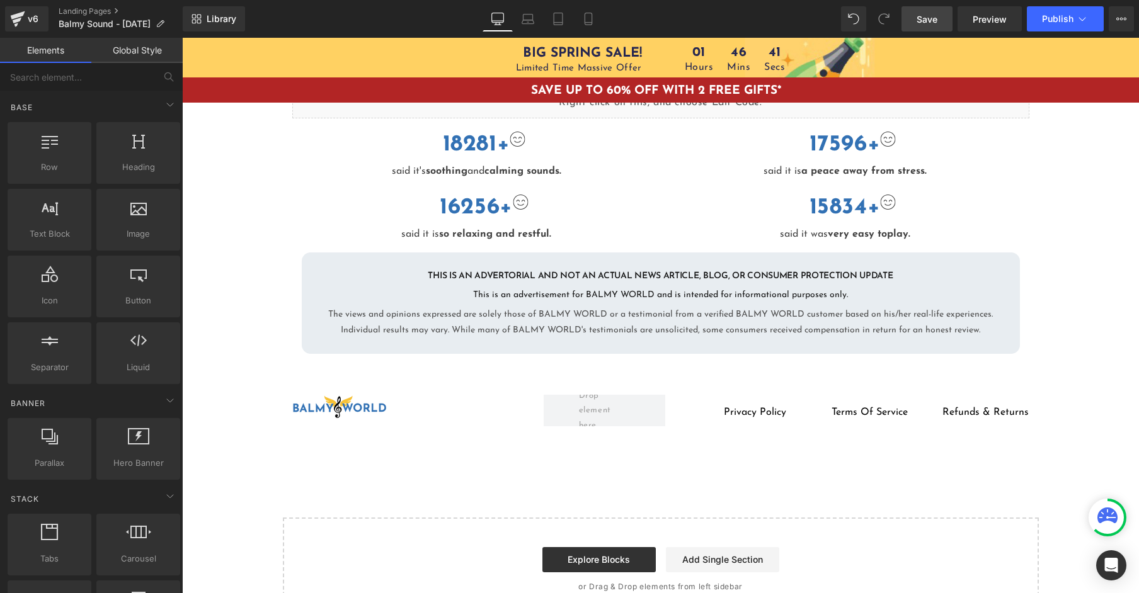
click at [930, 20] on span "Save" at bounding box center [926, 19] width 21 height 13
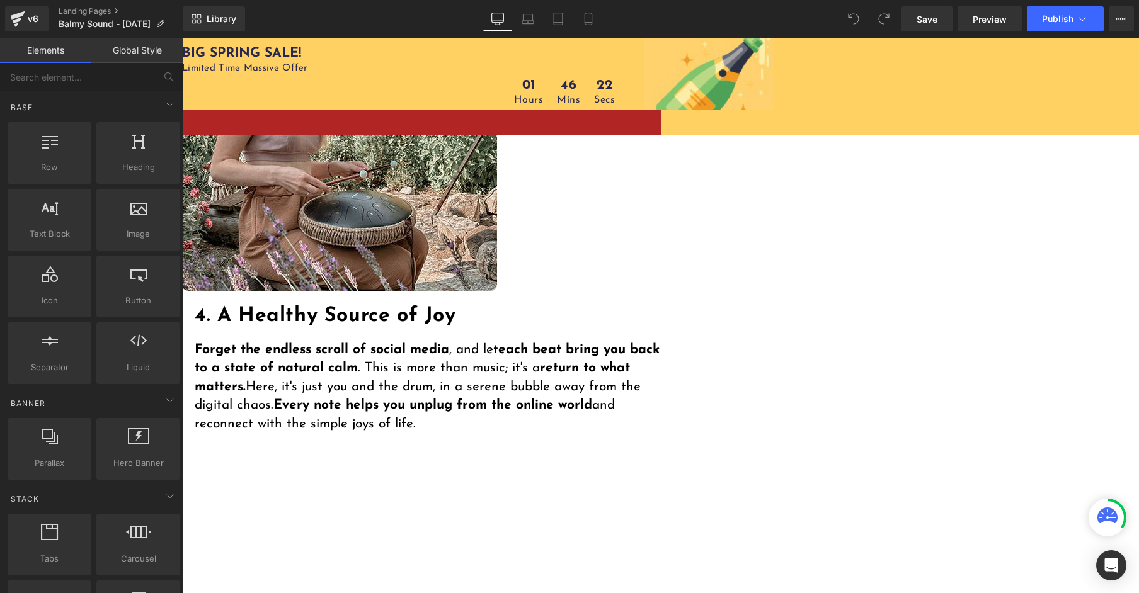
scroll to position [2974, 0]
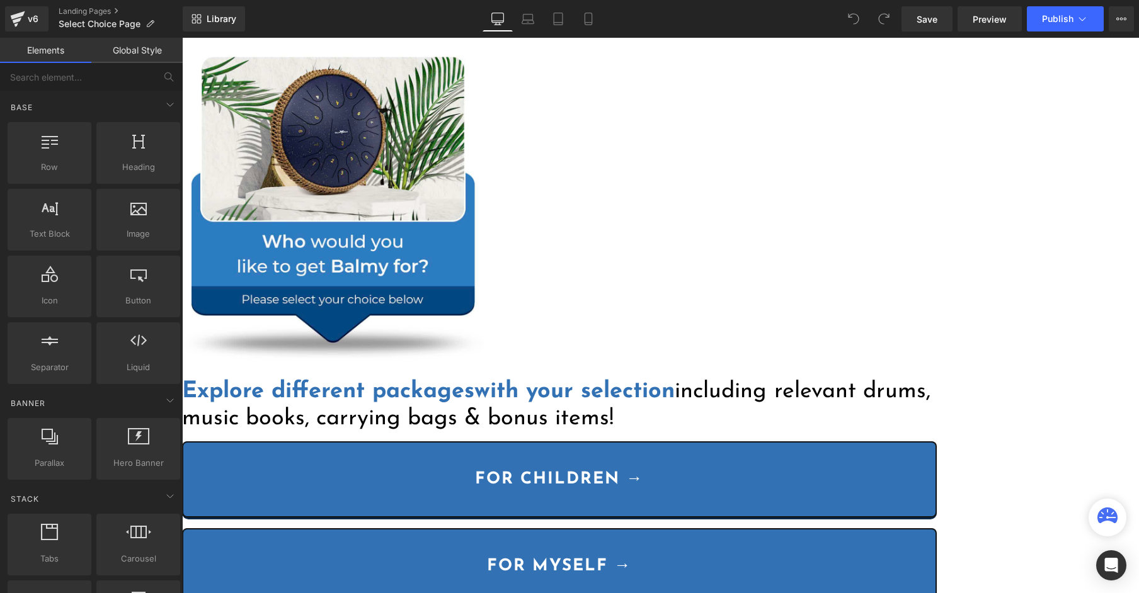
scroll to position [157, 0]
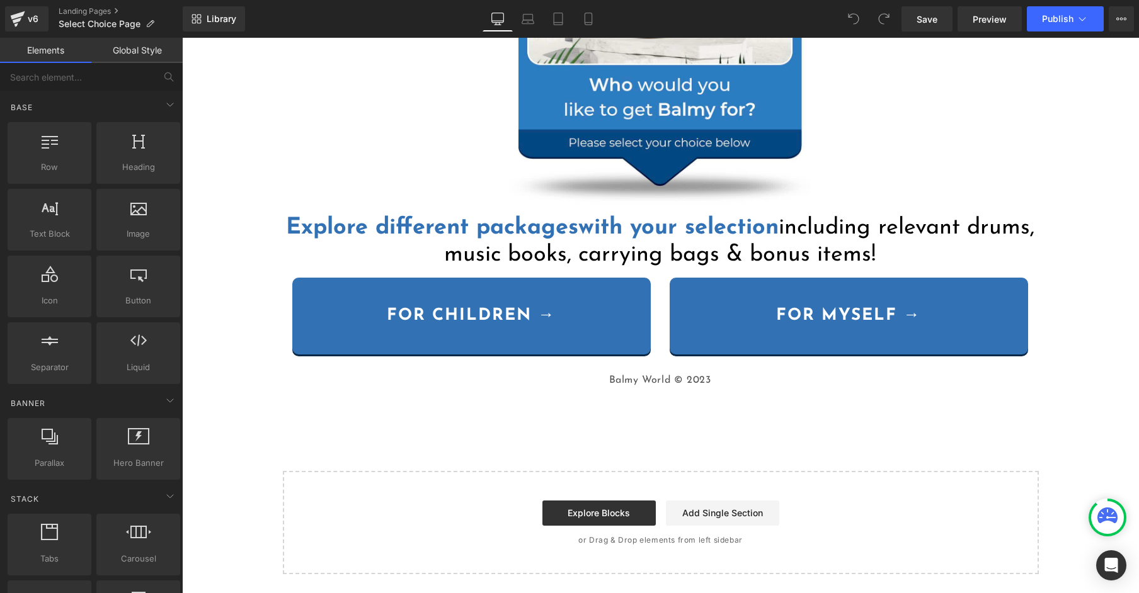
drag, startPoint x: 563, startPoint y: 506, endPoint x: 554, endPoint y: 492, distance: 17.0
click at [563, 506] on link "Explore Blocks" at bounding box center [598, 513] width 113 height 25
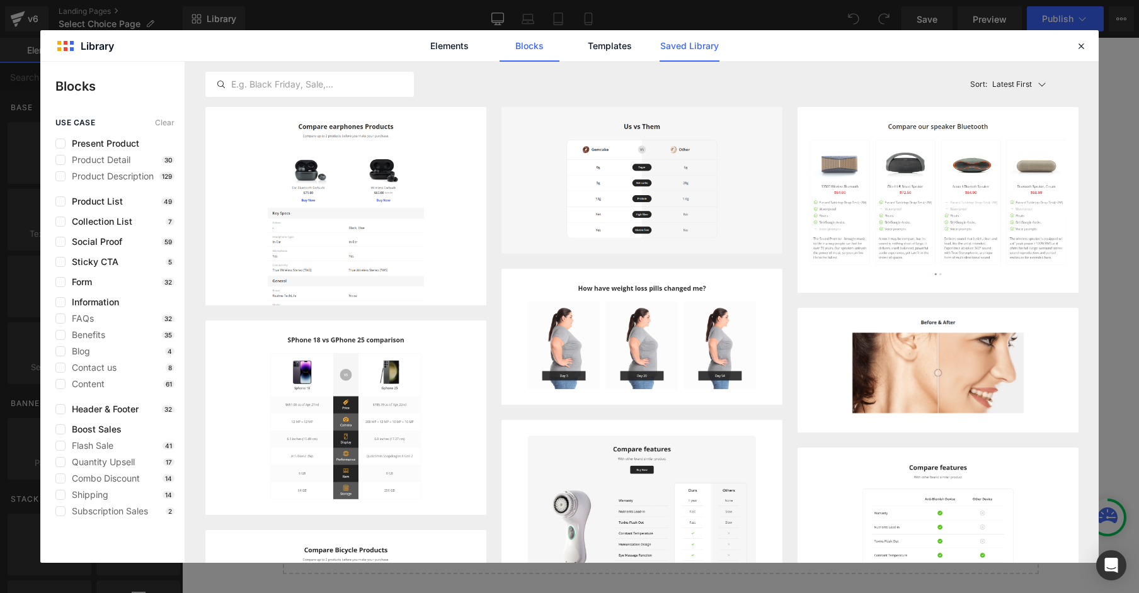
click at [692, 50] on link "Saved Library" at bounding box center [689, 45] width 60 height 31
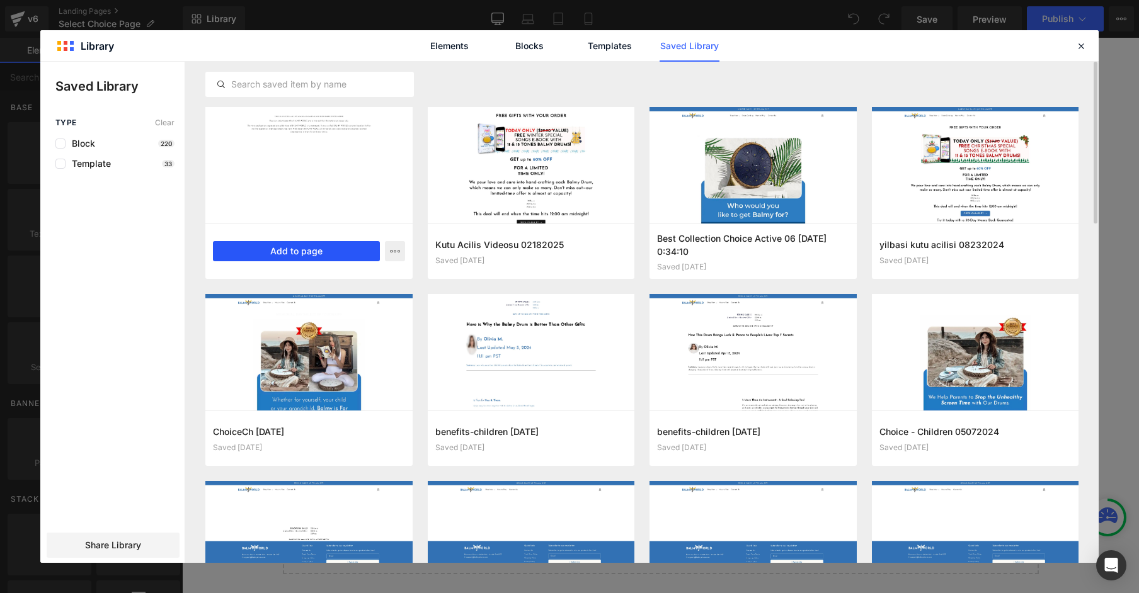
click at [347, 249] on button "Add to page" at bounding box center [296, 251] width 167 height 20
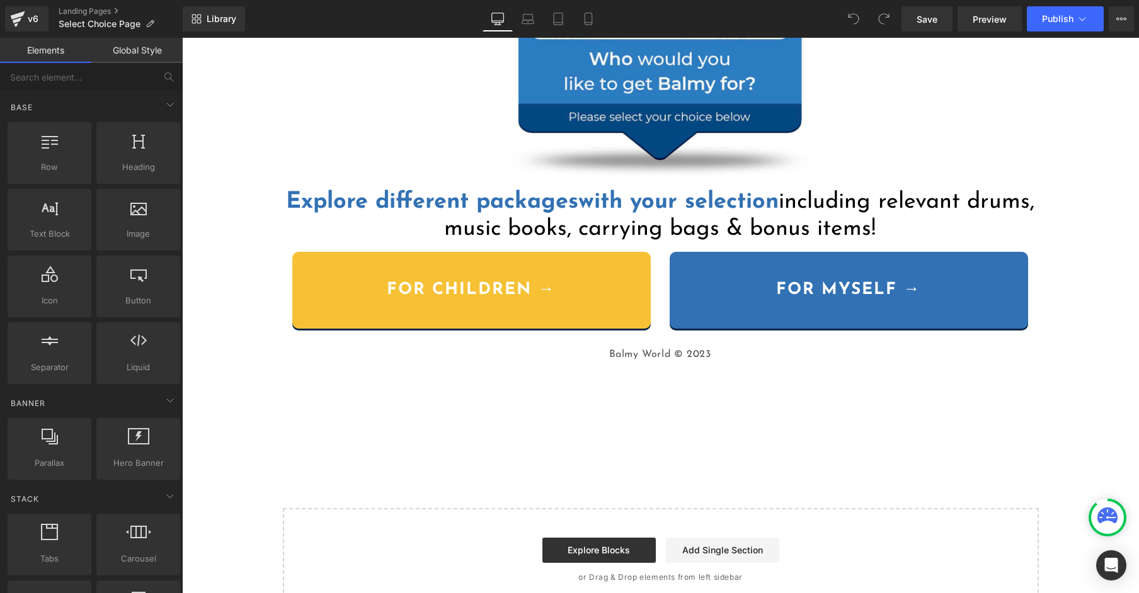
scroll to position [220, 0]
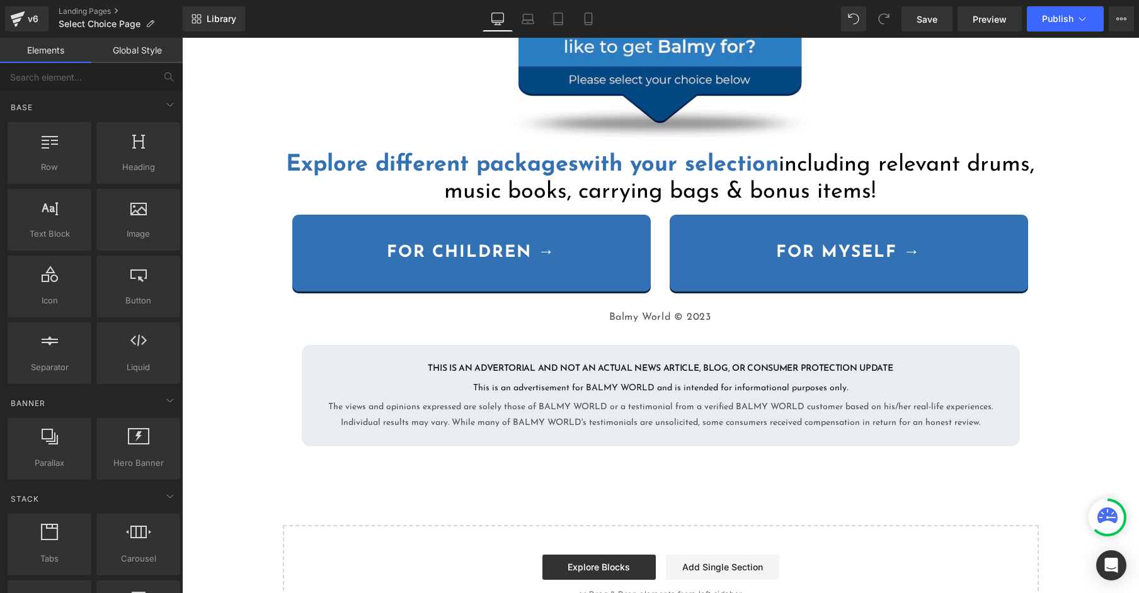
click at [259, 280] on div "Image Explore different packages with your selection including relevant drums, …" at bounding box center [660, 223] width 957 height 811
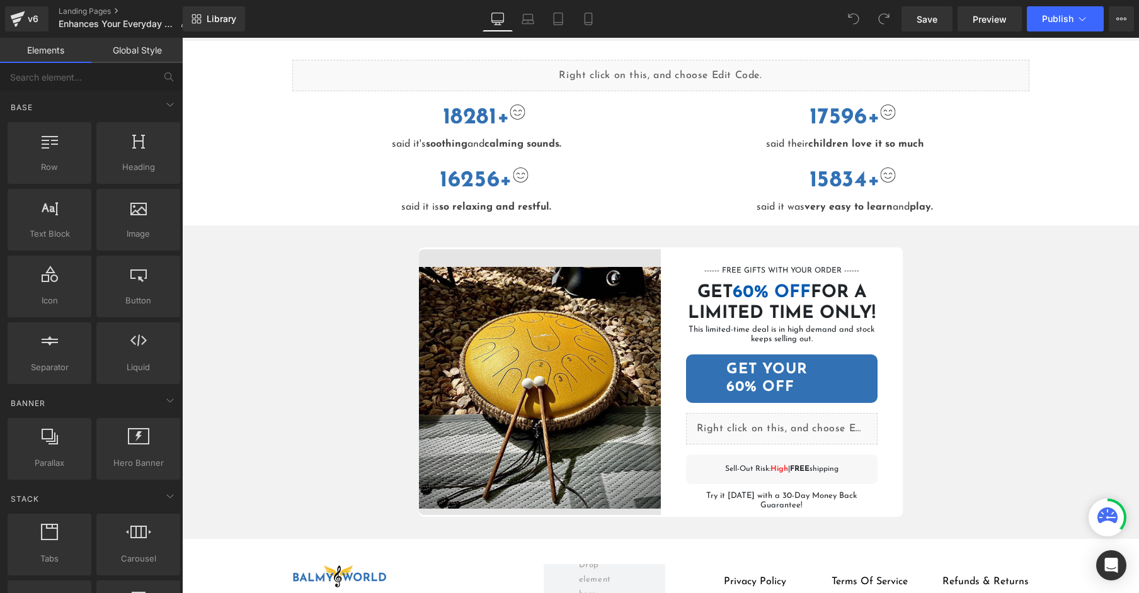
scroll to position [2581, 0]
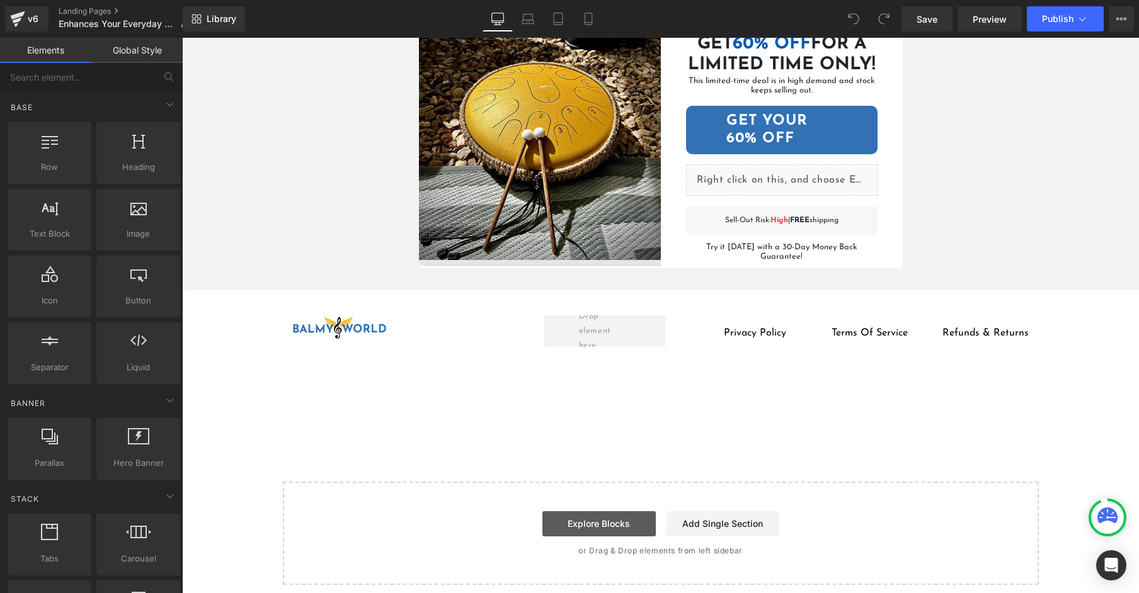
click at [613, 514] on link "Explore Blocks" at bounding box center [598, 523] width 113 height 25
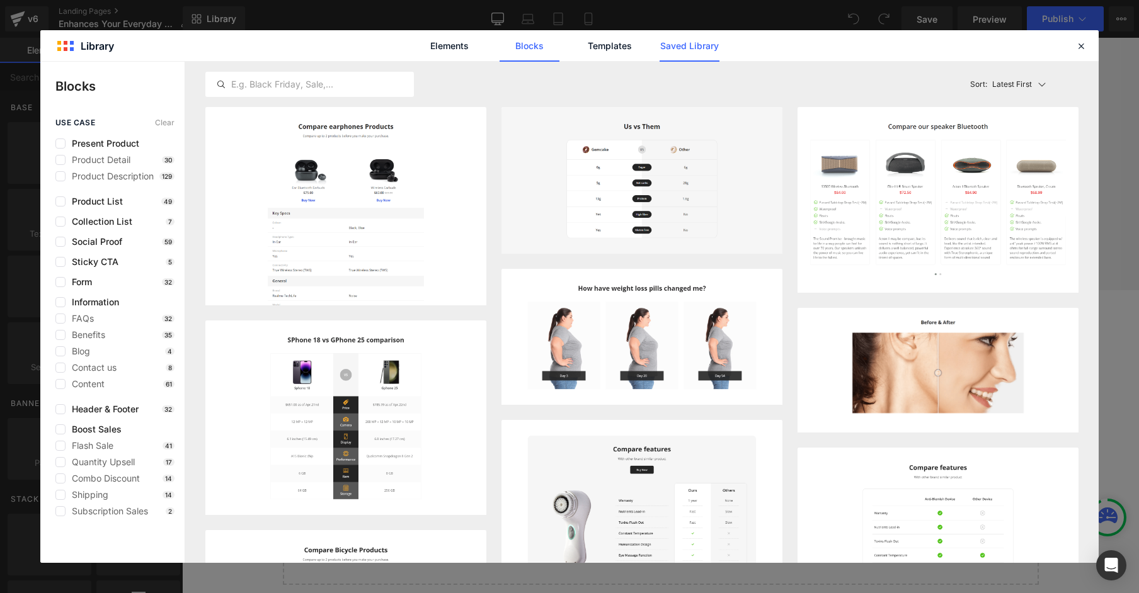
click at [695, 49] on link "Saved Library" at bounding box center [689, 45] width 60 height 31
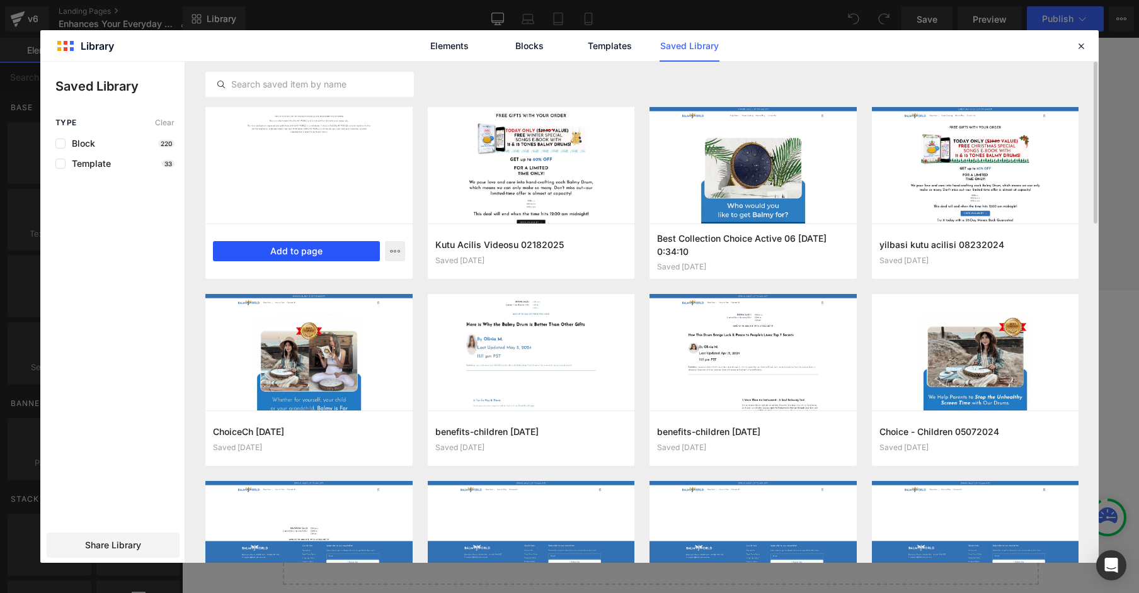
click at [317, 258] on button "Add to page" at bounding box center [296, 251] width 167 height 20
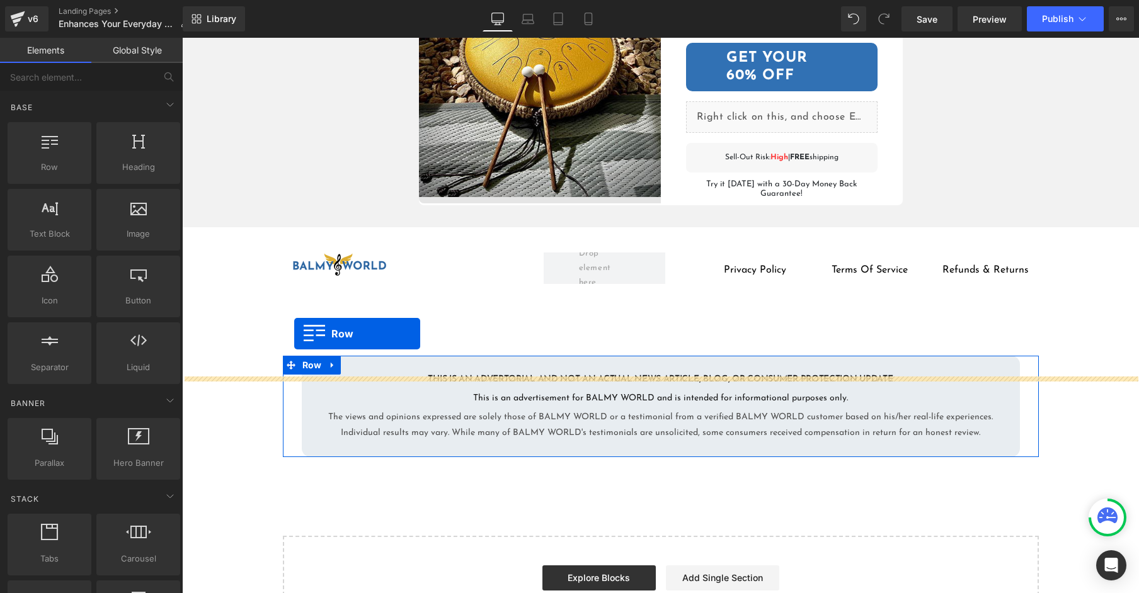
scroll to position [2613, 0]
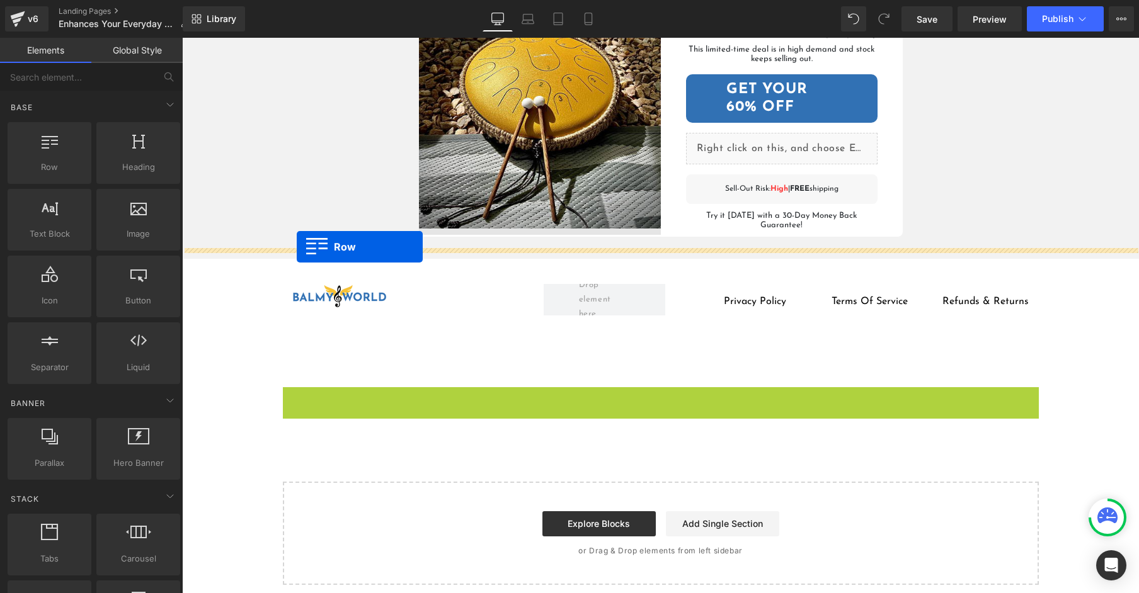
drag, startPoint x: 292, startPoint y: 353, endPoint x: 296, endPoint y: 247, distance: 106.5
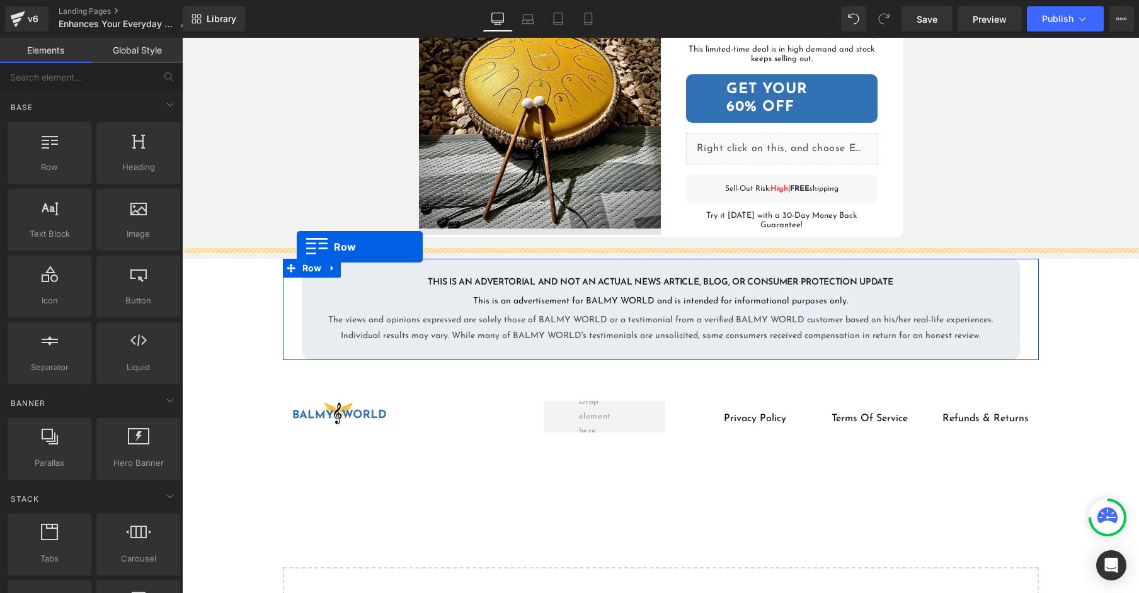
scroll to position [2644, 0]
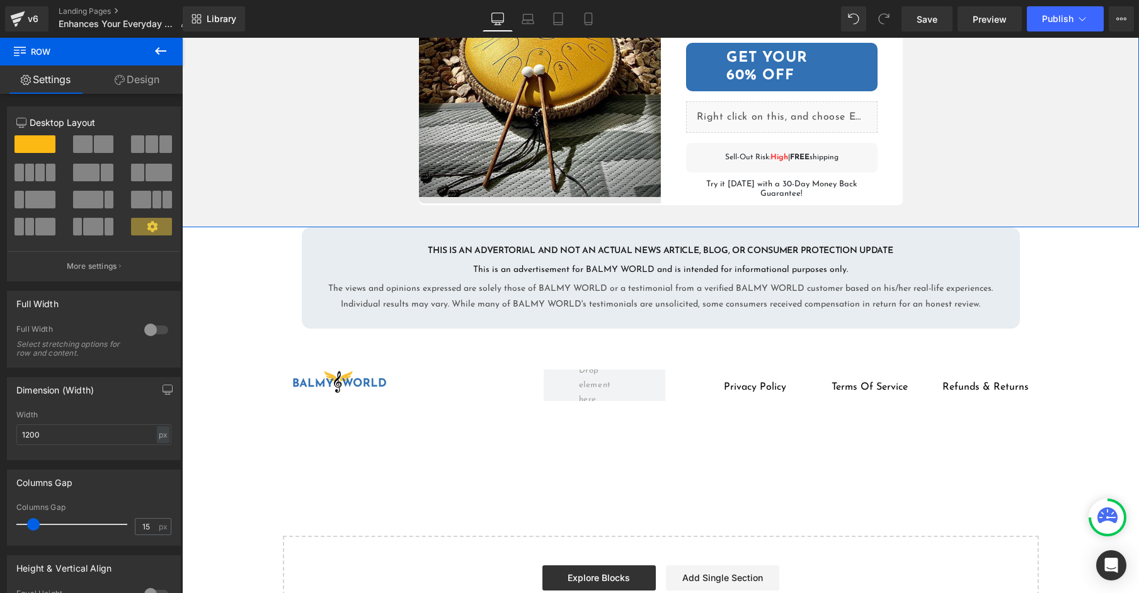
click at [247, 212] on div "Image Row ------ FREE GIFTS WITH YOUR ORDER ------ Heading Separator GET 60% OF…" at bounding box center [660, 71] width 957 height 314
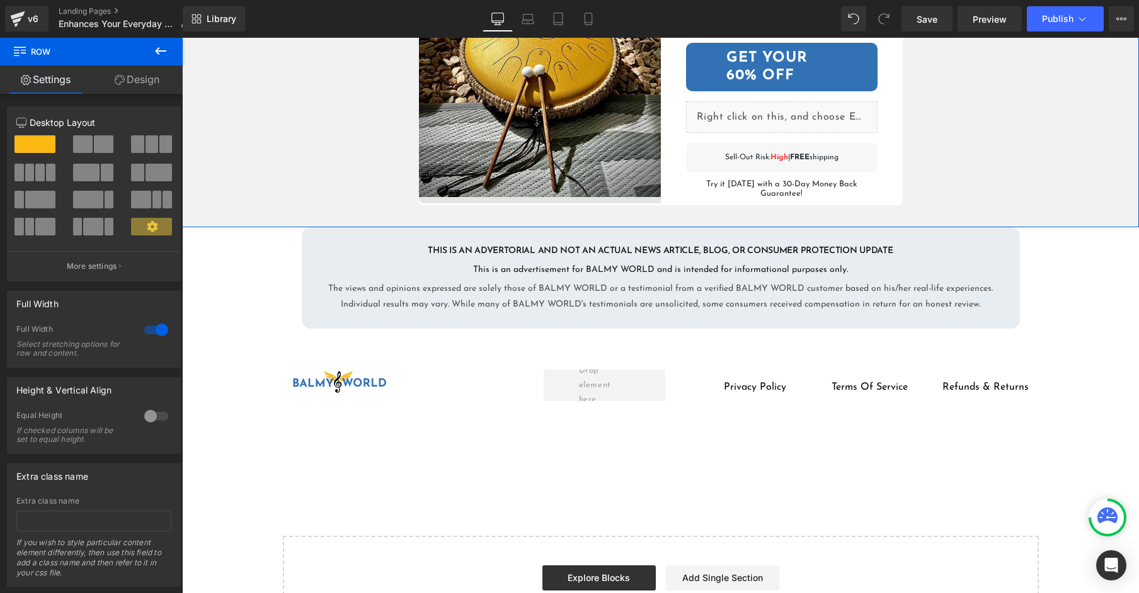
click at [1054, 205] on div "Image Row ------ FREE GIFTS WITH YOUR ORDER ------ Heading Separator GET 60% OF…" at bounding box center [660, 71] width 957 height 314
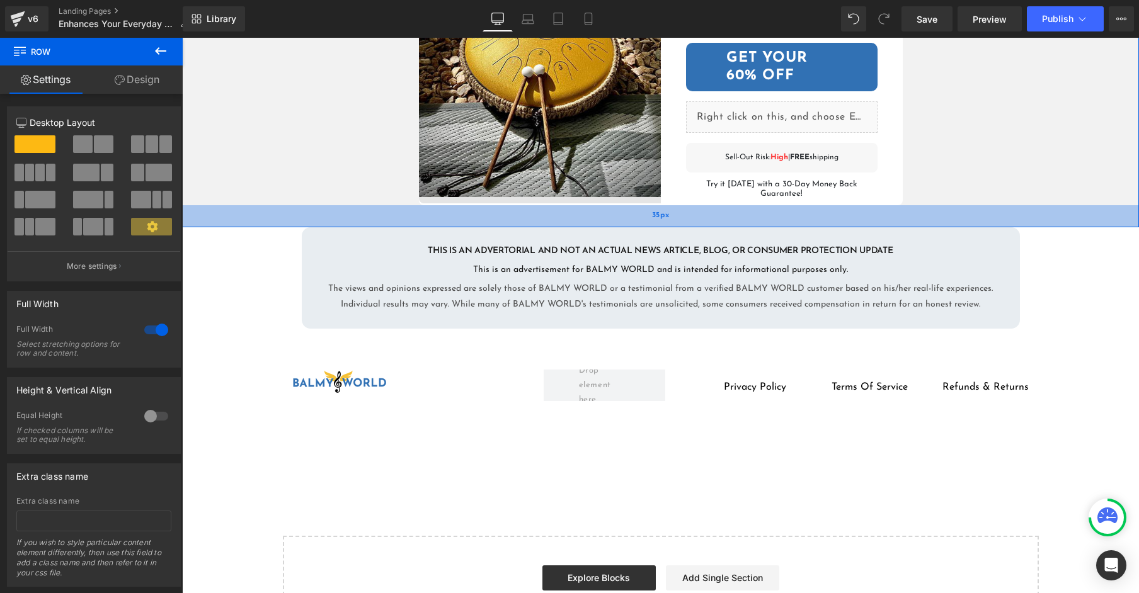
click at [220, 205] on div "35px" at bounding box center [660, 216] width 957 height 22
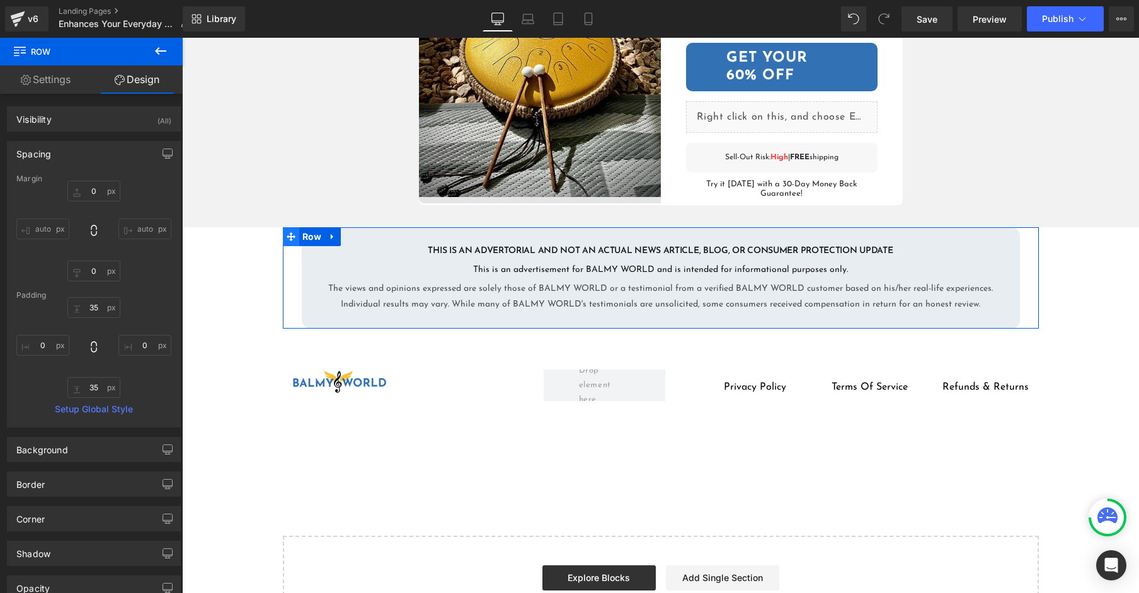
click at [292, 232] on icon at bounding box center [291, 236] width 9 height 9
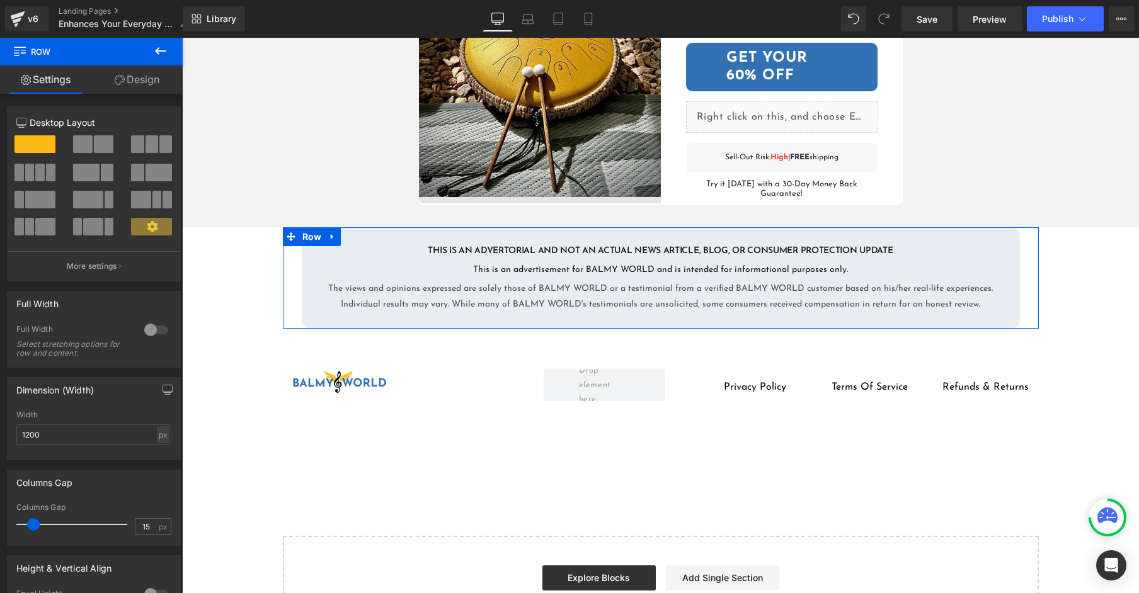
drag, startPoint x: 138, startPoint y: 85, endPoint x: 136, endPoint y: 93, distance: 7.8
click at [138, 85] on link "Design" at bounding box center [136, 80] width 91 height 28
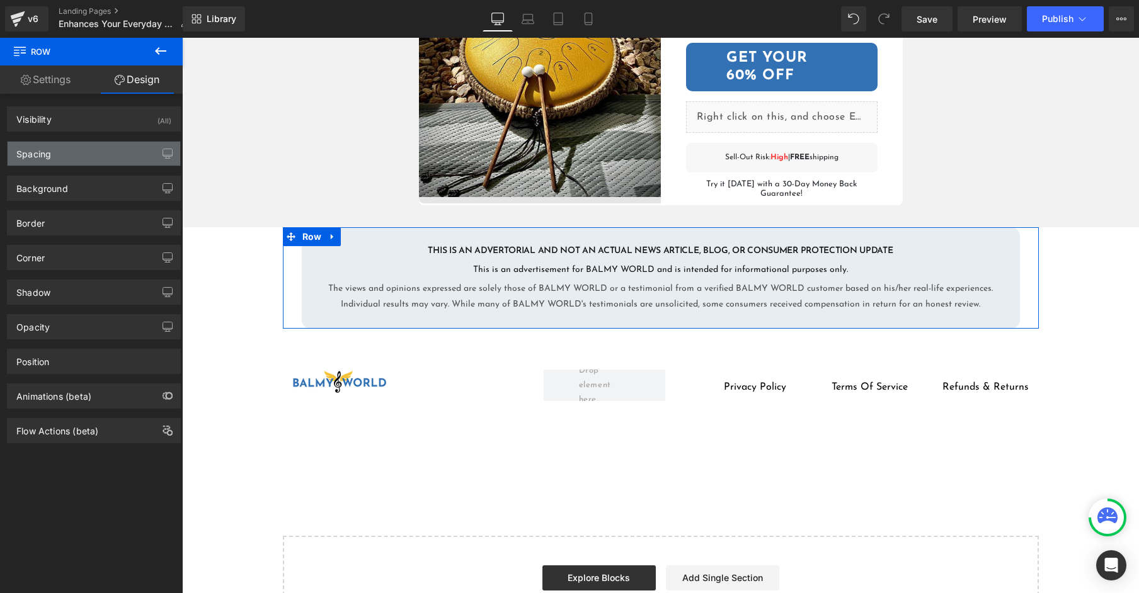
click at [111, 153] on div "Spacing" at bounding box center [94, 154] width 173 height 24
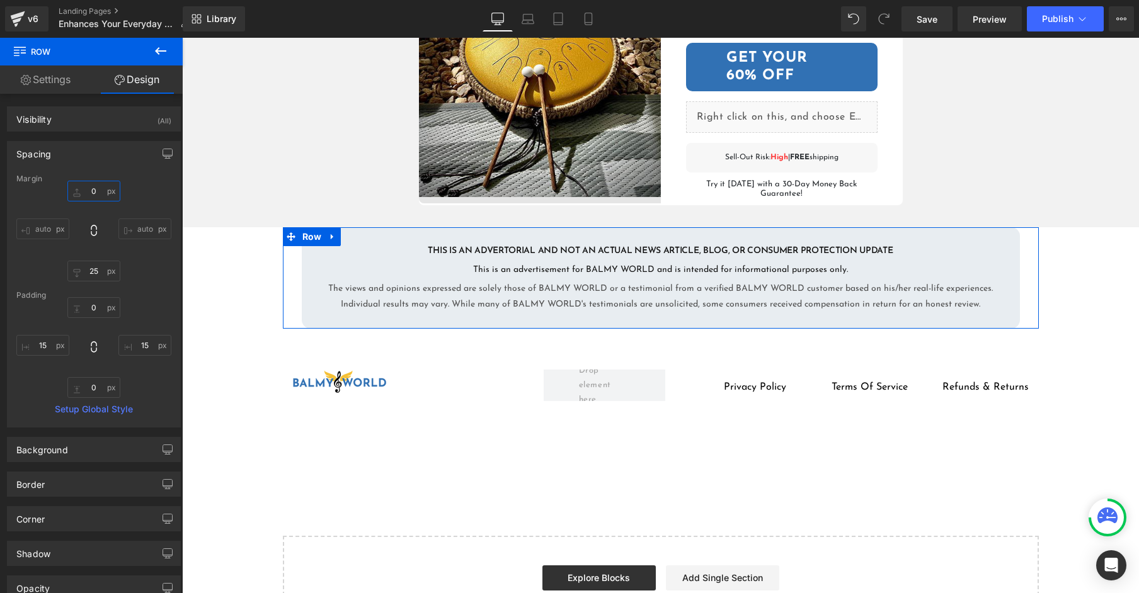
click at [100, 187] on input "0" at bounding box center [93, 191] width 53 height 21
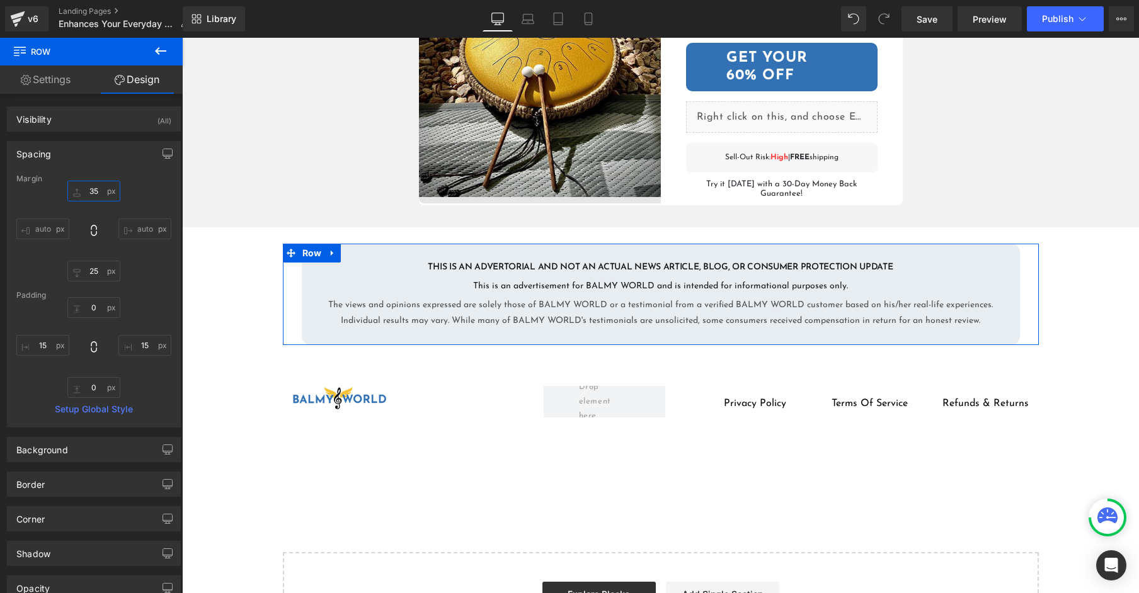
drag, startPoint x: 78, startPoint y: 193, endPoint x: 83, endPoint y: 171, distance: 22.5
click at [83, 171] on div "Spacing Margin 35px 35 auto auto 25px 25 auto auto Padding 0px 0 15px 15 0px 0 …" at bounding box center [94, 284] width 174 height 287
type input "35"
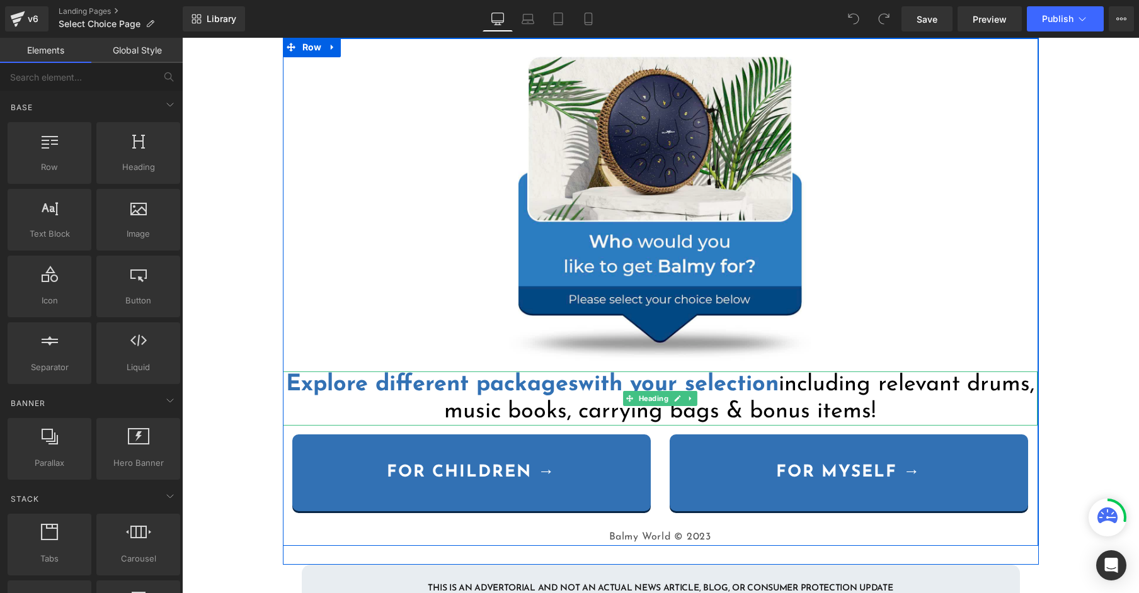
scroll to position [274, 0]
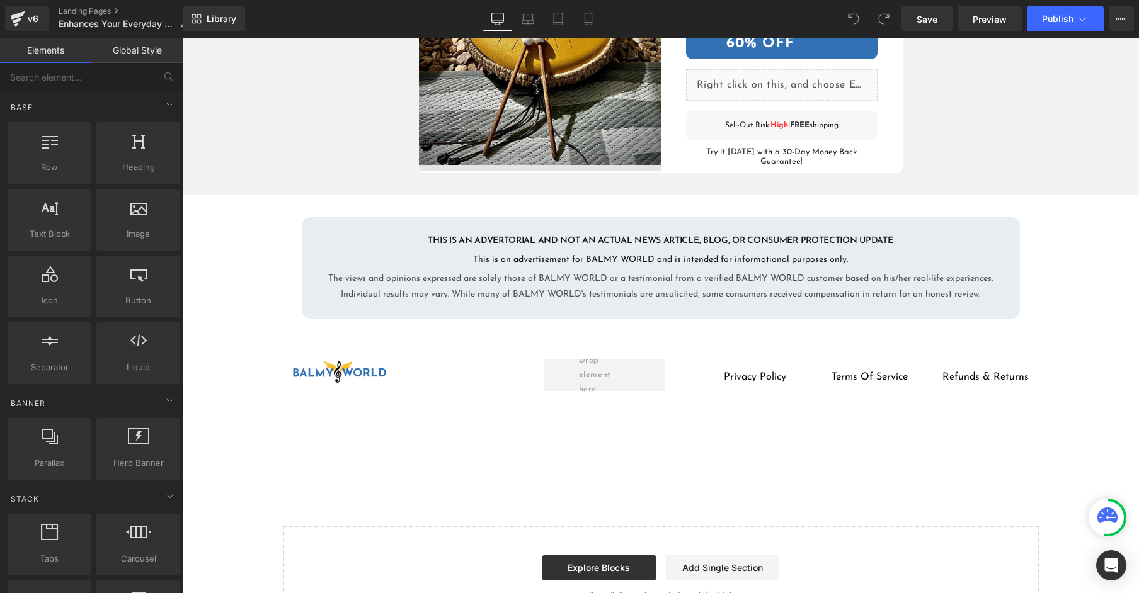
scroll to position [2720, 0]
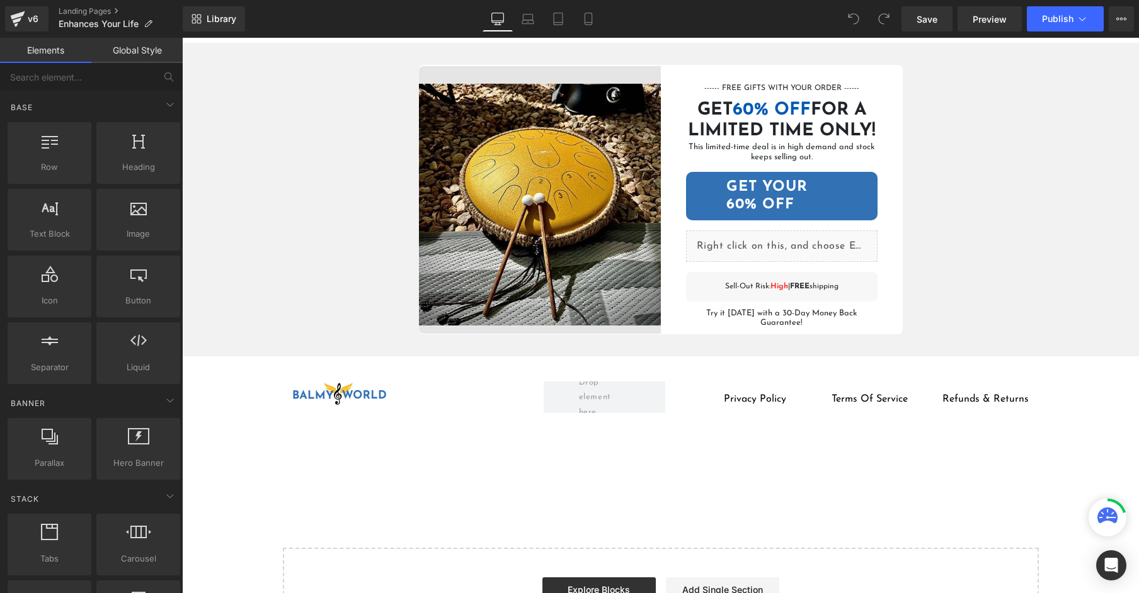
scroll to position [2578, 0]
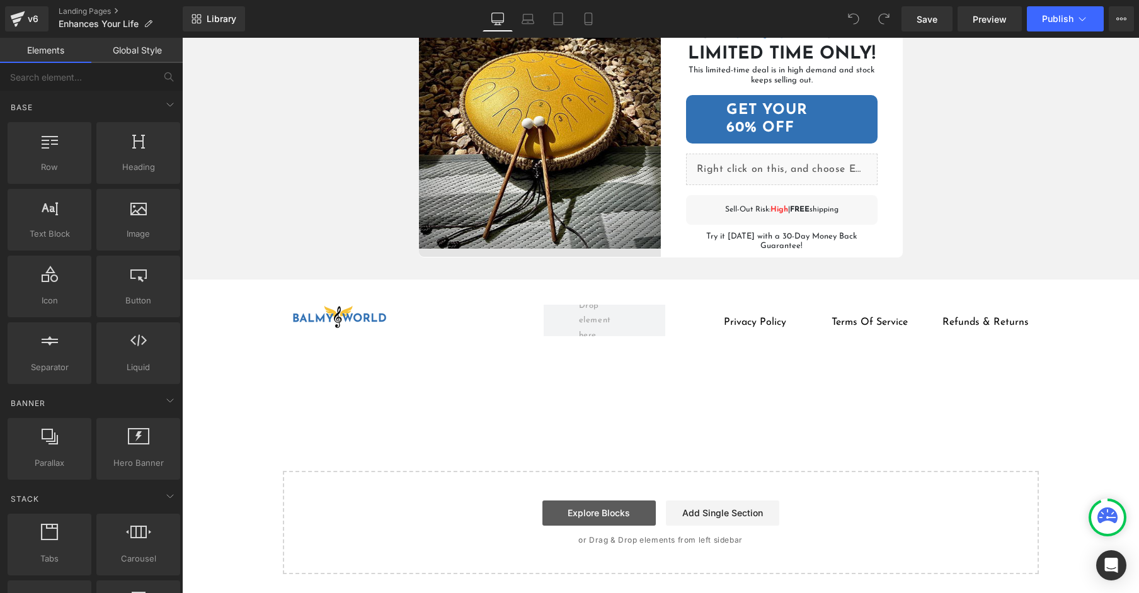
click at [542, 509] on link "Explore Blocks" at bounding box center [598, 513] width 113 height 25
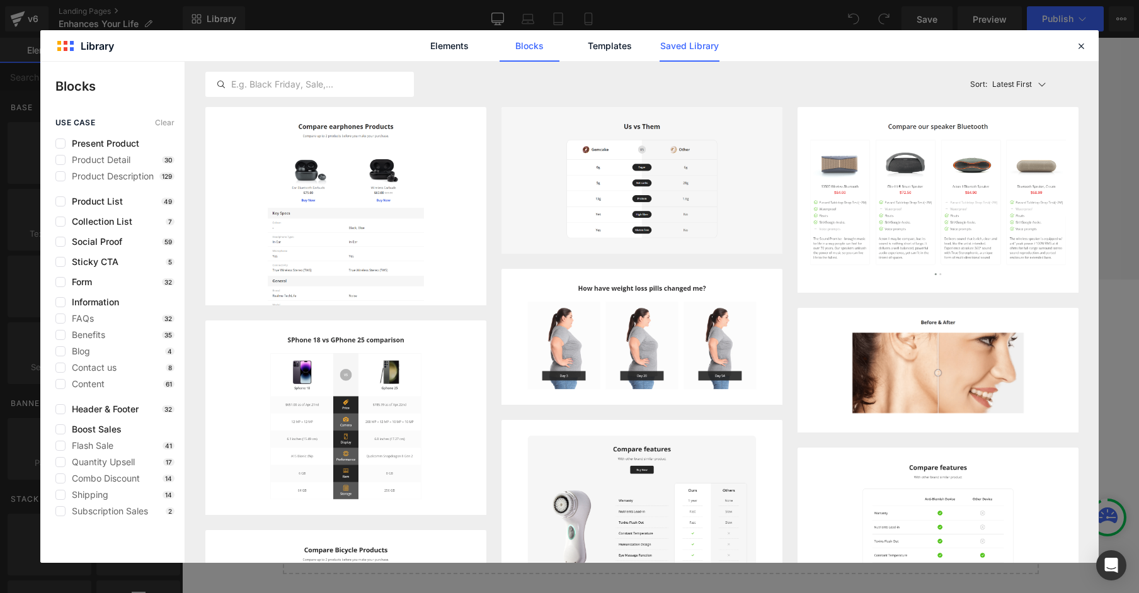
click at [709, 51] on link "Saved Library" at bounding box center [689, 45] width 60 height 31
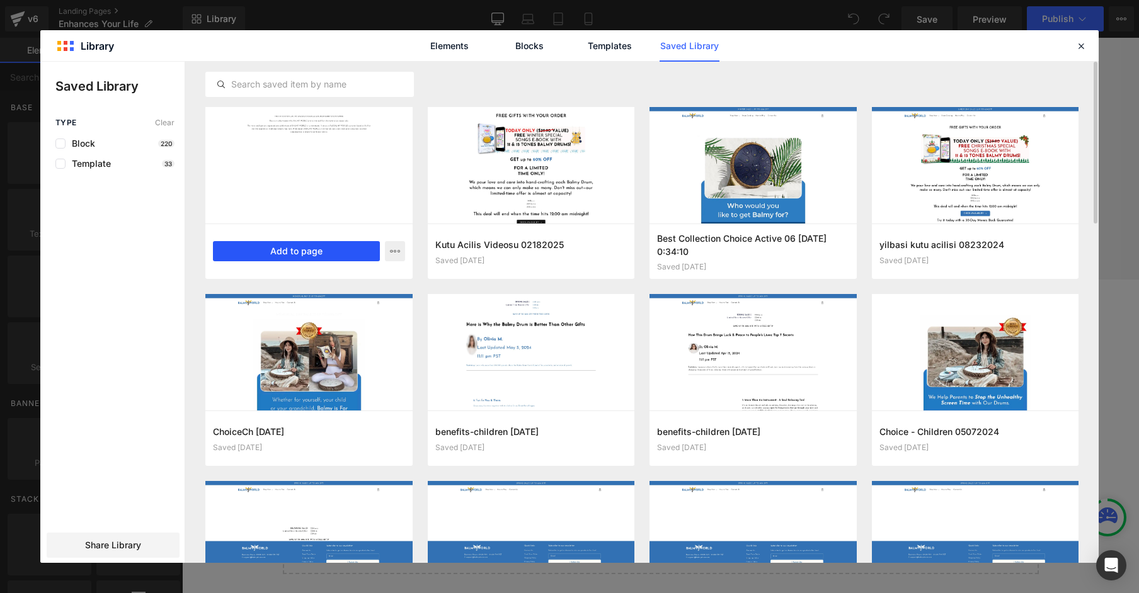
click at [289, 246] on button "Add to page" at bounding box center [296, 251] width 167 height 20
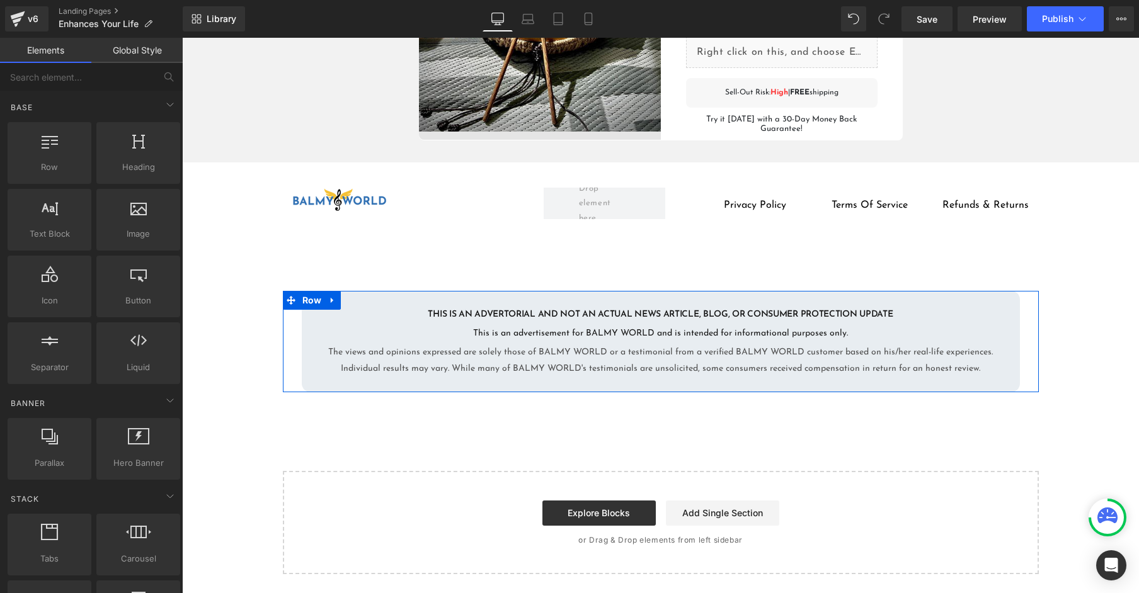
scroll to position [2610, 0]
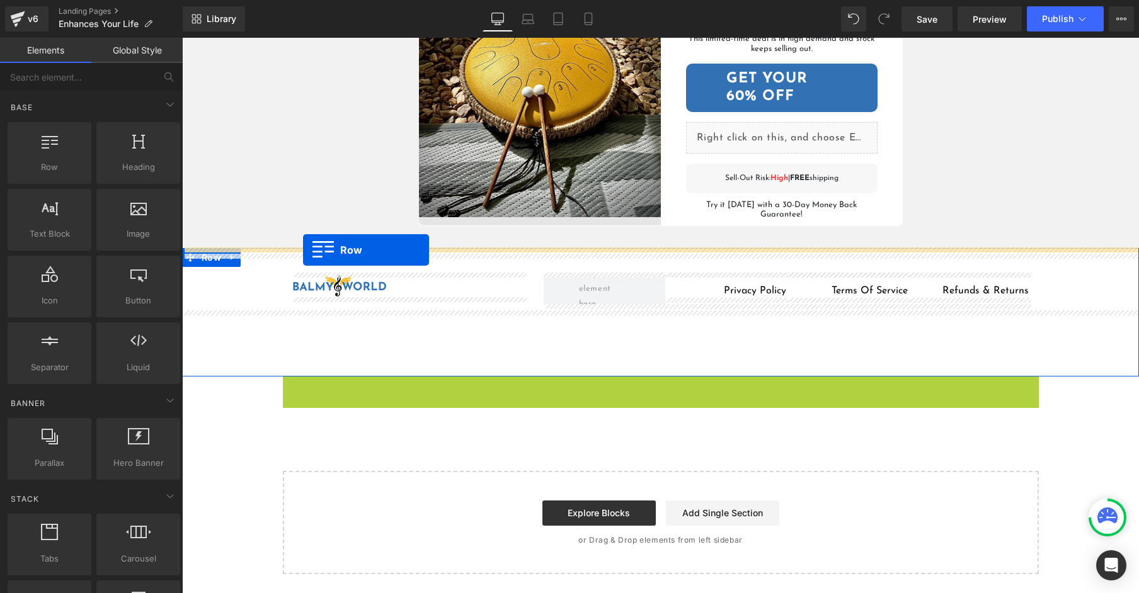
drag, startPoint x: 294, startPoint y: 354, endPoint x: 303, endPoint y: 250, distance: 104.4
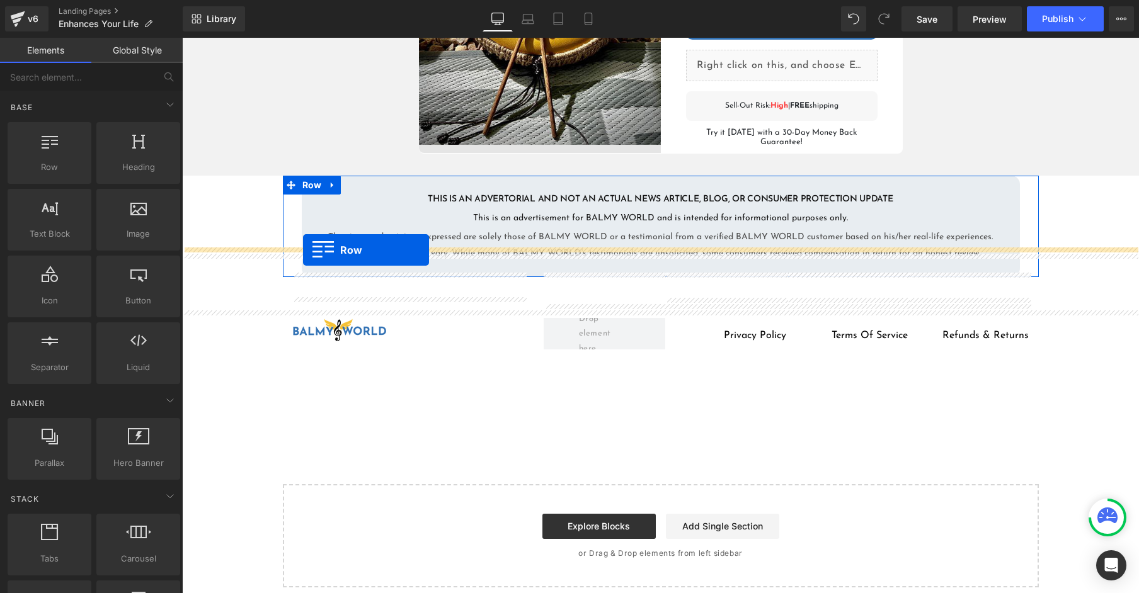
scroll to position [2641, 0]
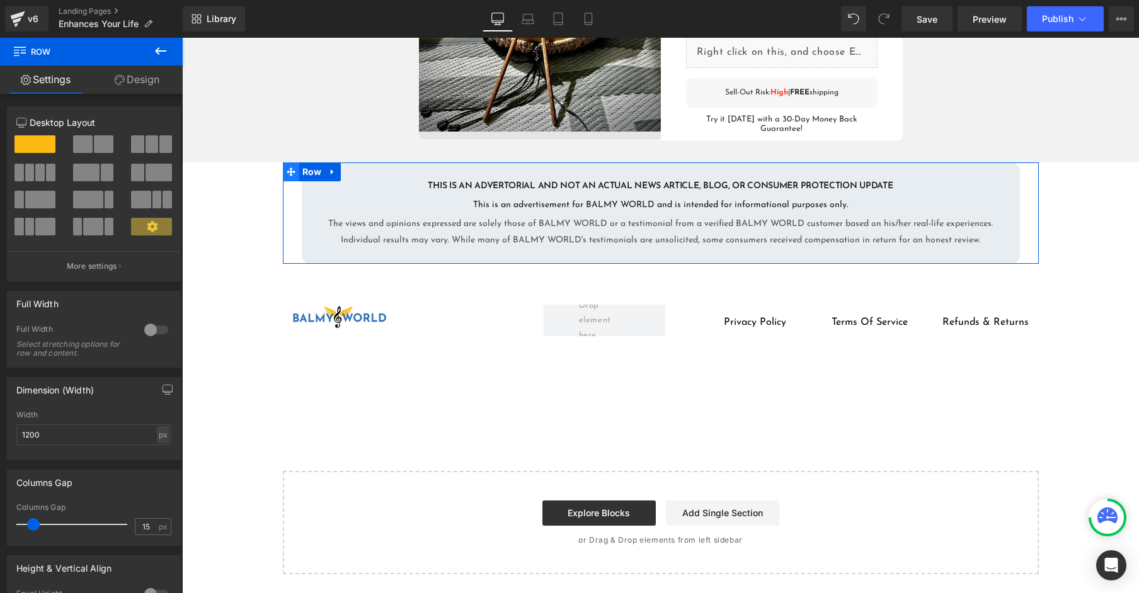
click at [292, 176] on icon at bounding box center [291, 171] width 9 height 9
drag, startPoint x: 139, startPoint y: 77, endPoint x: 140, endPoint y: 95, distance: 17.7
click at [138, 77] on link "Design" at bounding box center [136, 80] width 91 height 28
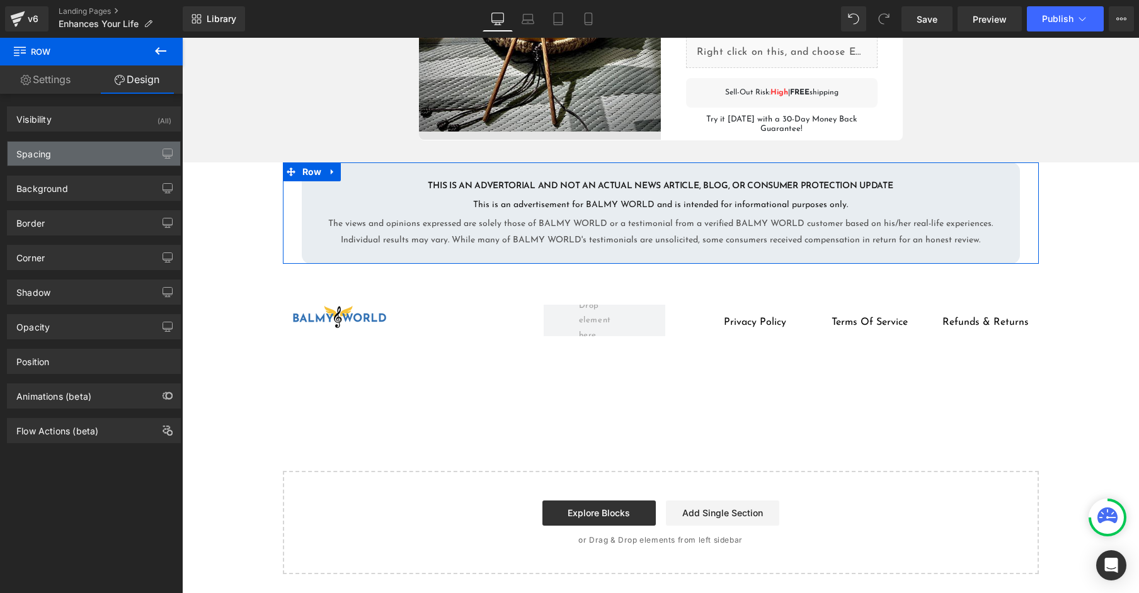
click at [118, 154] on div "Spacing" at bounding box center [94, 154] width 173 height 24
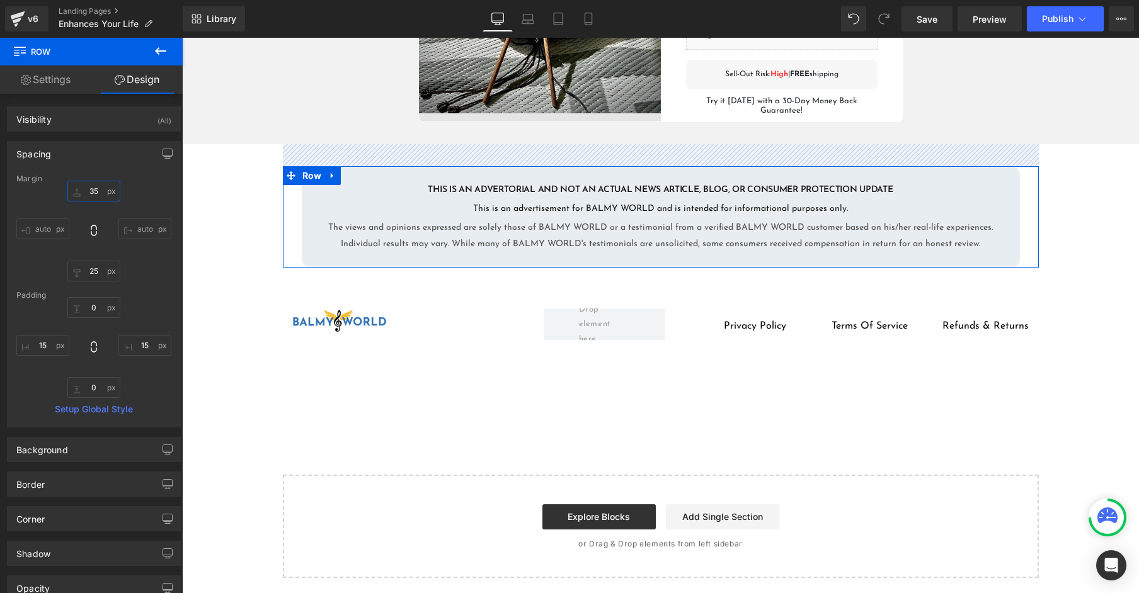
drag, startPoint x: 77, startPoint y: 188, endPoint x: 79, endPoint y: 173, distance: 15.2
click at [79, 173] on div "Spacing Margin 35px 35 auto auto 25px 25 auto auto Padding 0px 0 15px 15 0px 0 …" at bounding box center [94, 284] width 174 height 287
type input "35"
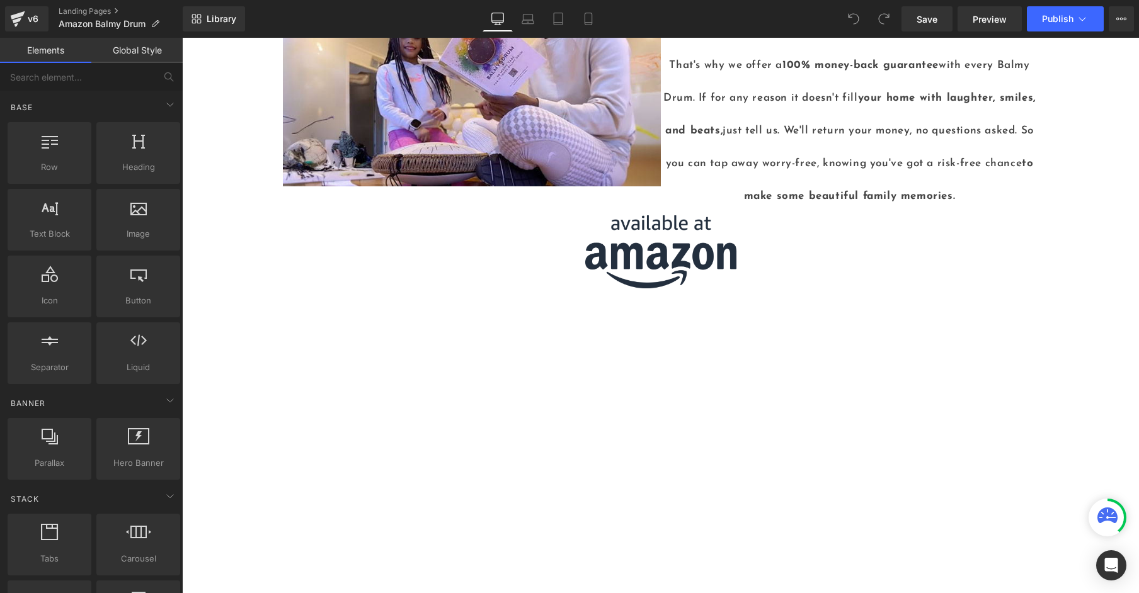
scroll to position [2918, 0]
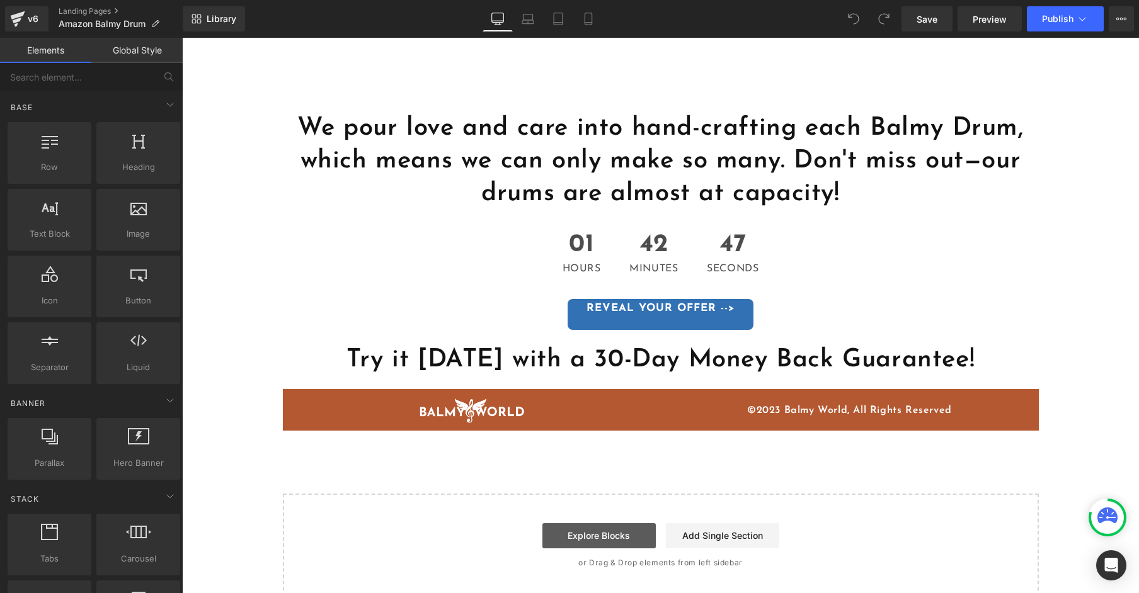
click at [611, 523] on link "Explore Blocks" at bounding box center [598, 535] width 113 height 25
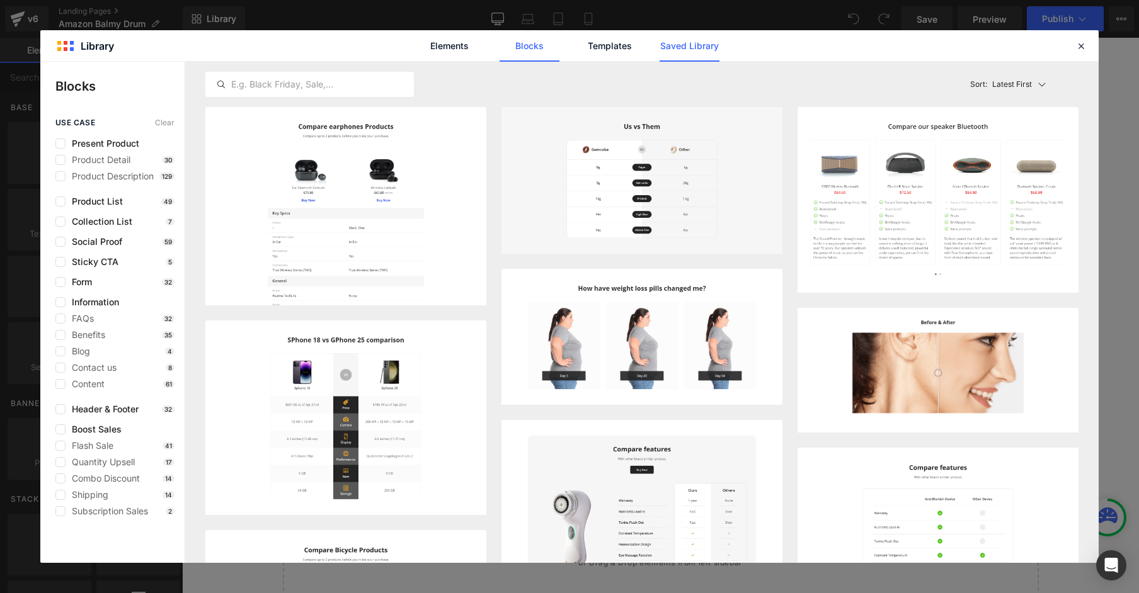
click at [705, 49] on link "Saved Library" at bounding box center [689, 45] width 60 height 31
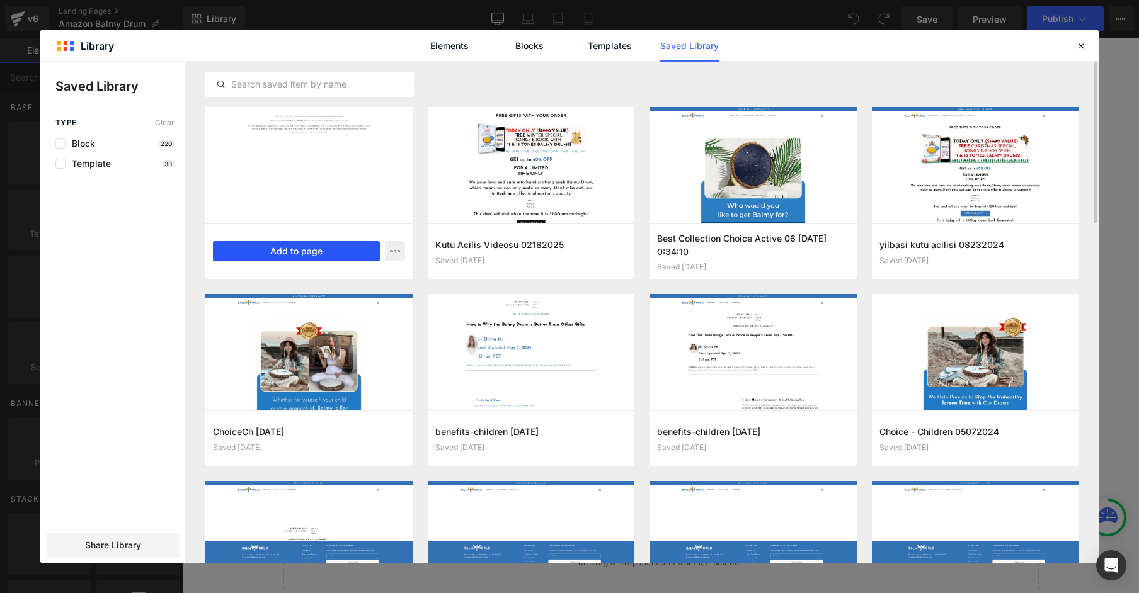
click at [290, 254] on button "Add to page" at bounding box center [296, 251] width 167 height 20
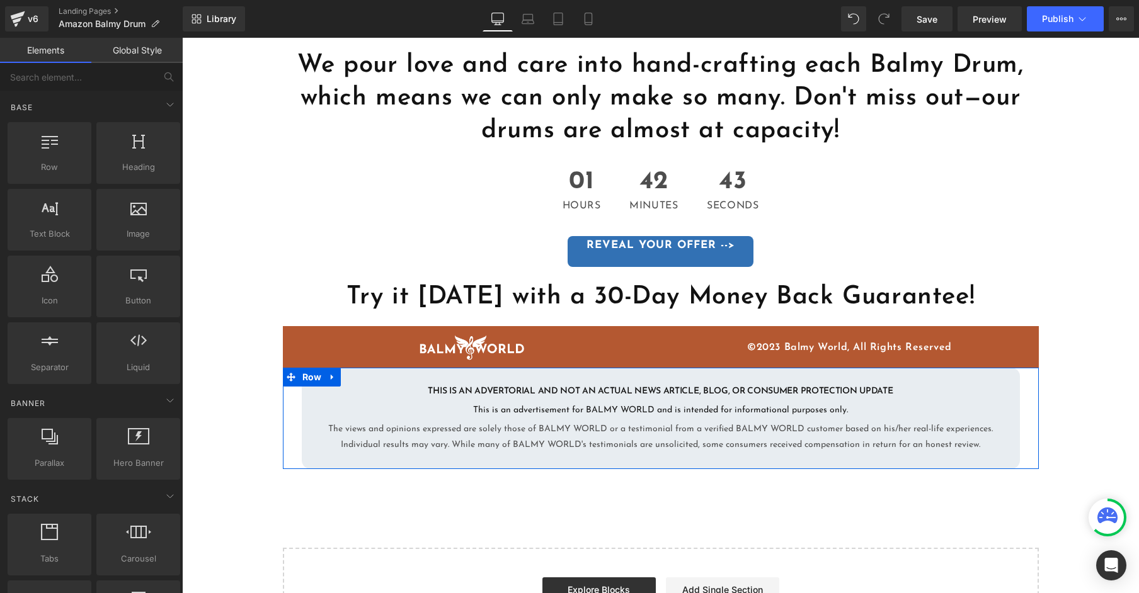
scroll to position [2950, 0]
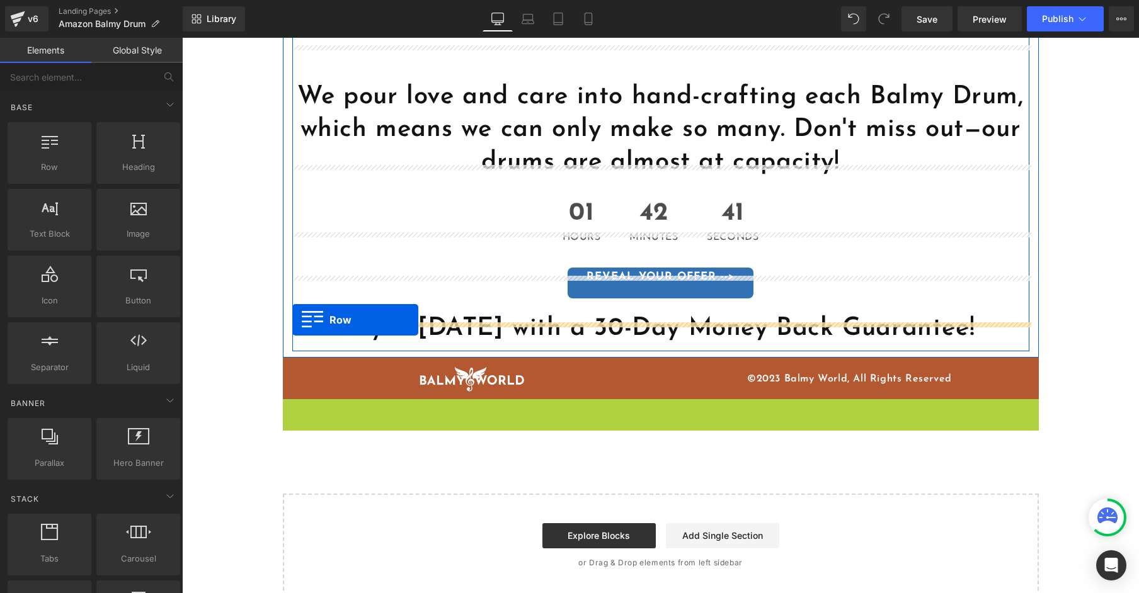
drag, startPoint x: 288, startPoint y: 356, endPoint x: 292, endPoint y: 320, distance: 36.1
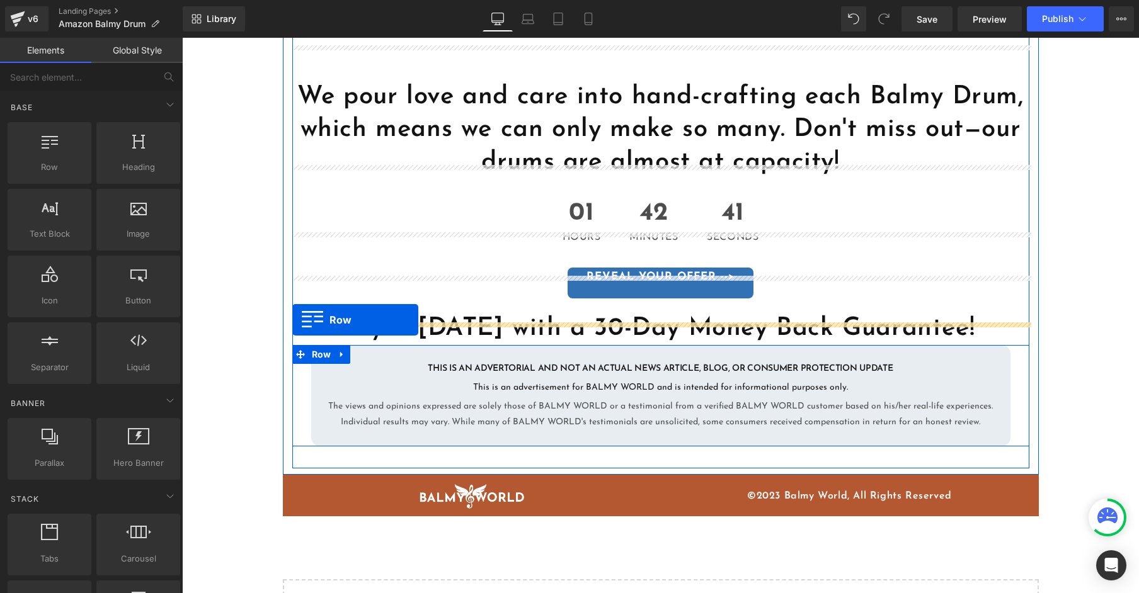
scroll to position [2981, 0]
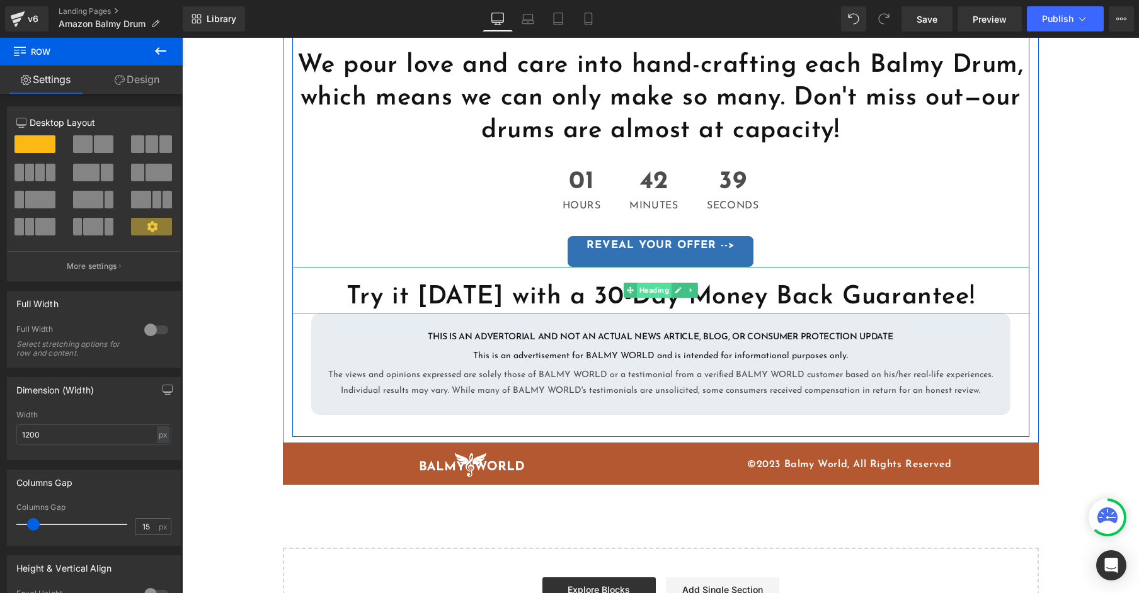
click at [659, 283] on span "Heading" at bounding box center [653, 290] width 35 height 15
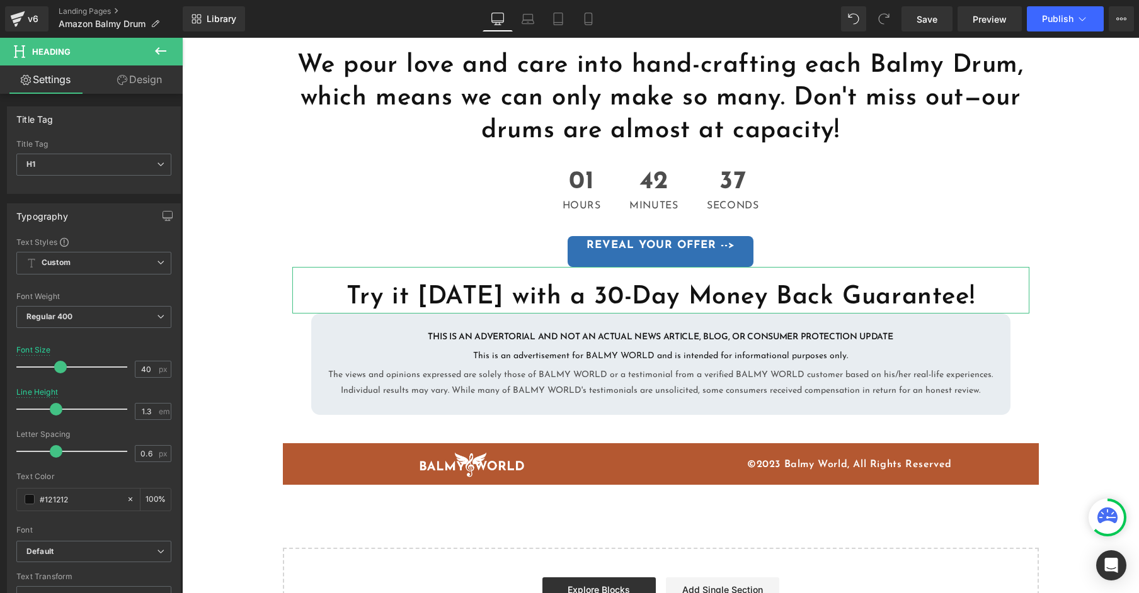
drag, startPoint x: 134, startPoint y: 77, endPoint x: 131, endPoint y: 83, distance: 6.8
click at [134, 77] on link "Design" at bounding box center [139, 80] width 91 height 28
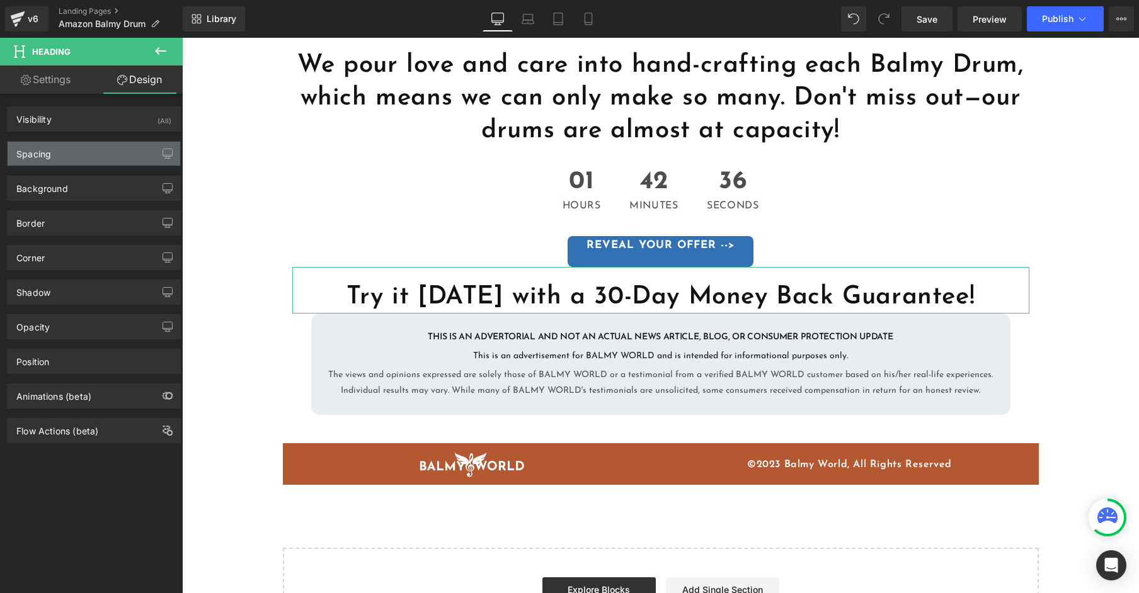
click at [96, 152] on div "Spacing" at bounding box center [94, 154] width 173 height 24
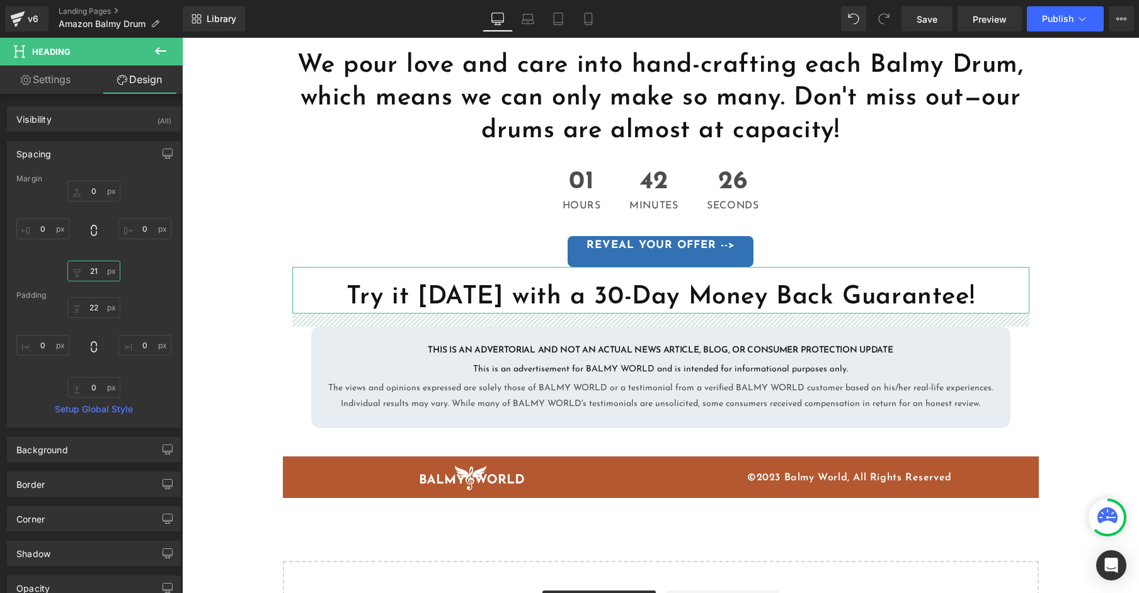
drag, startPoint x: 72, startPoint y: 271, endPoint x: 76, endPoint y: 265, distance: 7.3
click at [72, 265] on input "21" at bounding box center [93, 271] width 53 height 21
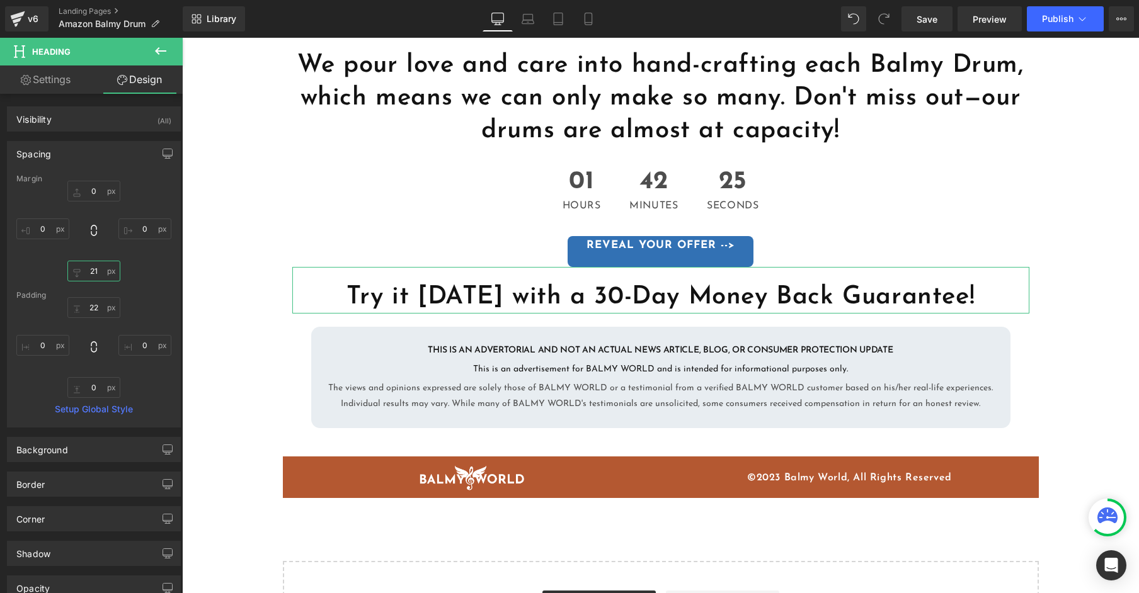
click at [99, 270] on input "21" at bounding box center [93, 271] width 53 height 21
type input "20"
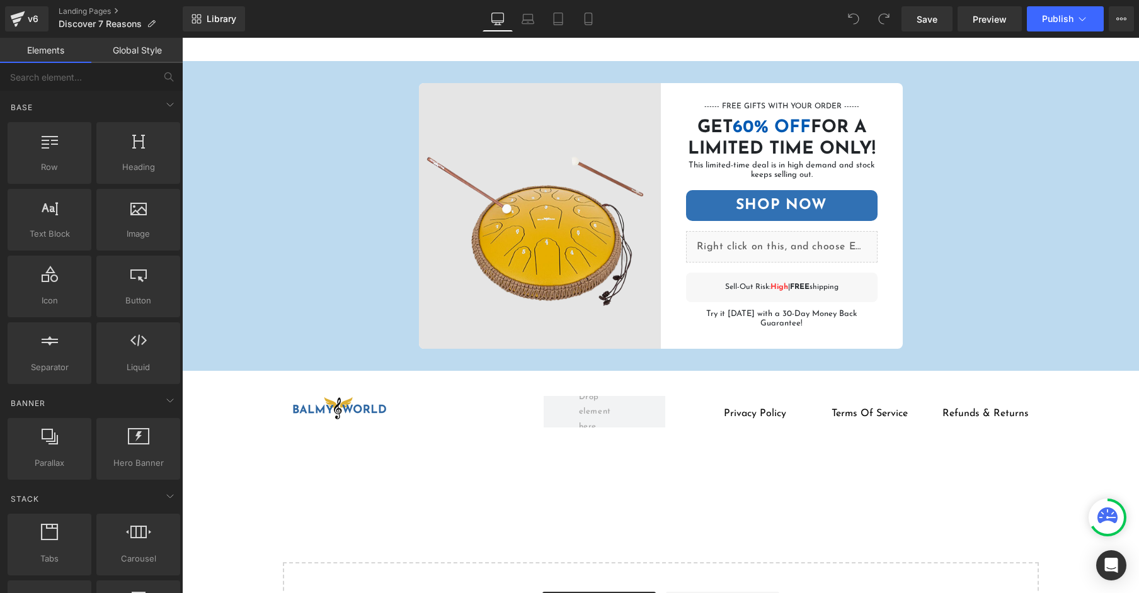
scroll to position [2069, 0]
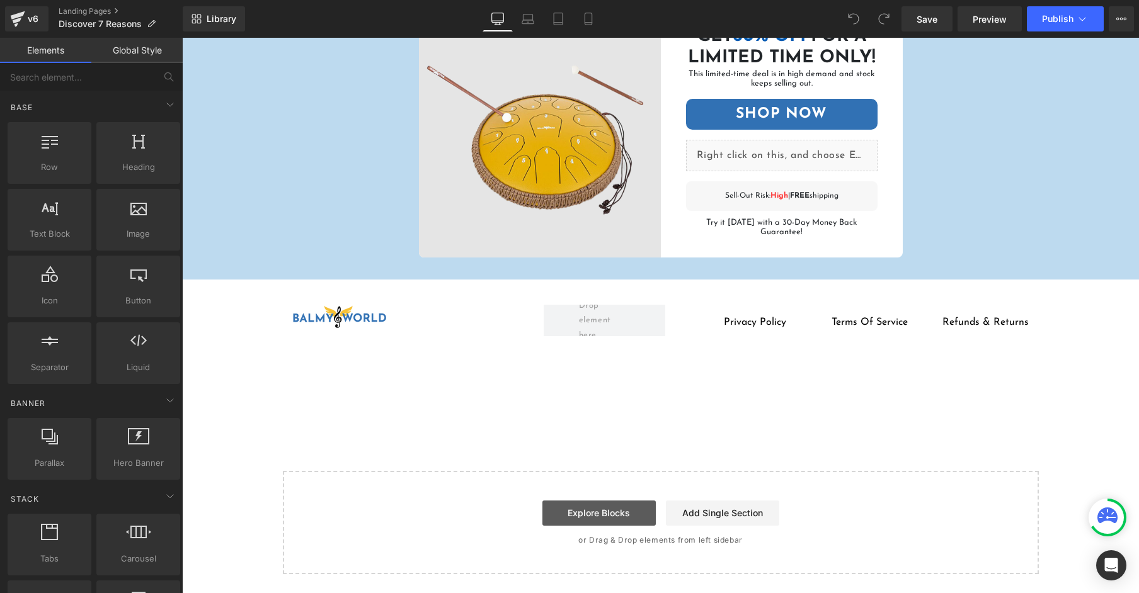
click at [568, 511] on link "Explore Blocks" at bounding box center [598, 513] width 113 height 25
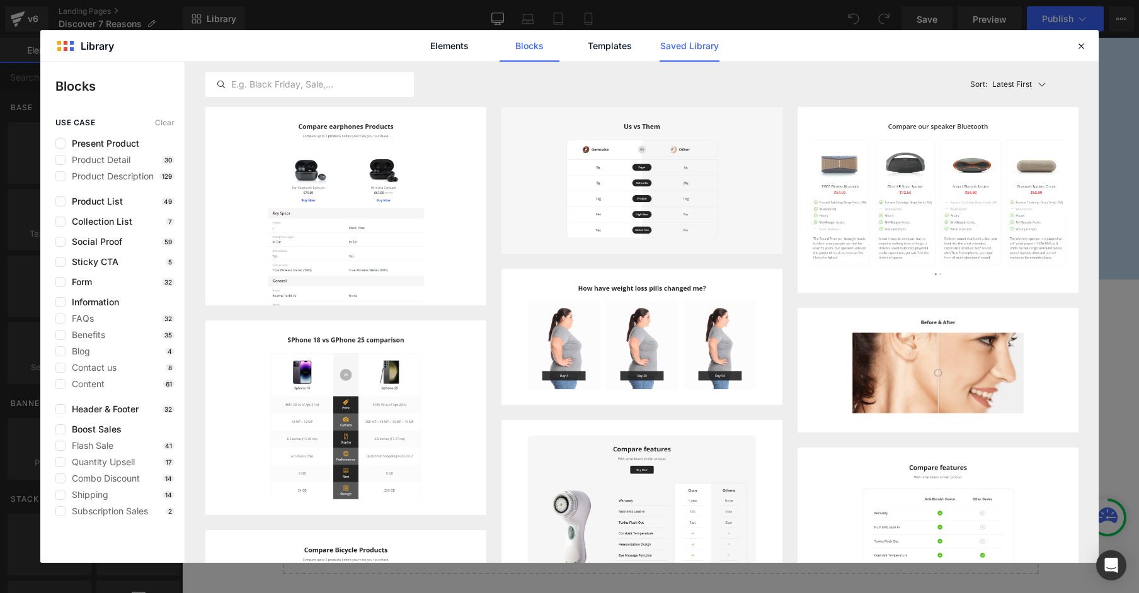
click at [668, 42] on link "Saved Library" at bounding box center [689, 45] width 60 height 31
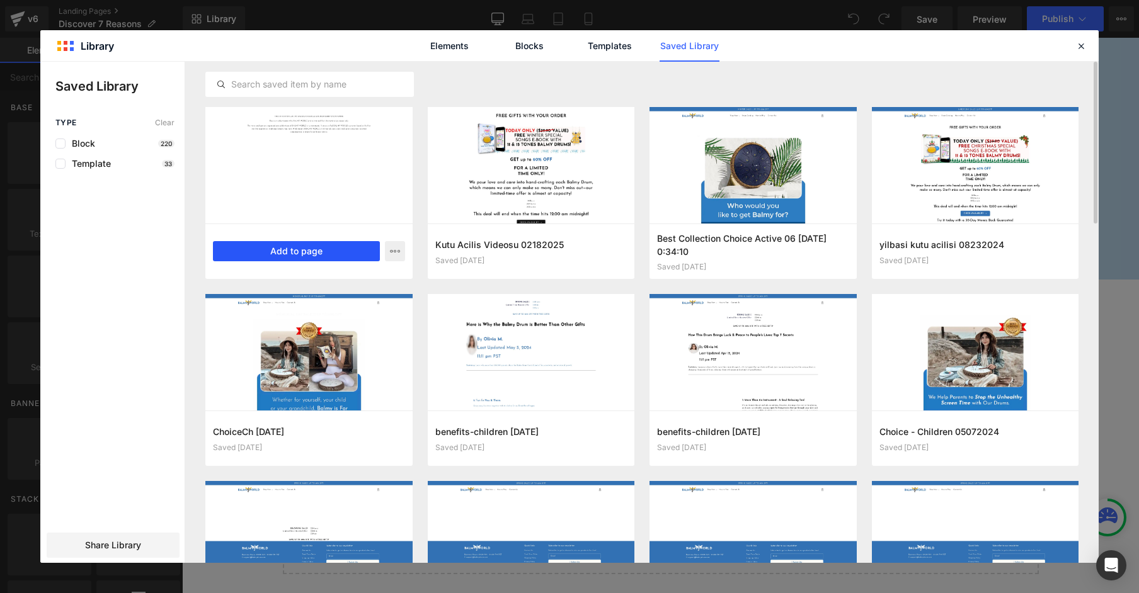
click at [286, 249] on button "Add to page" at bounding box center [296, 251] width 167 height 20
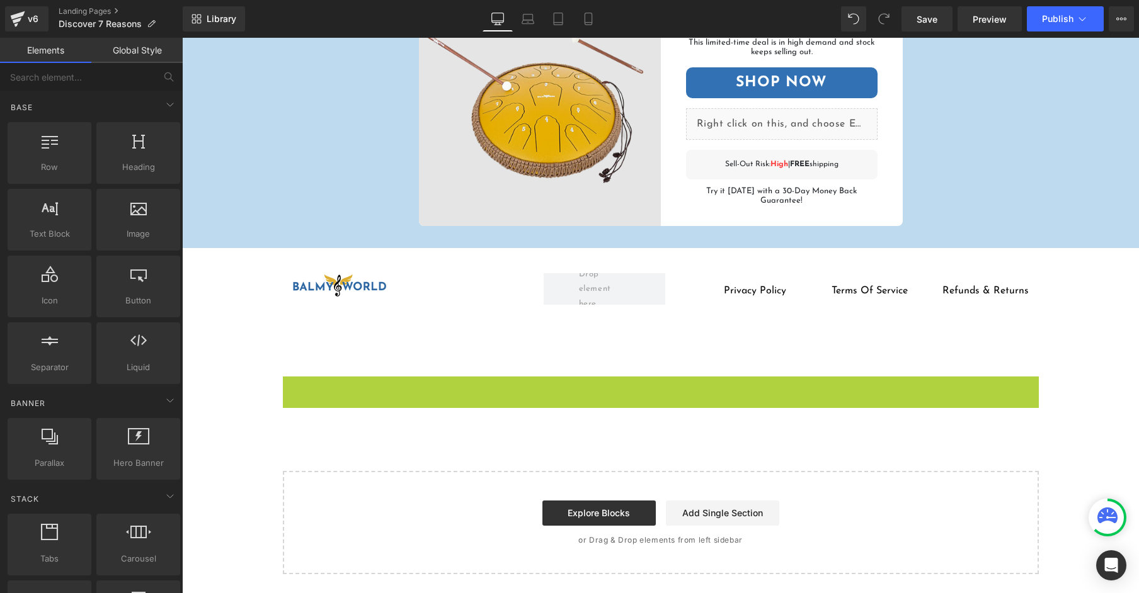
scroll to position [2101, 0]
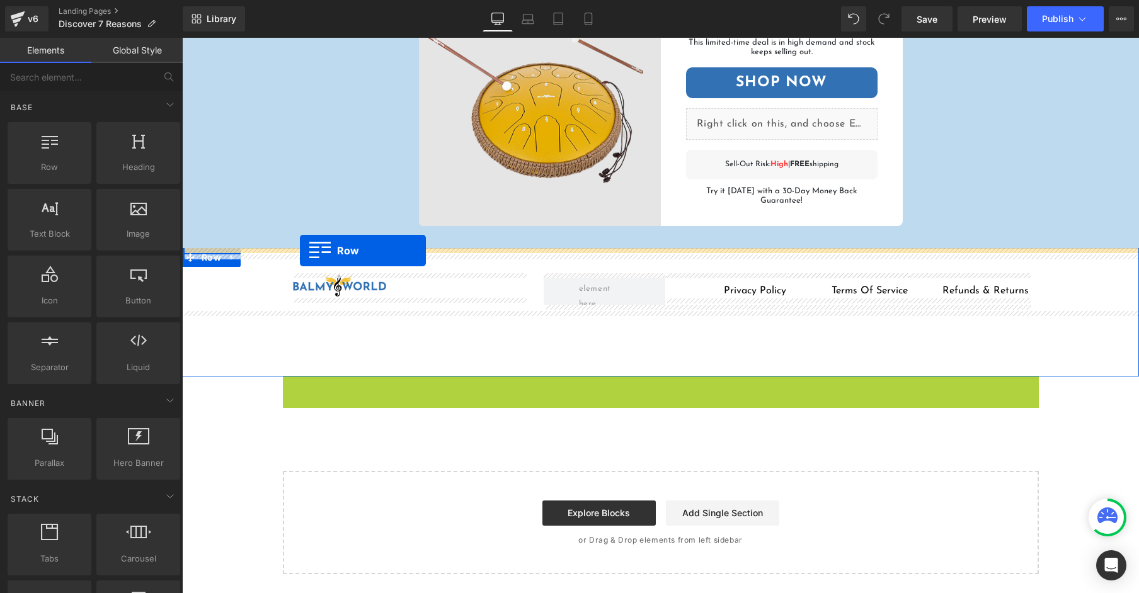
drag, startPoint x: 292, startPoint y: 347, endPoint x: 300, endPoint y: 251, distance: 96.7
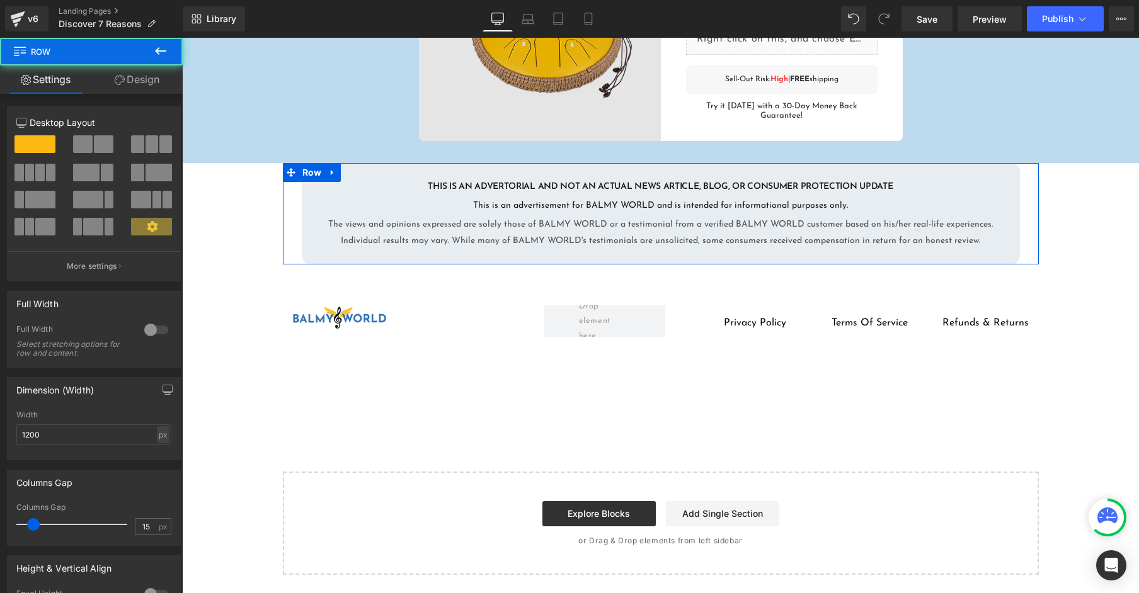
scroll to position [2132, 0]
drag, startPoint x: 155, startPoint y: 74, endPoint x: 153, endPoint y: 83, distance: 9.0
click at [155, 74] on link "Design" at bounding box center [136, 80] width 91 height 28
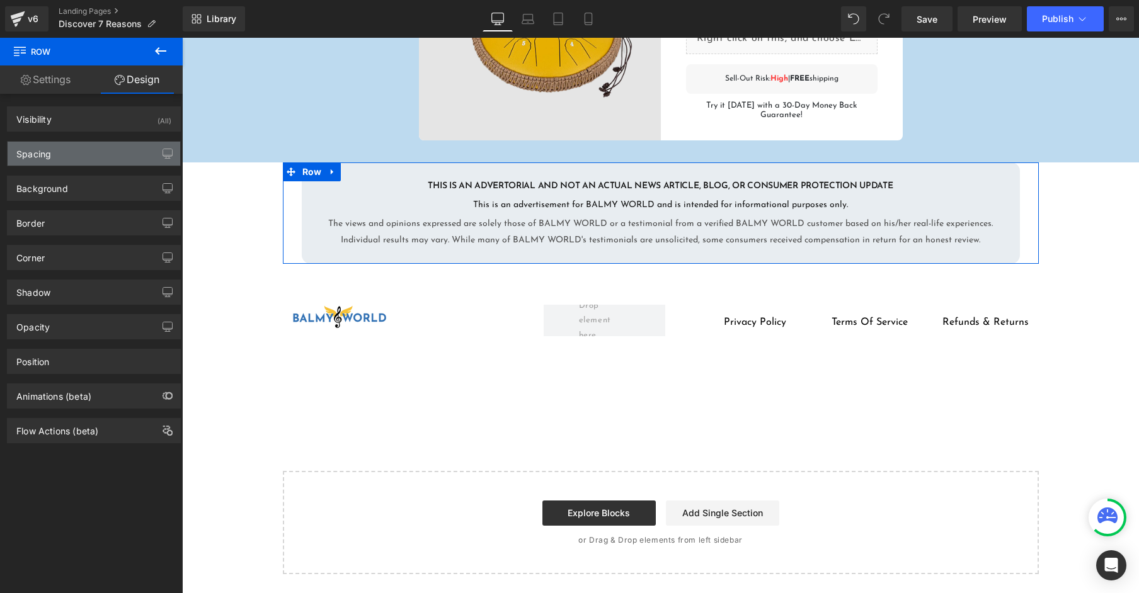
type input "0"
type input "25"
type input "0"
type input "15"
type input "0"
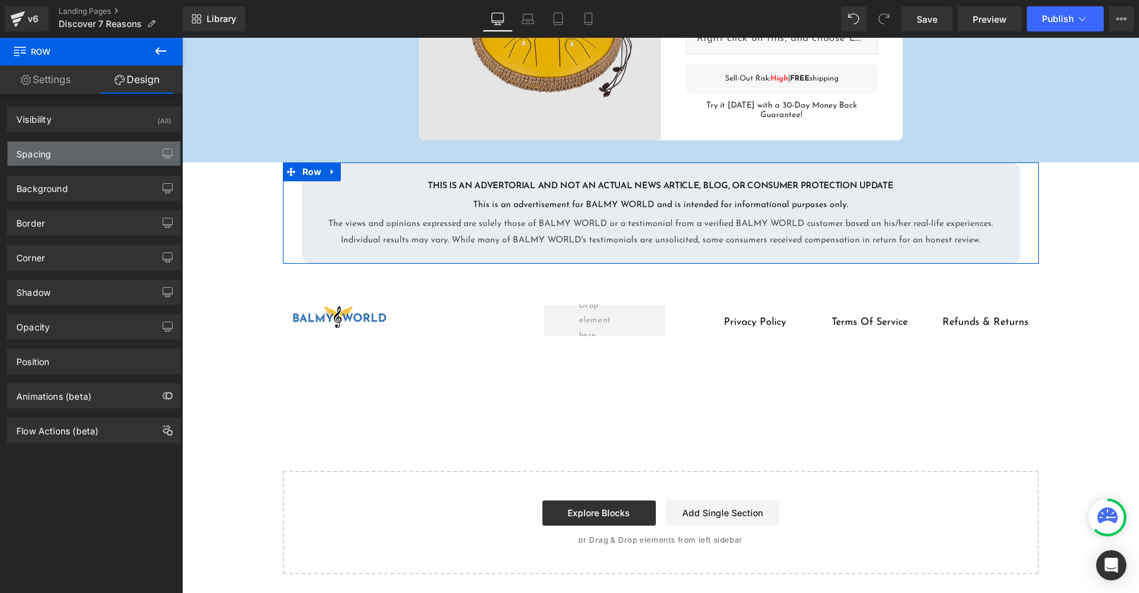
type input "15"
click at [128, 161] on div "Spacing" at bounding box center [94, 154] width 173 height 24
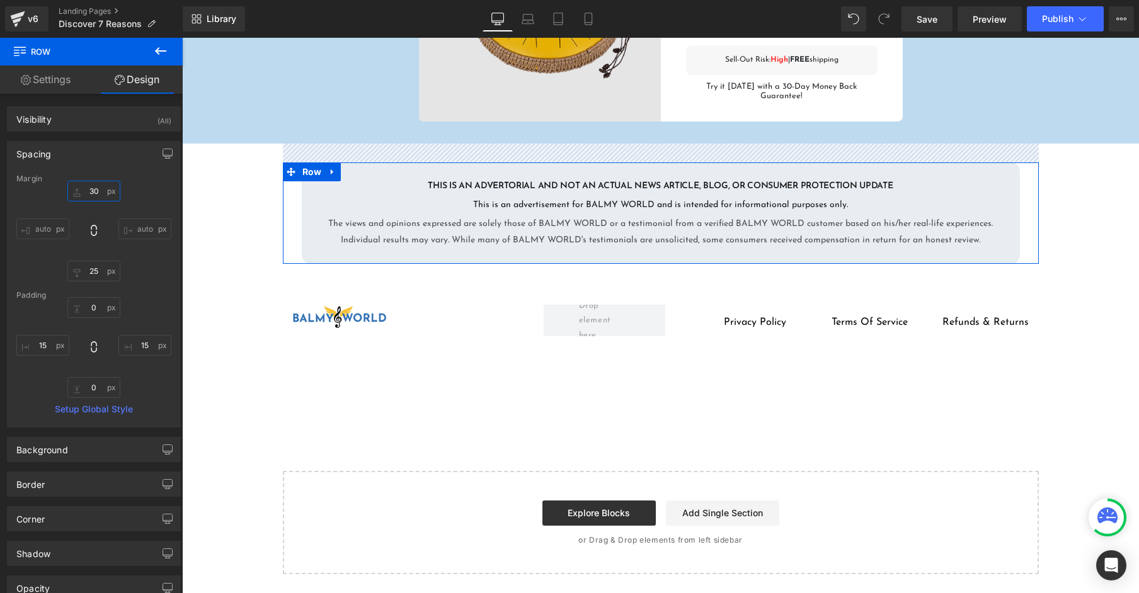
drag, startPoint x: 74, startPoint y: 193, endPoint x: 76, endPoint y: 174, distance: 19.0
click at [76, 174] on div "Margin 30px 30 auto auto 25px 25 auto auto Padding 0px 0 15px 15 0px 0 15px 15 …" at bounding box center [94, 300] width 173 height 253
type input "30"
